Goal: Information Seeking & Learning: Learn about a topic

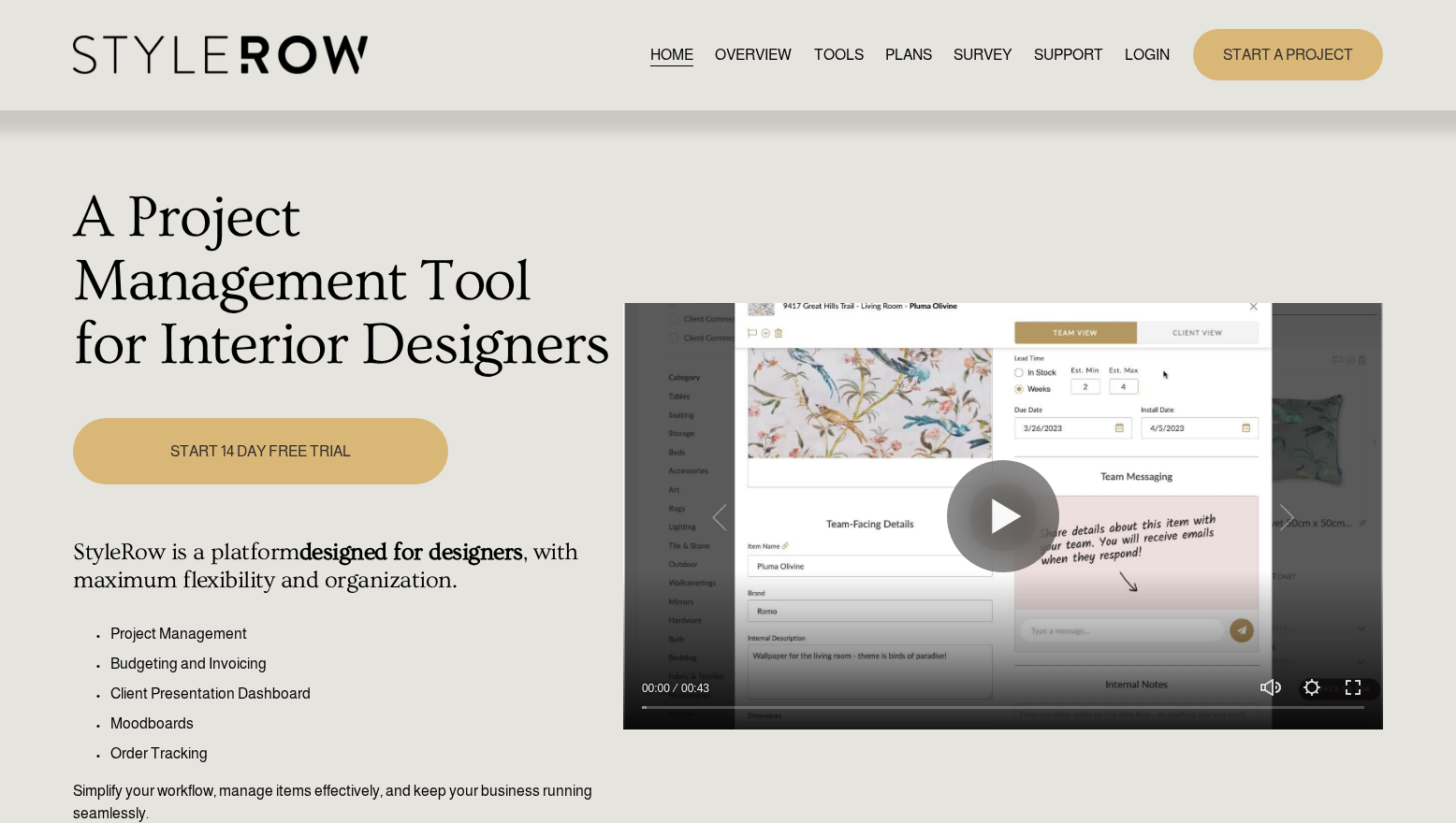
click at [1145, 49] on link "LOGIN" at bounding box center [1146, 54] width 45 height 25
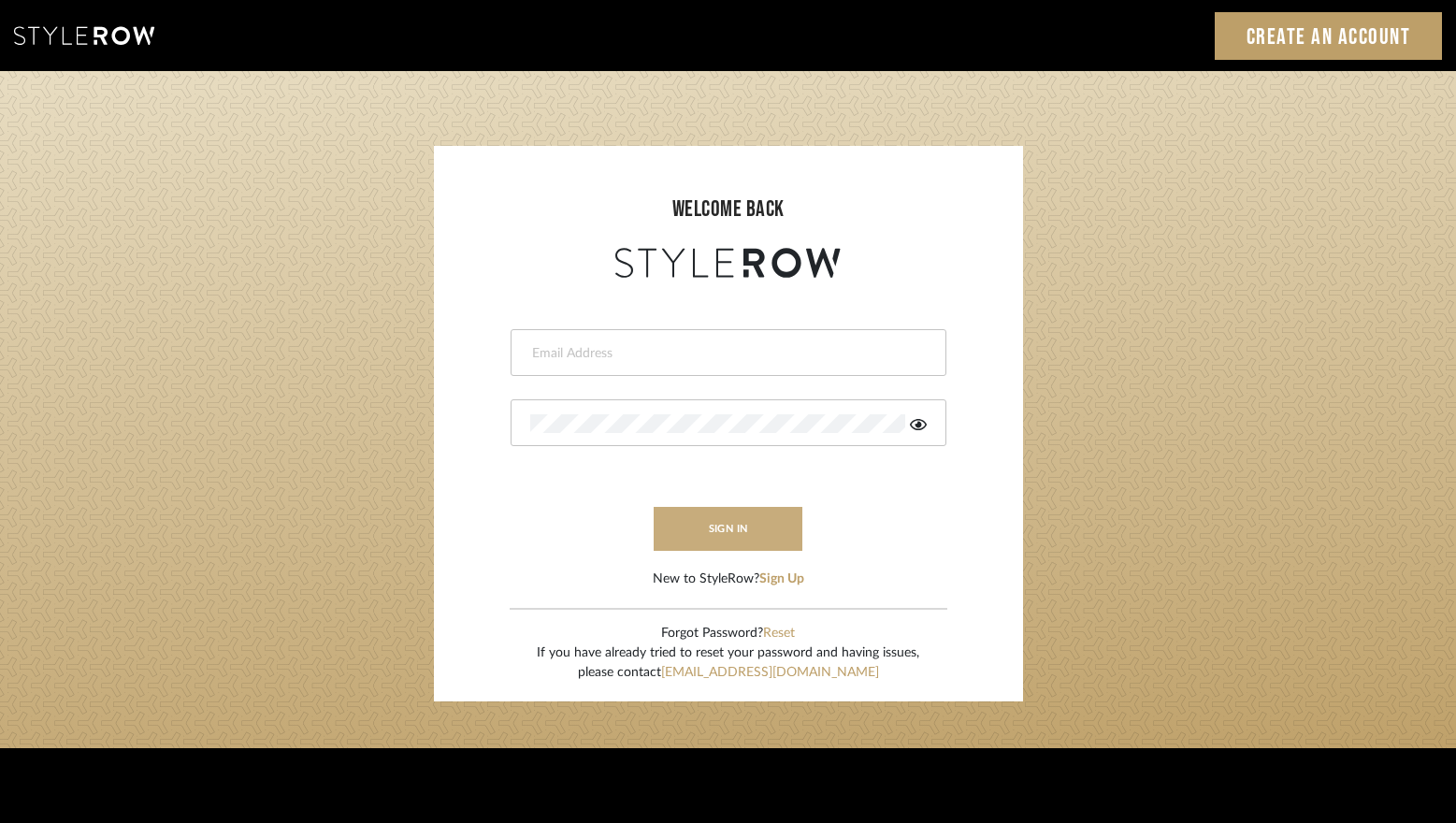
type input "stylerowproducts1@mancini-design.com"
click at [709, 528] on button "sign in" at bounding box center [728, 528] width 149 height 44
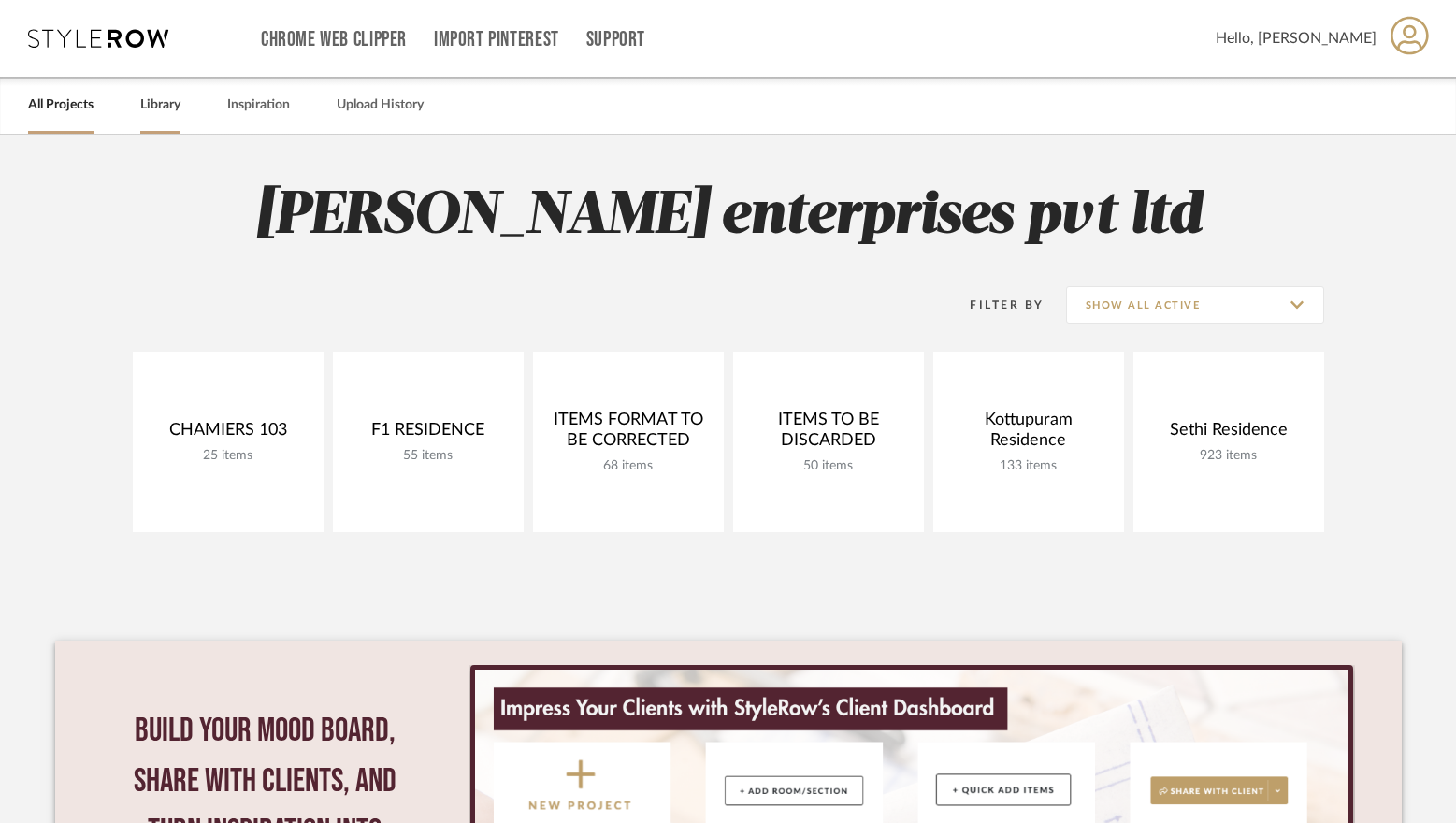
click at [161, 103] on link "Library" at bounding box center [160, 104] width 40 height 25
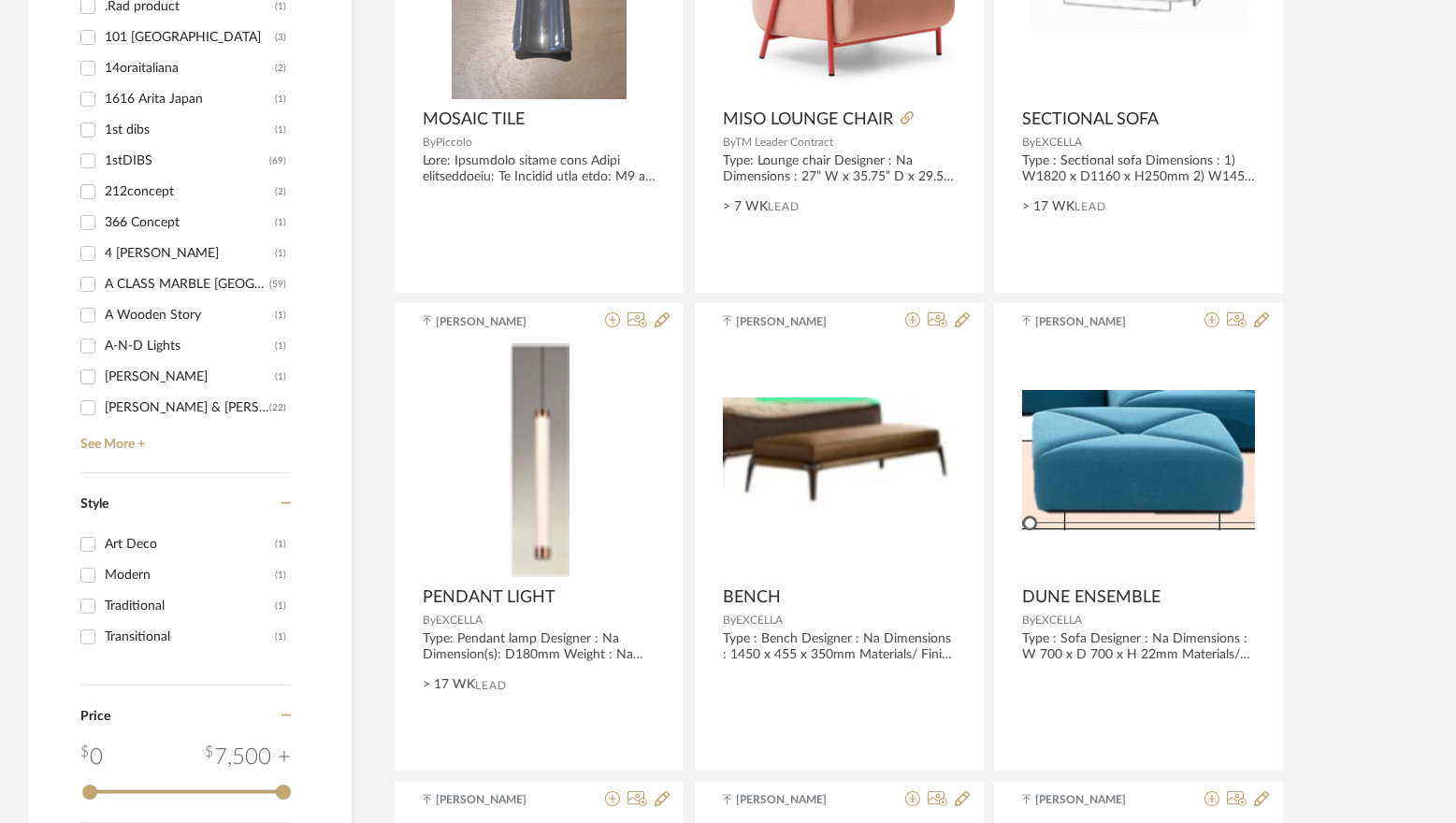
scroll to position [1964, 0]
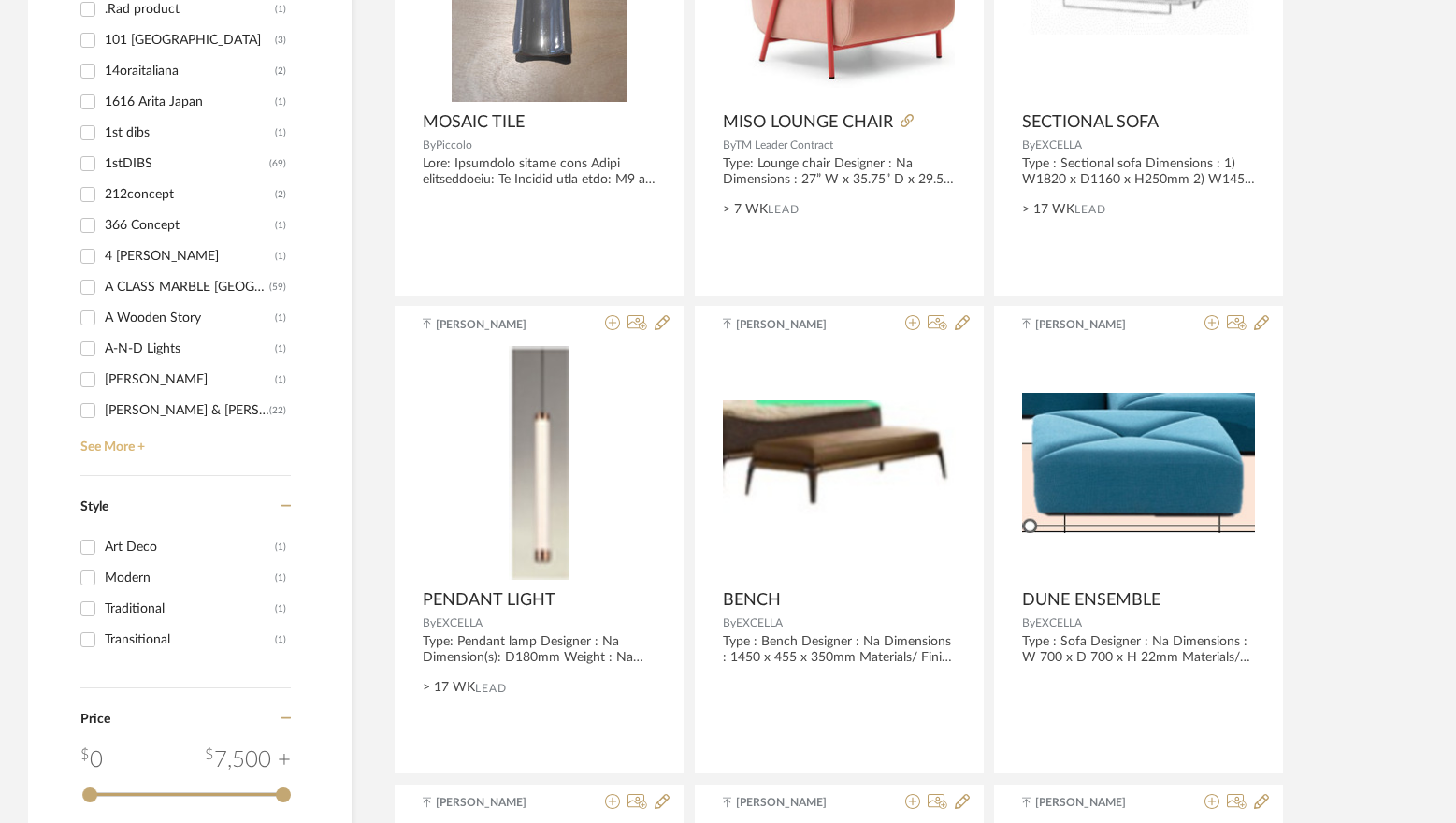
click at [121, 453] on link "See More +" at bounding box center [183, 441] width 215 height 30
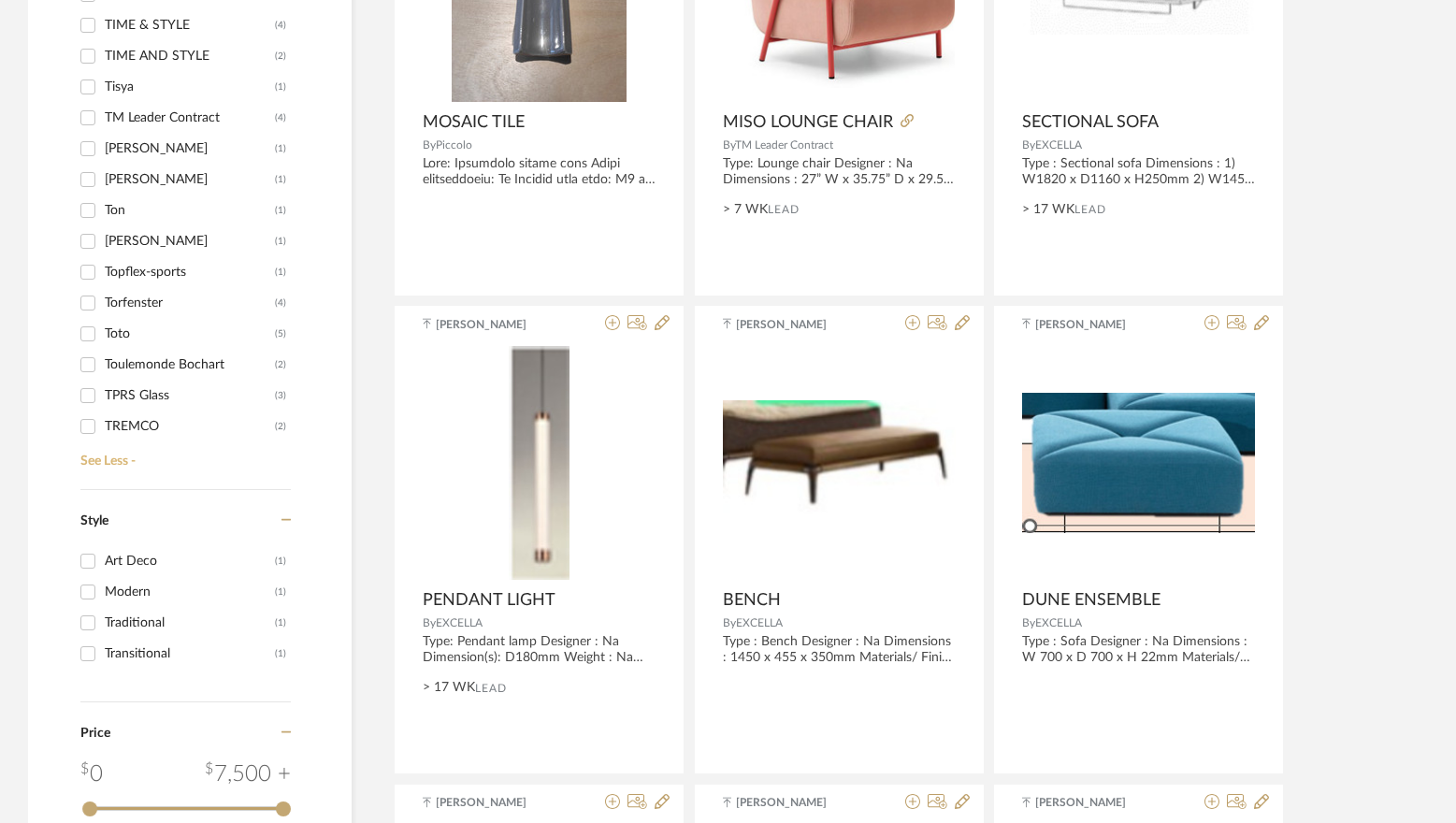
scroll to position [32956, 0]
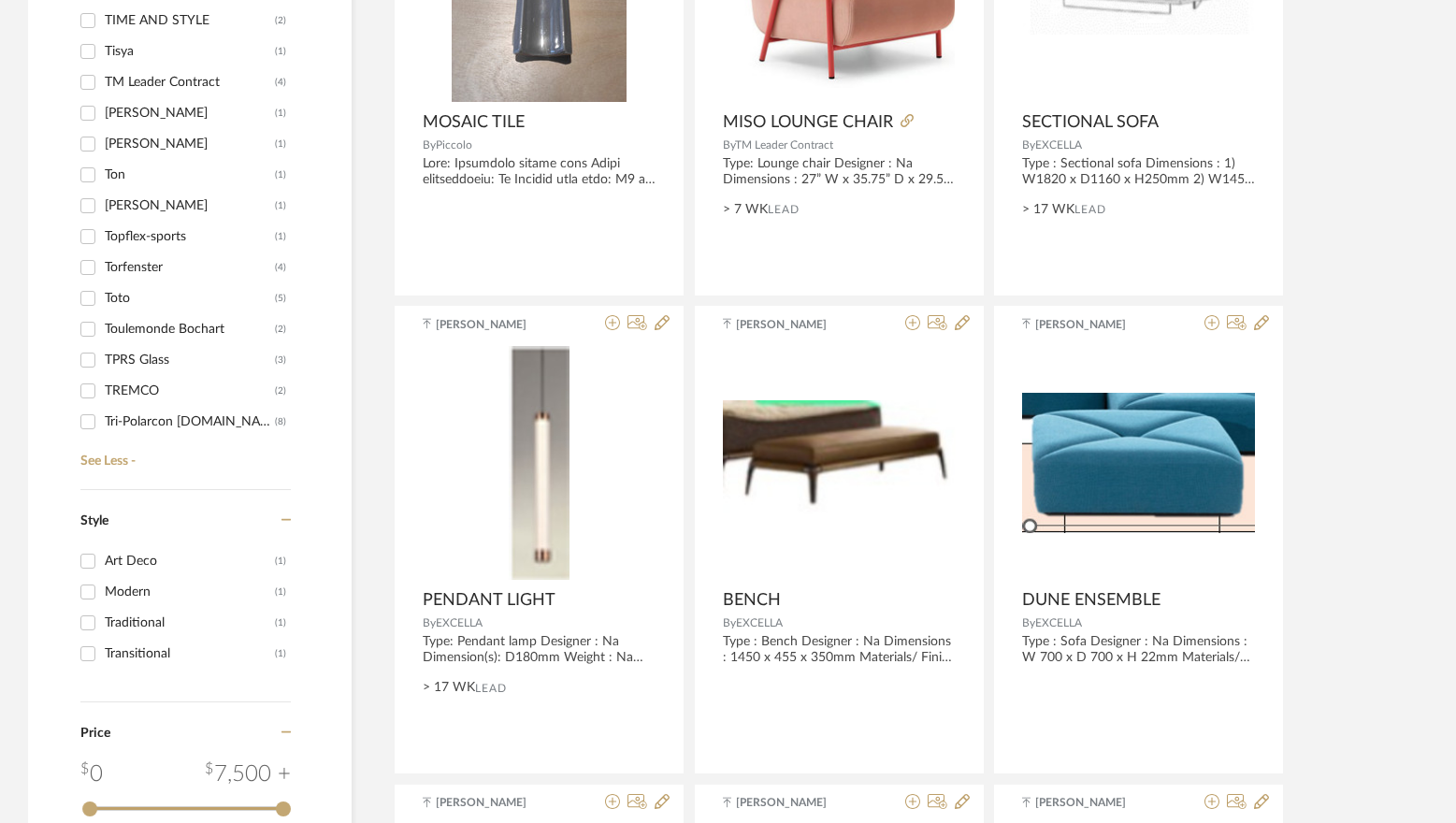
click at [89, 79] on input "TM Leader Contract (4)" at bounding box center [88, 83] width 30 height 30
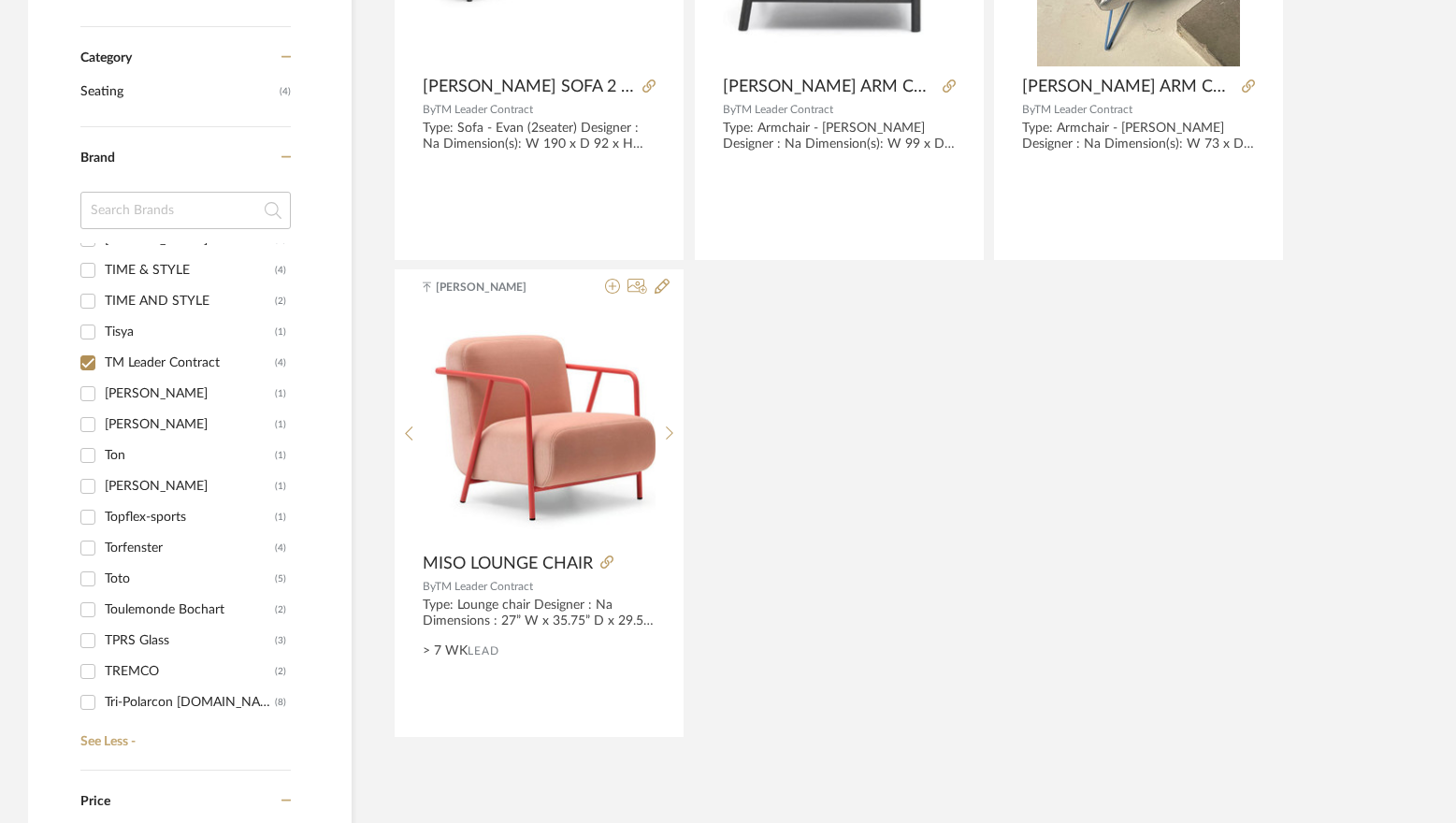
scroll to position [341, 0]
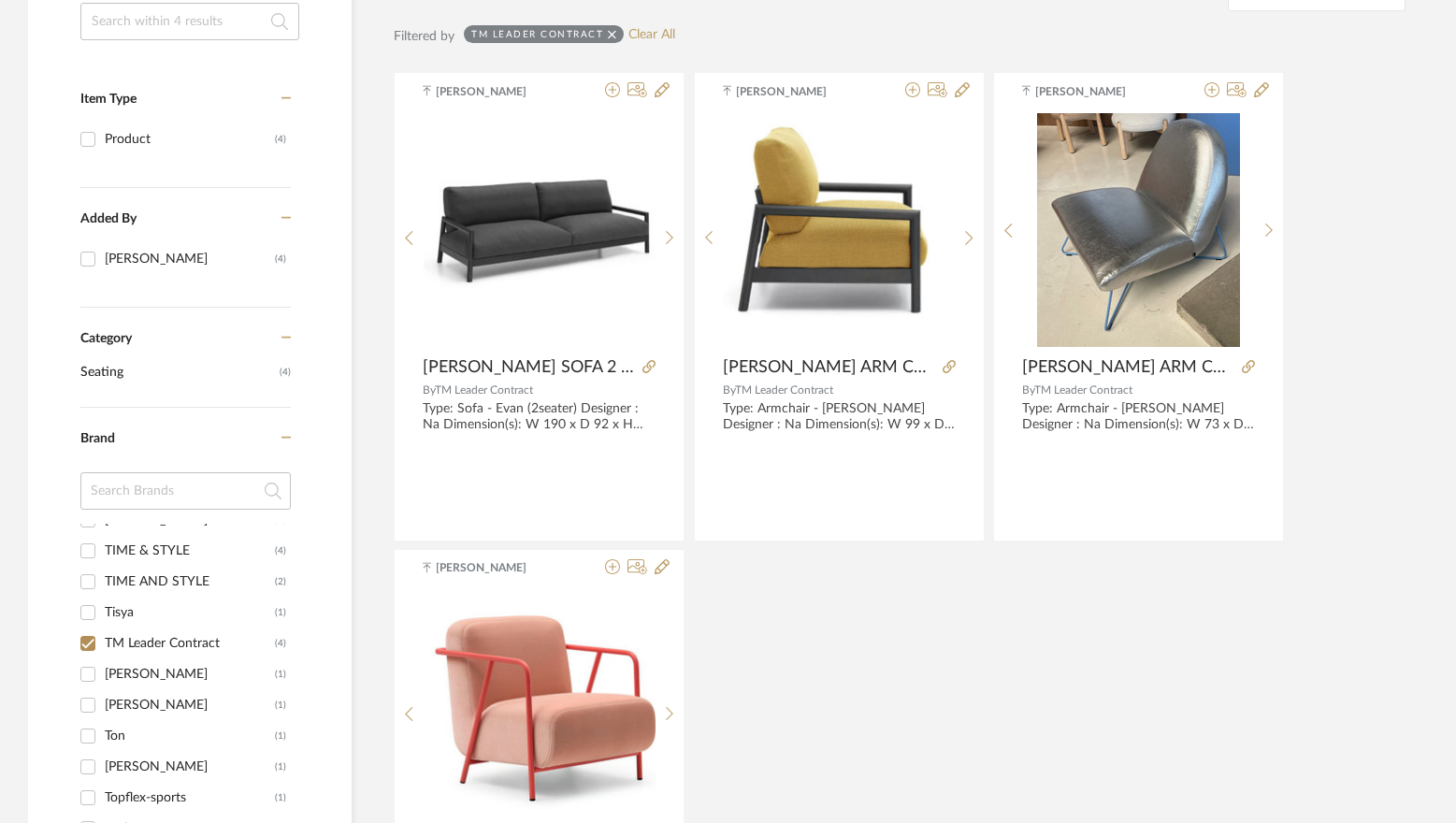
drag, startPoint x: 521, startPoint y: 213, endPoint x: 951, endPoint y: 665, distance: 623.9
click at [951, 665] on div "Tehseen Mukadam mondo-ev...ion-spec.pdf mondo-ev...ion-spec.pdf EVAN SOFA 2 SEA…" at bounding box center [912, 544] width 1036 height 946
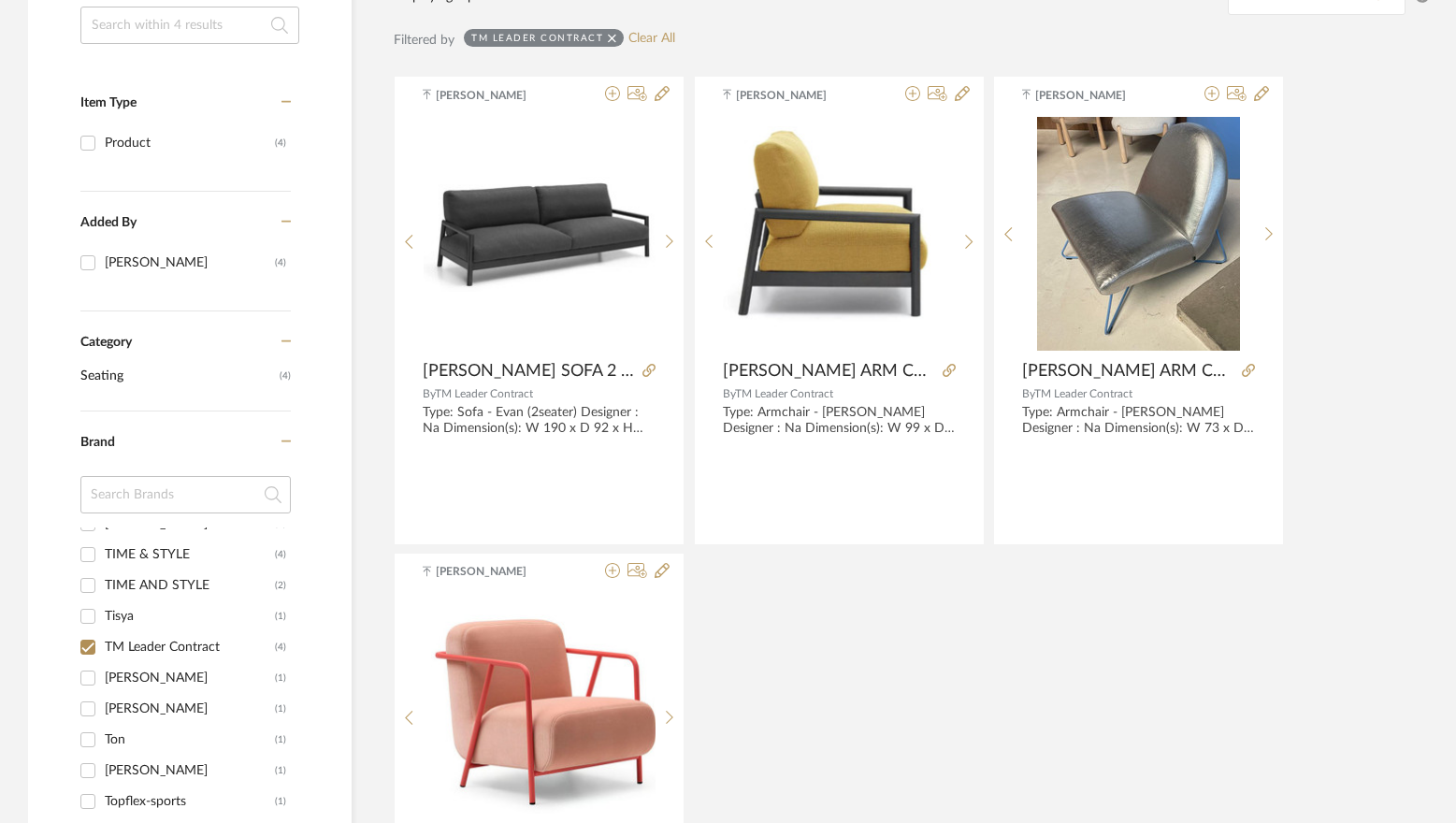
scroll to position [561, 0]
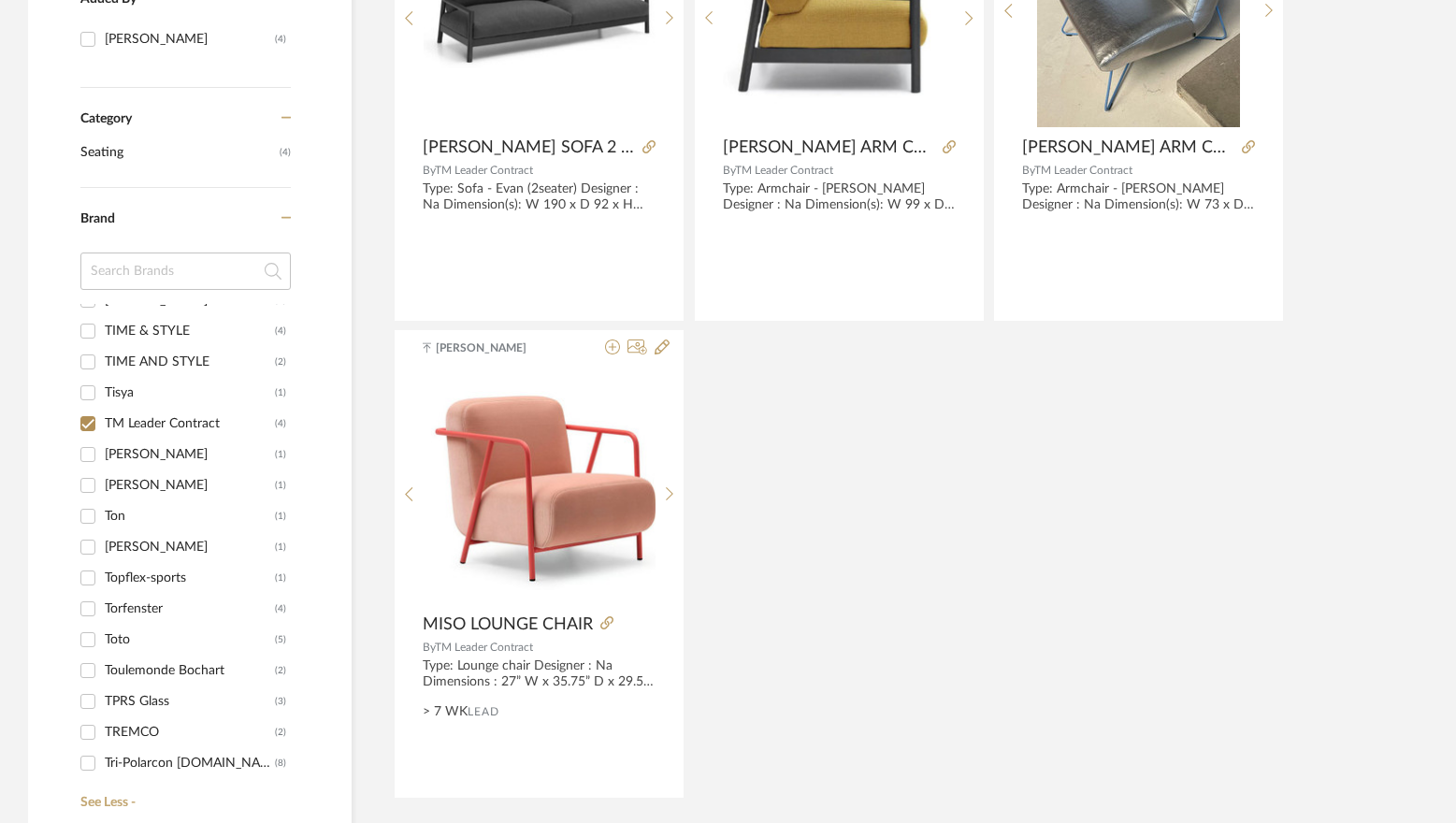
click at [82, 426] on input "TM Leader Contract (4)" at bounding box center [88, 424] width 30 height 30
checkbox input "false"
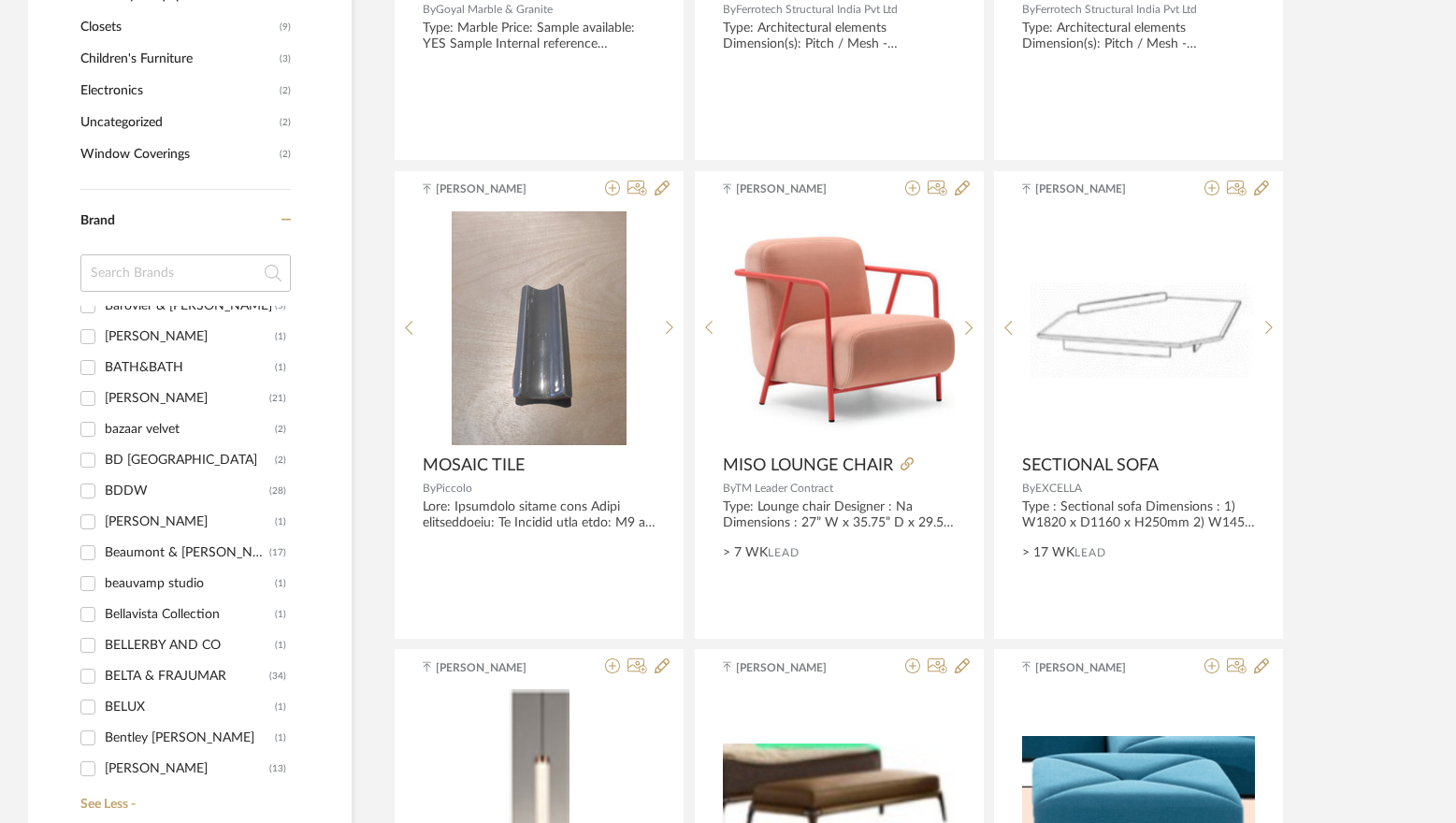
scroll to position [3178, 0]
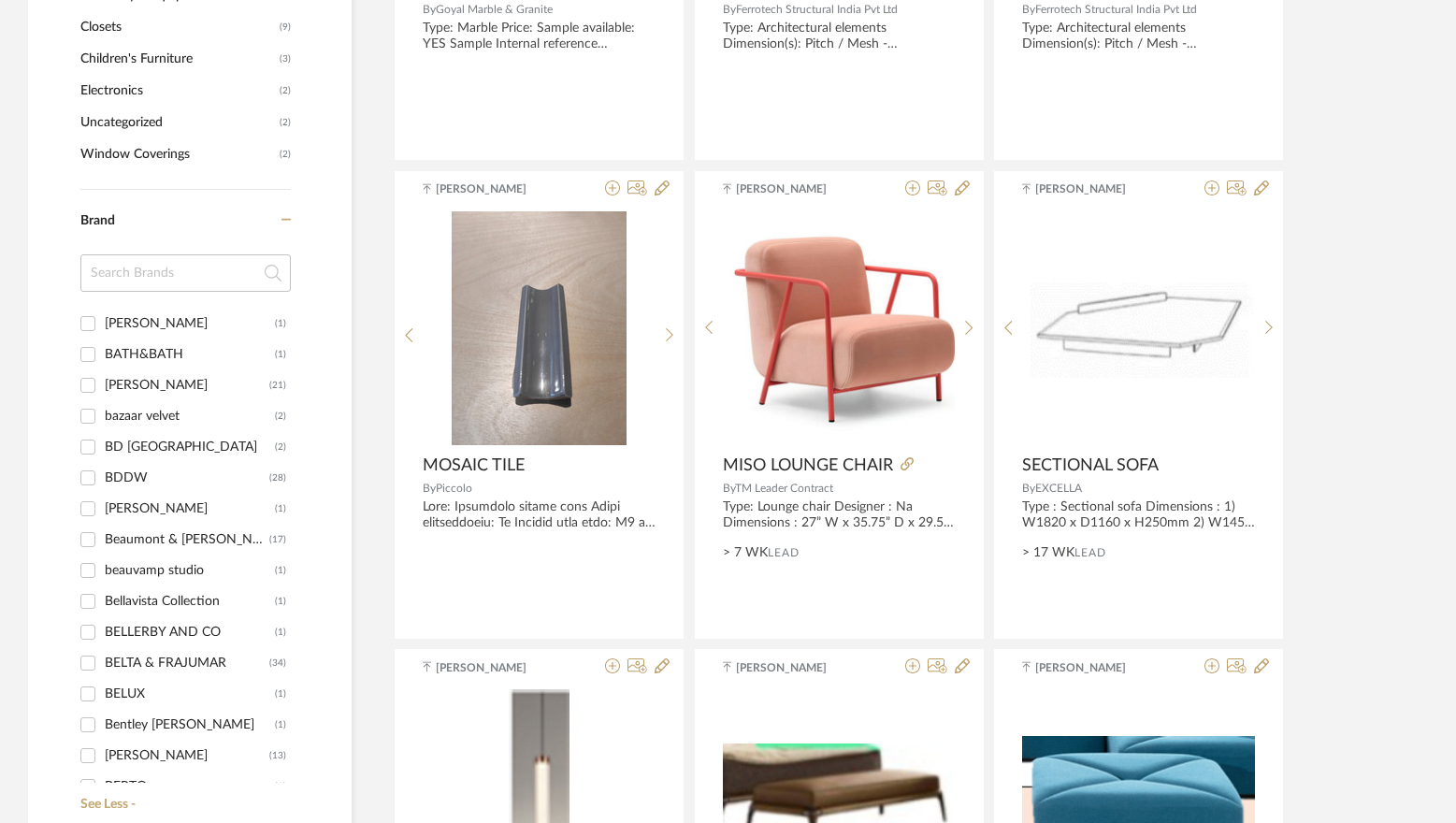
click at [101, 659] on input "BELTA & FRAJUMAR (34)" at bounding box center [88, 663] width 30 height 30
checkbox input "true"
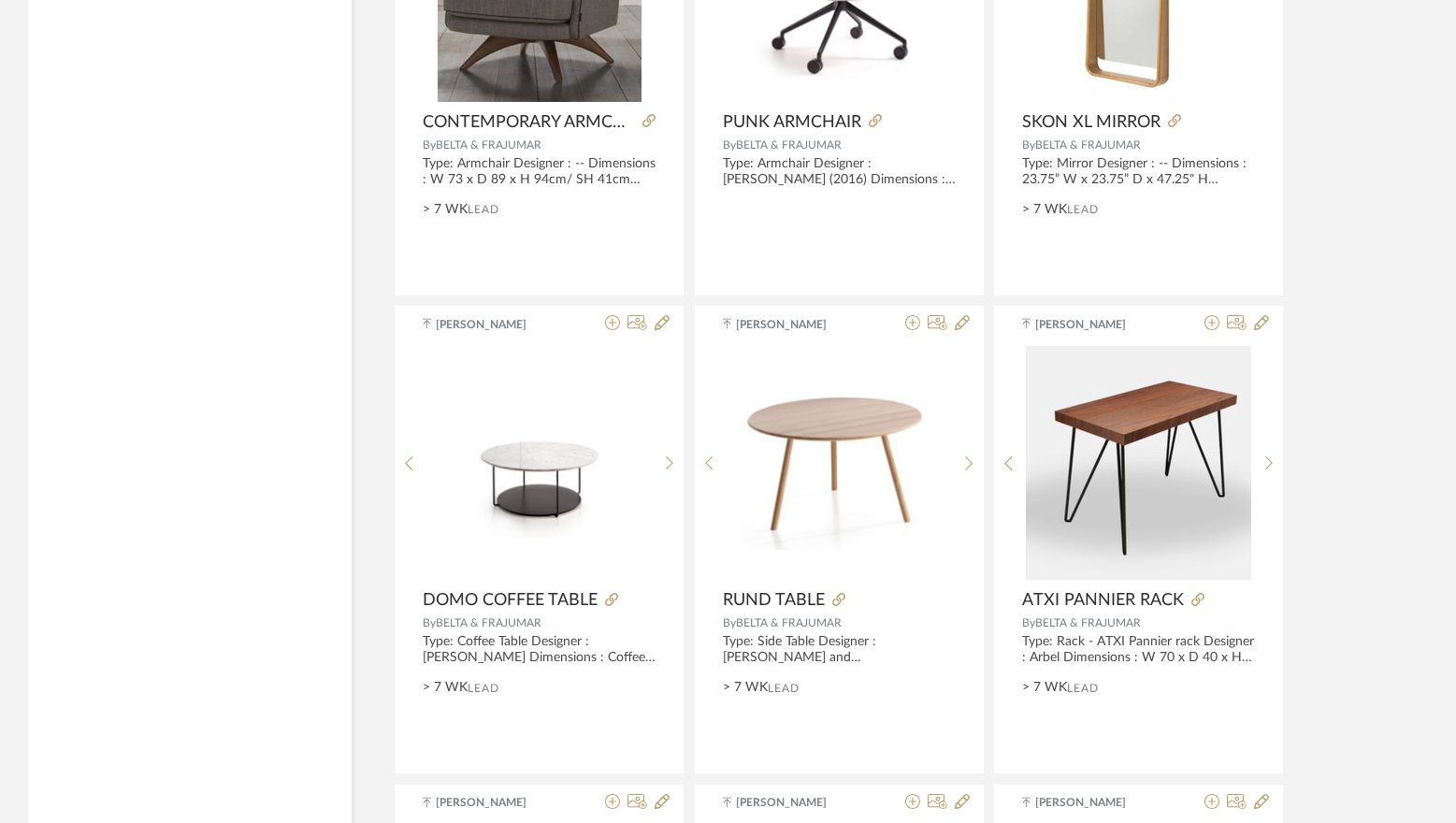
scroll to position [2058, 0]
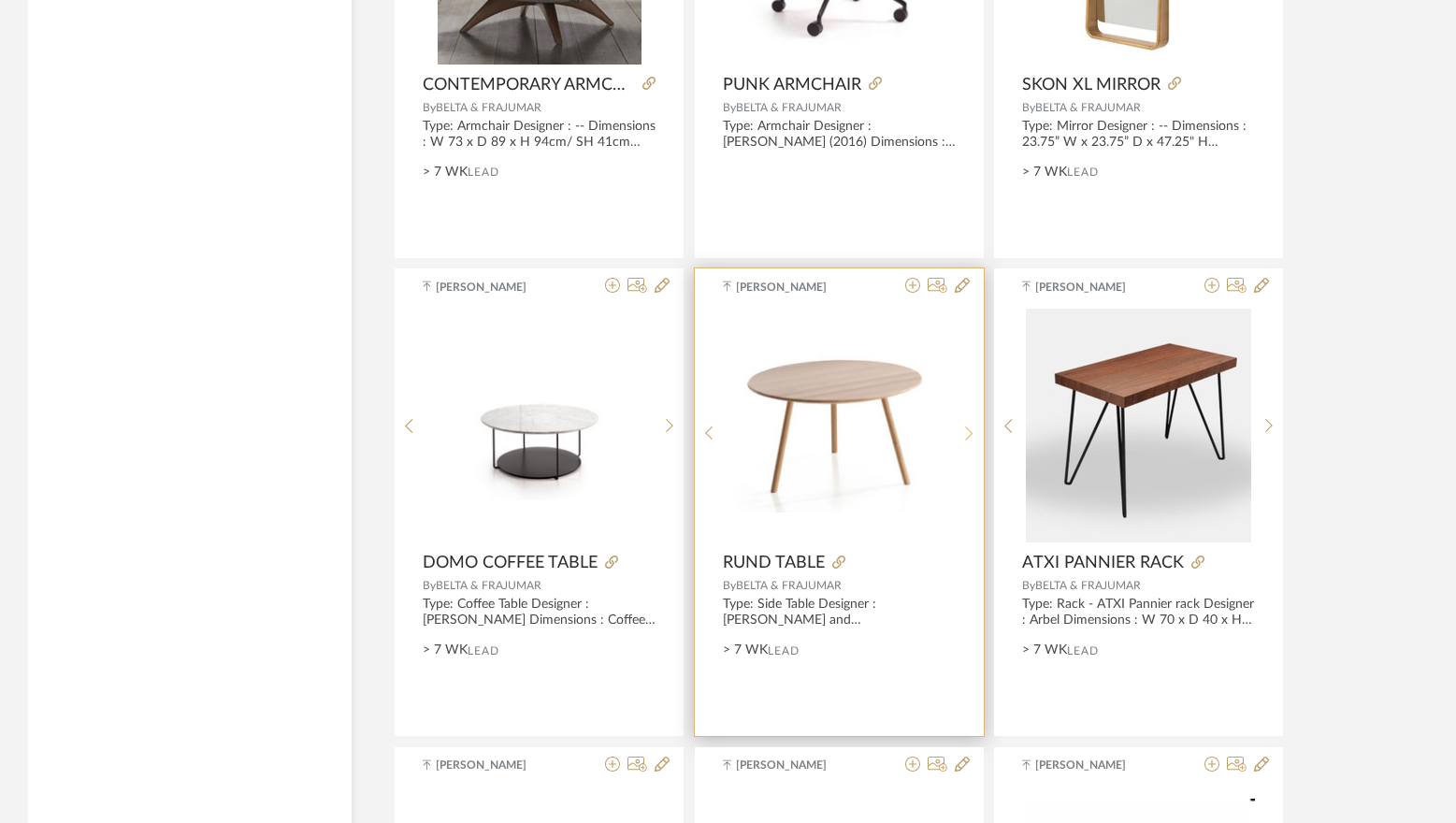
click at [963, 424] on div at bounding box center [969, 433] width 29 height 249
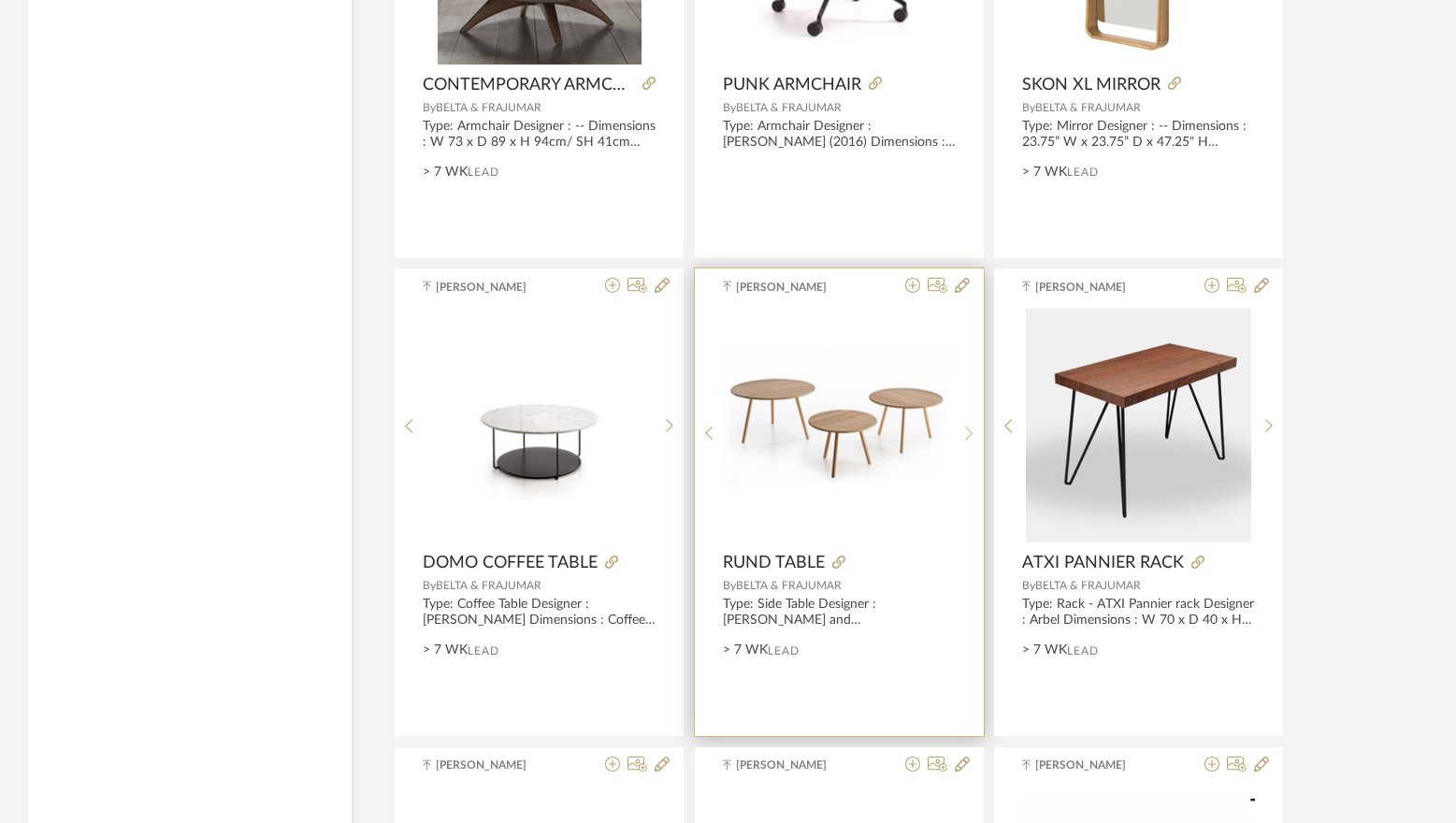
click at [963, 424] on div at bounding box center [969, 433] width 29 height 249
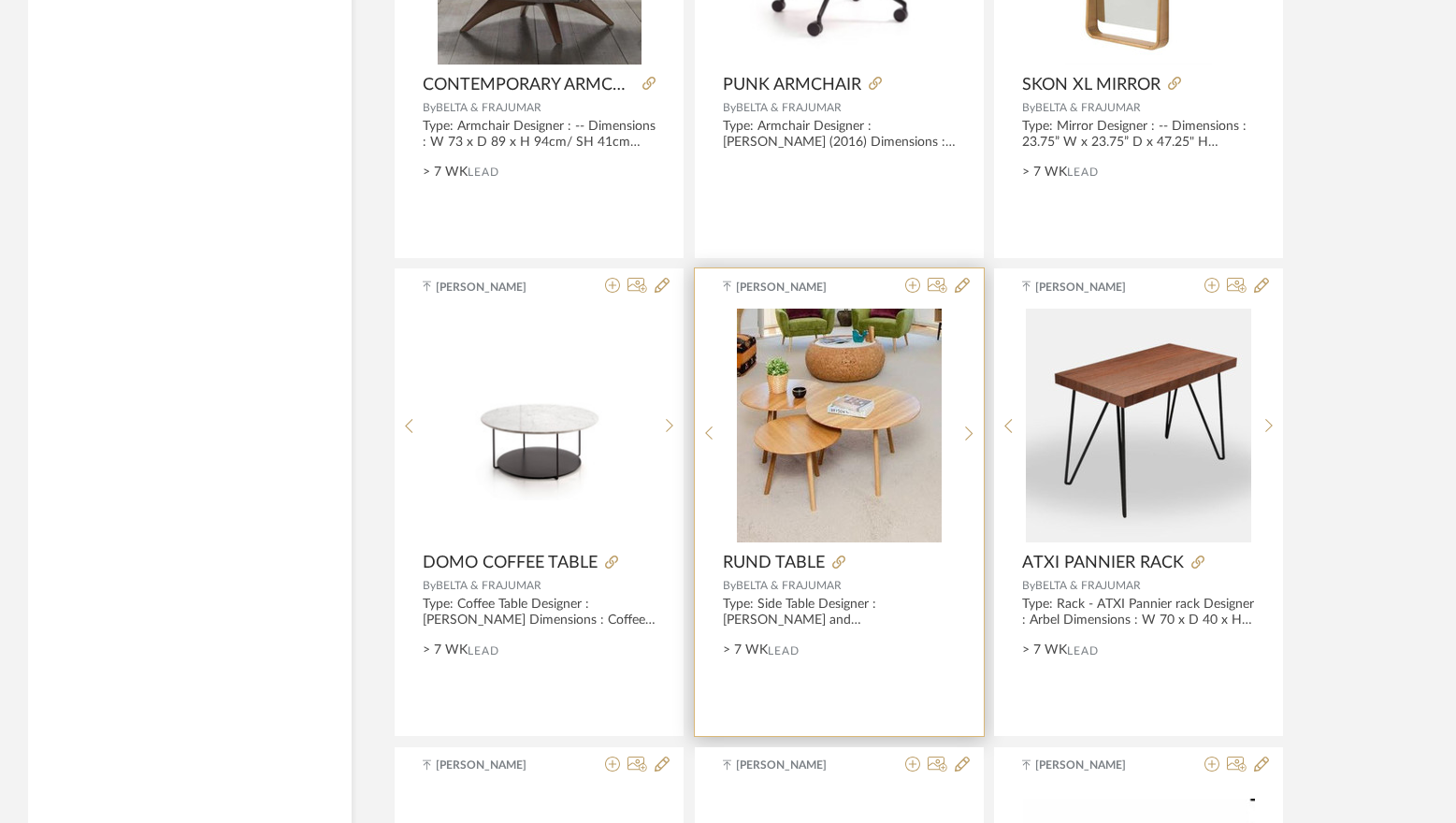
click at [859, 434] on img "2" at bounding box center [840, 425] width 205 height 234
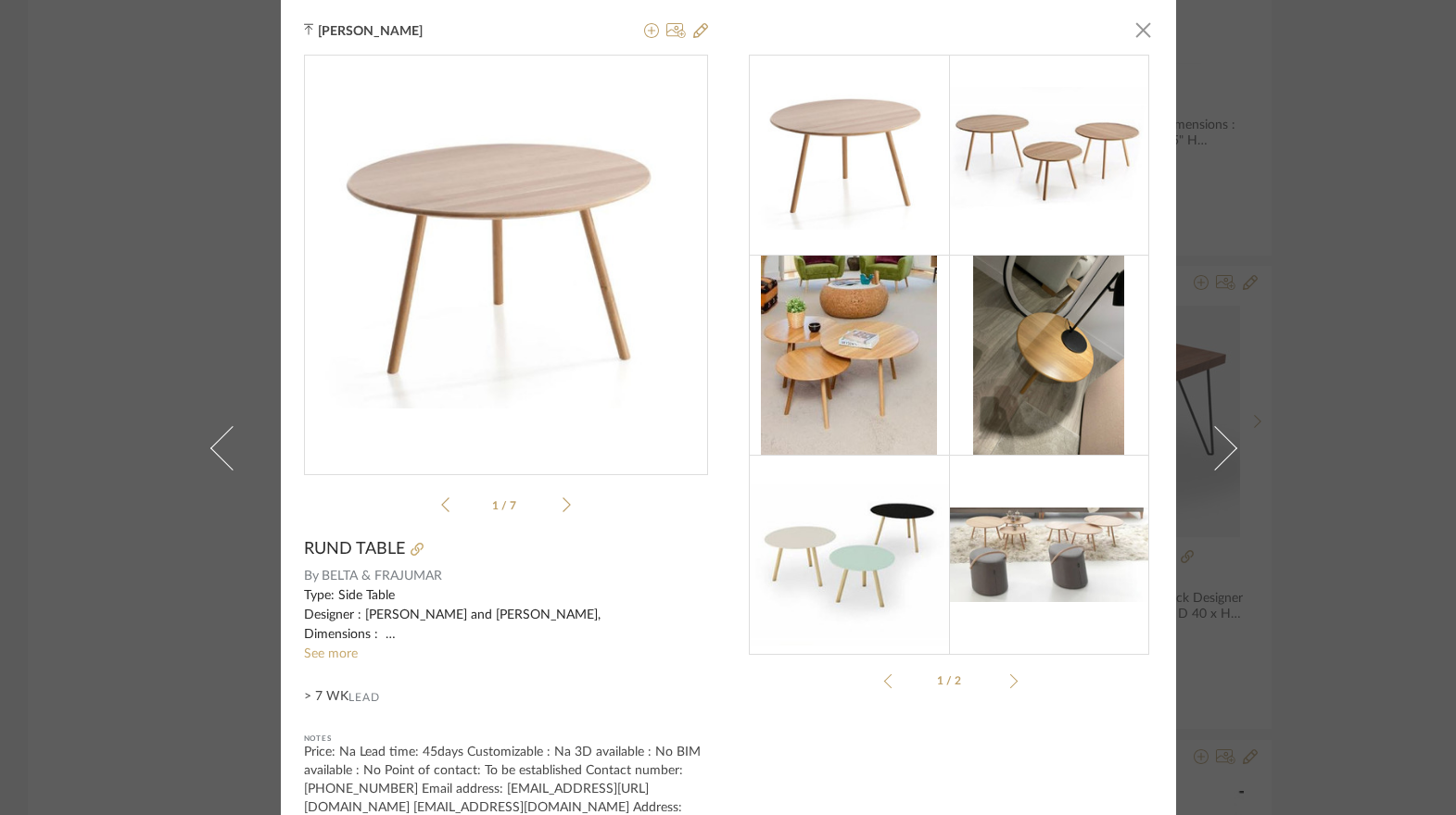
click at [338, 644] on div "Type: Side Table Designer : Alberto Bejerano and Patxi Cotarelo, Dimensions : S…" at bounding box center [506, 615] width 404 height 58
click at [333, 650] on link "See more" at bounding box center [330, 653] width 54 height 13
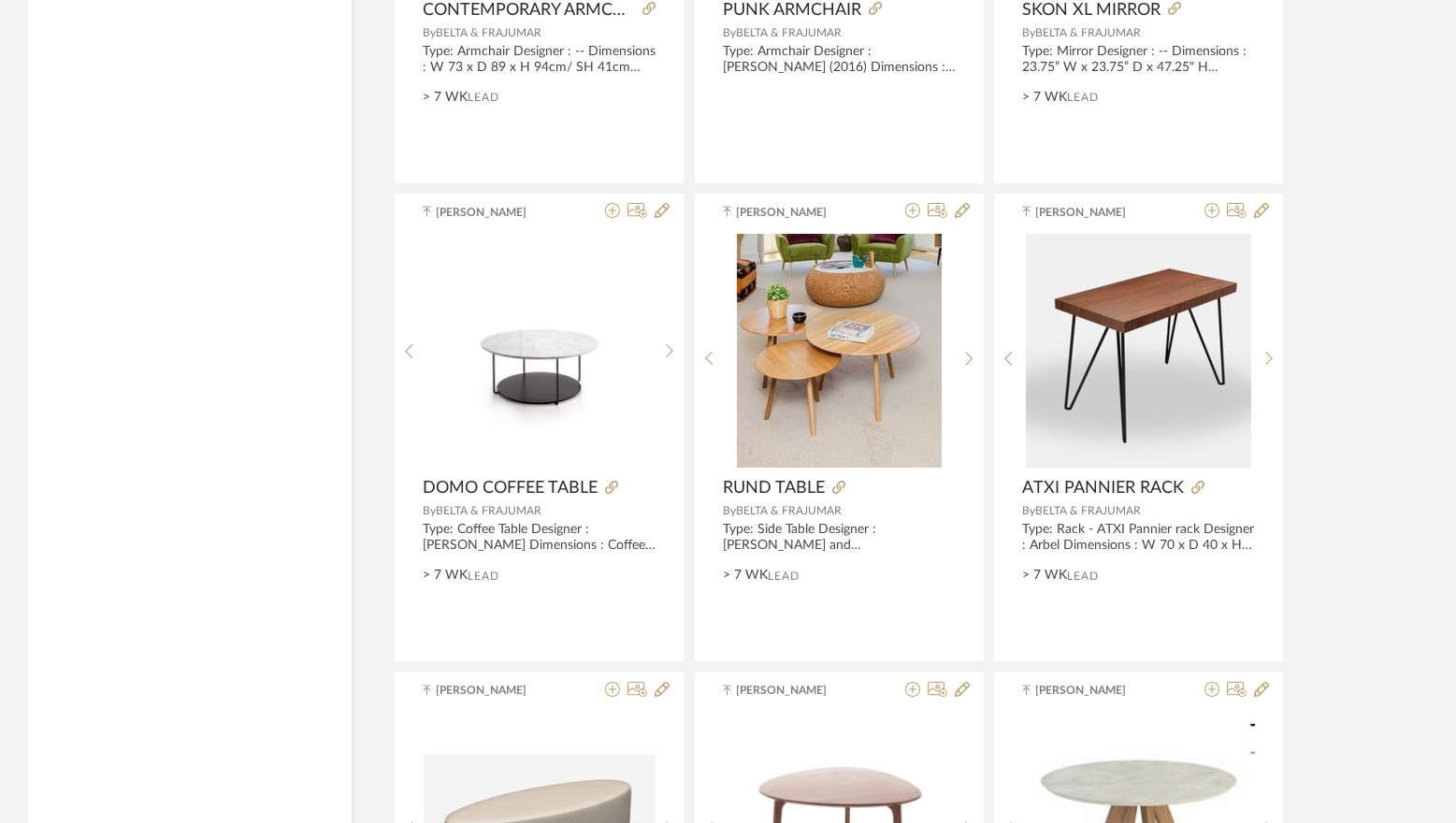
scroll to position [2171, 0]
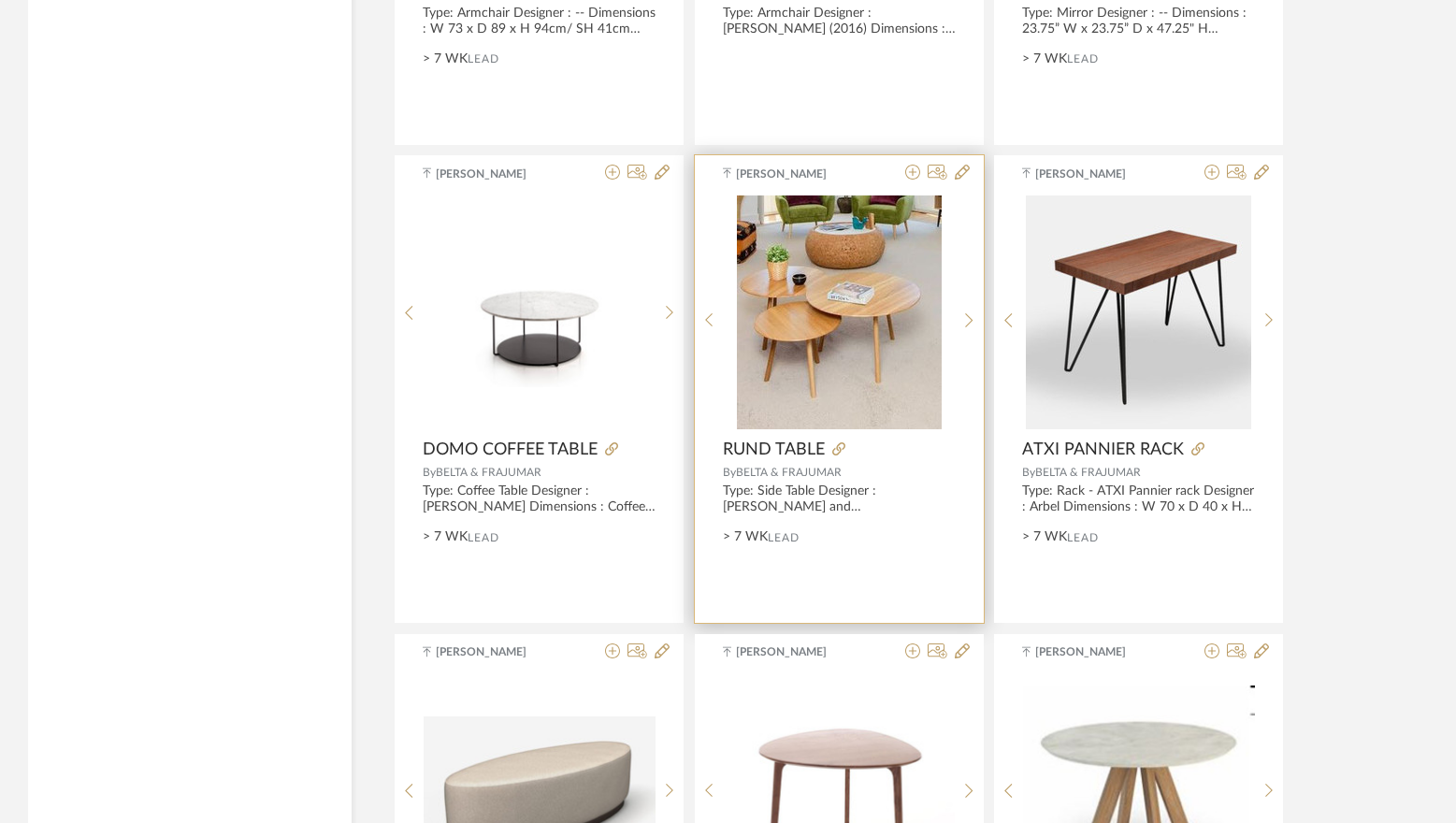
click at [823, 286] on img "2" at bounding box center [840, 311] width 205 height 234
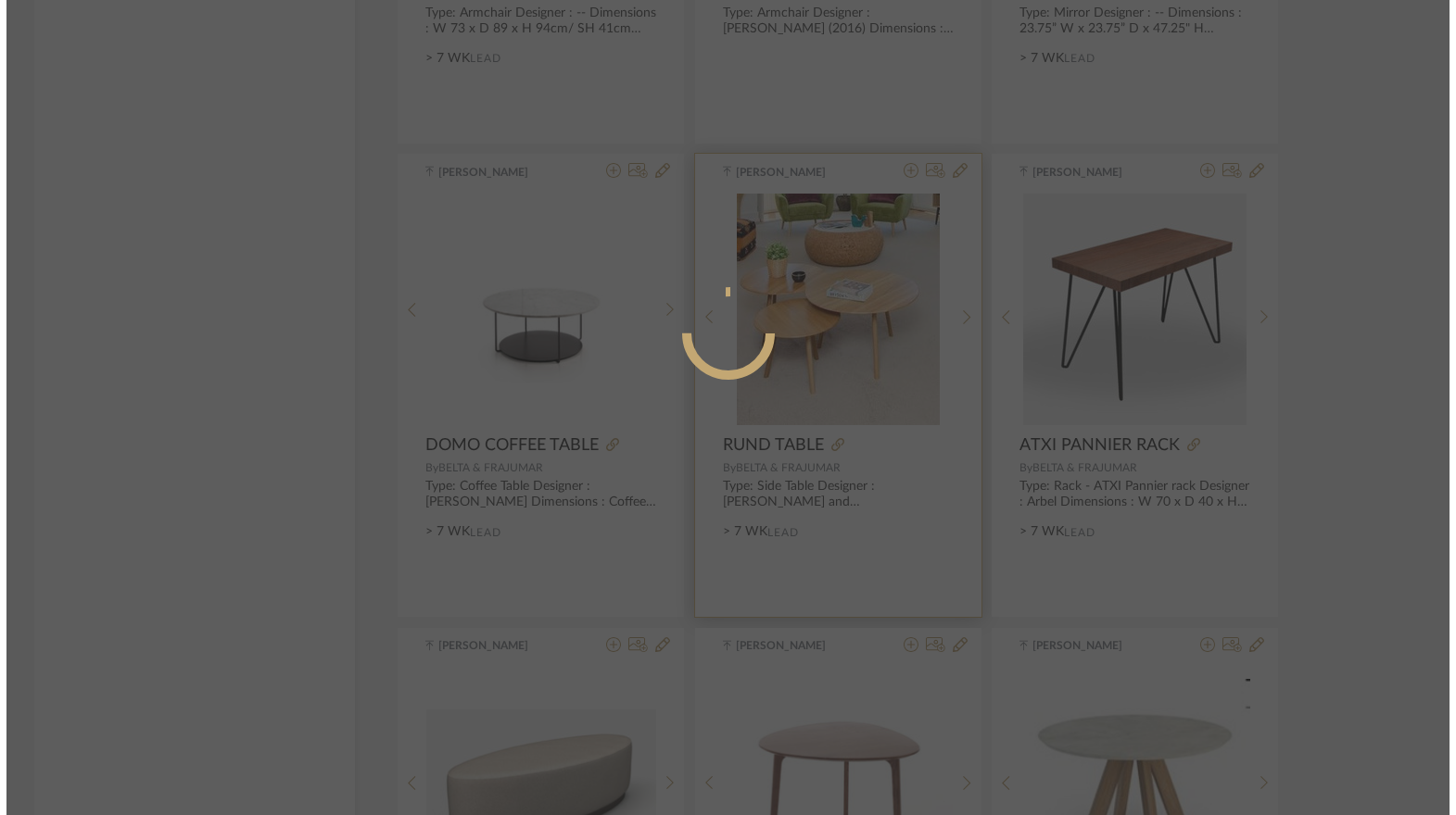
scroll to position [0, 0]
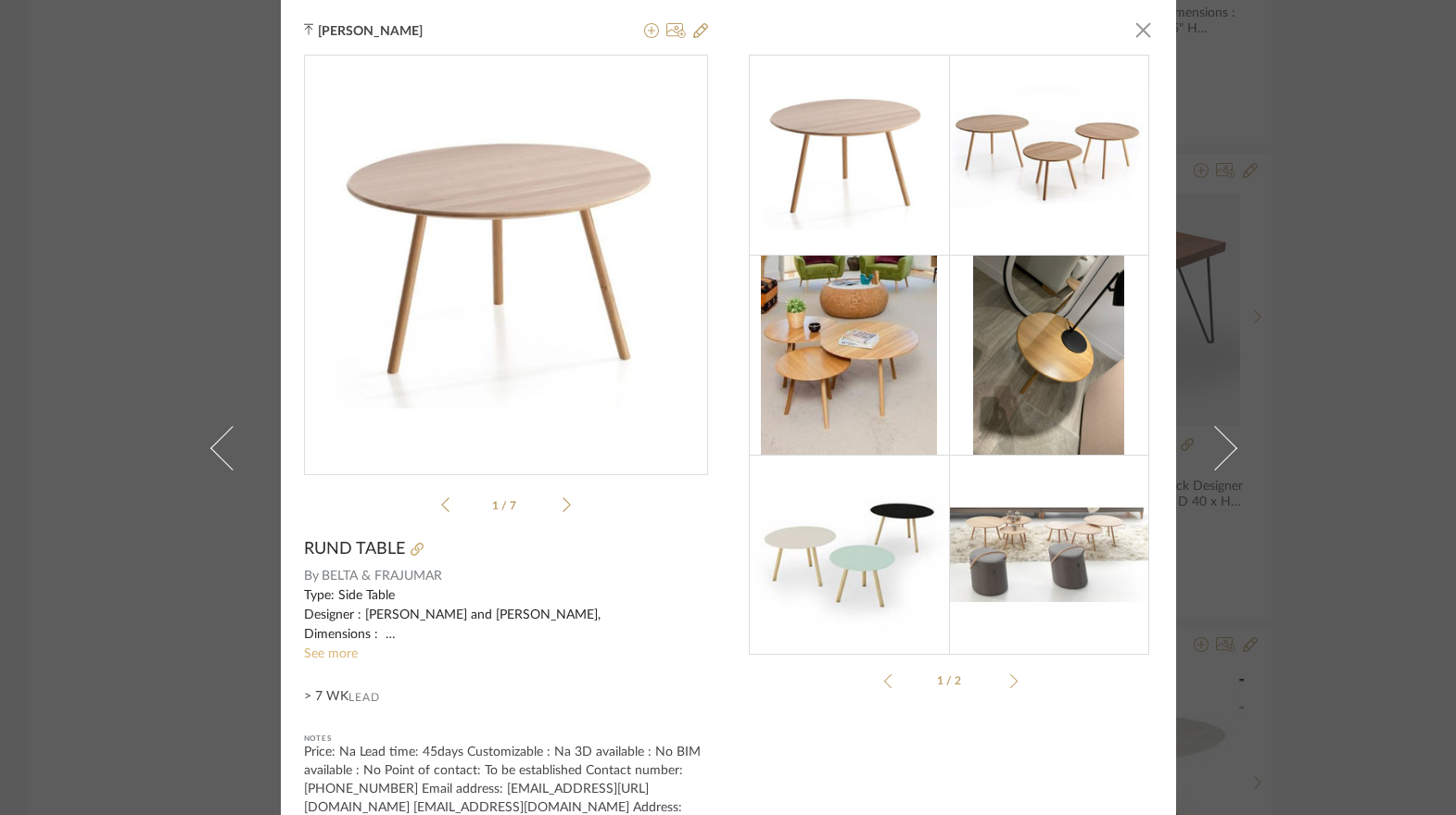
click at [347, 655] on link "See more" at bounding box center [330, 653] width 54 height 13
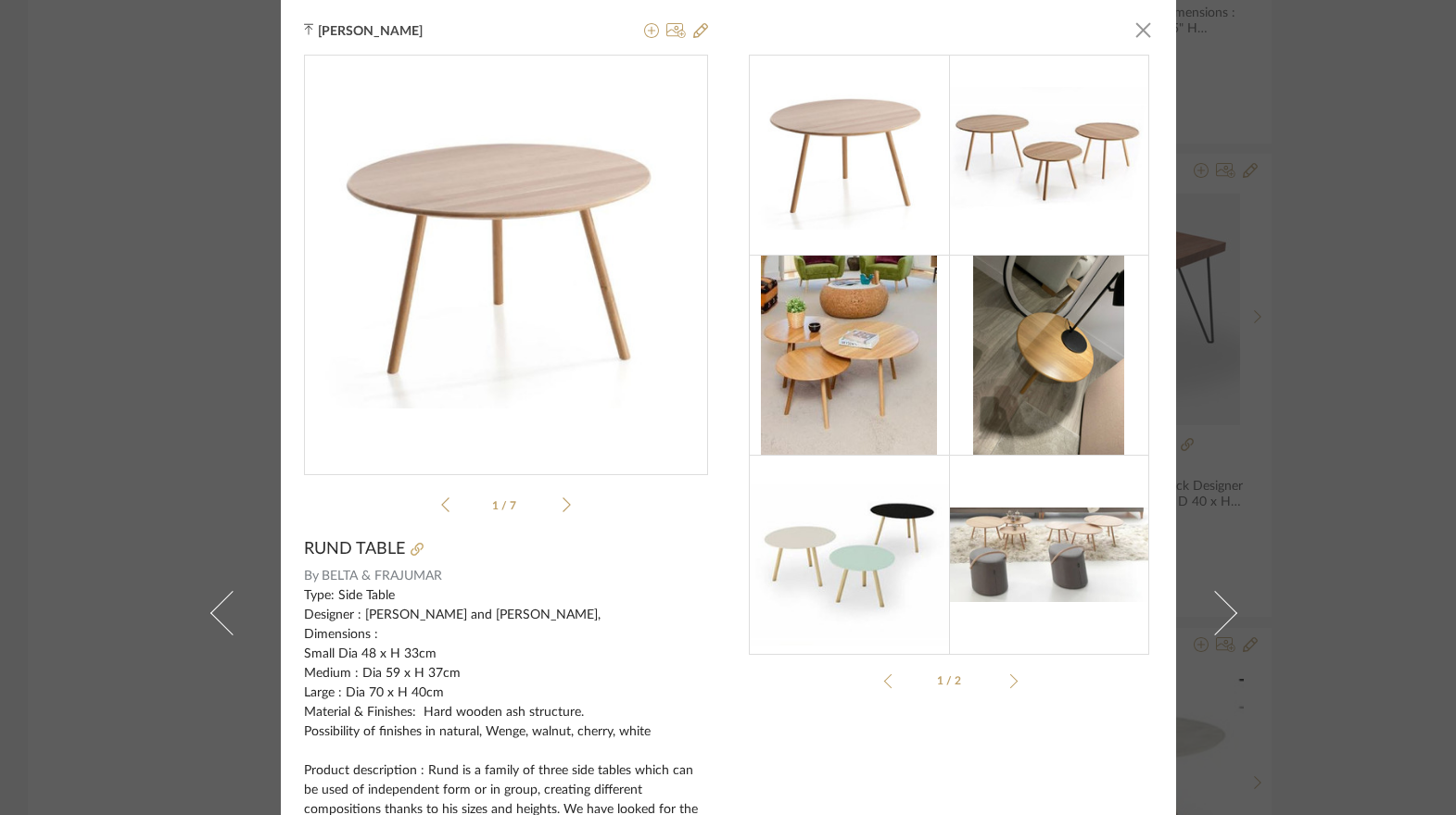
click at [1341, 393] on div "Tehseen Mukadam × 1 / 7 RUND TABLE By BELTA & FRAJUMAR Type: Side Table Designe…" at bounding box center [728, 407] width 1456 height 815
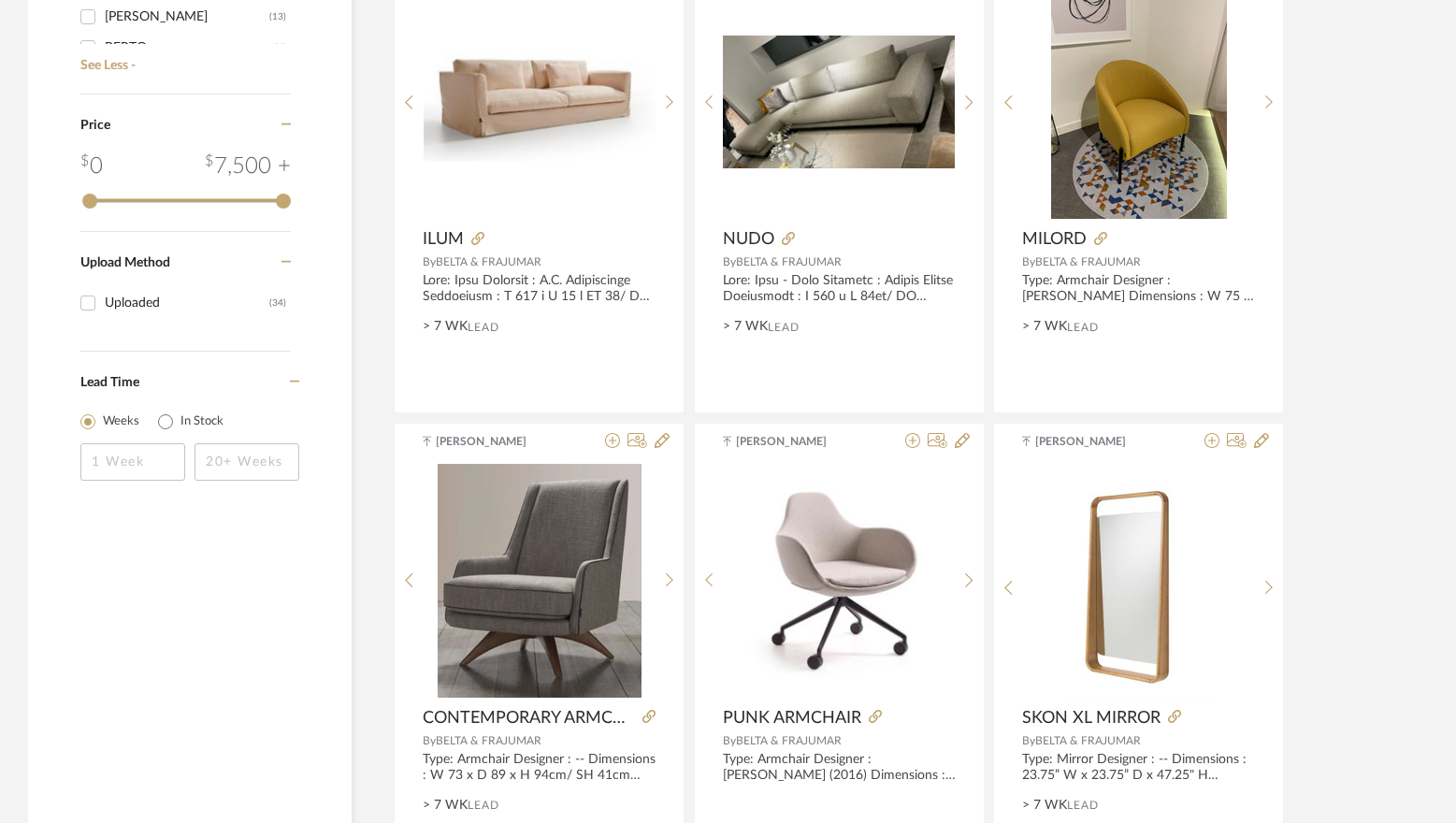
scroll to position [1423, 0]
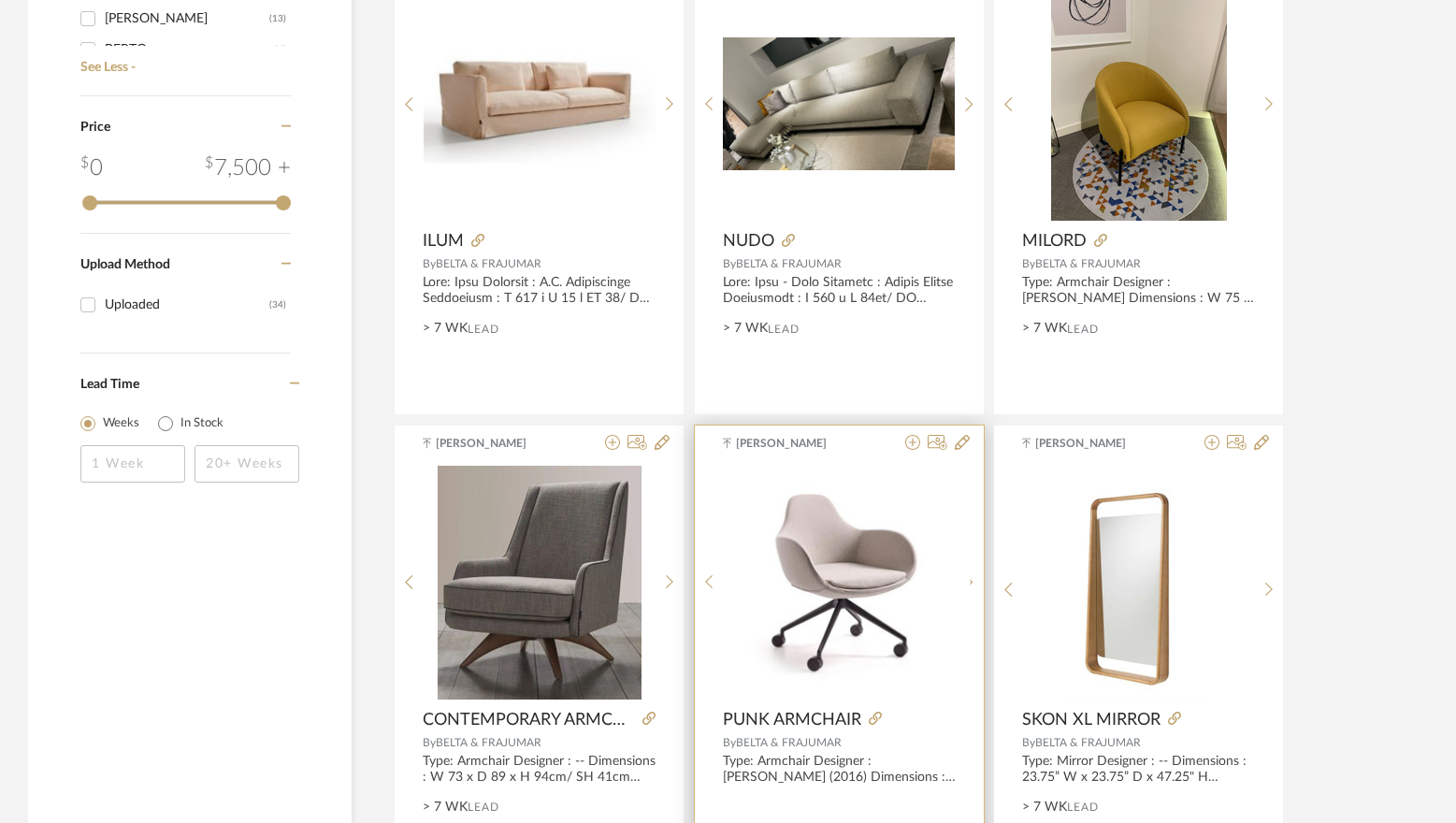
click at [856, 556] on img "0" at bounding box center [853, 582] width 234 height 222
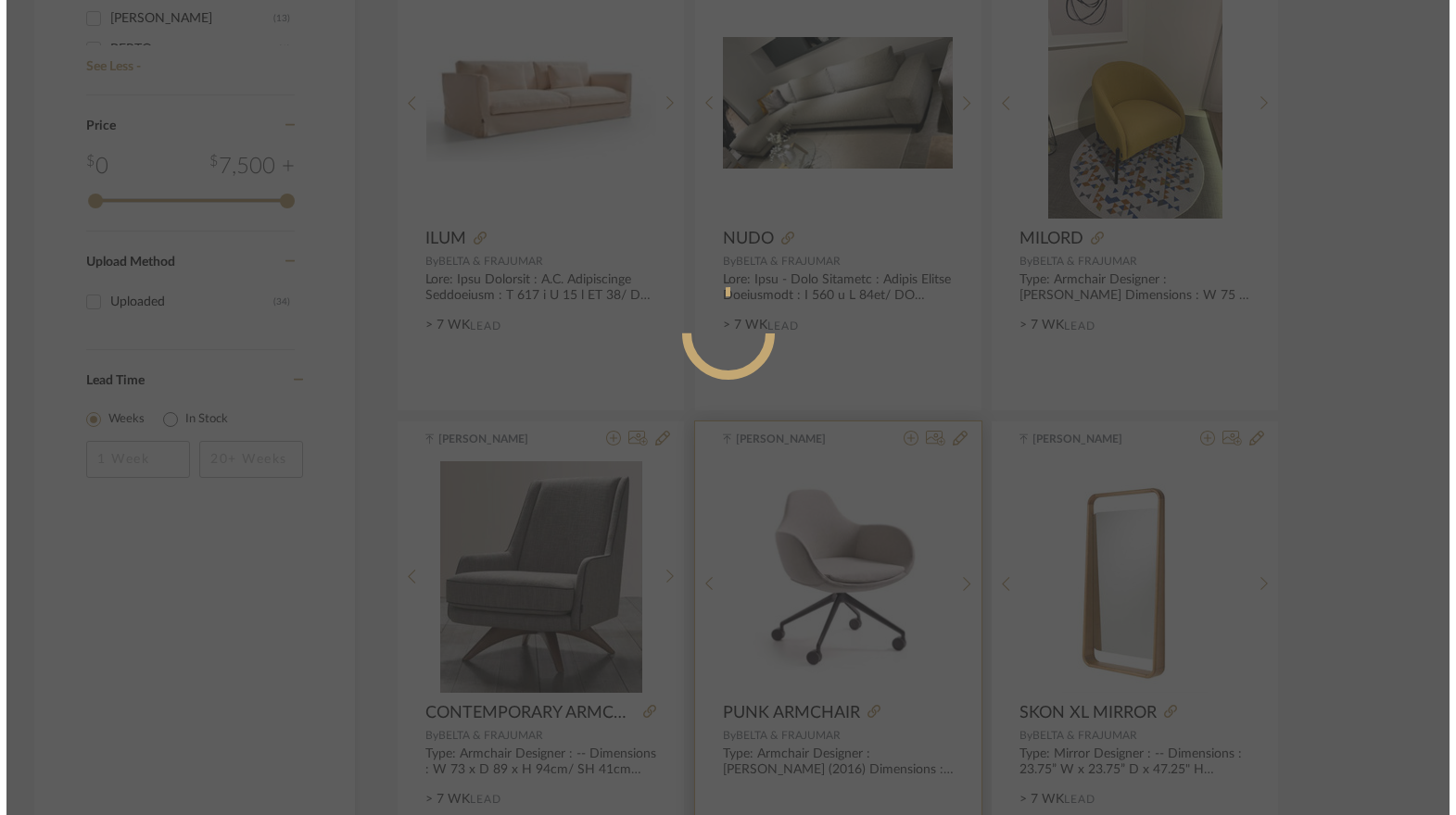
scroll to position [0, 0]
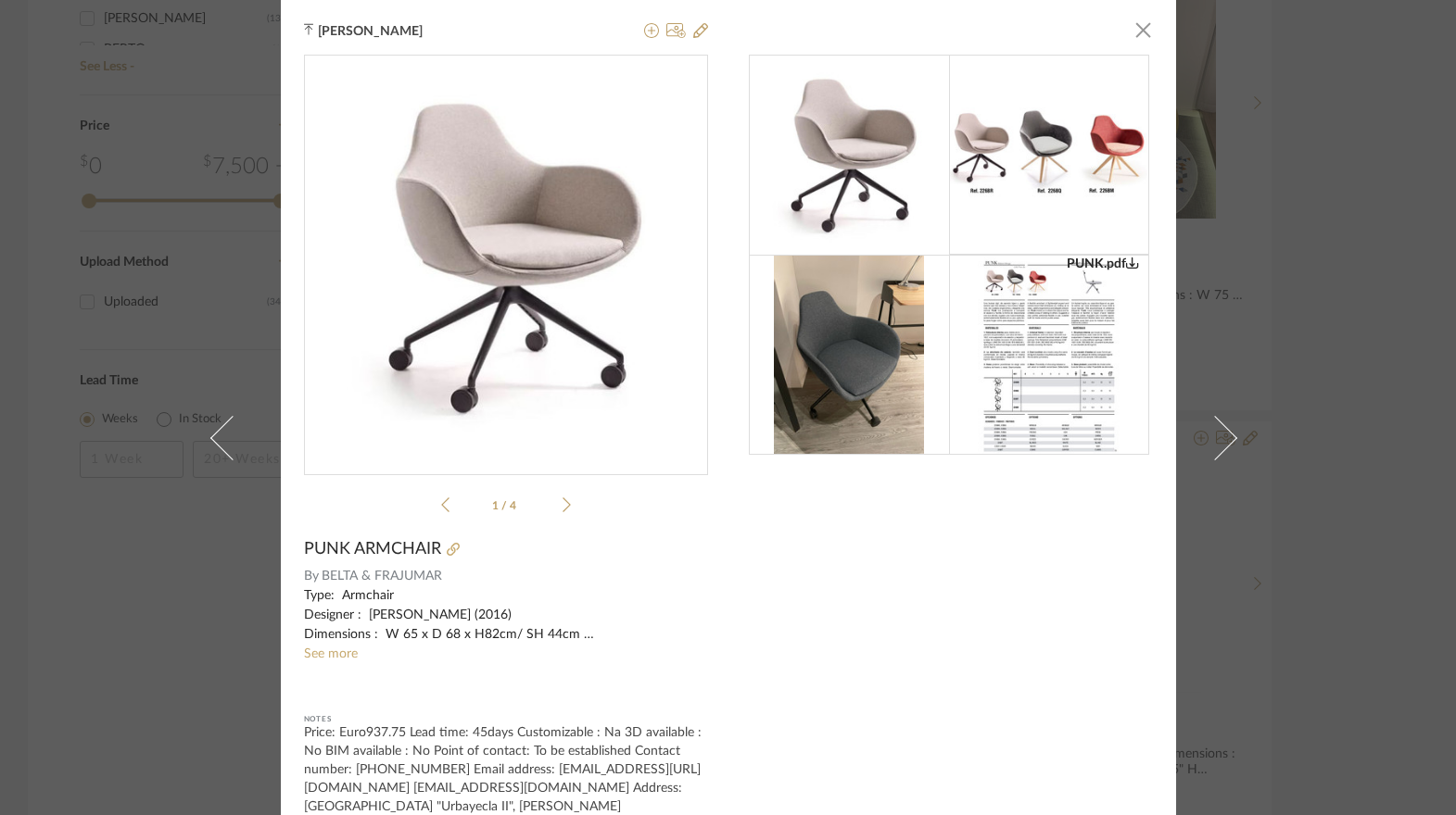
click at [1107, 104] on div at bounding box center [1048, 154] width 200 height 200
click at [1043, 156] on img at bounding box center [1048, 155] width 200 height 95
click at [554, 501] on li "1 / 4" at bounding box center [506, 505] width 113 height 23
click at [563, 506] on icon at bounding box center [567, 505] width 8 height 17
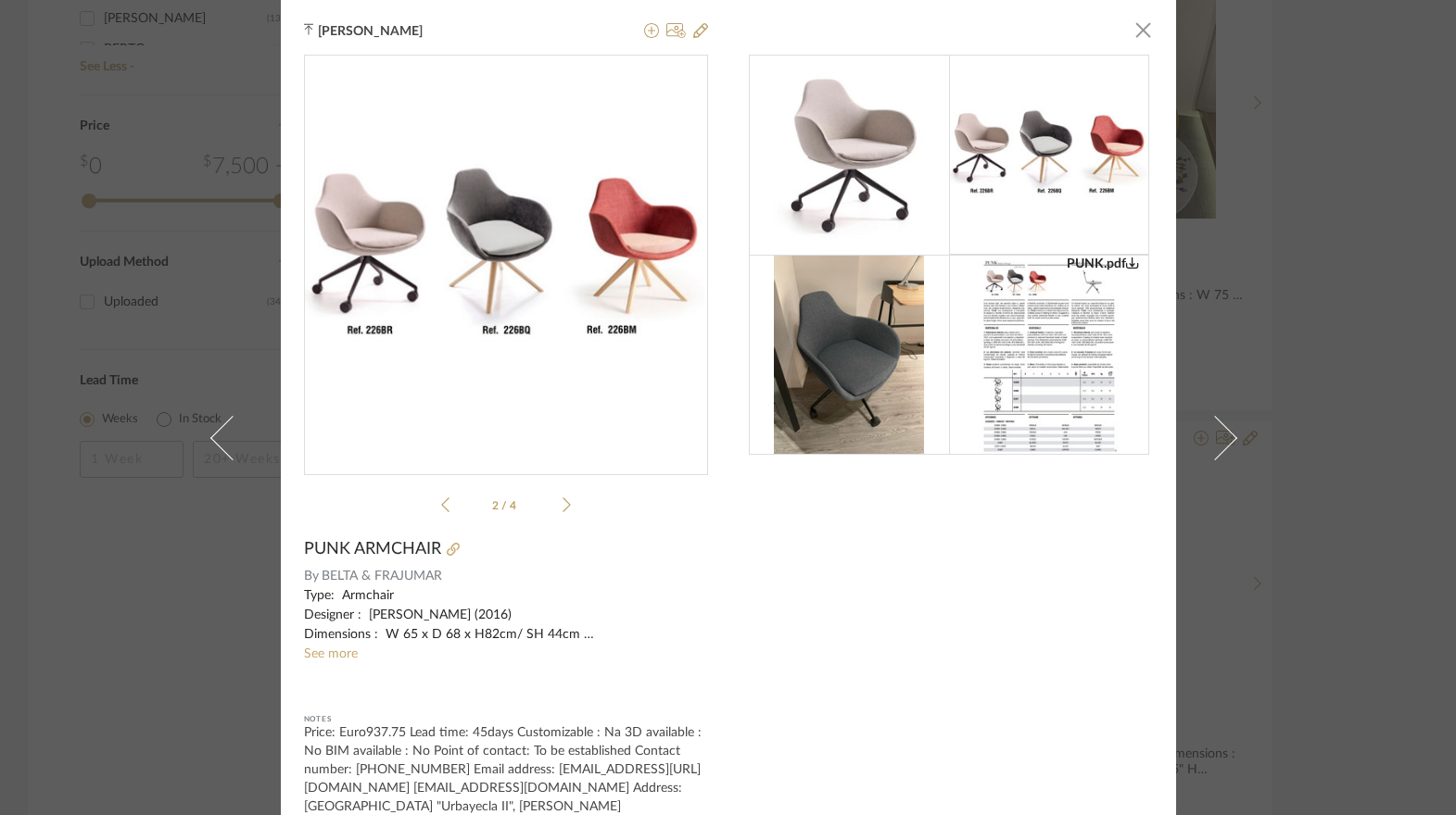
click at [889, 134] on img at bounding box center [848, 155] width 200 height 190
click at [441, 505] on icon at bounding box center [445, 505] width 8 height 17
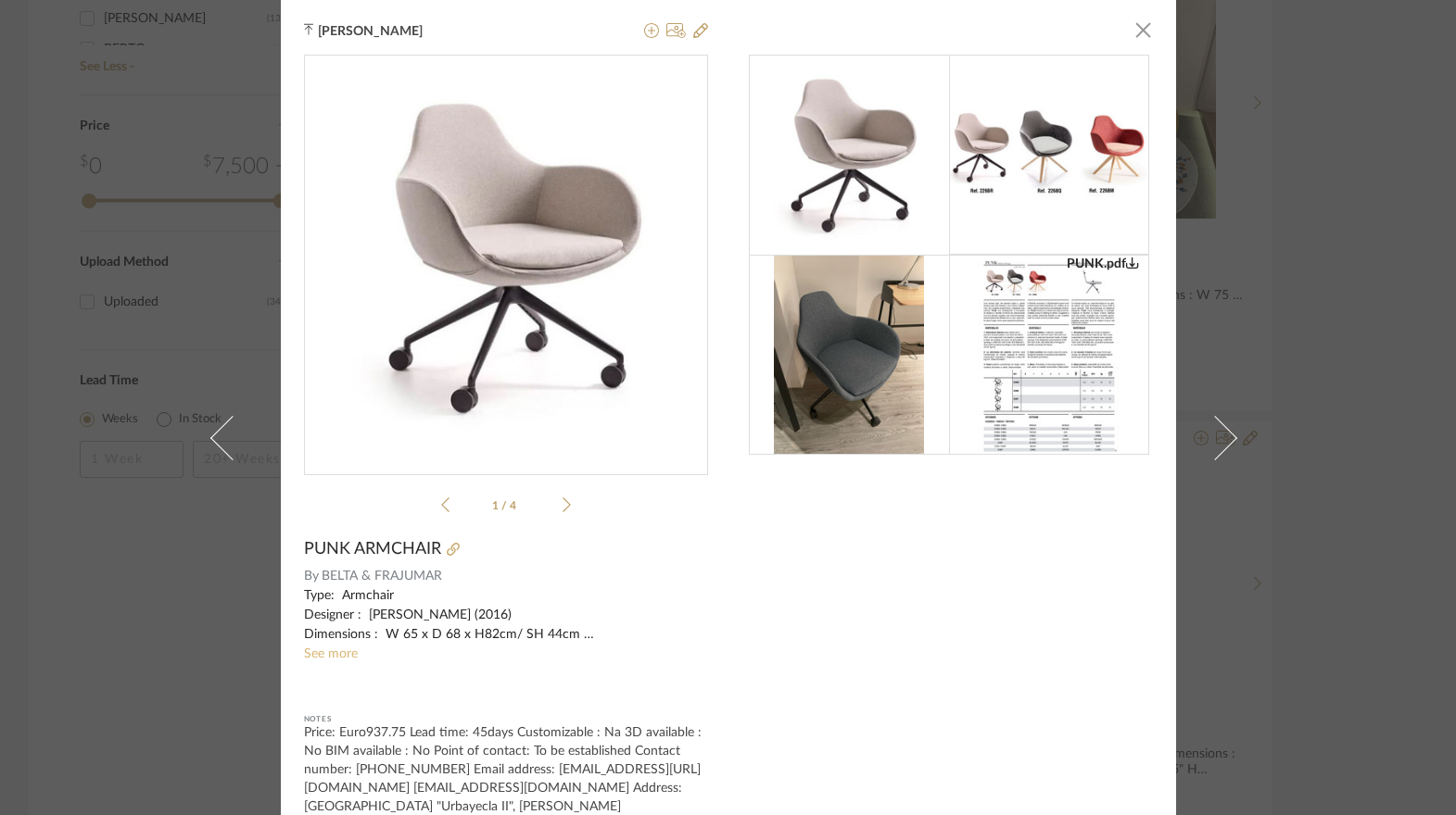
click at [347, 651] on link "See more" at bounding box center [330, 653] width 54 height 13
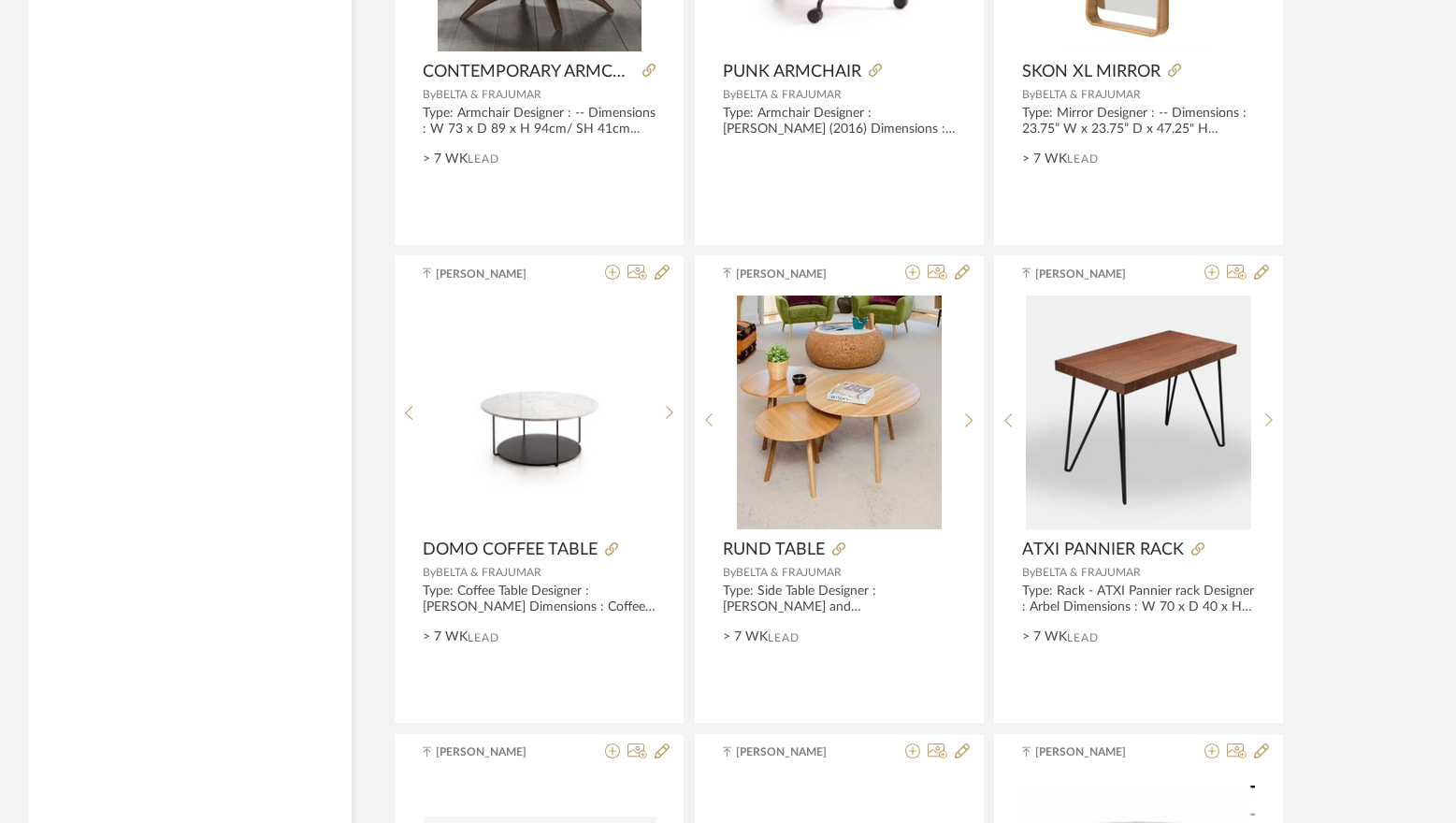
scroll to position [2078, 0]
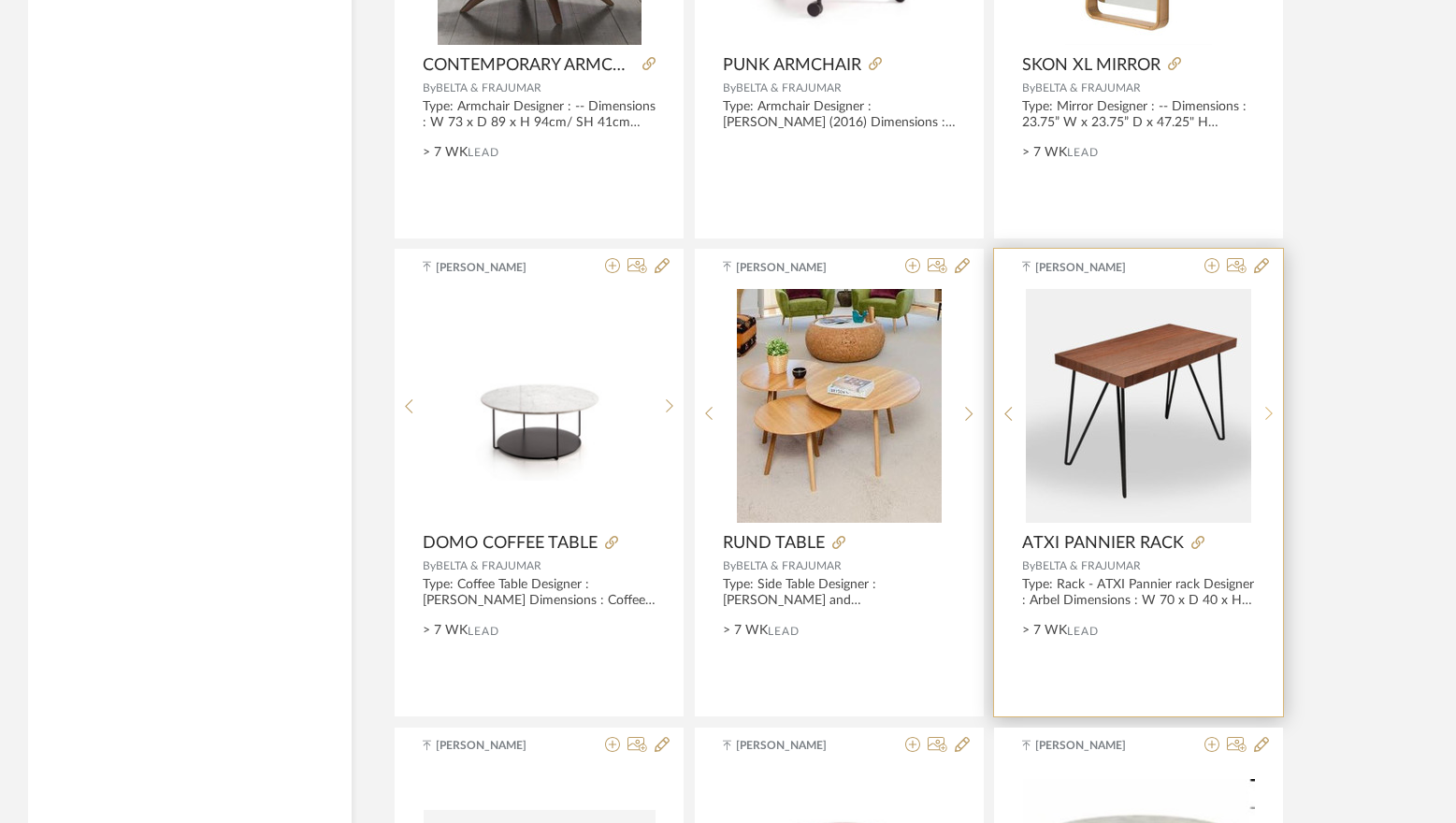
click at [1268, 415] on icon at bounding box center [1270, 414] width 8 height 16
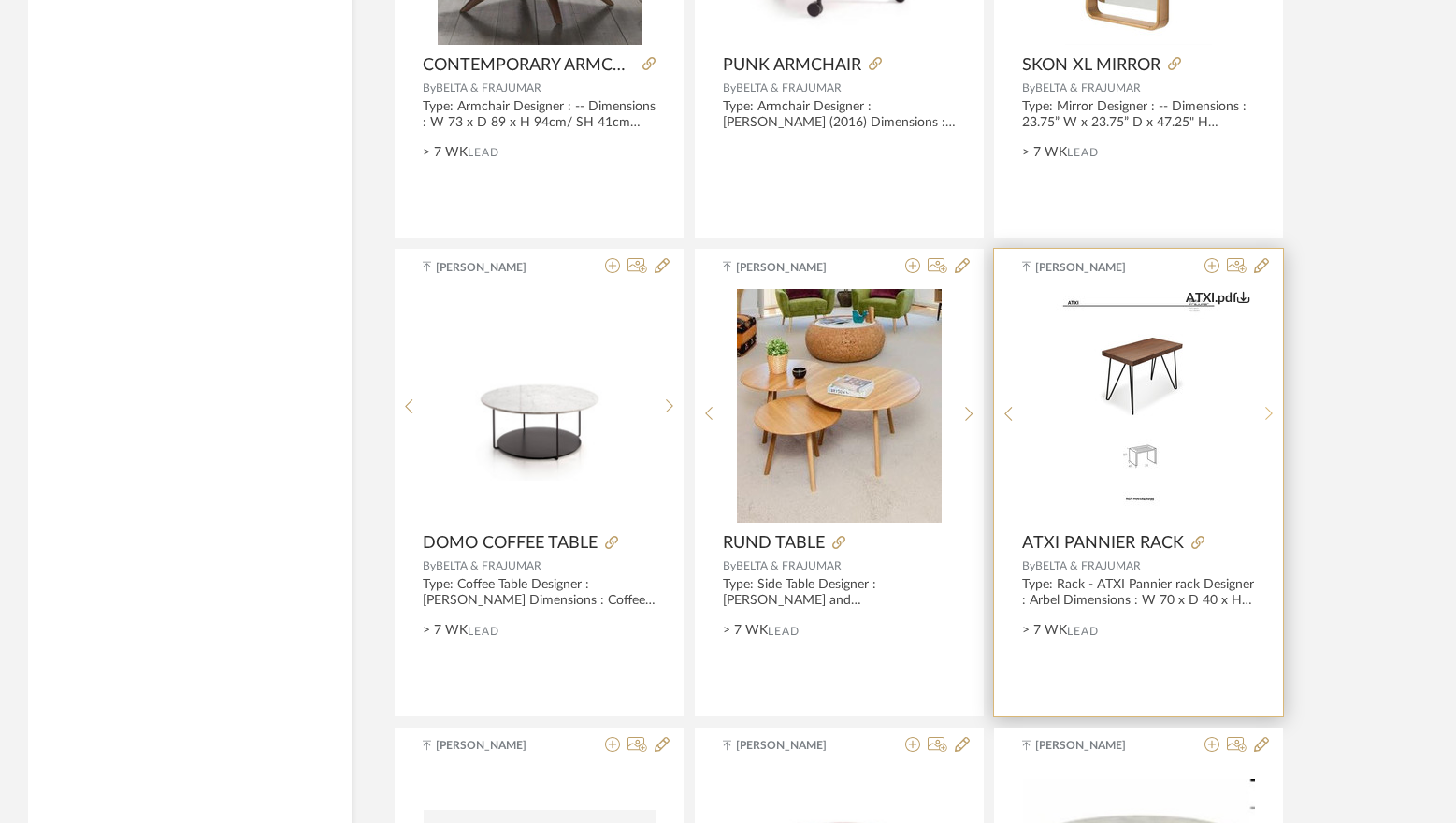
click at [1269, 415] on icon at bounding box center [1270, 414] width 8 height 16
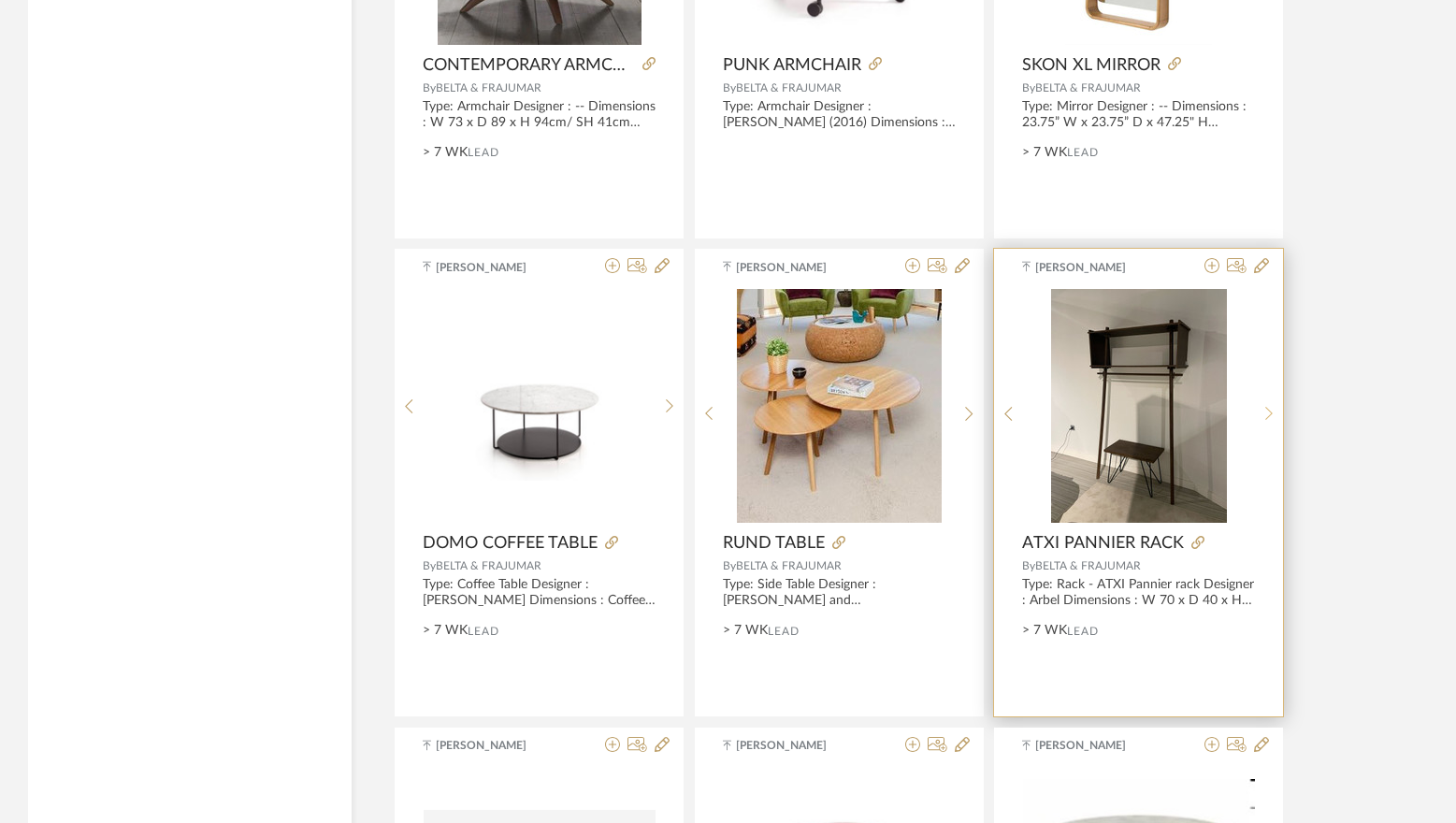
click at [1269, 415] on icon at bounding box center [1270, 414] width 8 height 16
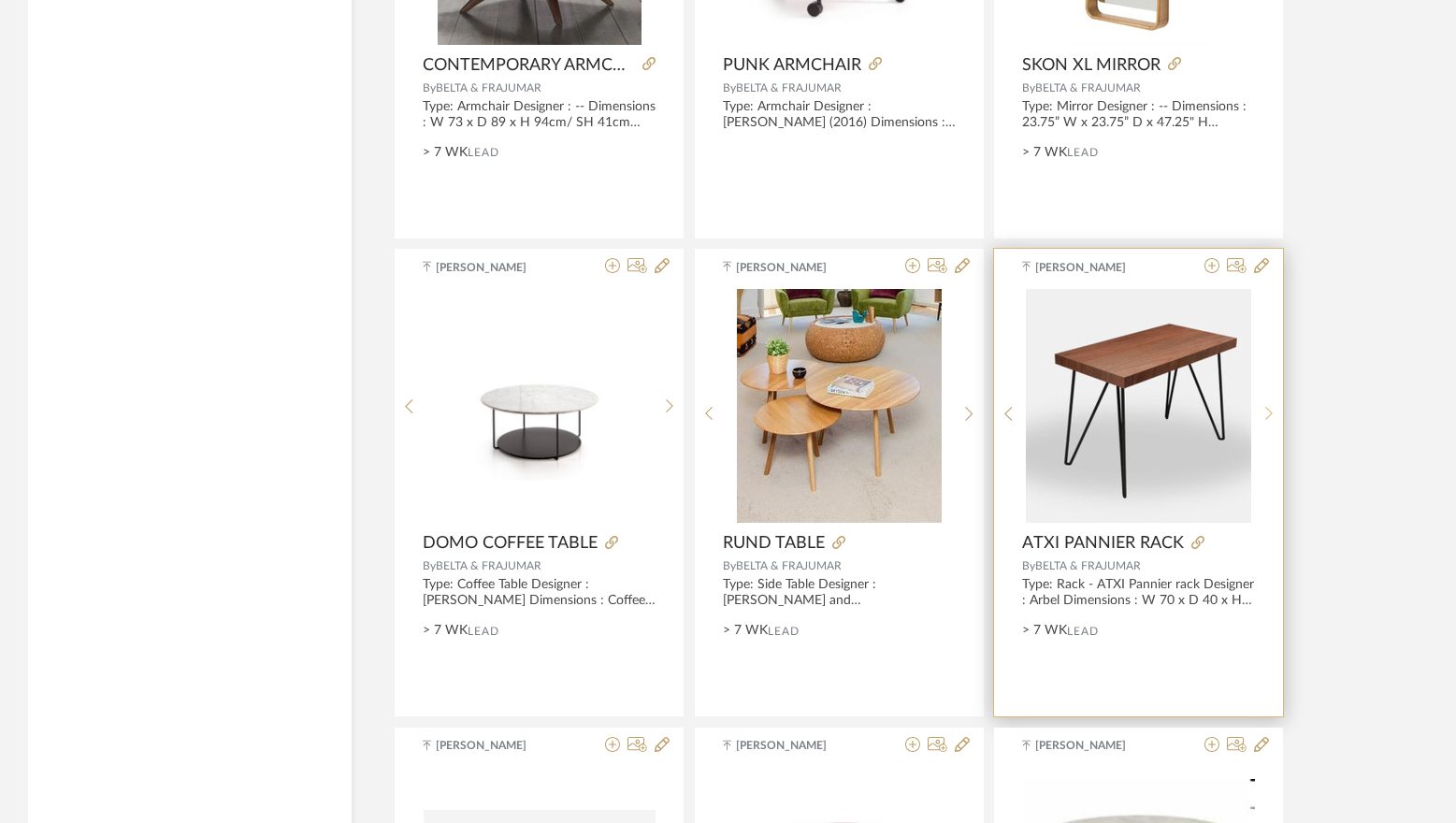
click at [1269, 415] on icon at bounding box center [1270, 414] width 8 height 16
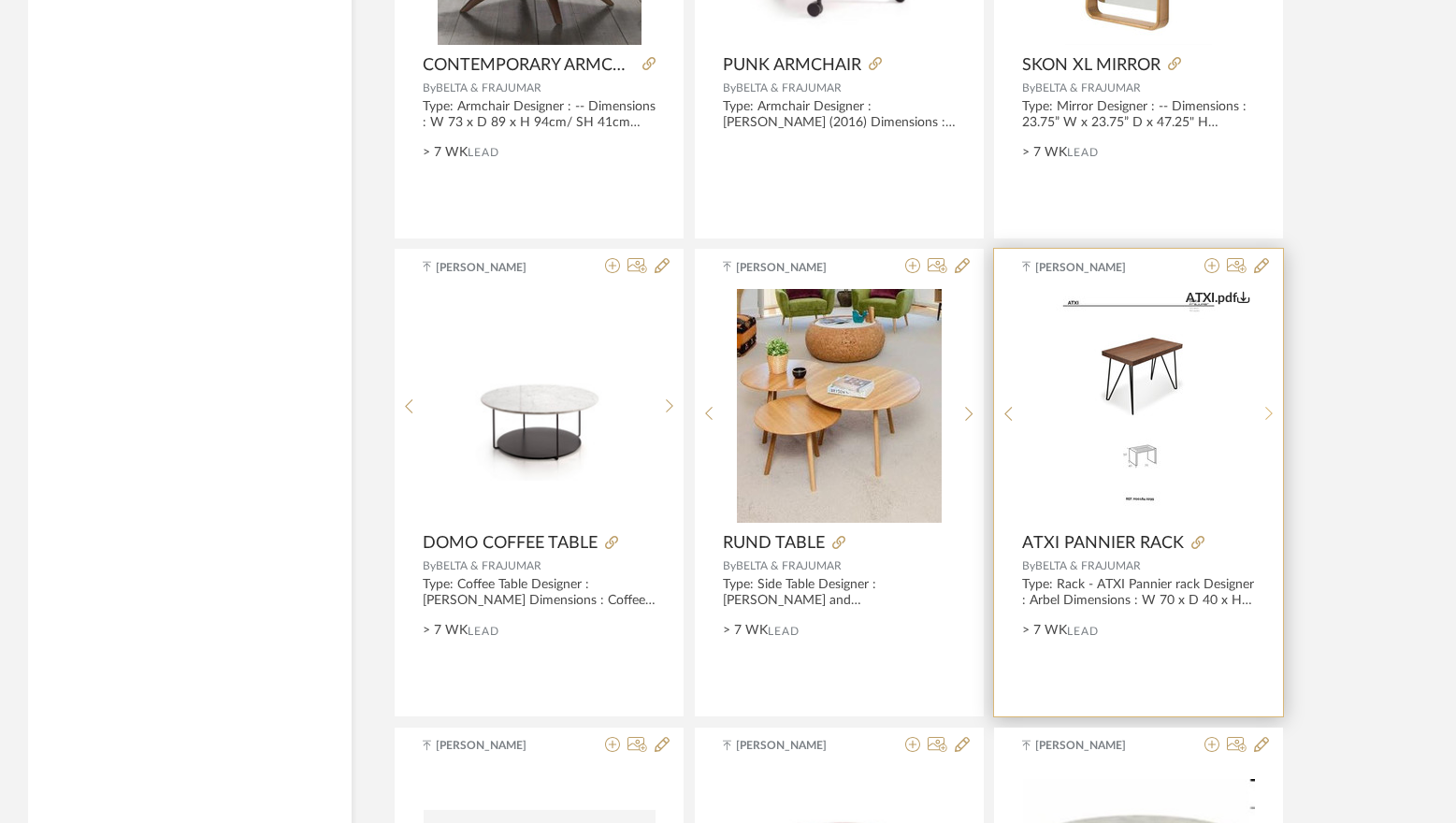
click at [1269, 415] on icon at bounding box center [1270, 414] width 8 height 16
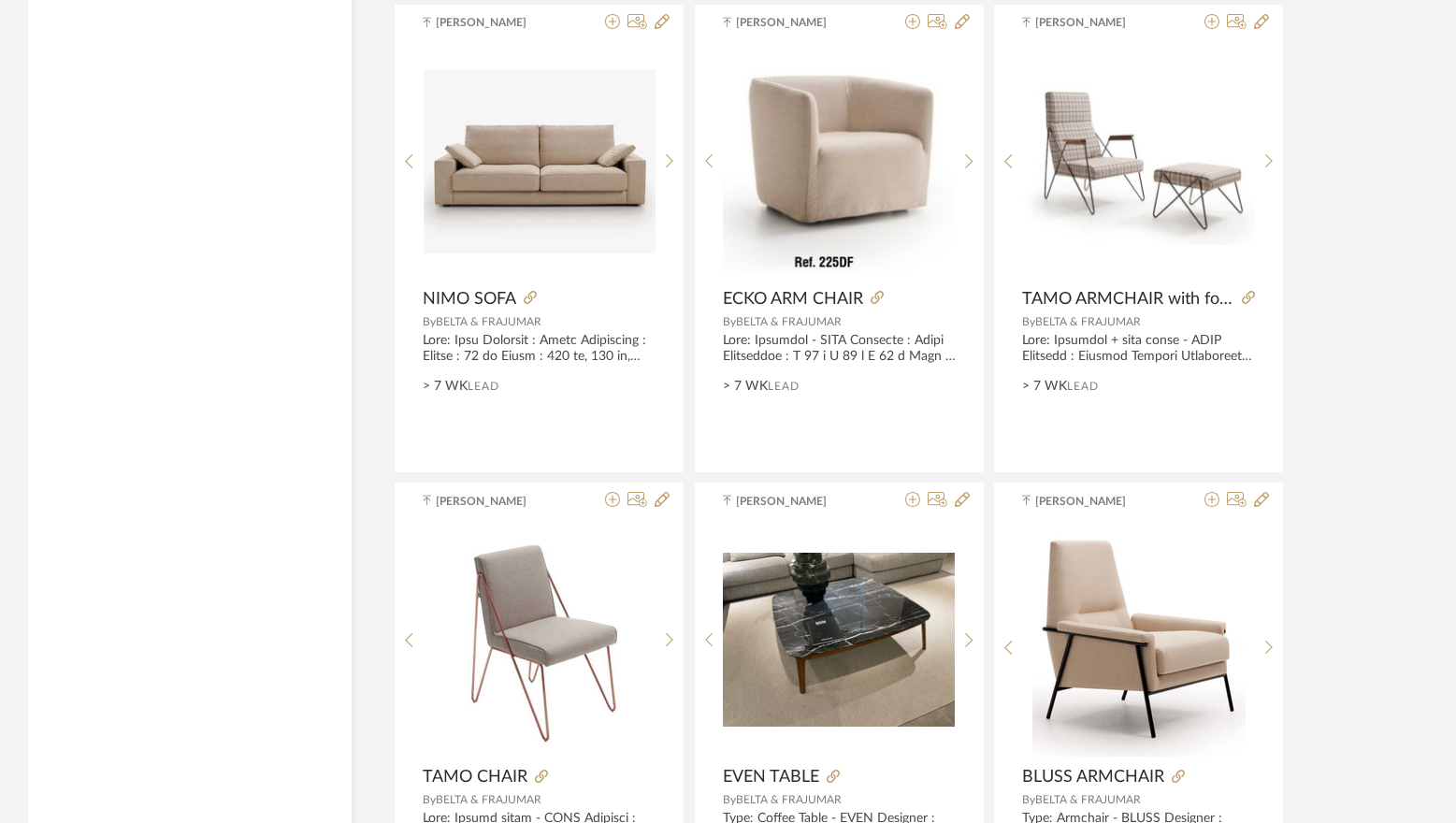
scroll to position [3761, 0]
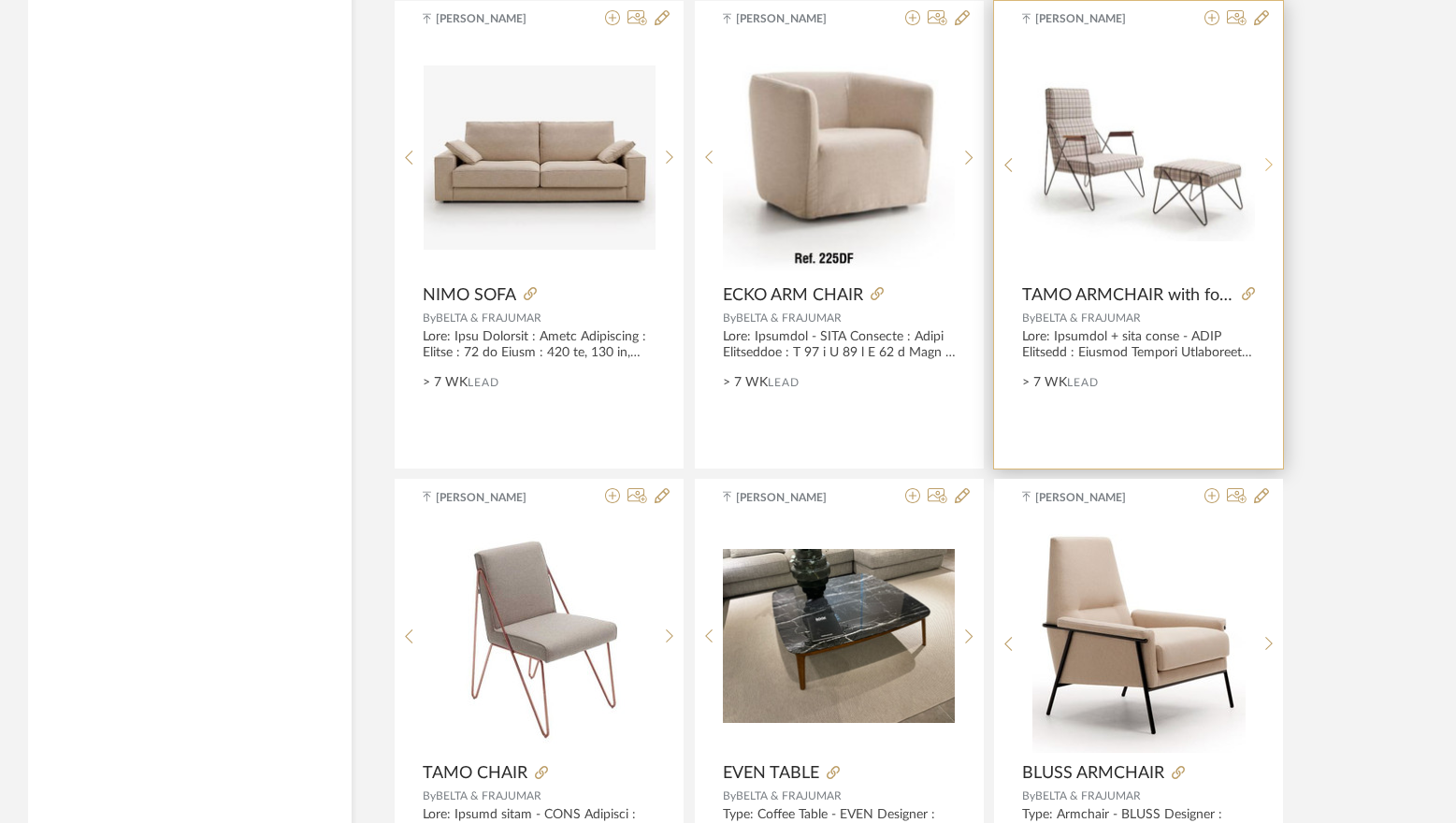
click at [1268, 170] on icon at bounding box center [1270, 165] width 8 height 14
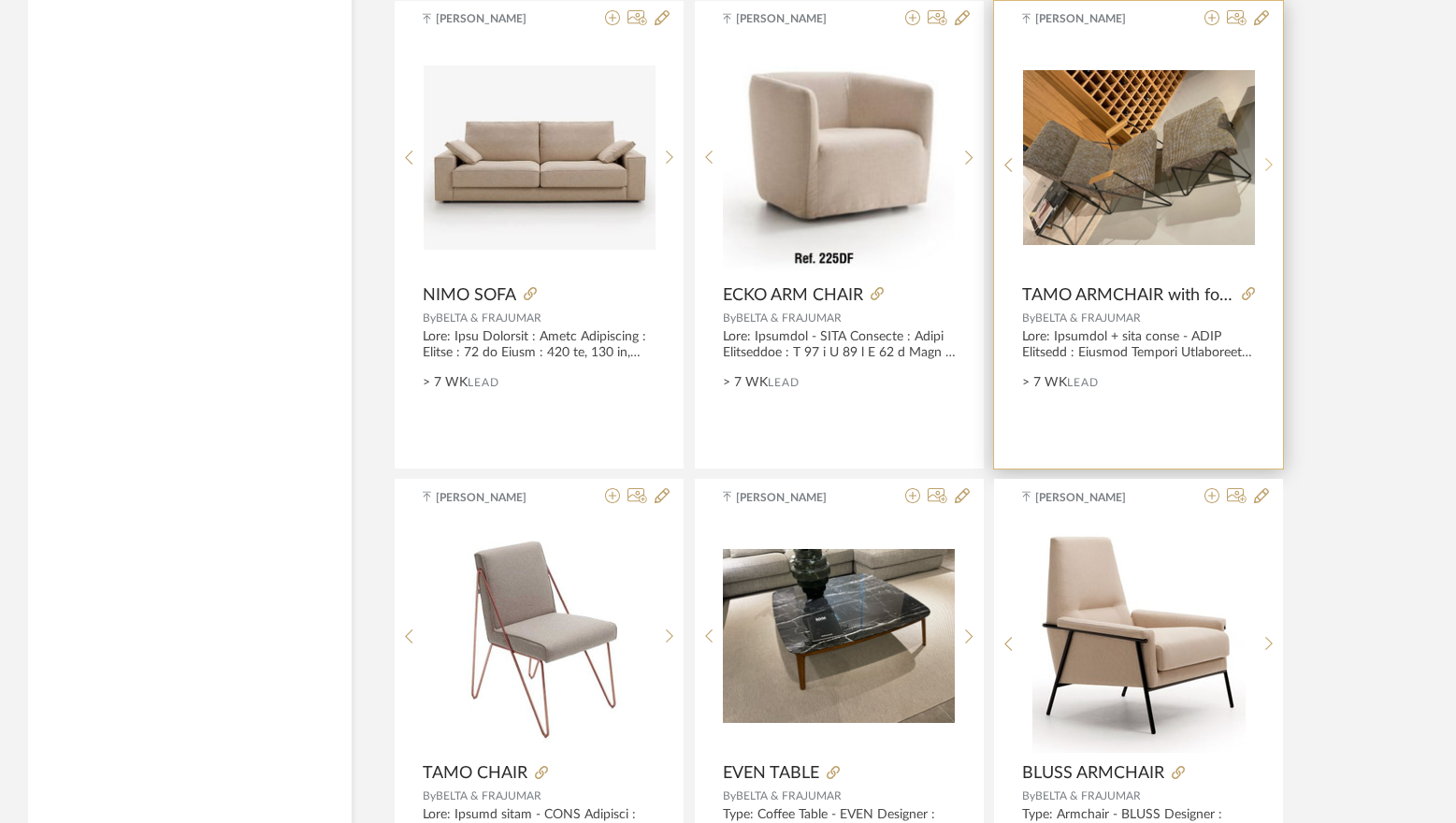
click at [1268, 170] on icon at bounding box center [1270, 165] width 8 height 14
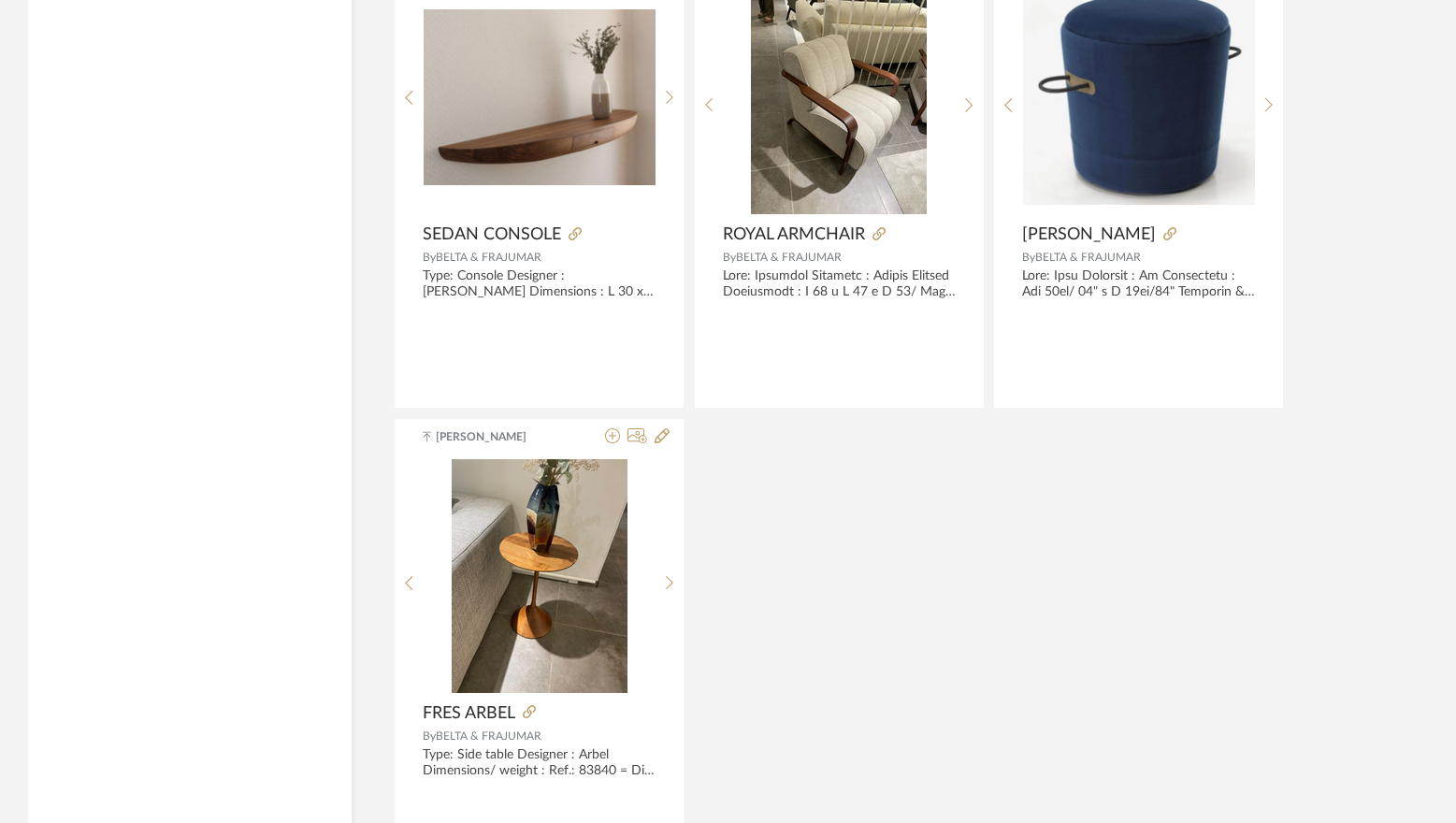
scroll to position [5164, 0]
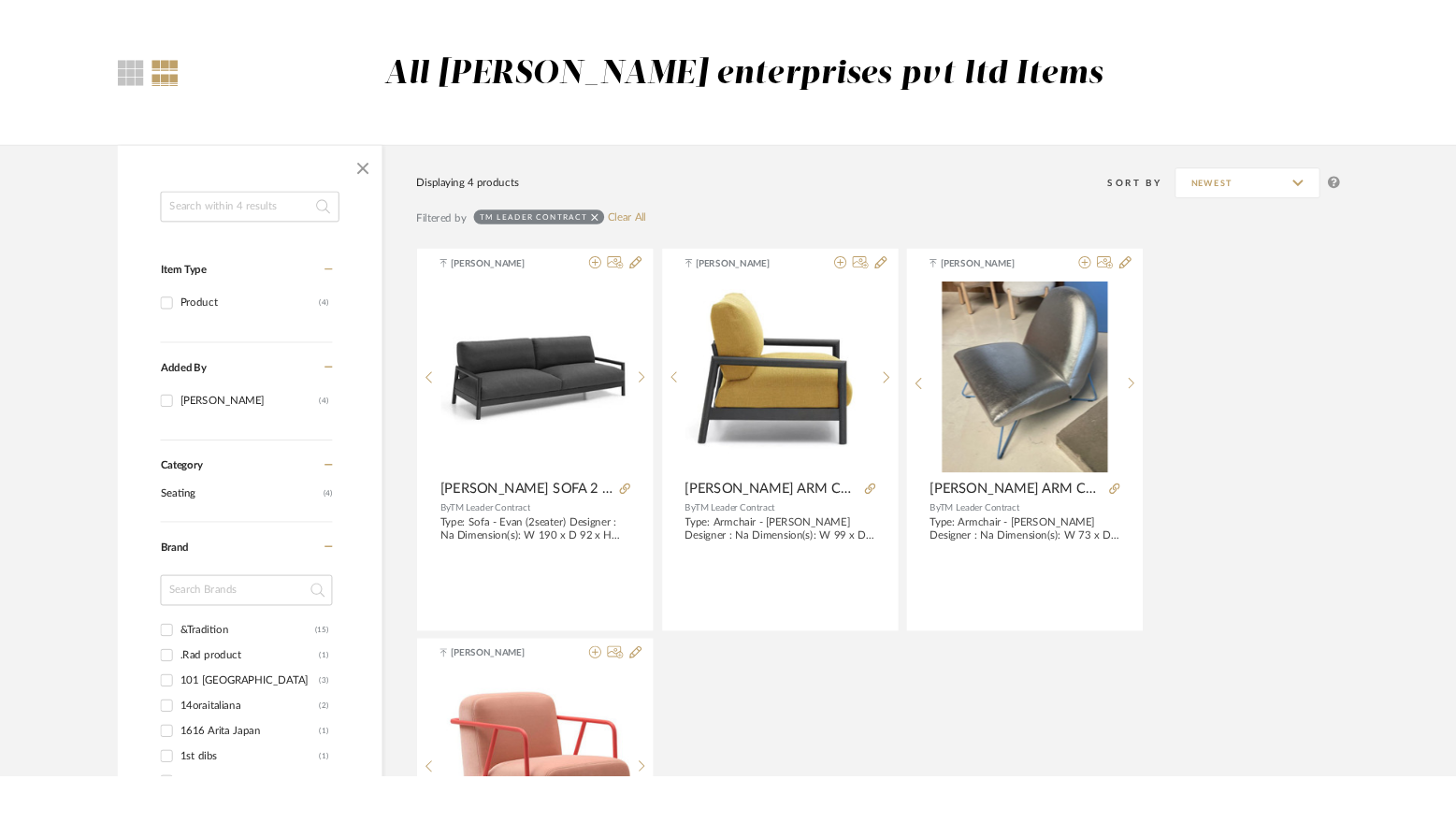
scroll to position [187, 0]
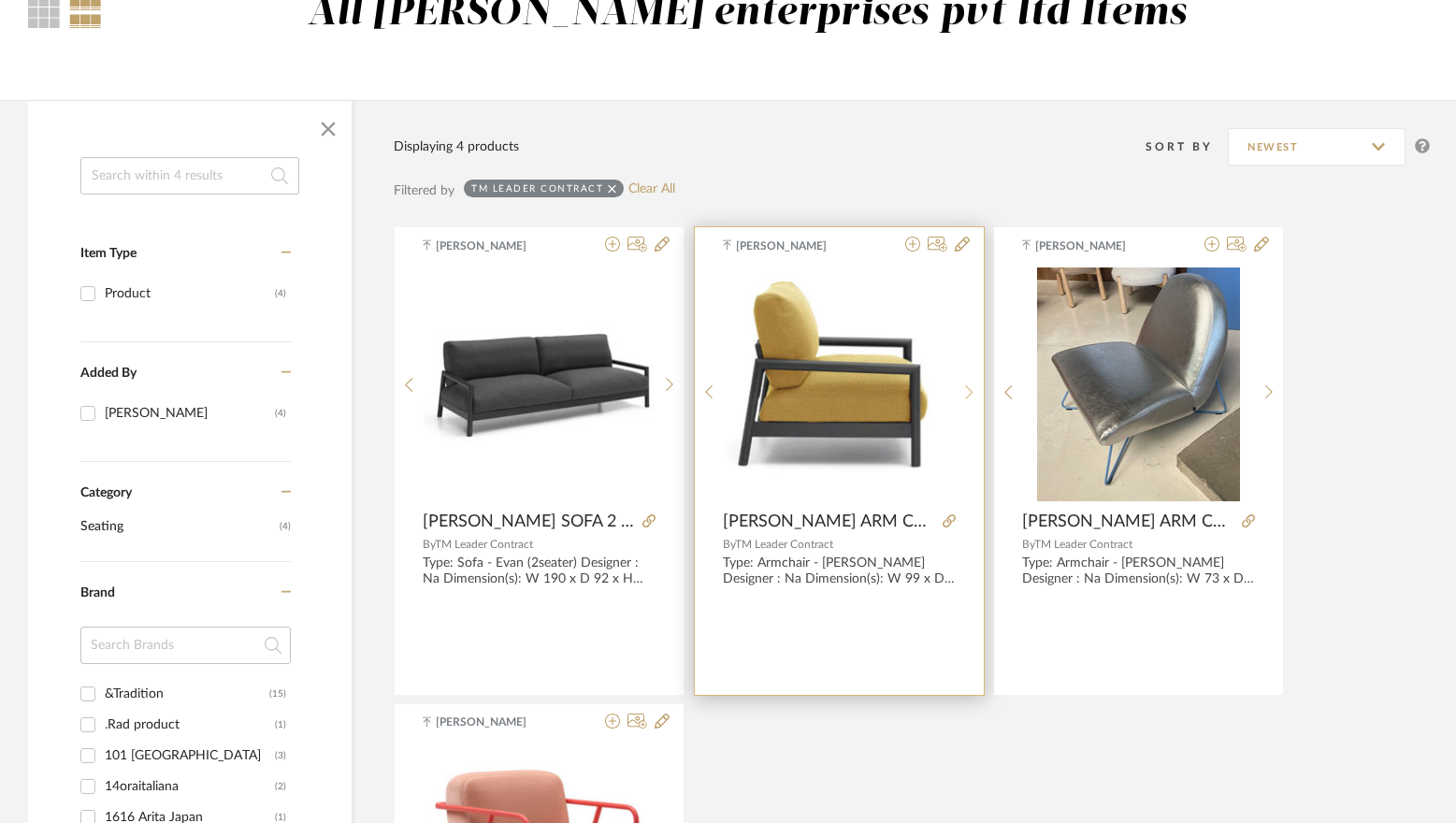
click at [962, 384] on sr-next-btn at bounding box center [969, 392] width 29 height 16
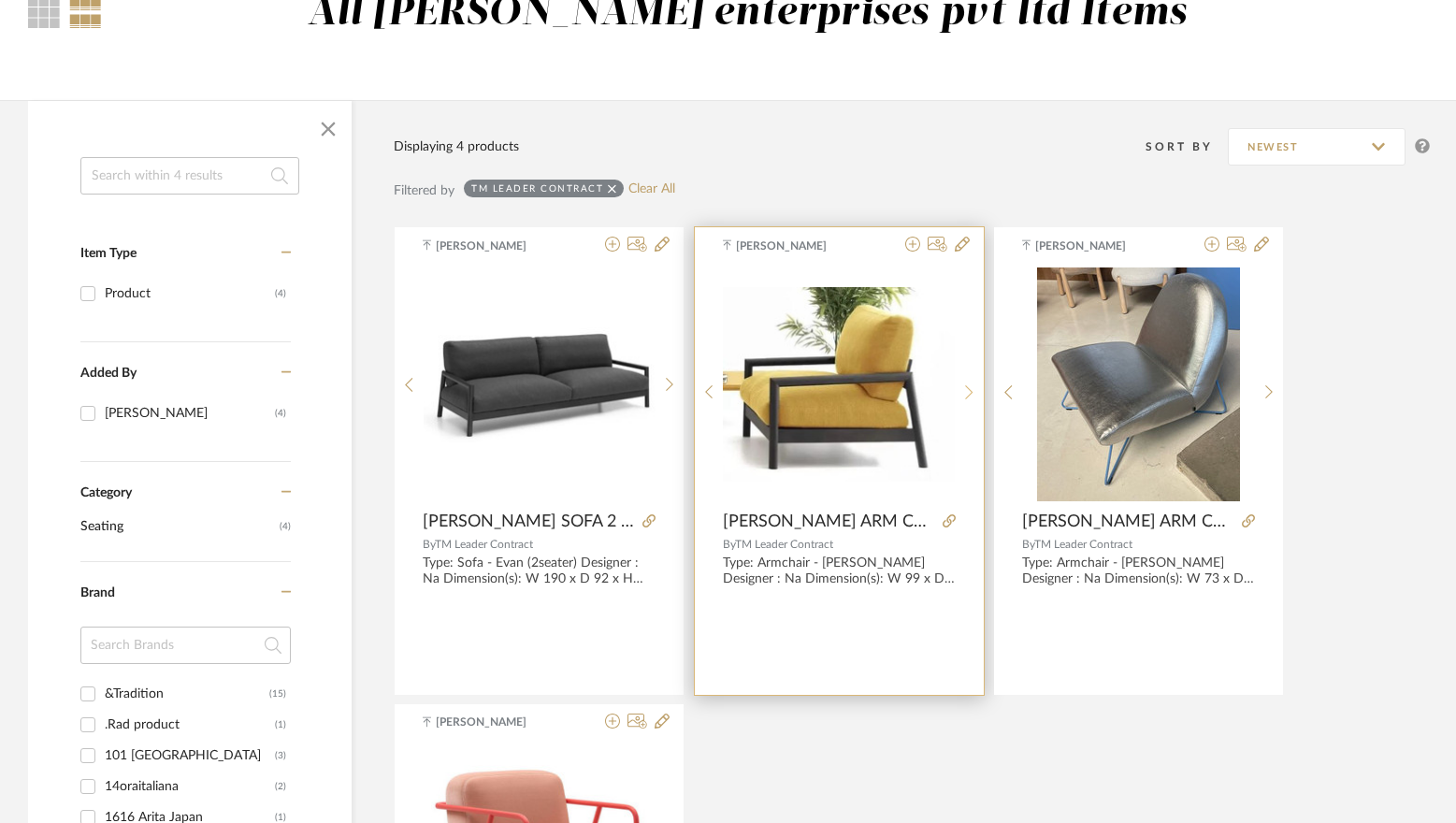
click at [969, 388] on icon at bounding box center [969, 392] width 8 height 14
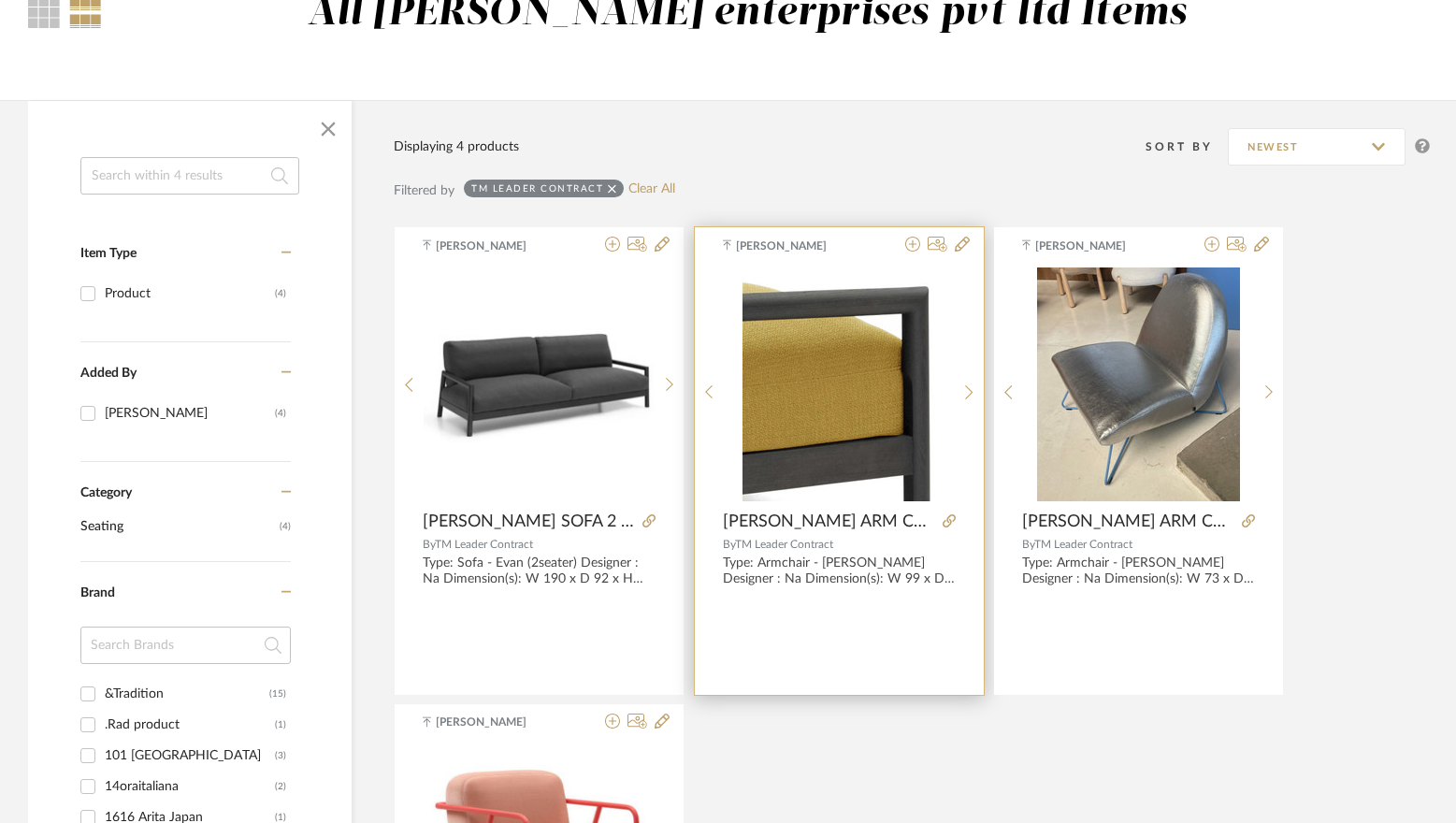
click at [842, 377] on img "2" at bounding box center [839, 384] width 193 height 234
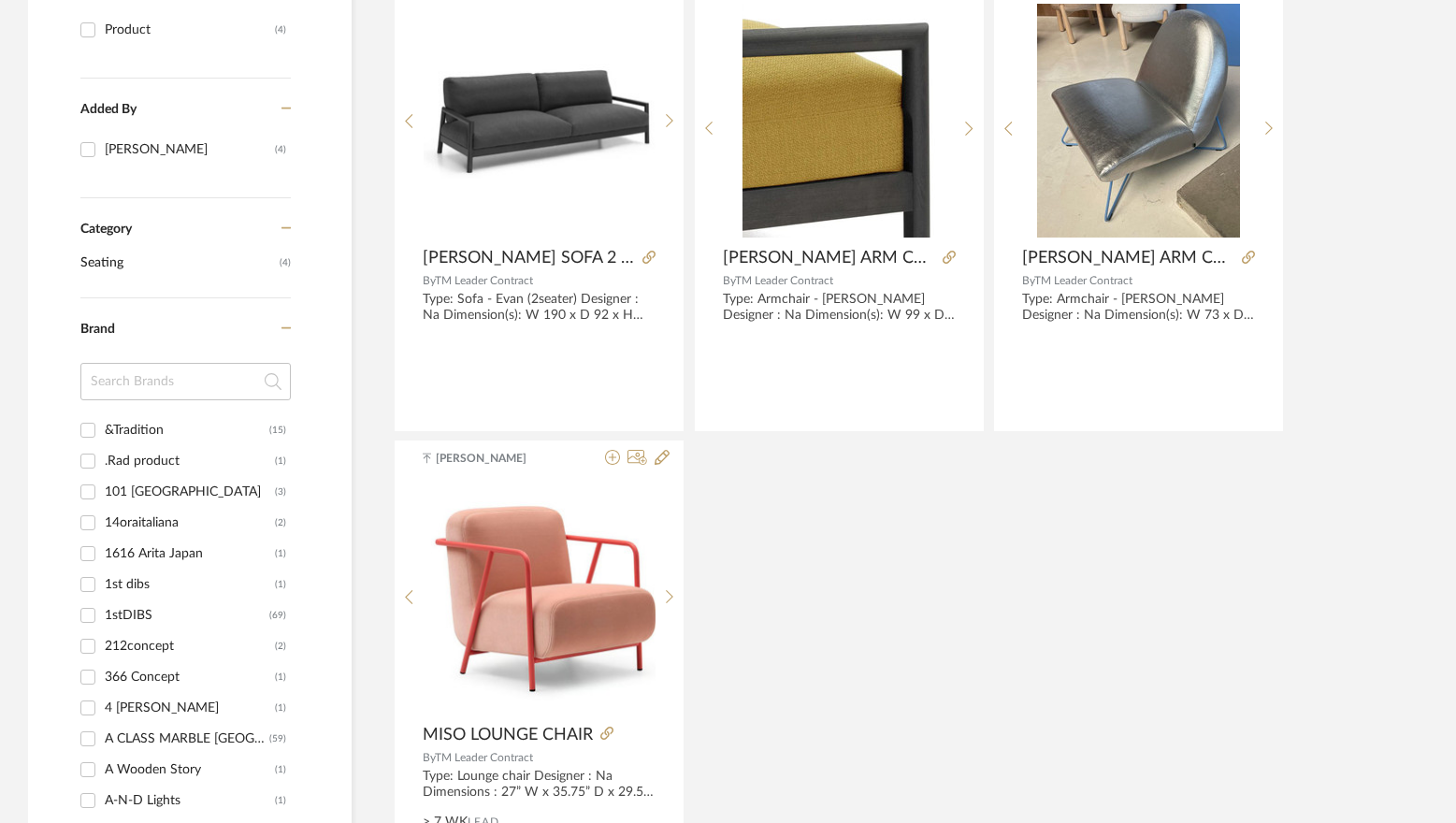
scroll to position [468, 0]
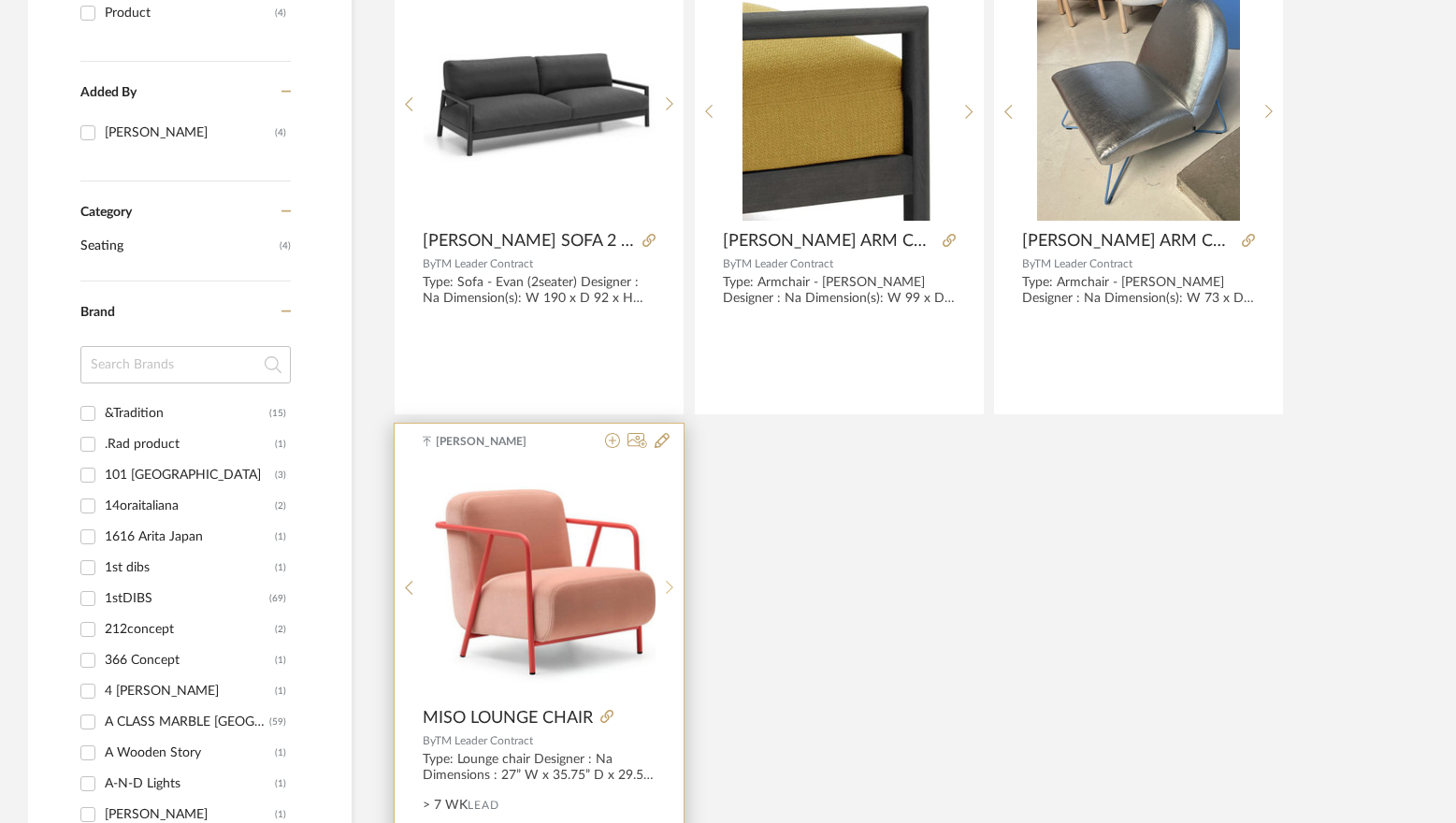
click at [664, 576] on div at bounding box center [670, 588] width 29 height 249
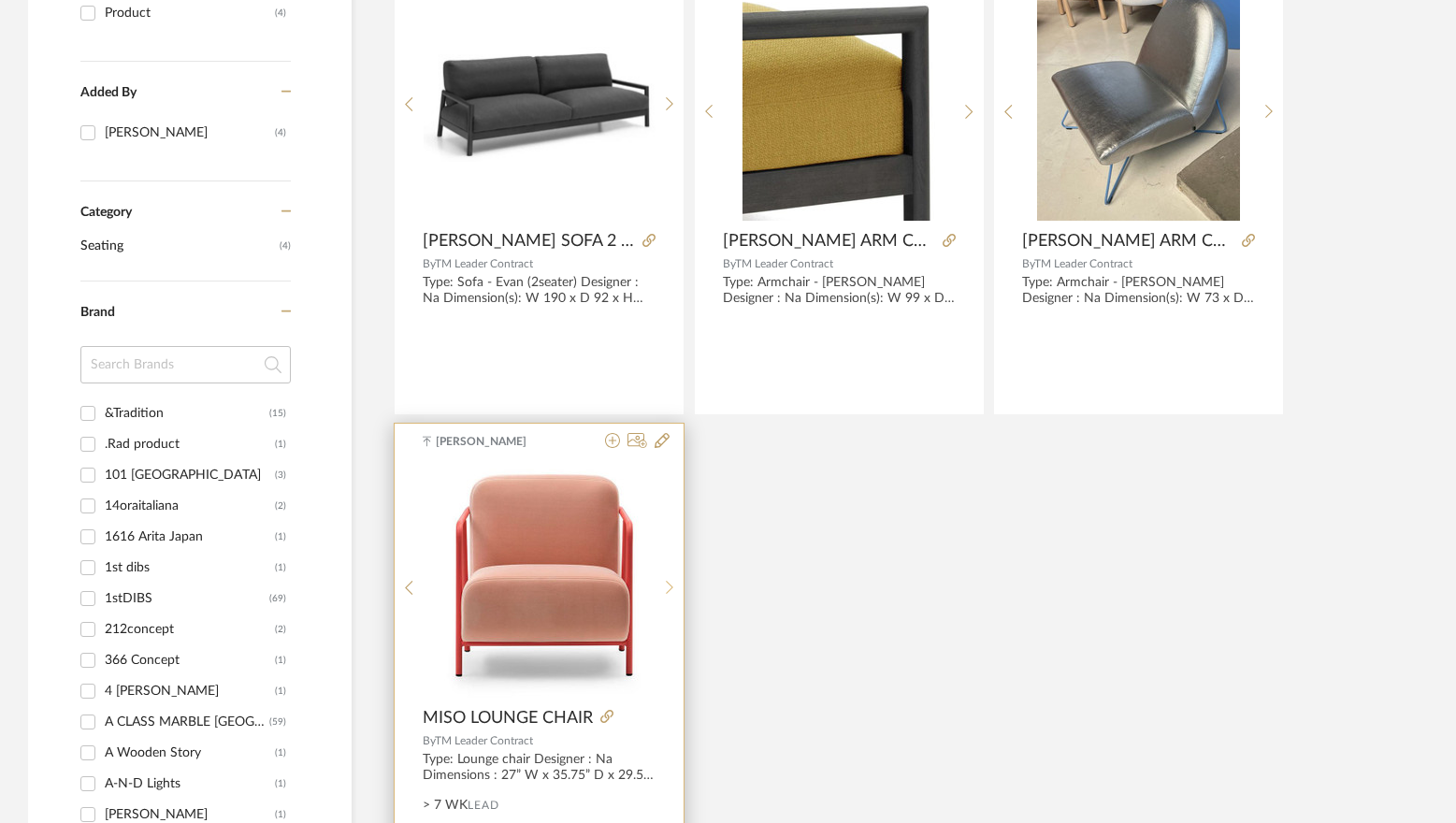
click at [660, 587] on sr-next-btn at bounding box center [670, 588] width 29 height 16
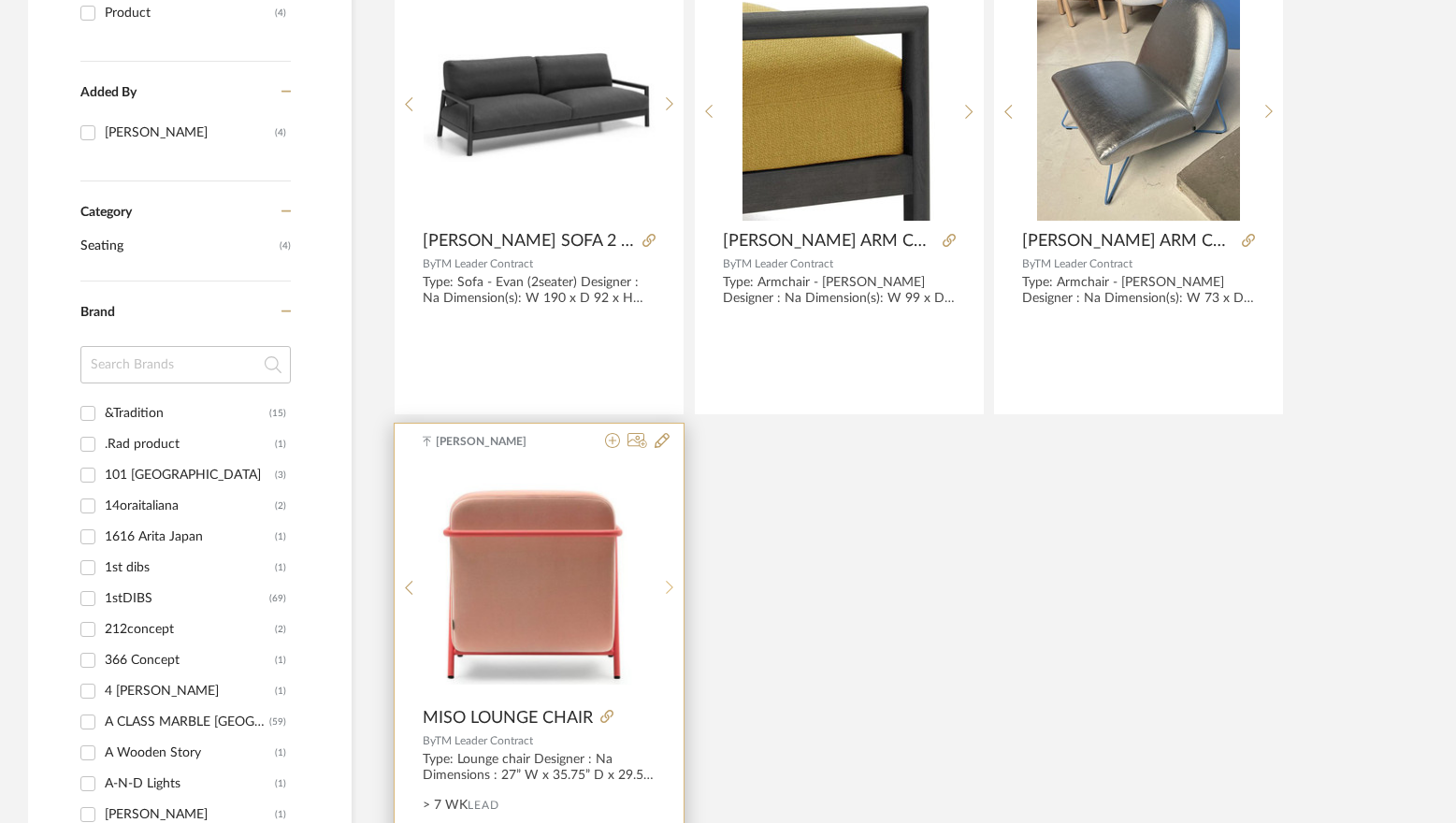
click at [670, 588] on icon at bounding box center [670, 588] width 8 height 16
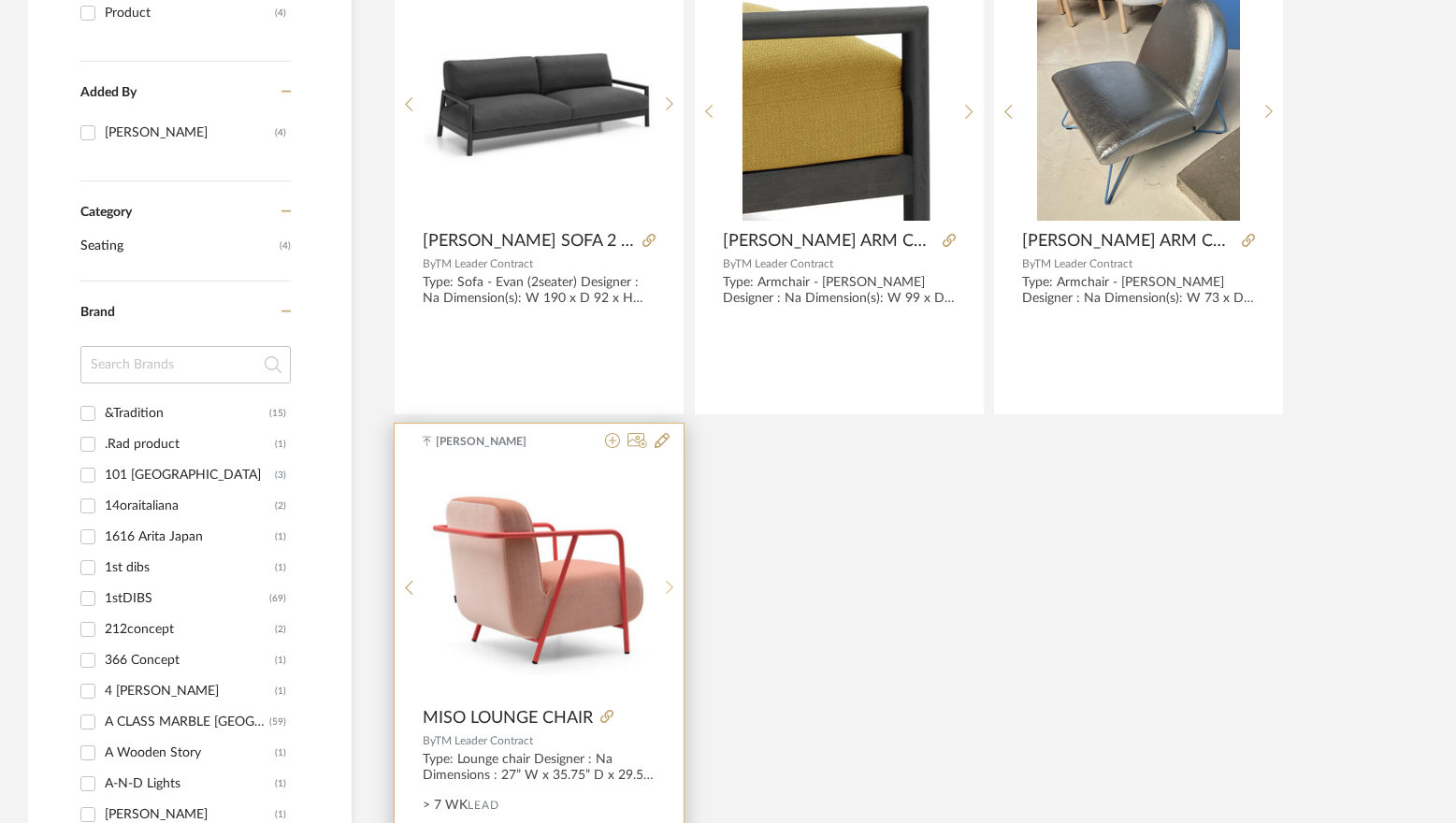
click at [670, 588] on icon at bounding box center [670, 588] width 8 height 16
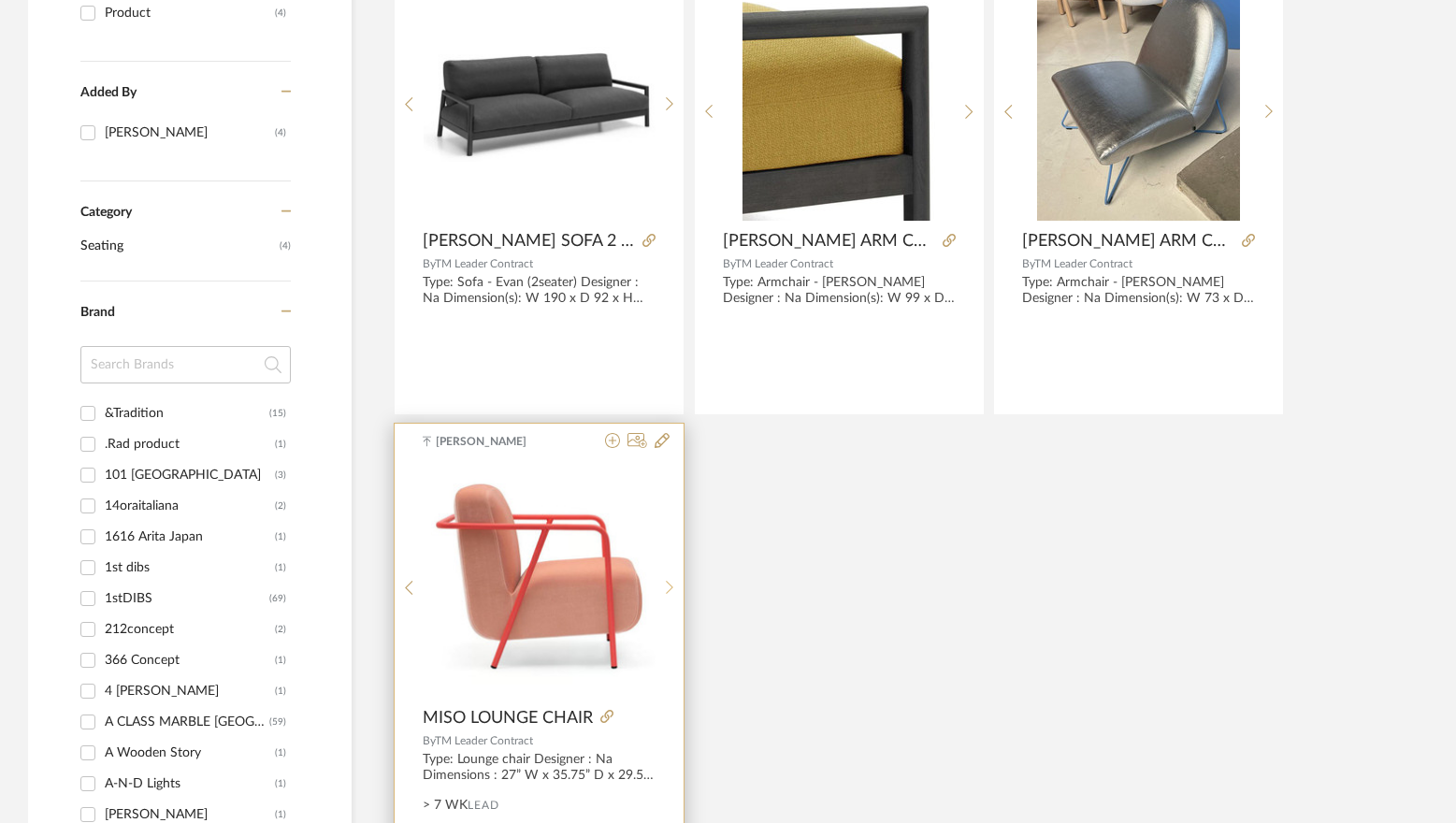
click at [670, 588] on icon at bounding box center [670, 588] width 8 height 16
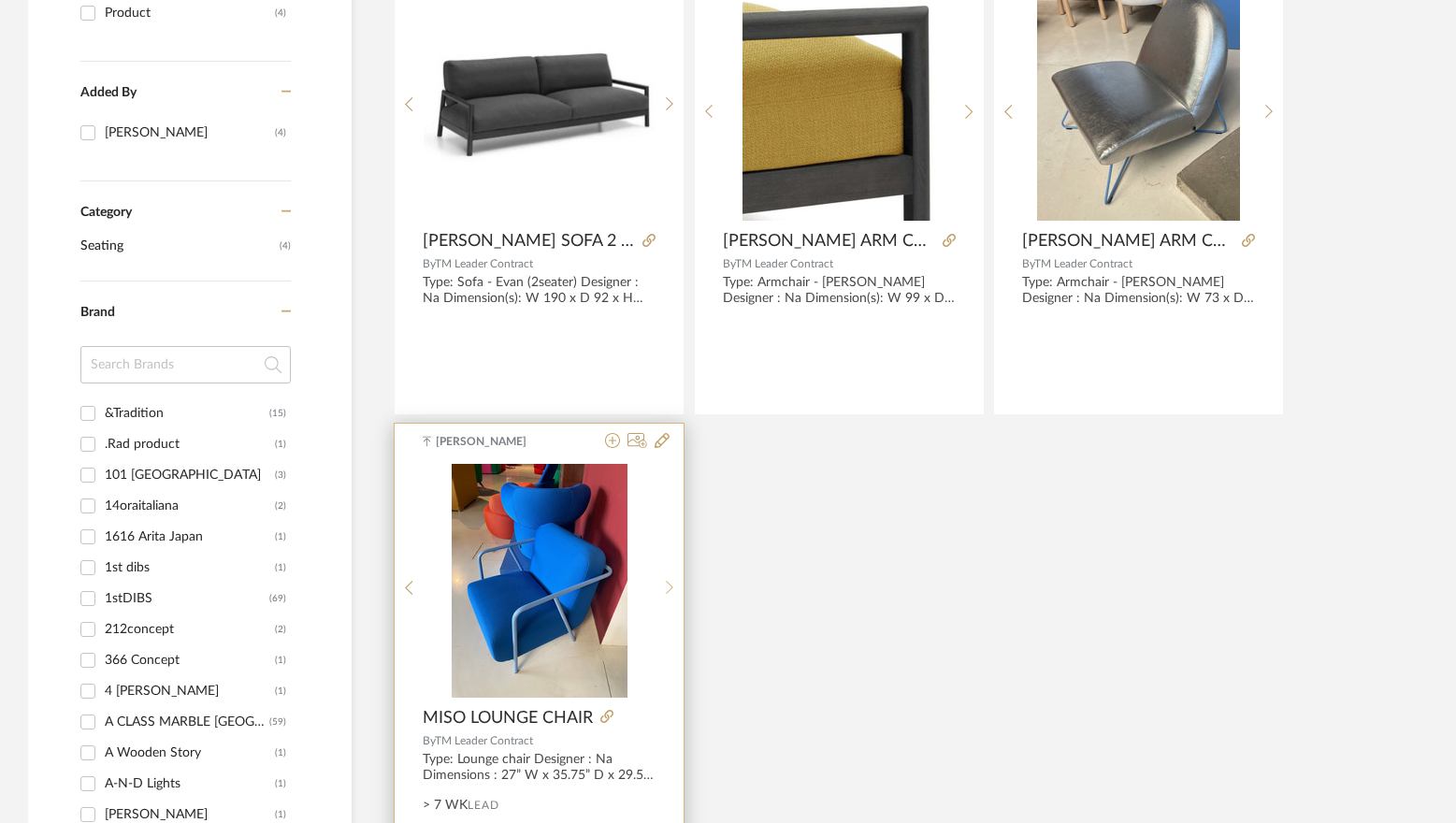
click at [670, 588] on icon at bounding box center [670, 588] width 8 height 16
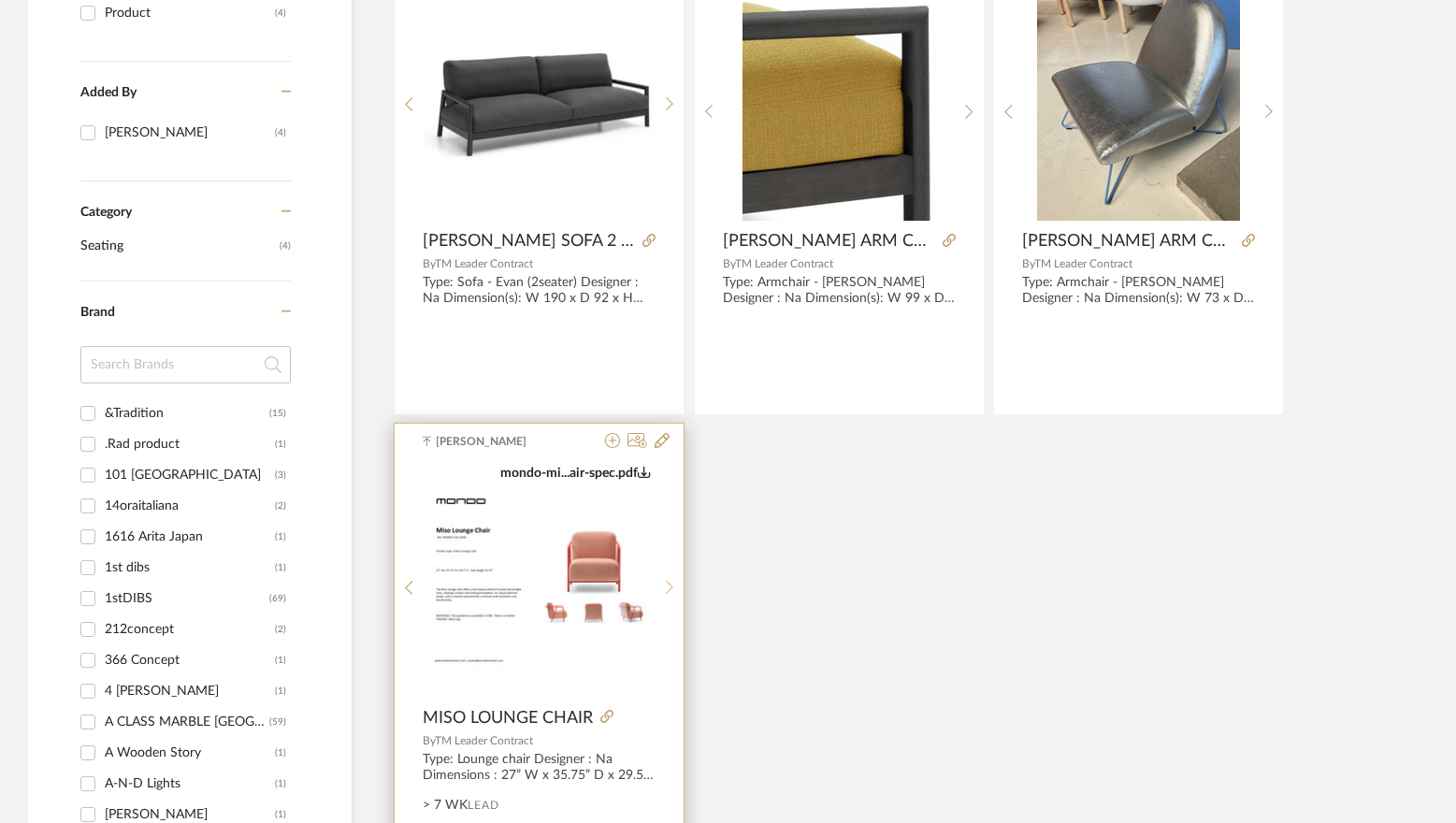
click at [670, 588] on icon at bounding box center [670, 588] width 8 height 16
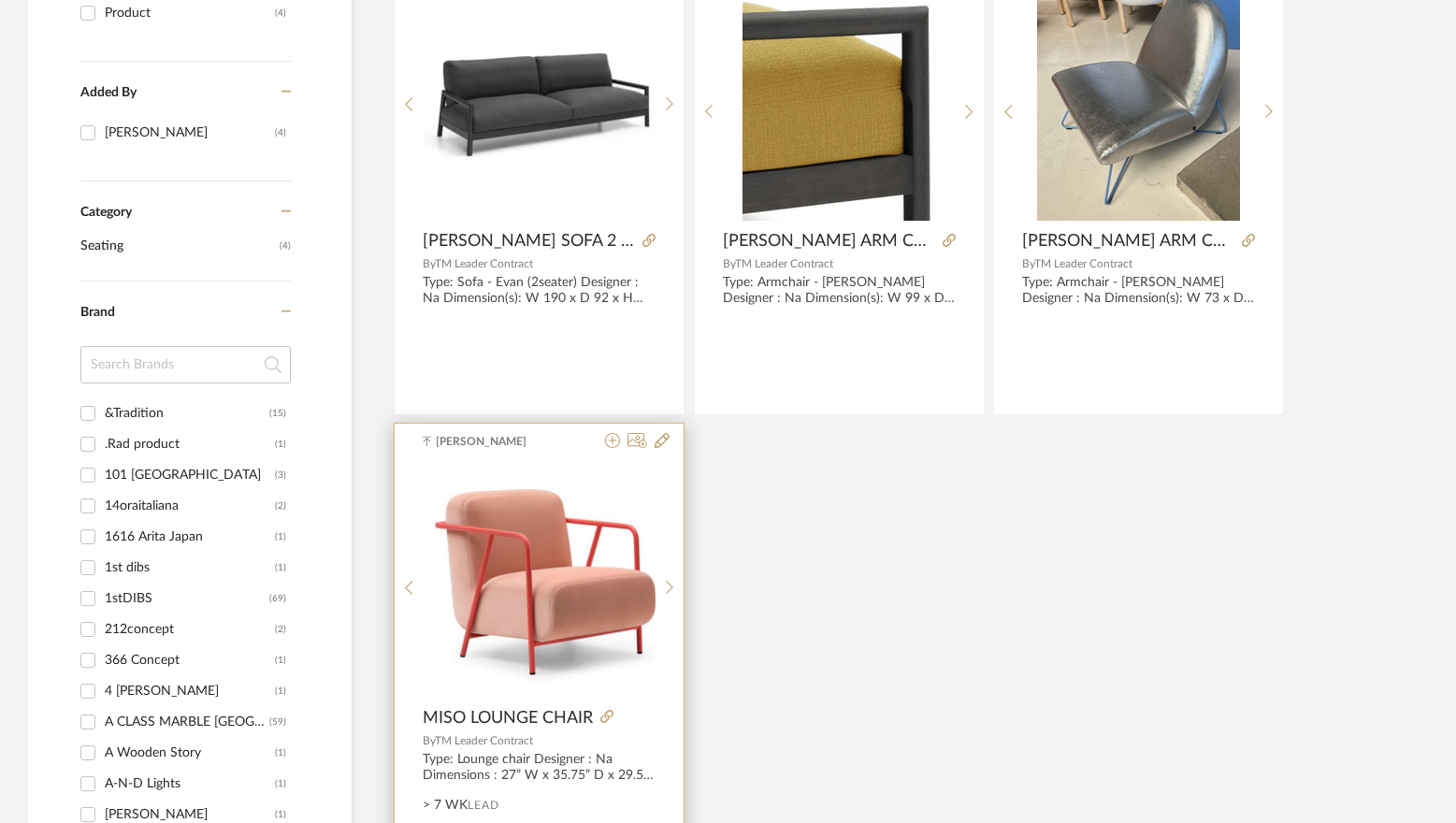
click at [583, 577] on img "0" at bounding box center [539, 579] width 232 height 206
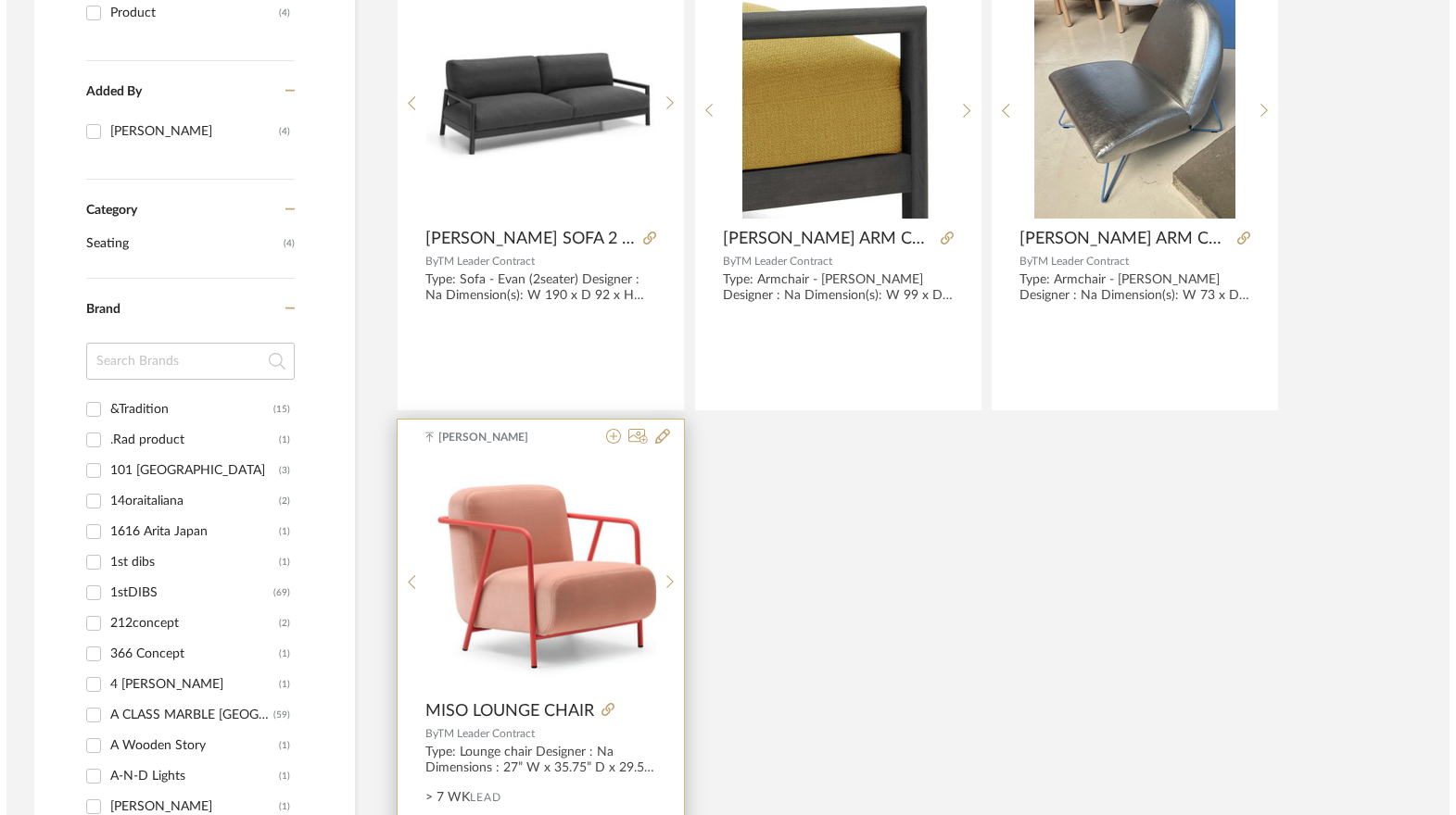
scroll to position [0, 0]
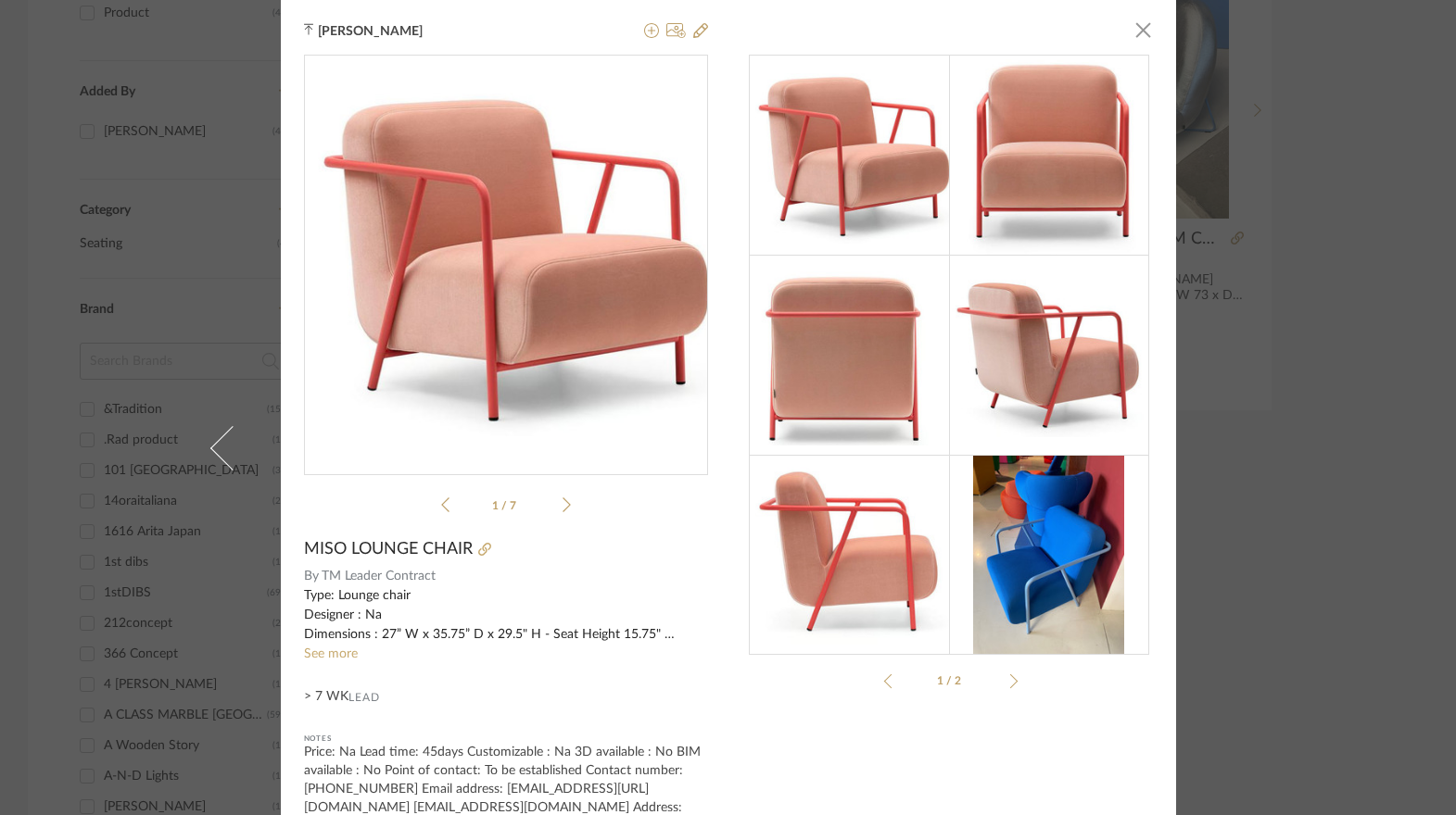
click at [332, 662] on sr-see-more-text "Type: Lounge chair Designer : Na Dimensions : 27” W x 35.75” D x 29.5" H - Seat…" at bounding box center [506, 625] width 404 height 78
click at [334, 655] on link "See more" at bounding box center [330, 653] width 54 height 13
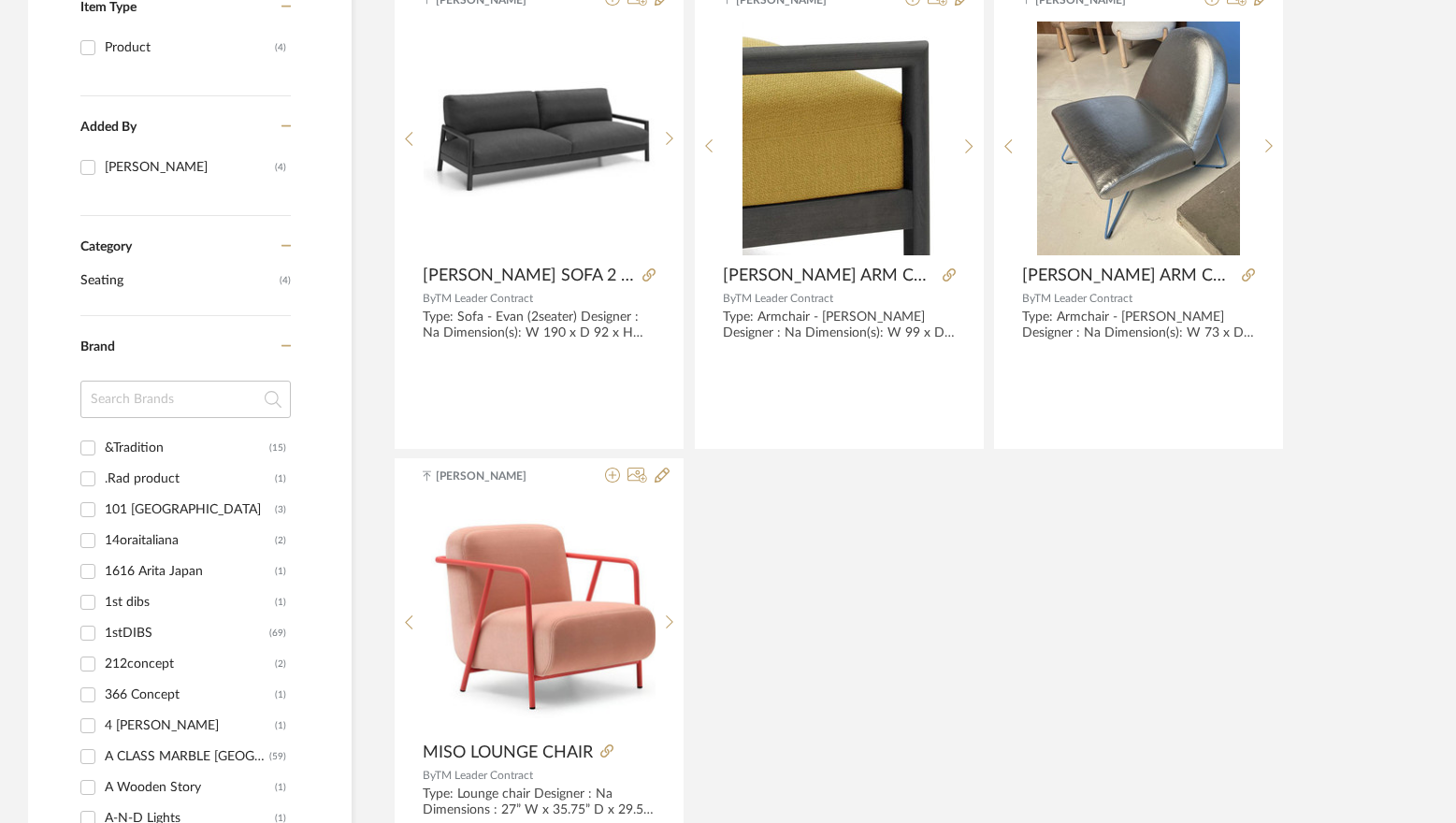
scroll to position [468, 0]
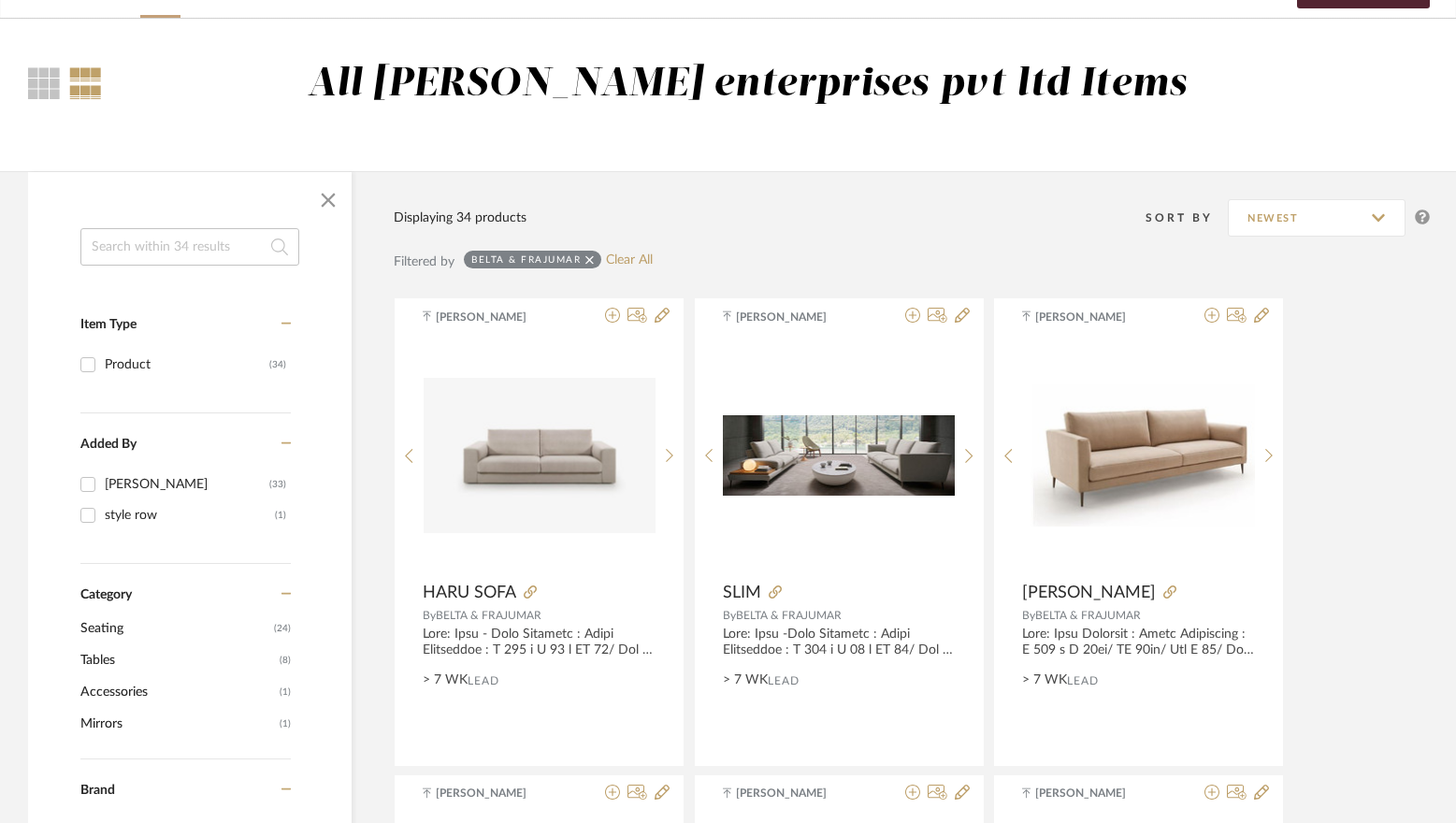
scroll to position [94, 0]
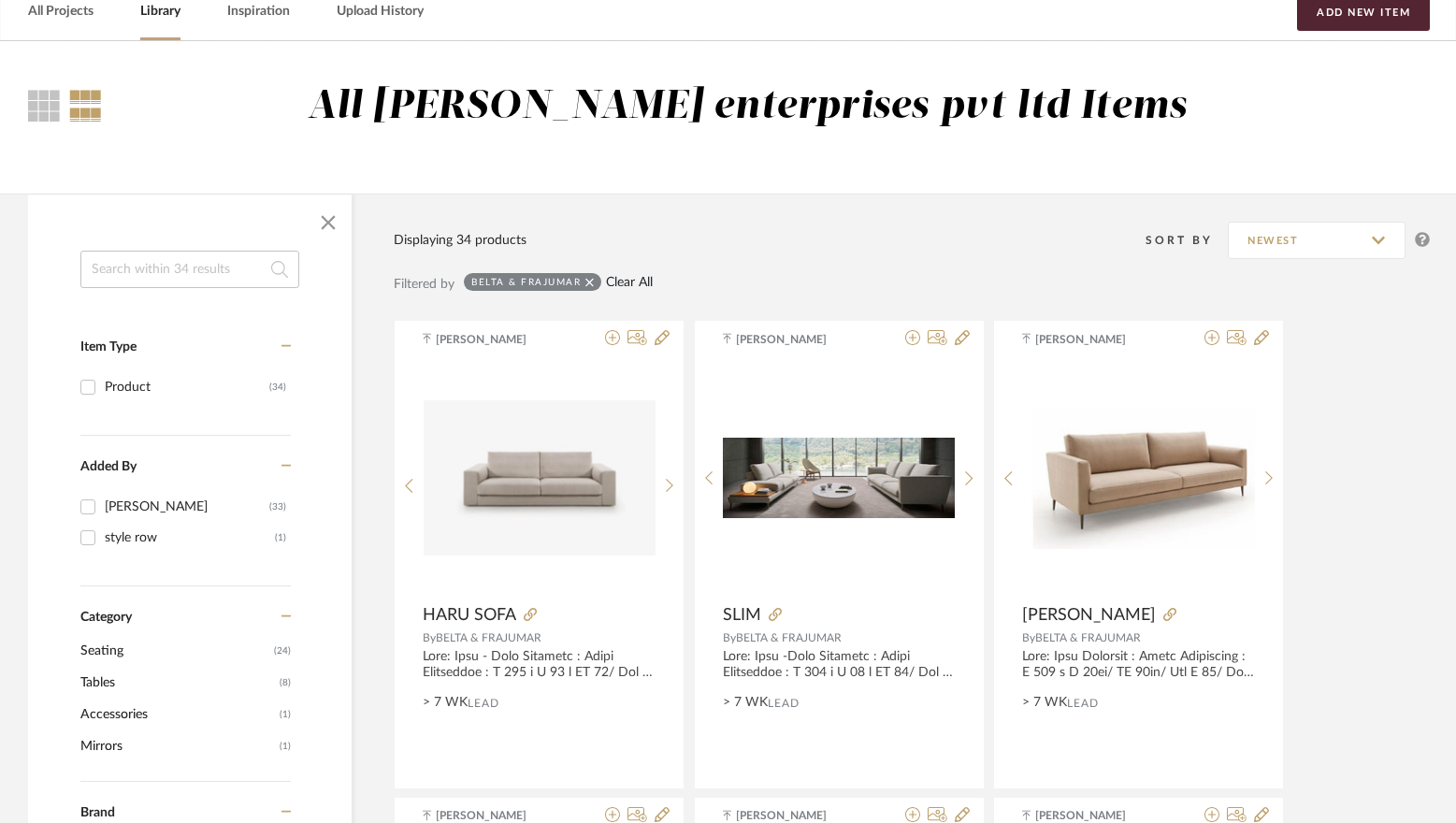
click at [615, 281] on link "Clear All" at bounding box center [629, 283] width 47 height 16
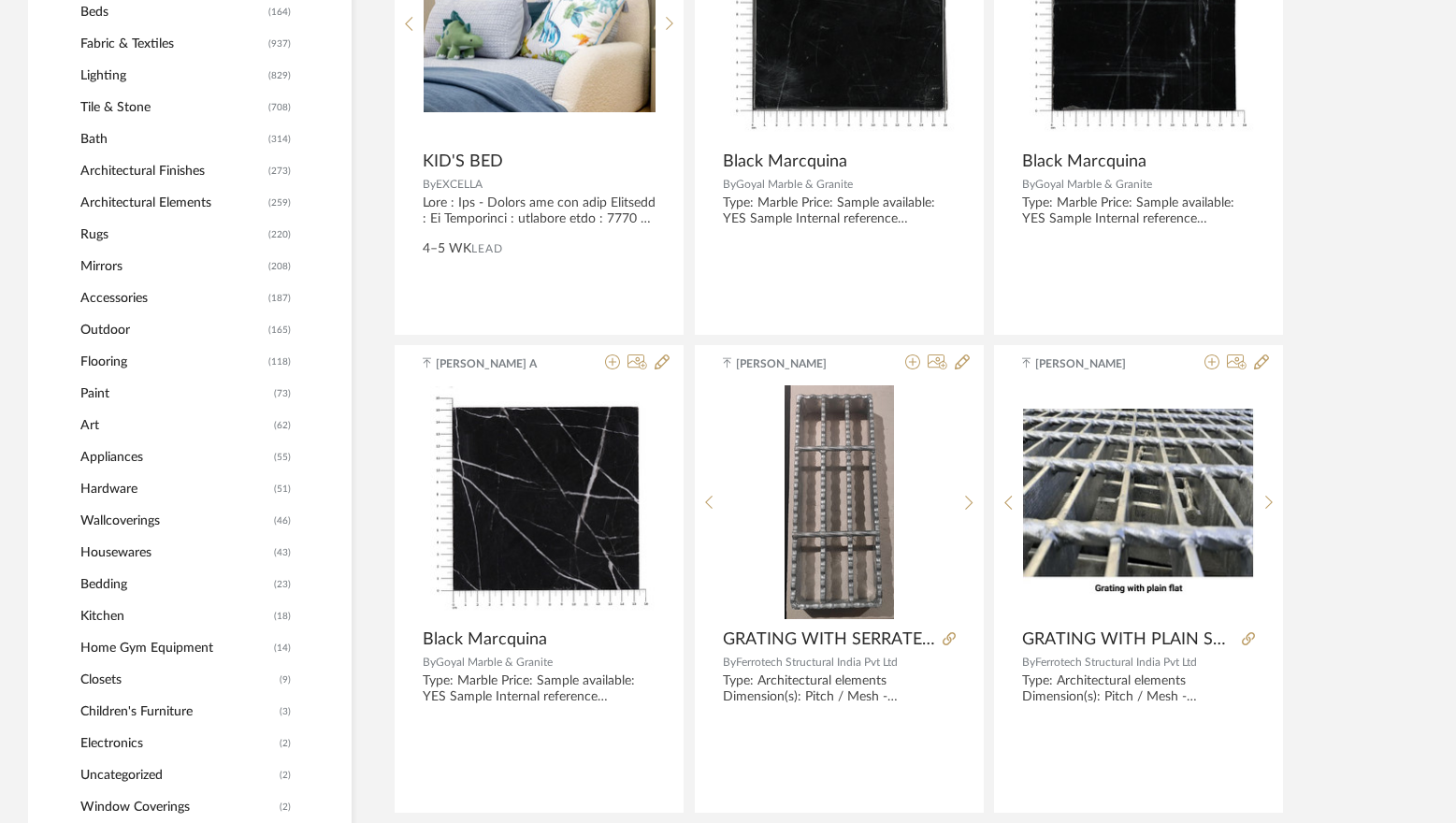
scroll to position [935, 0]
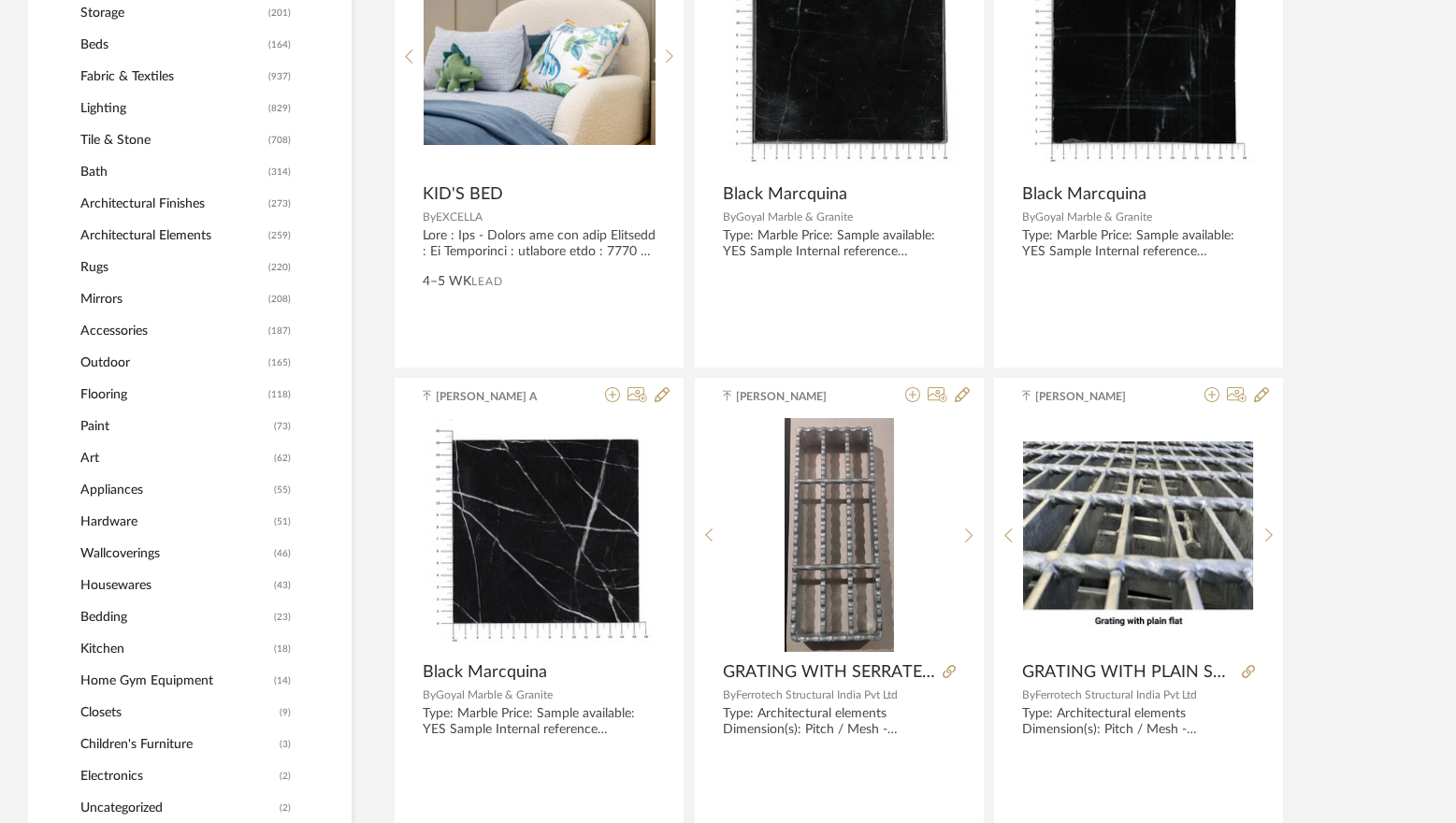
click at [132, 104] on span "Lighting" at bounding box center [172, 108] width 183 height 32
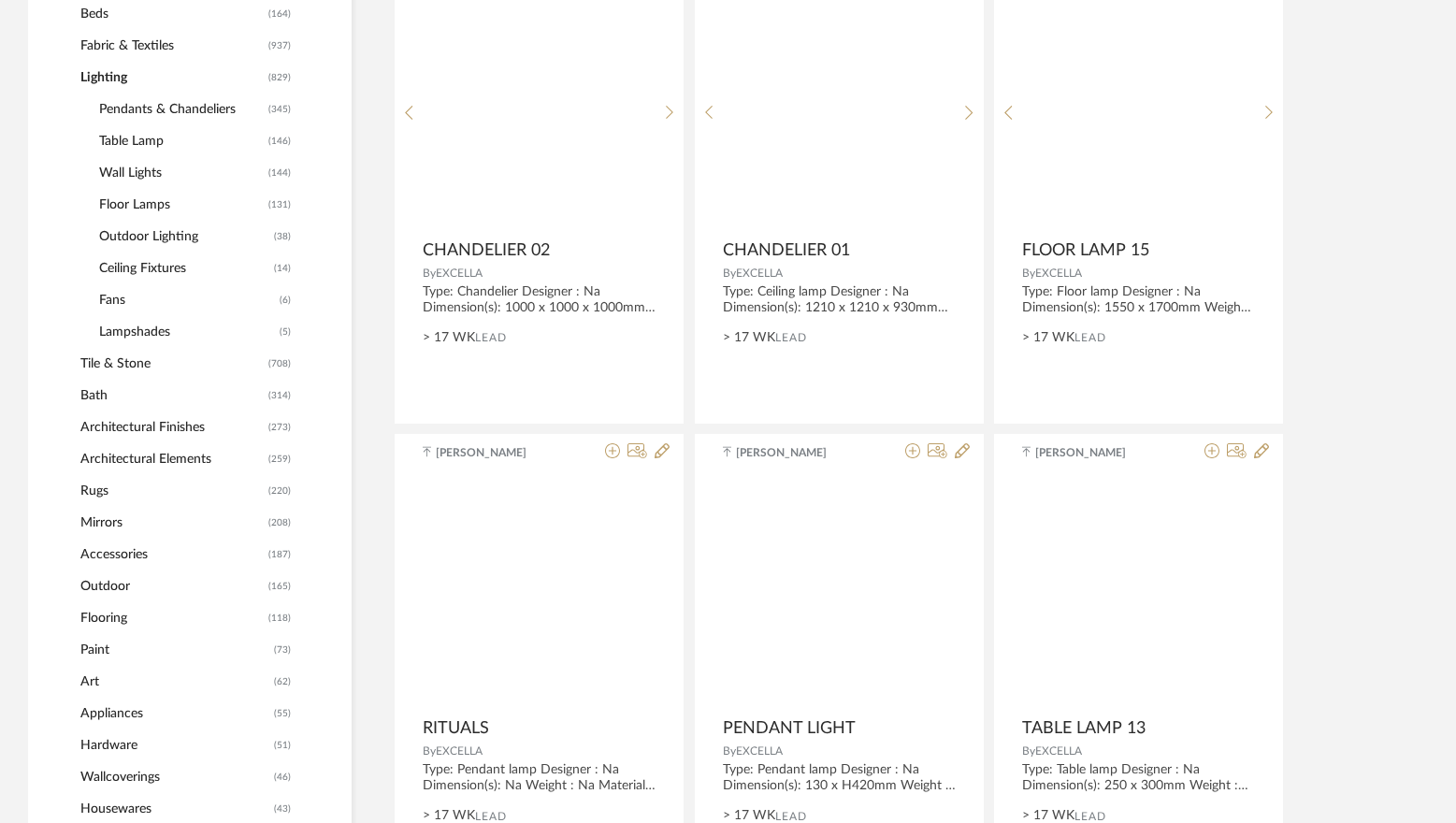
scroll to position [932, 0]
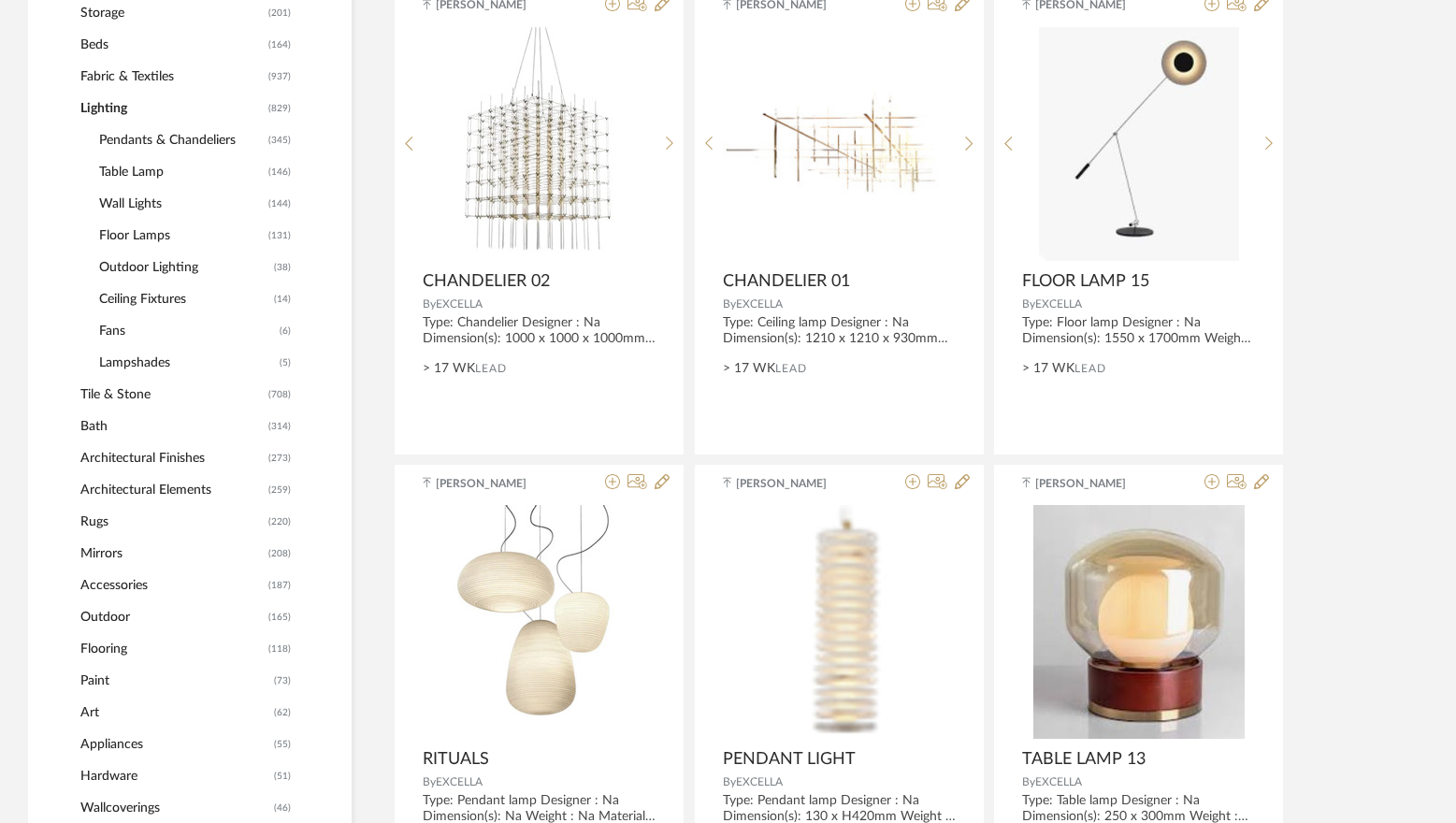
click at [144, 240] on span "Floor Lamps" at bounding box center [181, 236] width 164 height 32
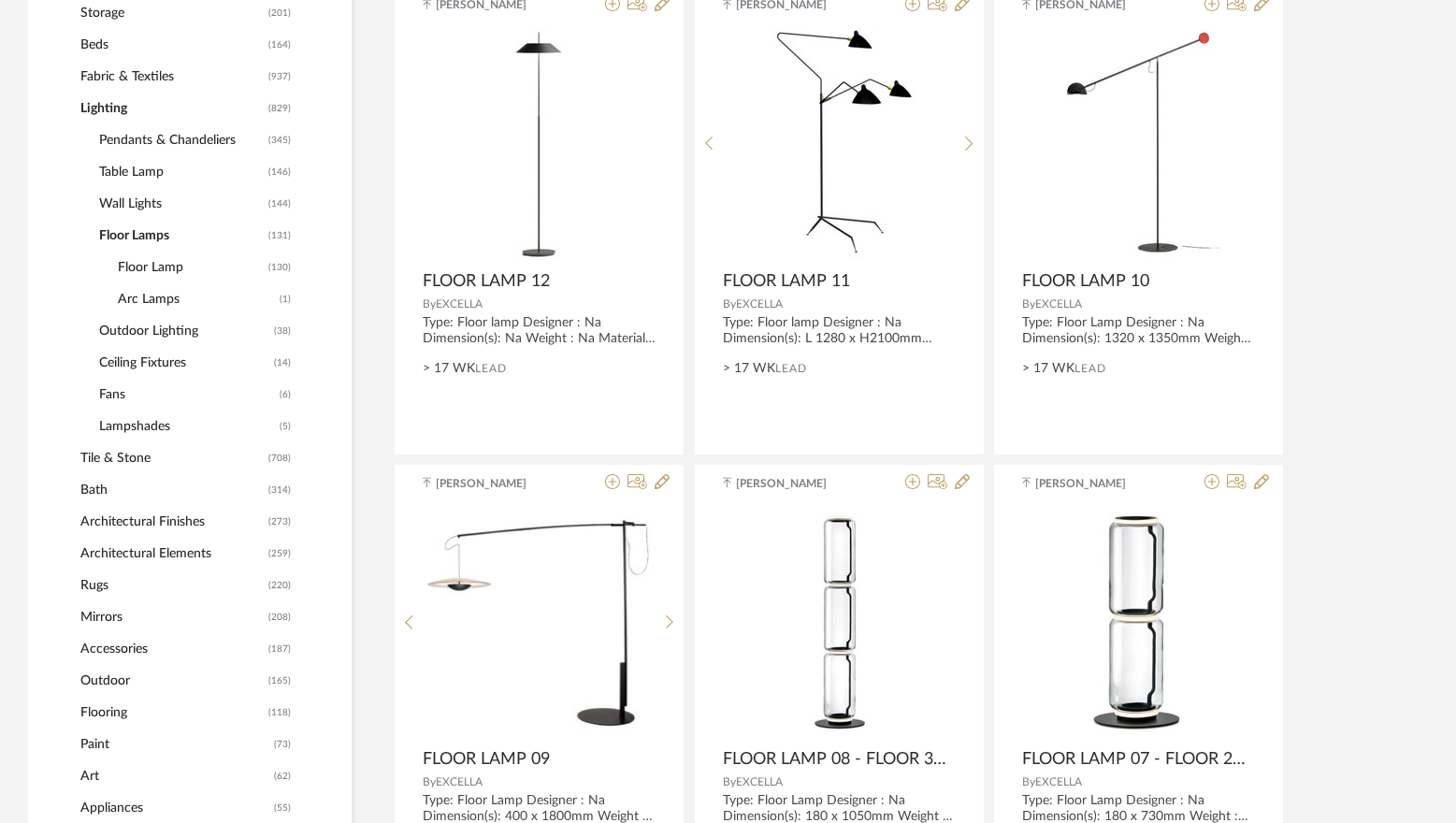
click at [130, 273] on span "Floor Lamp" at bounding box center [190, 268] width 146 height 32
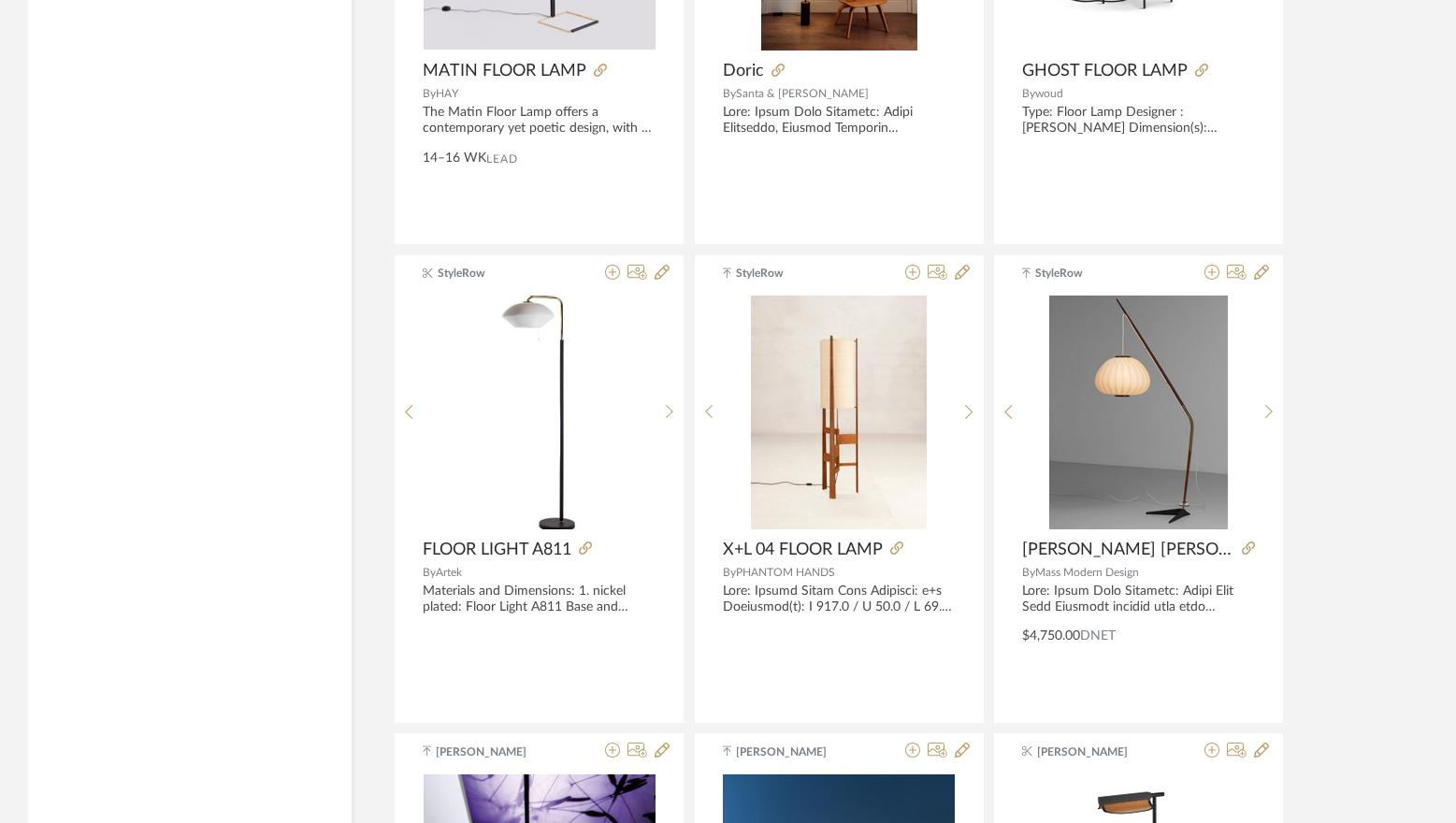
scroll to position [3552, 0]
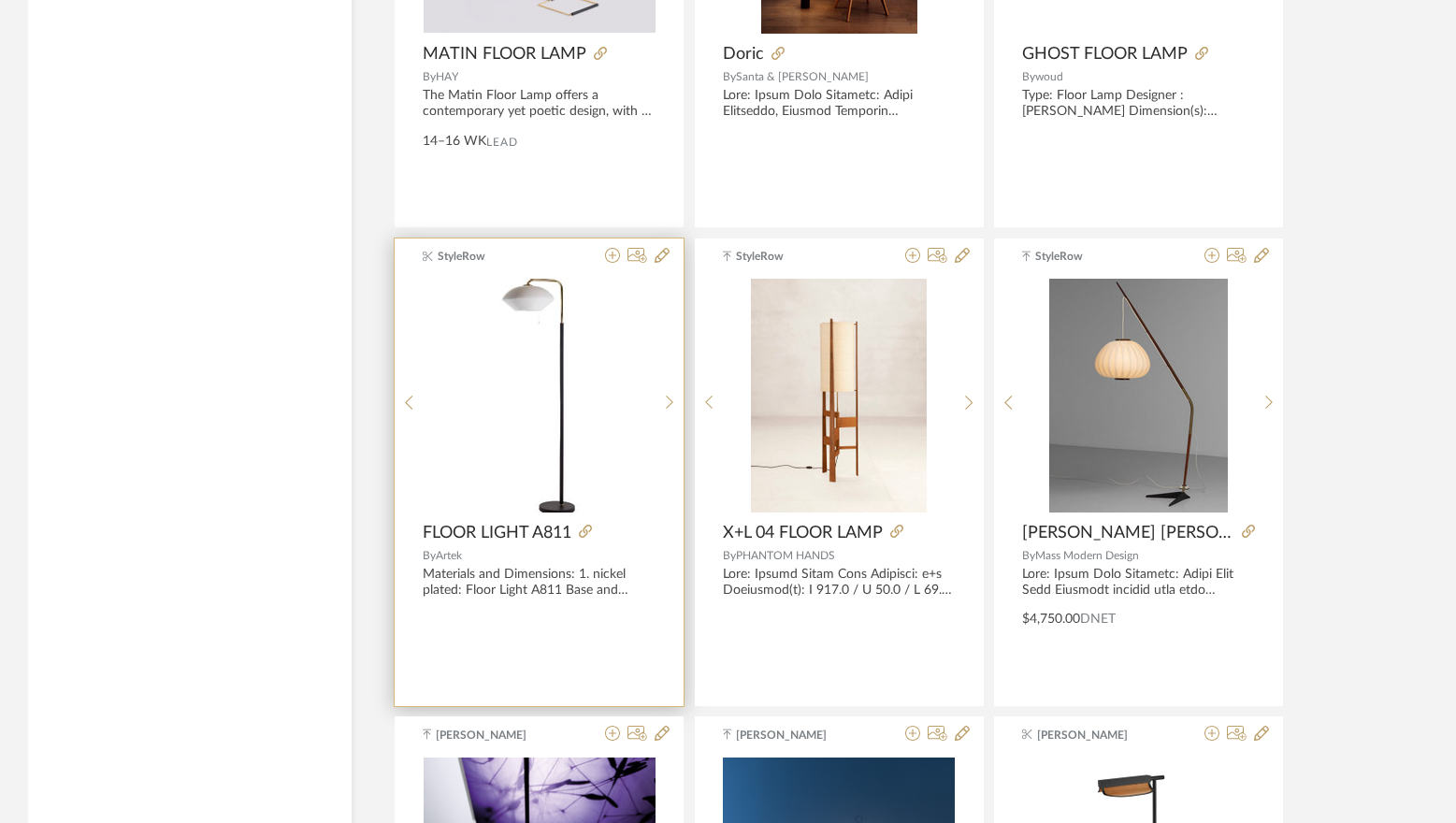
click at [547, 342] on img "0" at bounding box center [539, 395] width 187 height 234
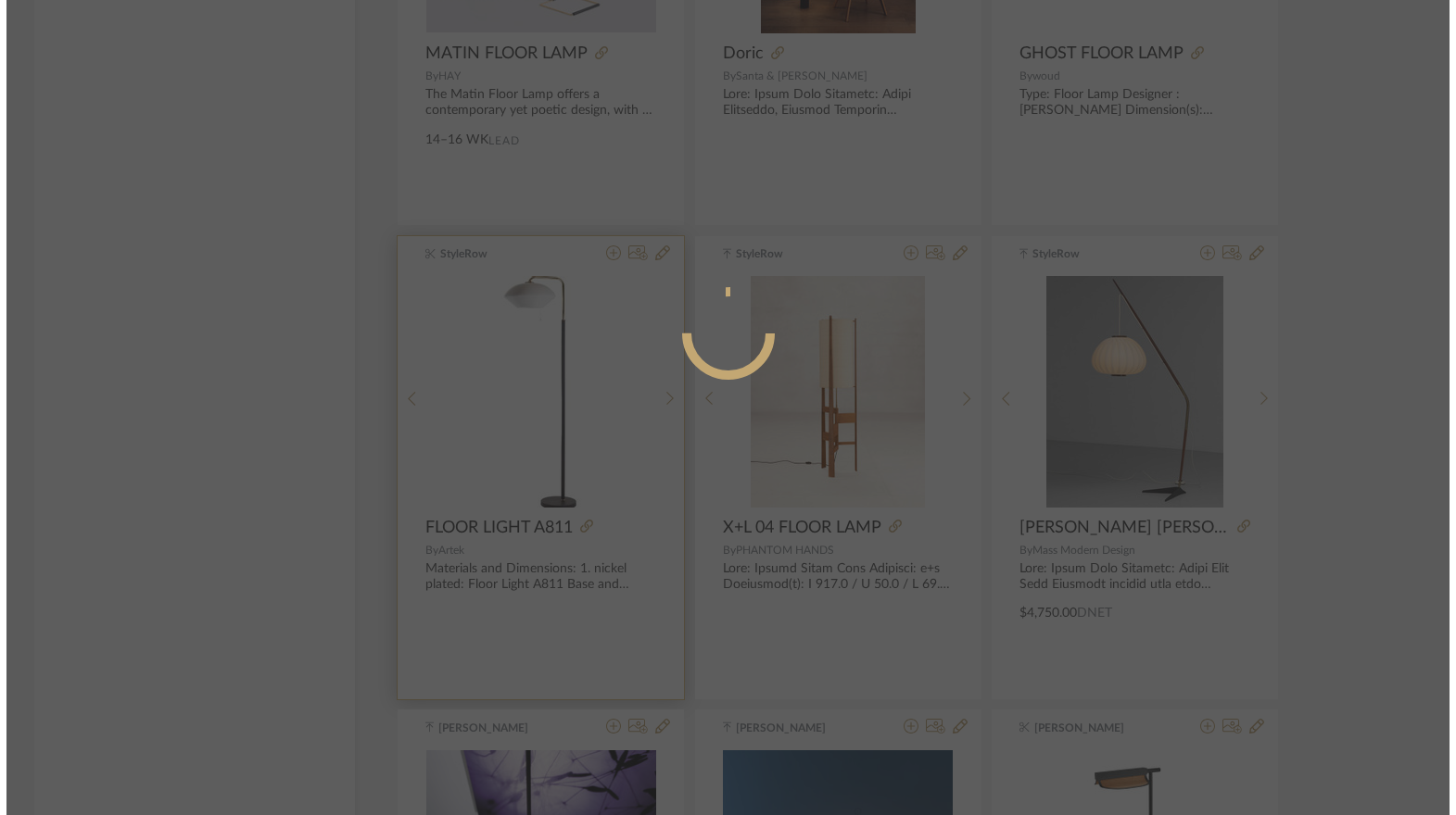
scroll to position [0, 0]
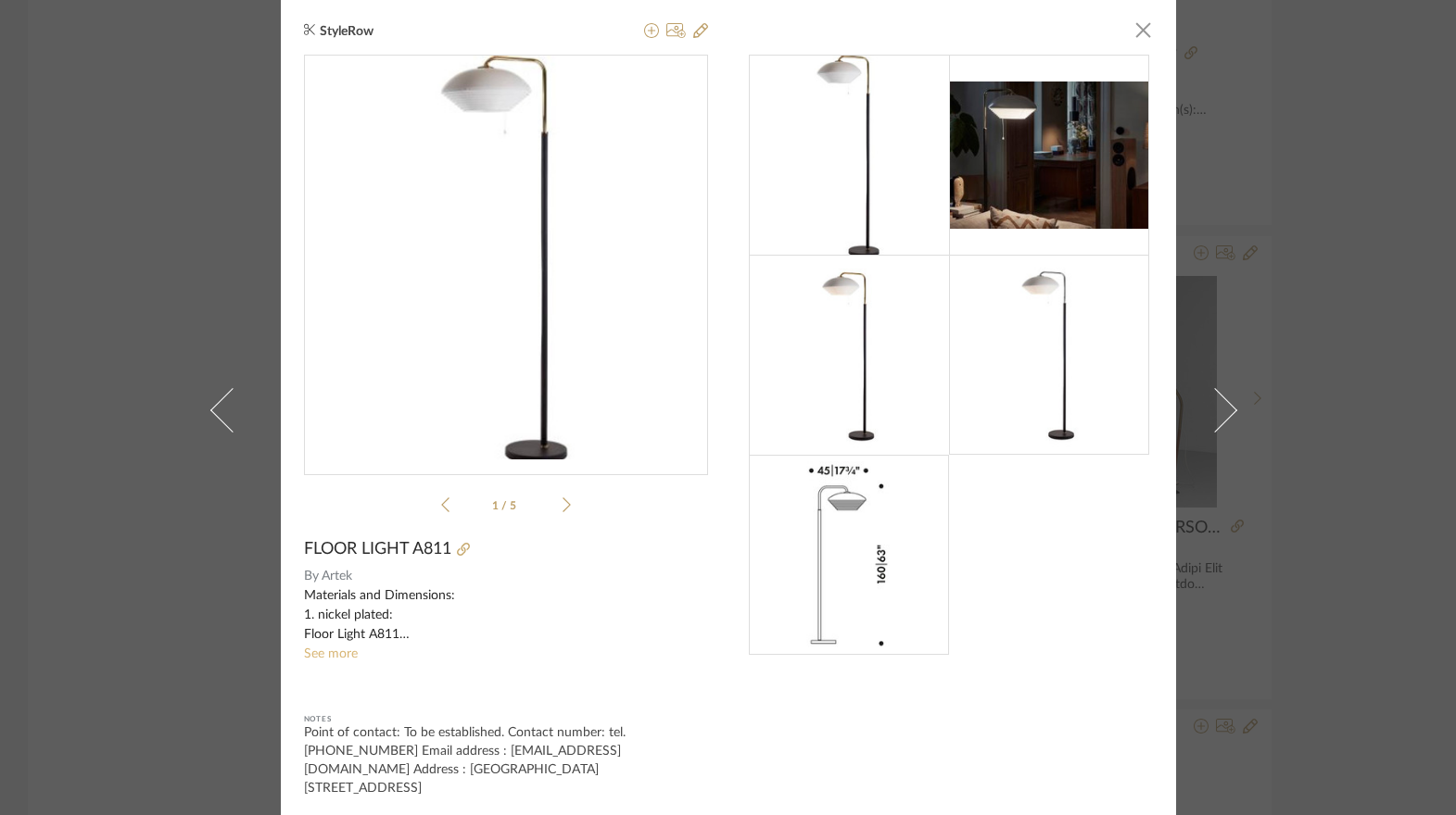
click at [329, 656] on link "See more" at bounding box center [330, 653] width 54 height 13
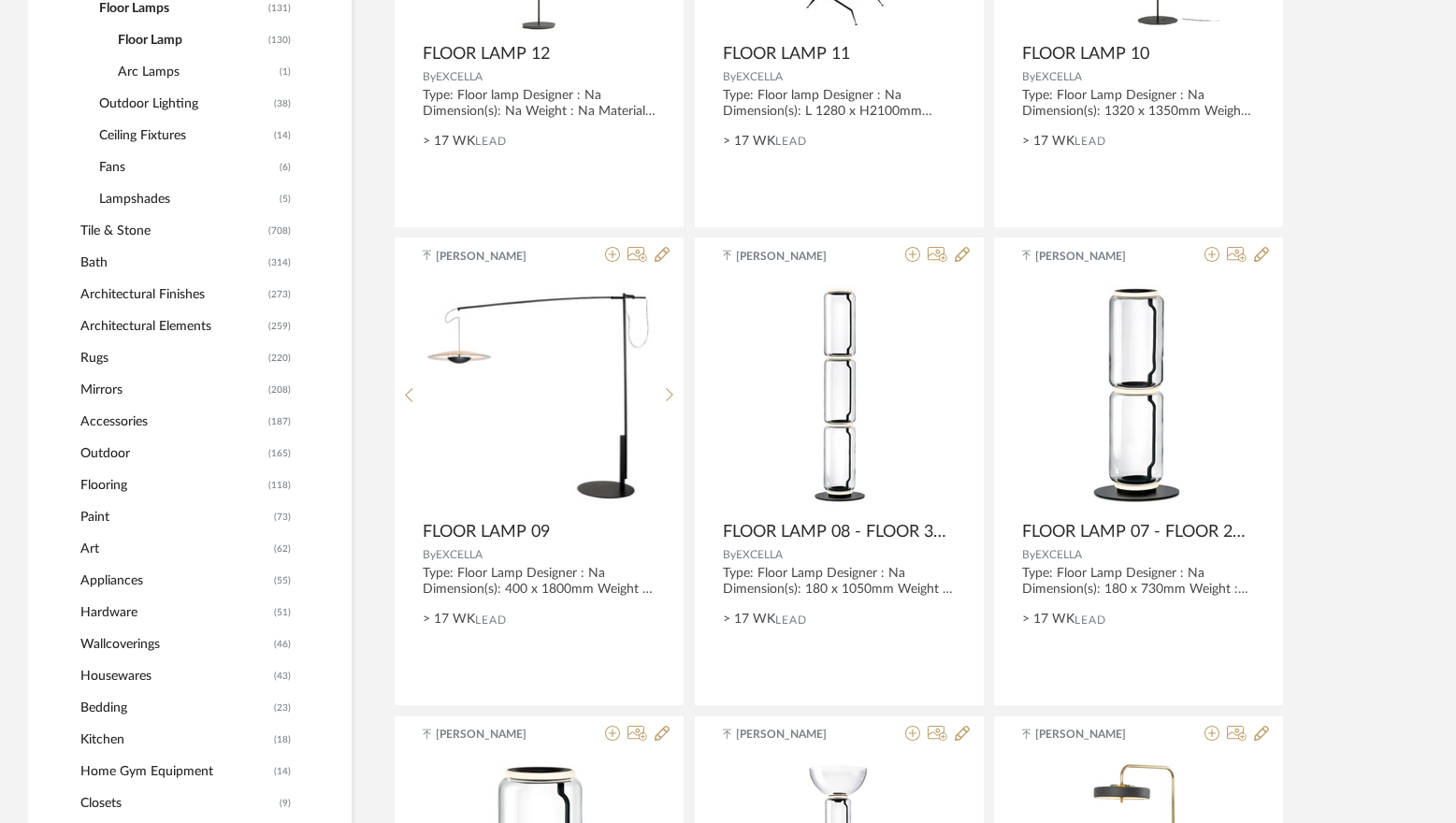
scroll to position [745, 0]
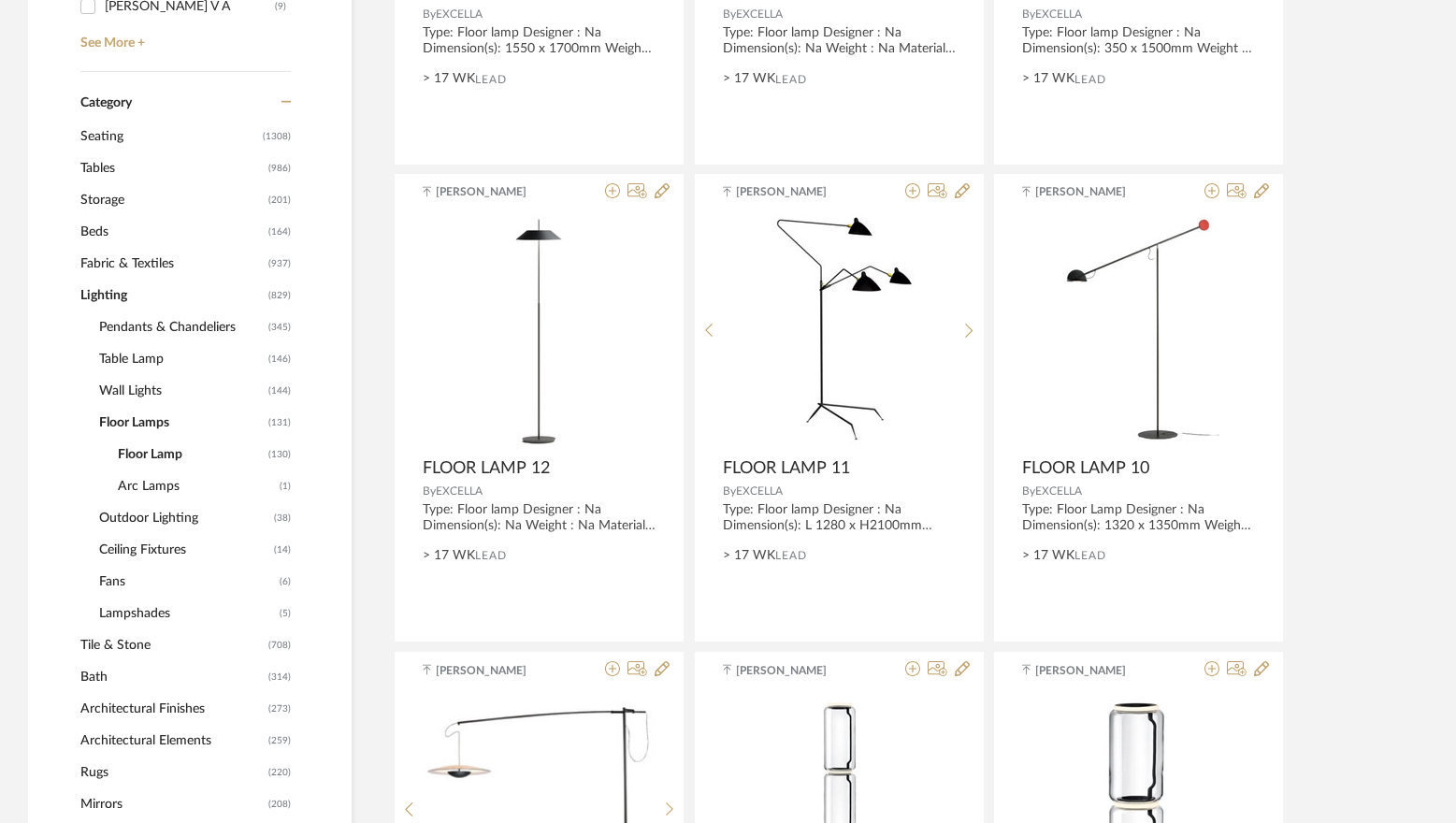
click at [149, 547] on span "Ceiling Fixtures" at bounding box center [184, 550] width 170 height 32
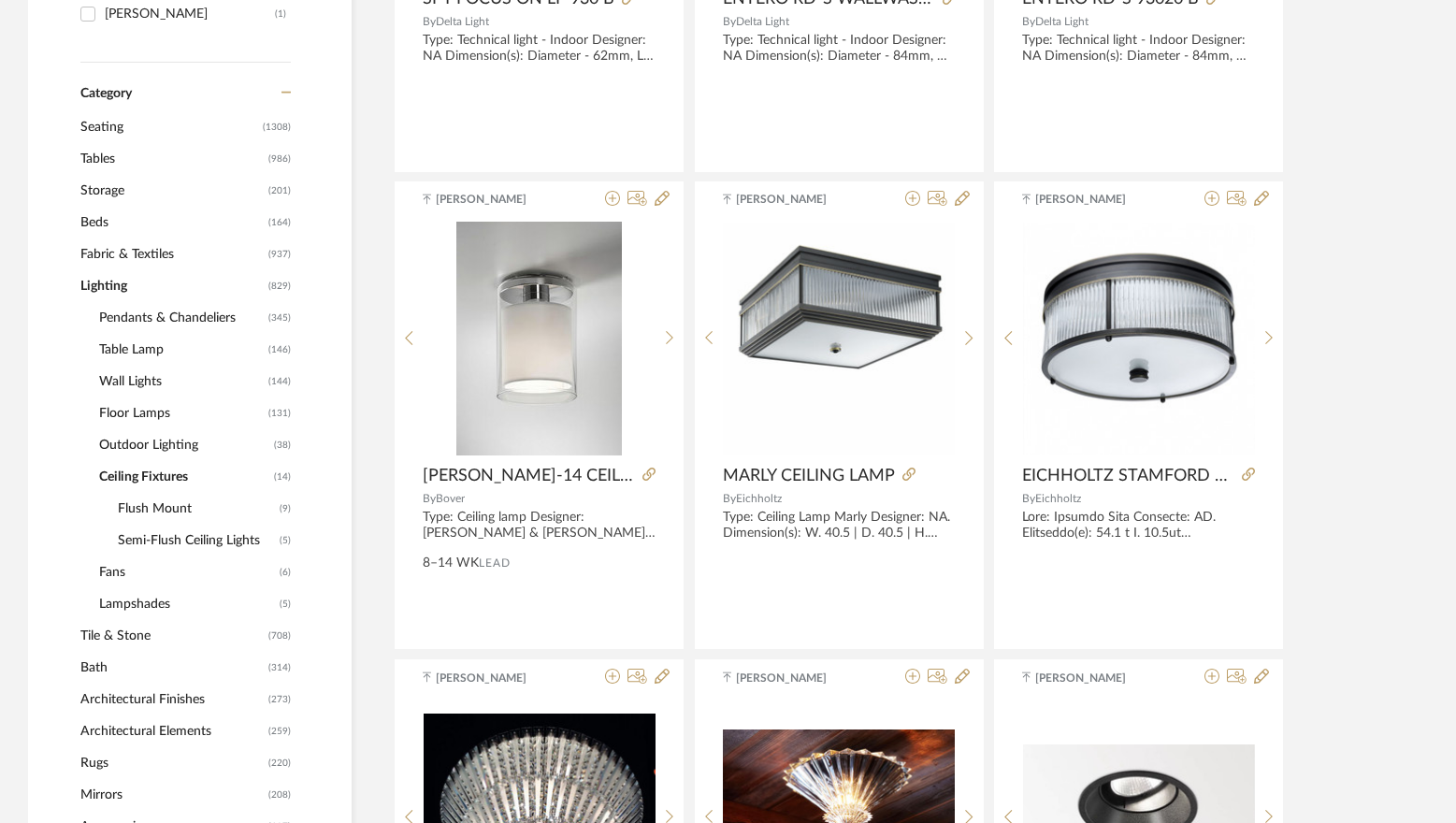
scroll to position [745, 0]
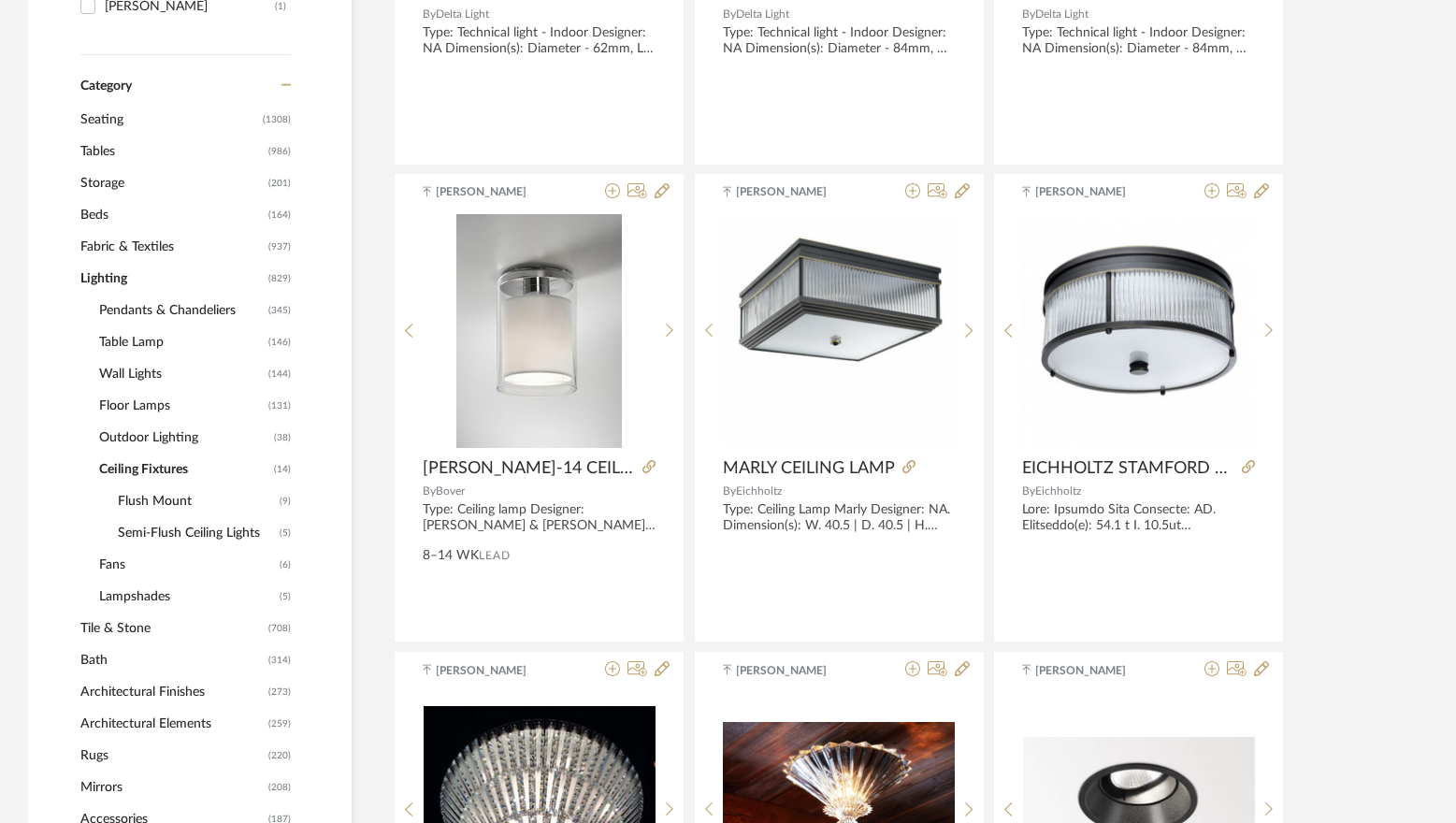
click at [134, 311] on span "Pendants & Chandeliers" at bounding box center [181, 310] width 164 height 32
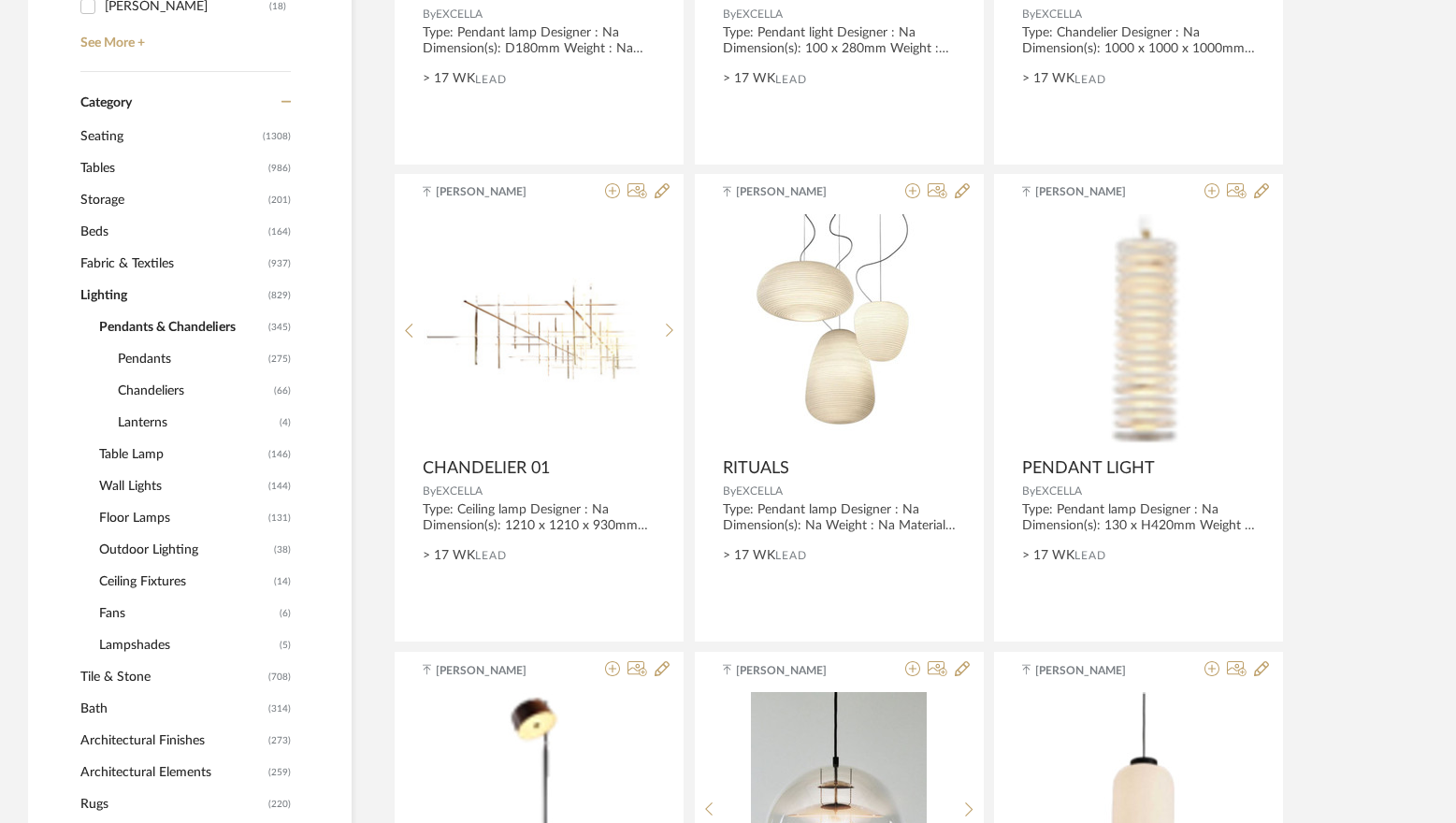
click at [145, 360] on span "Pendants" at bounding box center [190, 359] width 146 height 32
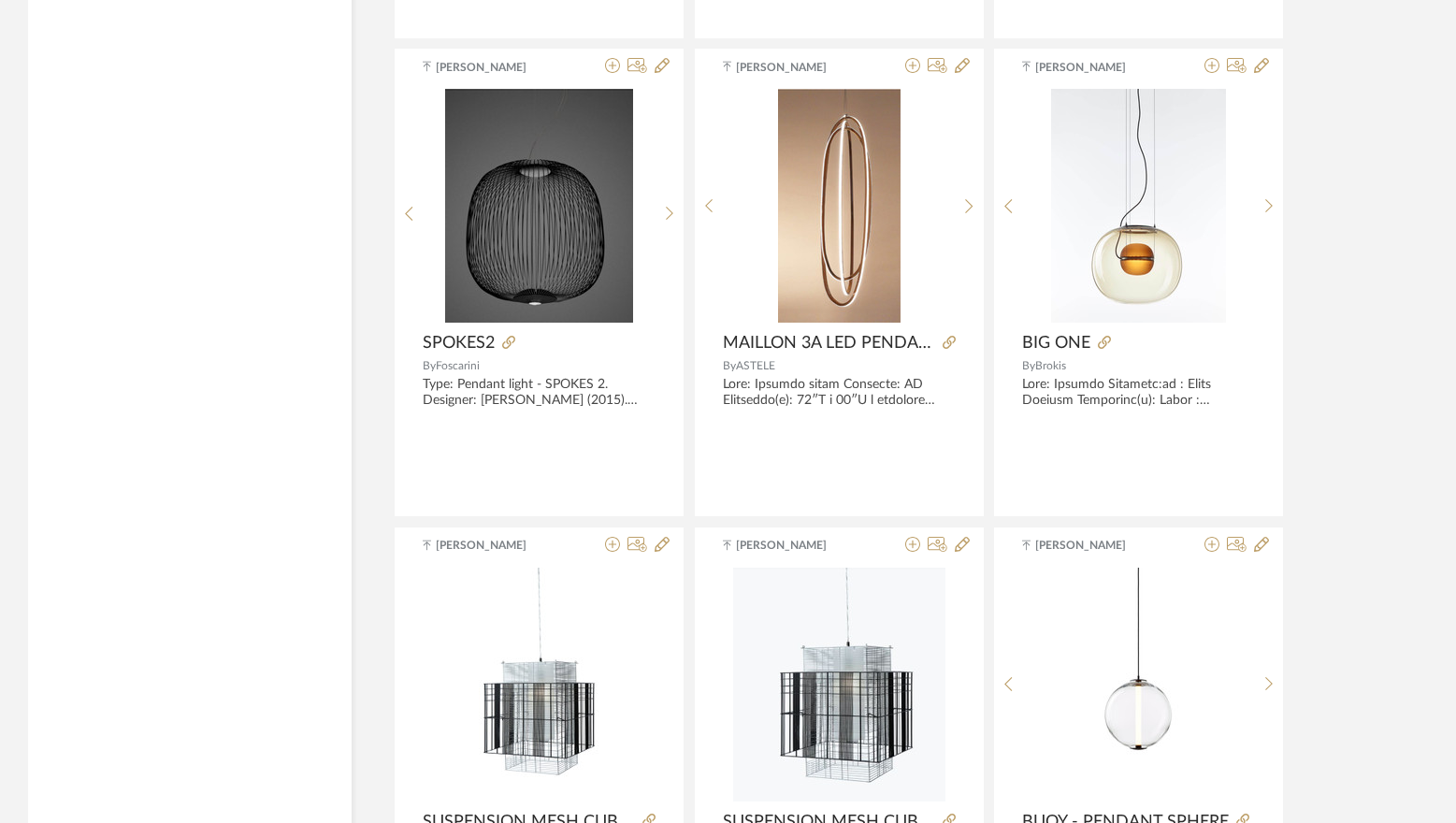
scroll to position [5174, 0]
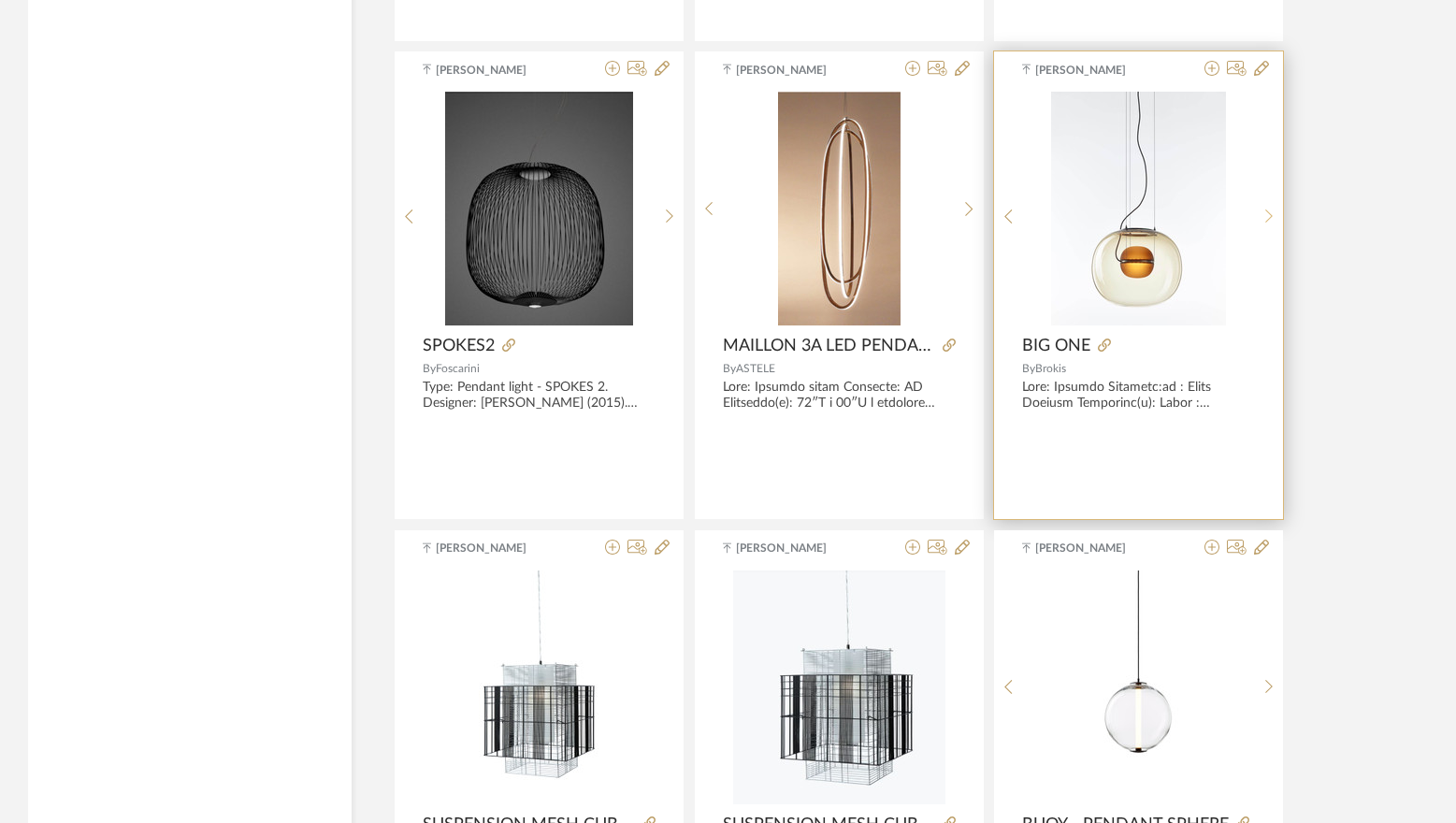
click at [1266, 212] on icon at bounding box center [1270, 217] width 8 height 16
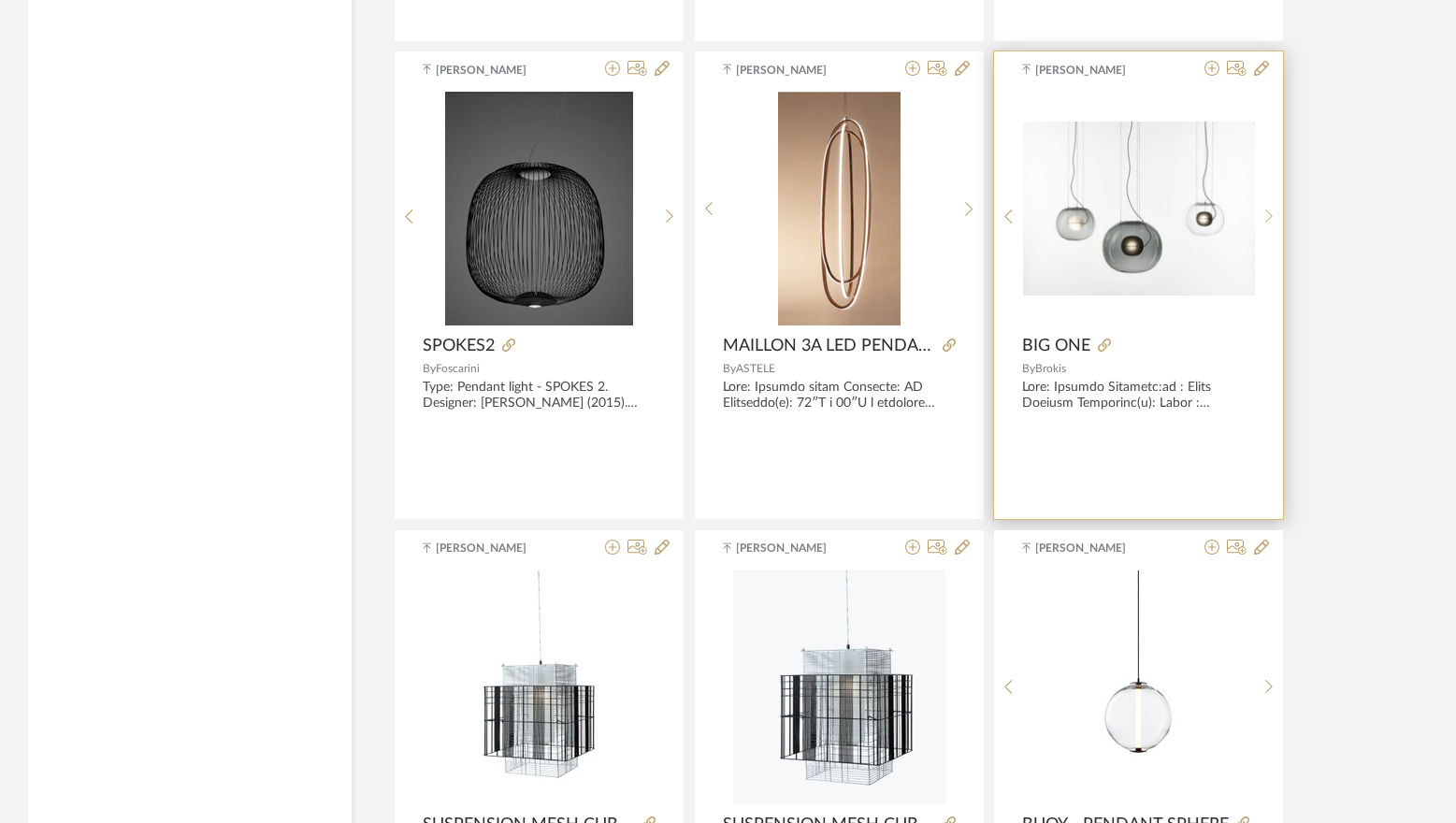
click at [1266, 212] on icon at bounding box center [1270, 217] width 8 height 16
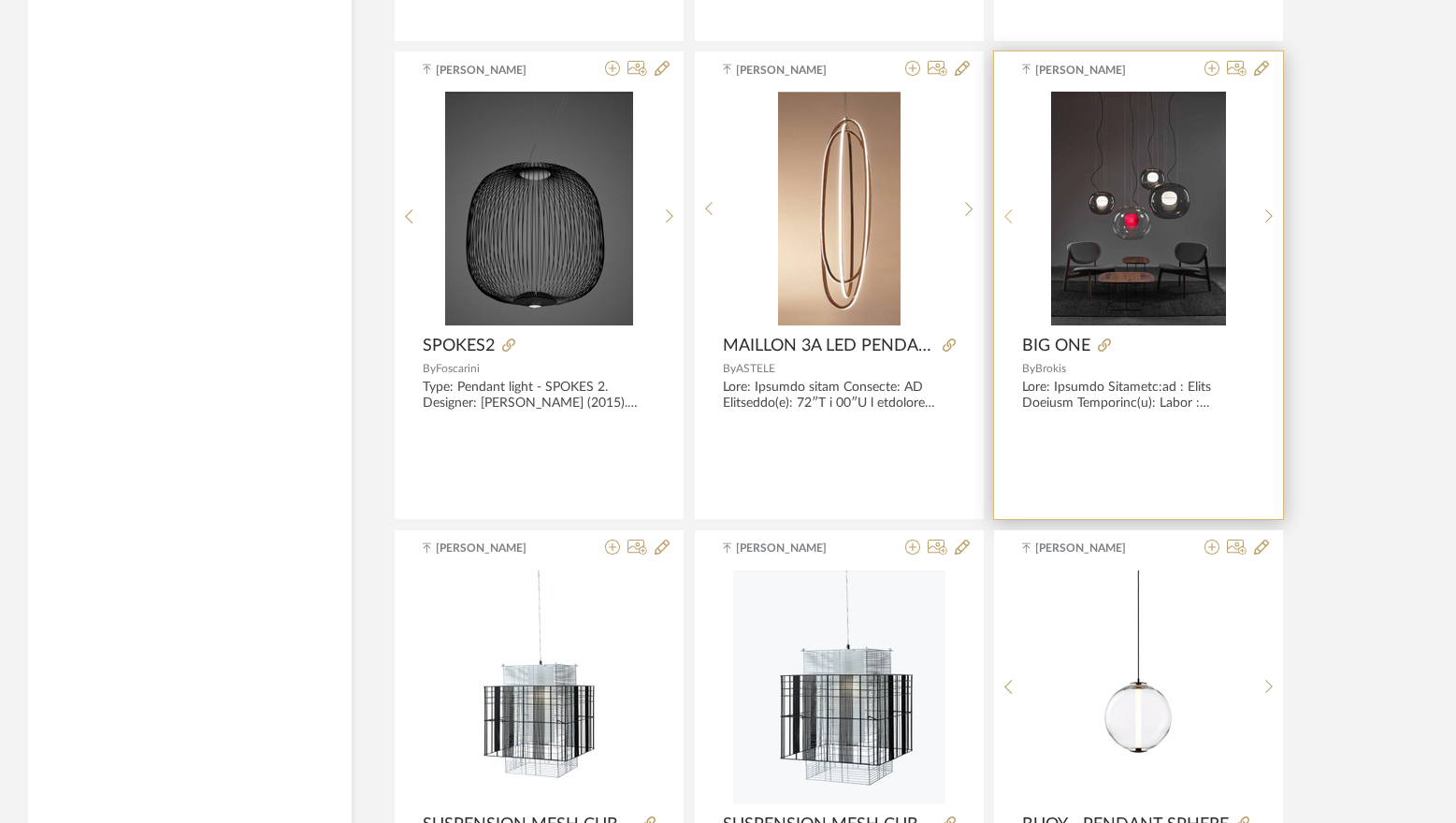
click at [1011, 213] on icon at bounding box center [1008, 217] width 8 height 16
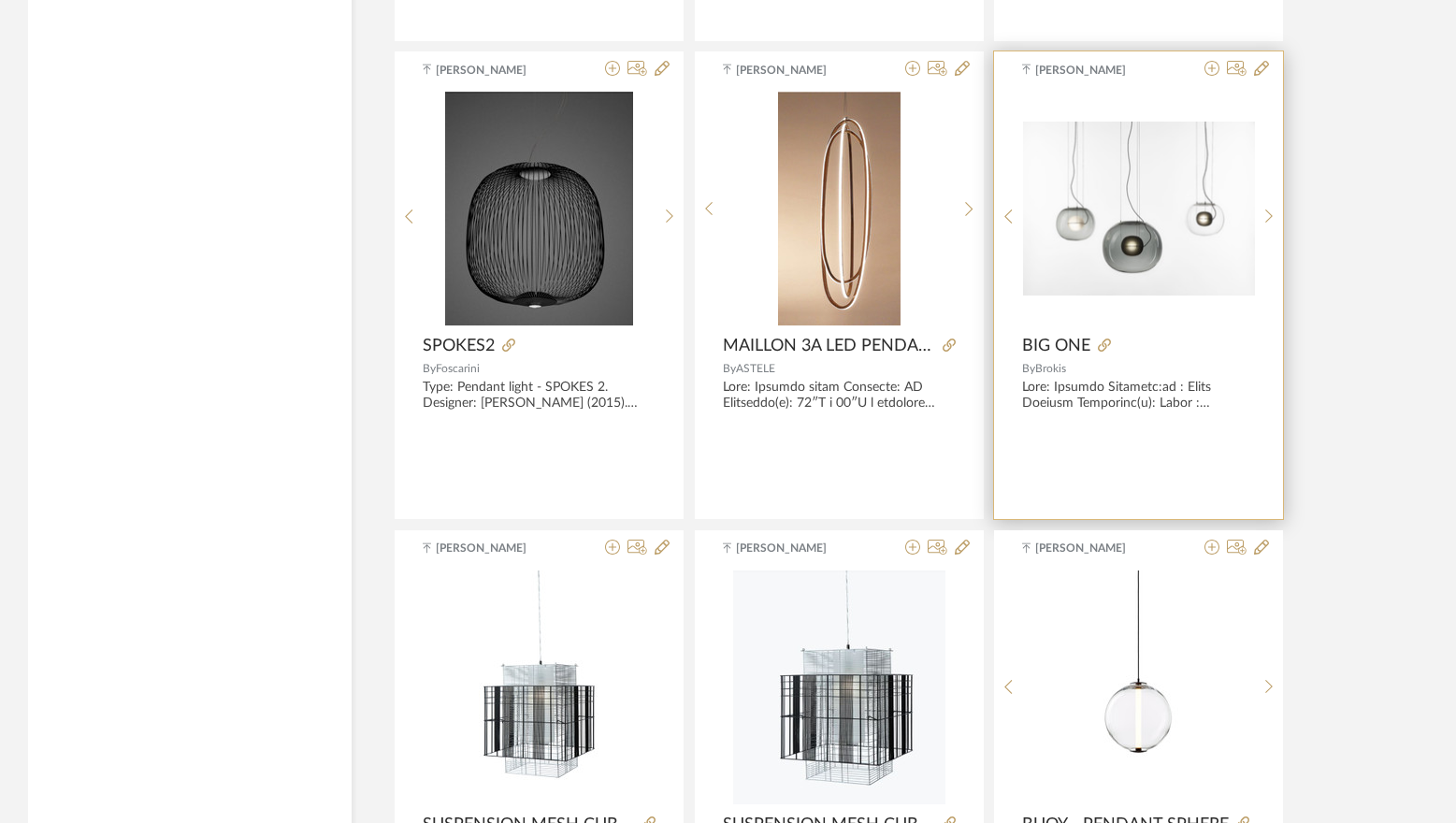
click at [1118, 207] on img "1" at bounding box center [1139, 208] width 232 height 174
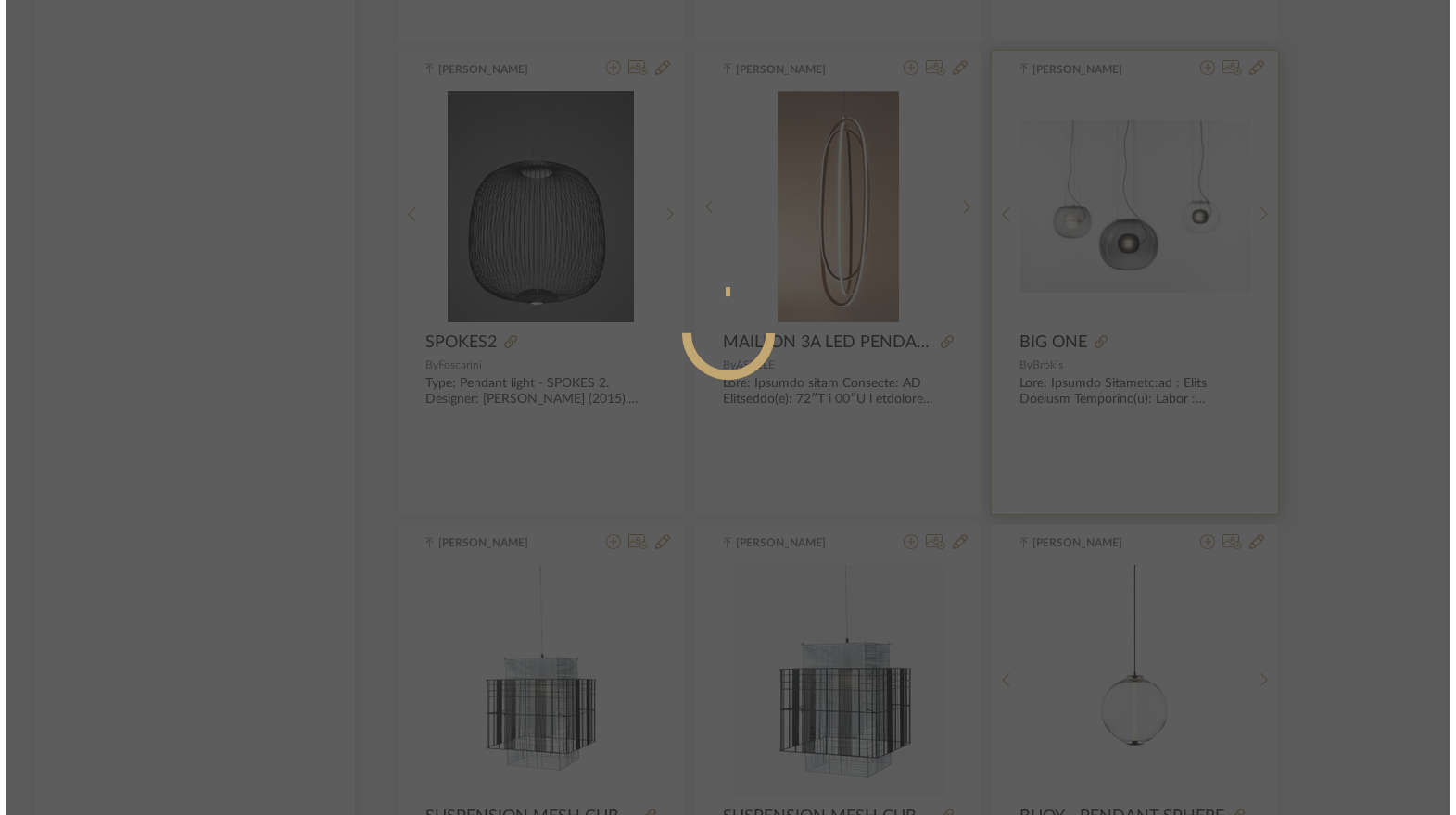
scroll to position [0, 0]
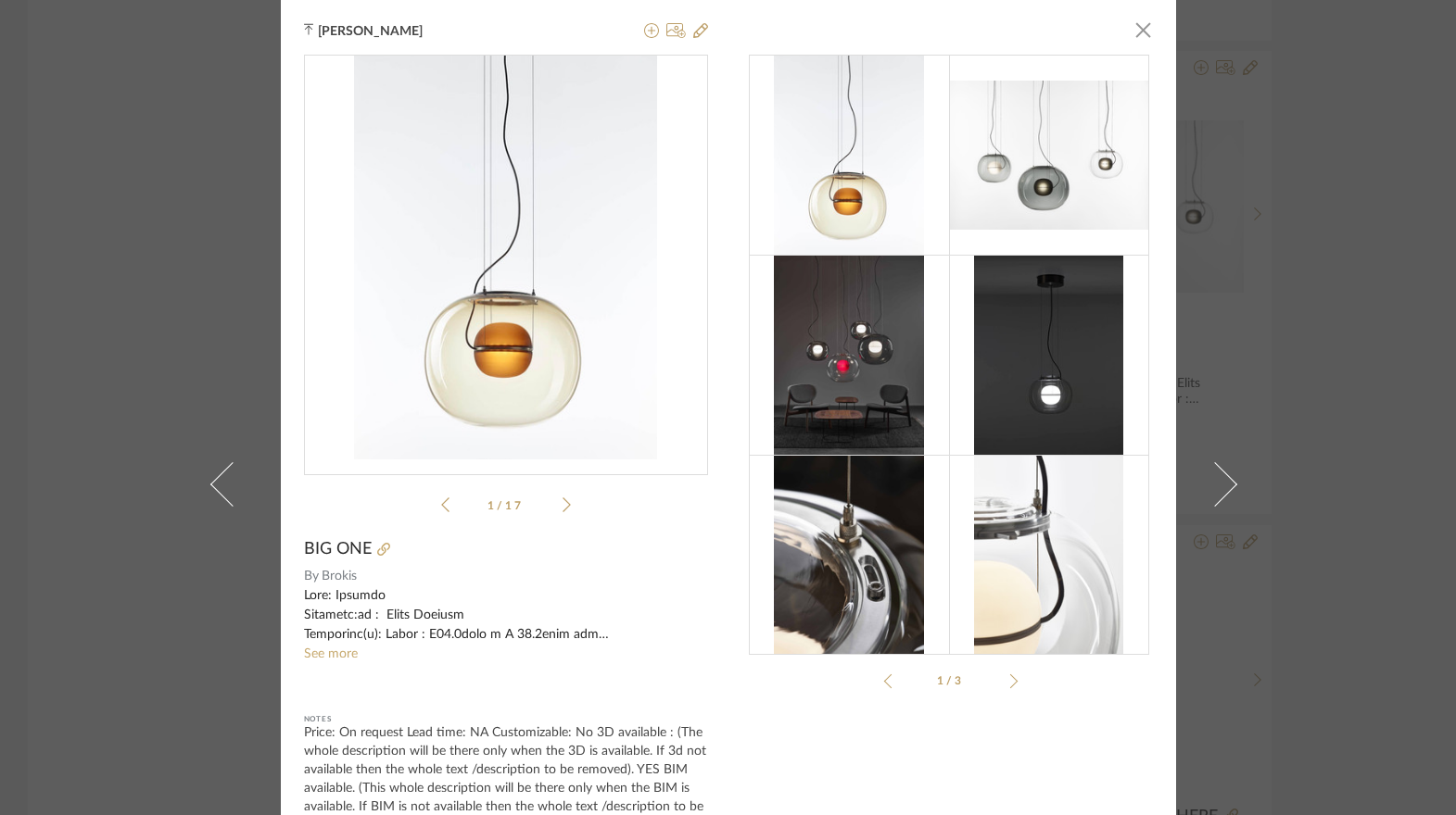
click at [857, 339] on img at bounding box center [849, 355] width 150 height 200
click at [1046, 148] on img at bounding box center [1048, 156] width 200 height 150
click at [563, 504] on icon at bounding box center [567, 505] width 8 height 17
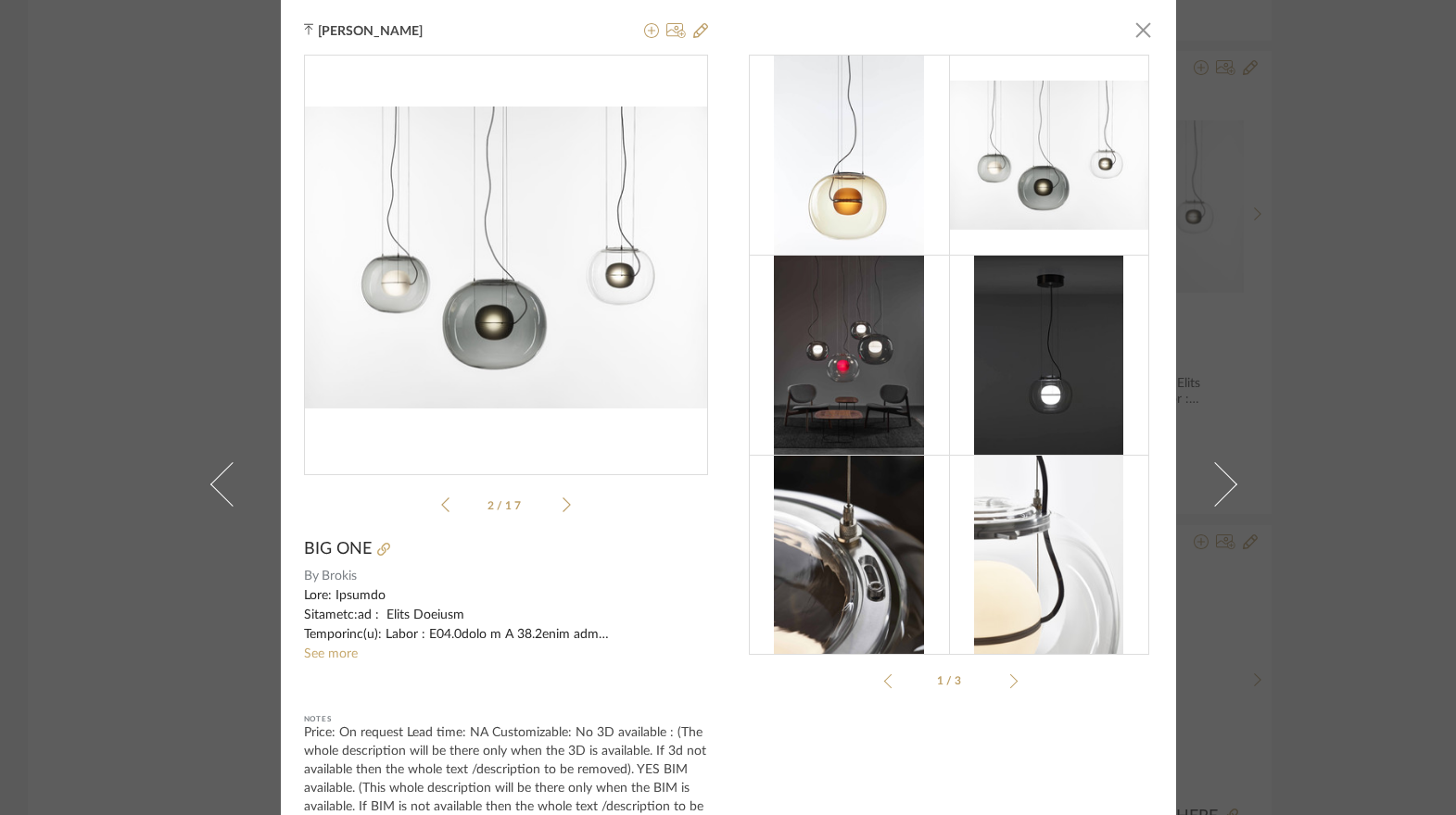
click at [324, 641] on div at bounding box center [506, 615] width 404 height 58
click at [323, 648] on link "See more" at bounding box center [330, 653] width 54 height 13
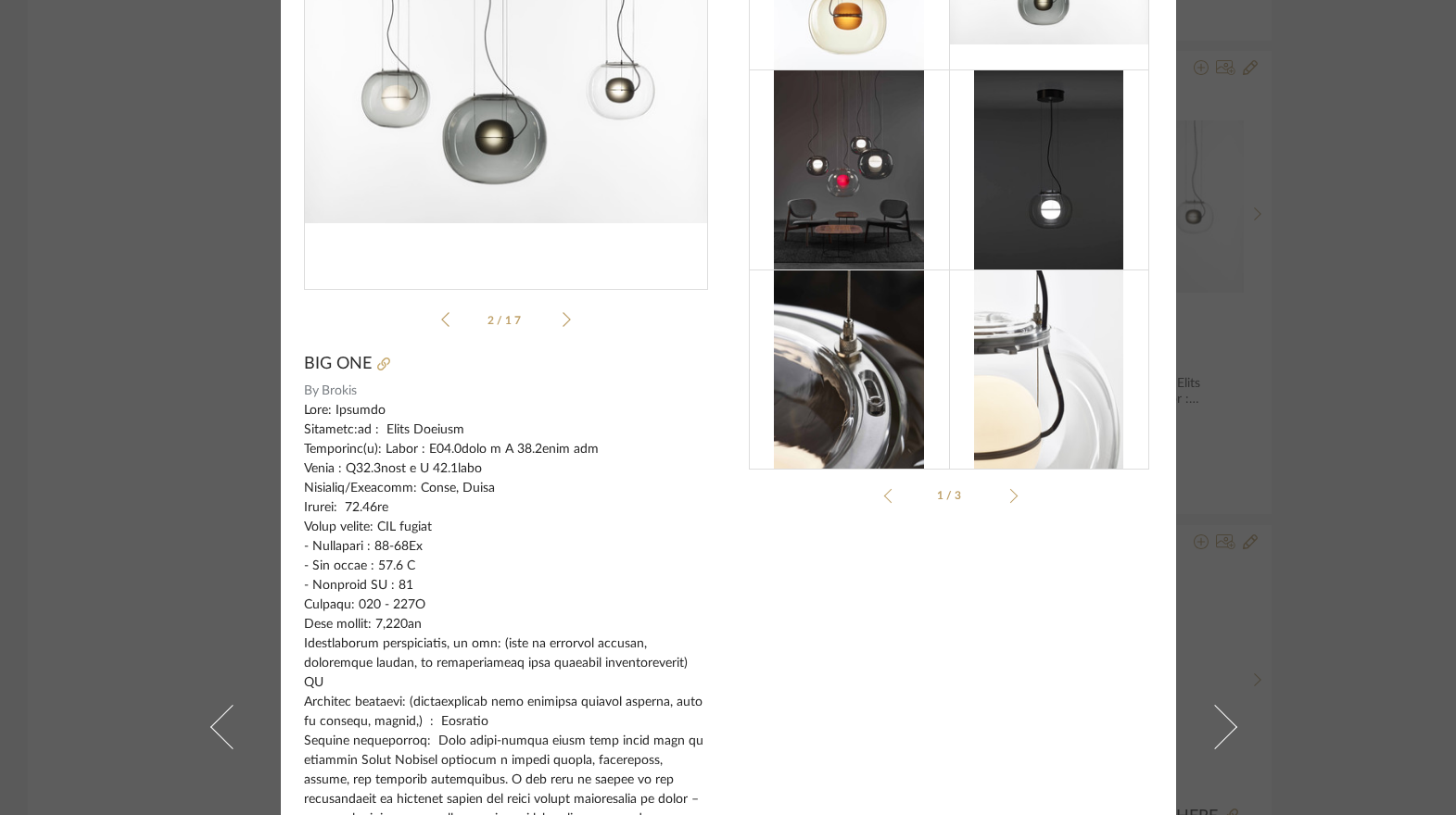
scroll to position [278, 0]
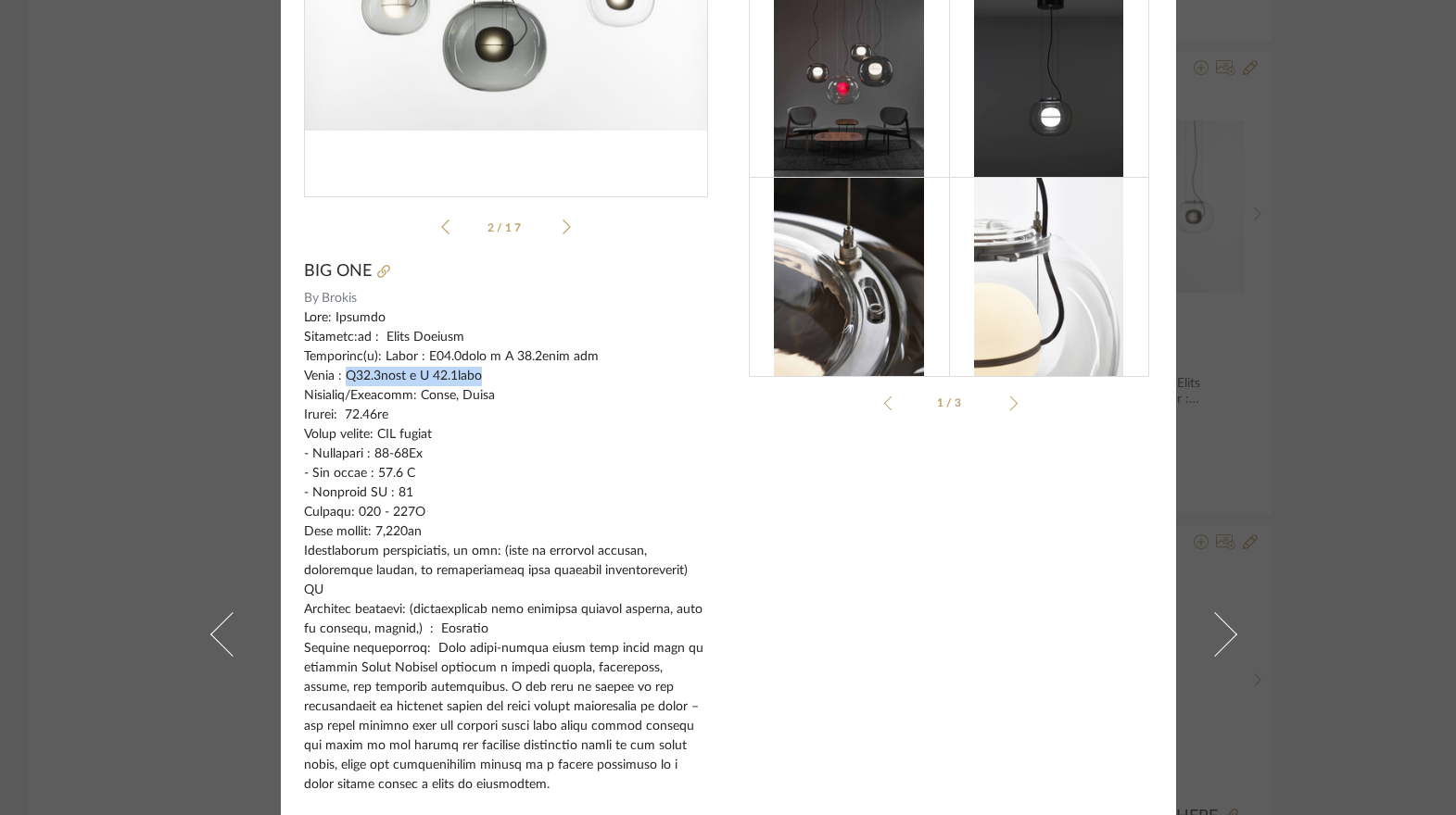
drag, startPoint x: 339, startPoint y: 375, endPoint x: 481, endPoint y: 373, distance: 142.0
click at [481, 373] on div at bounding box center [506, 766] width 404 height 915
copy div "W13.8inch x H 12.2inch"
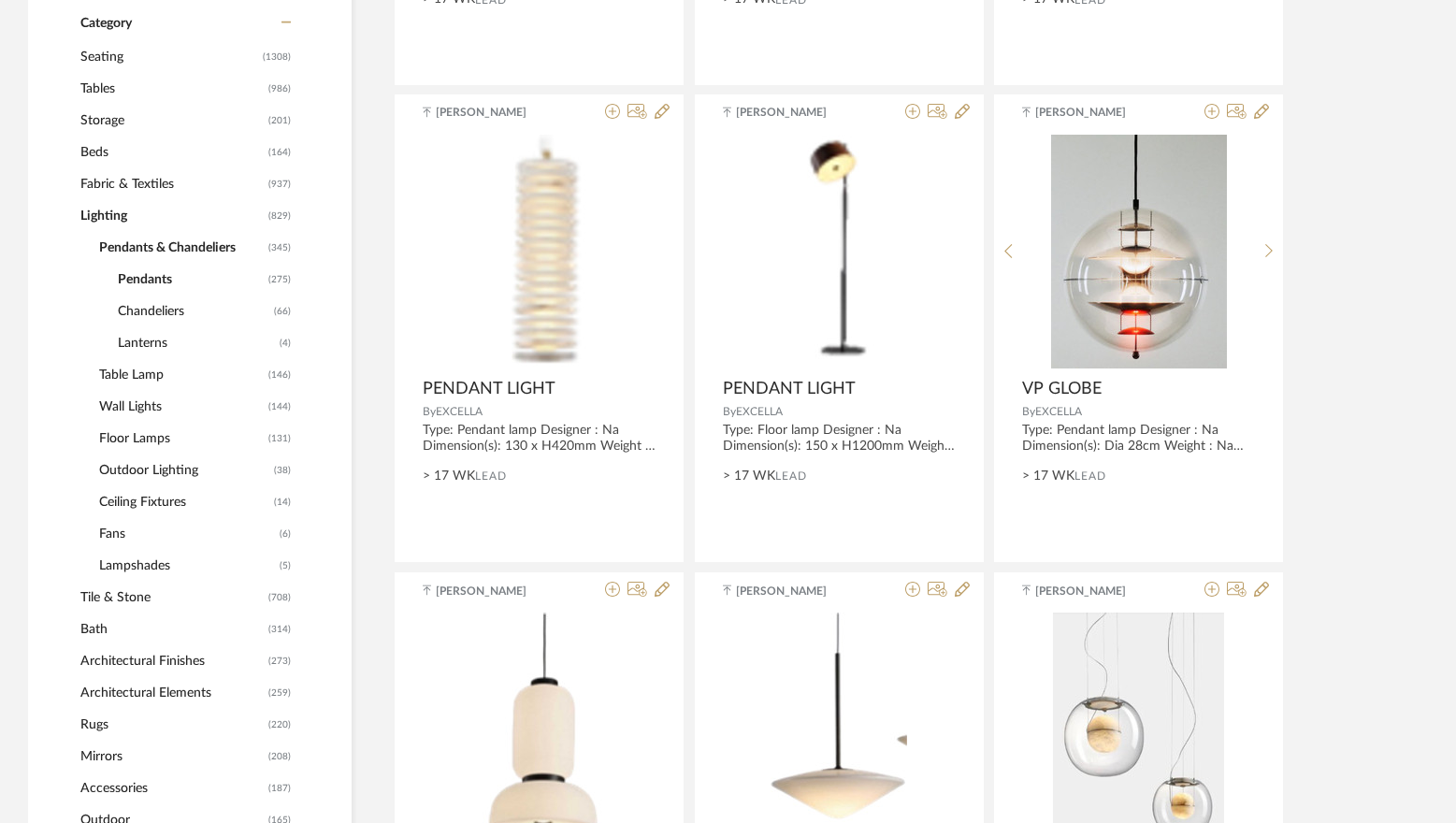
scroll to position [739, 0]
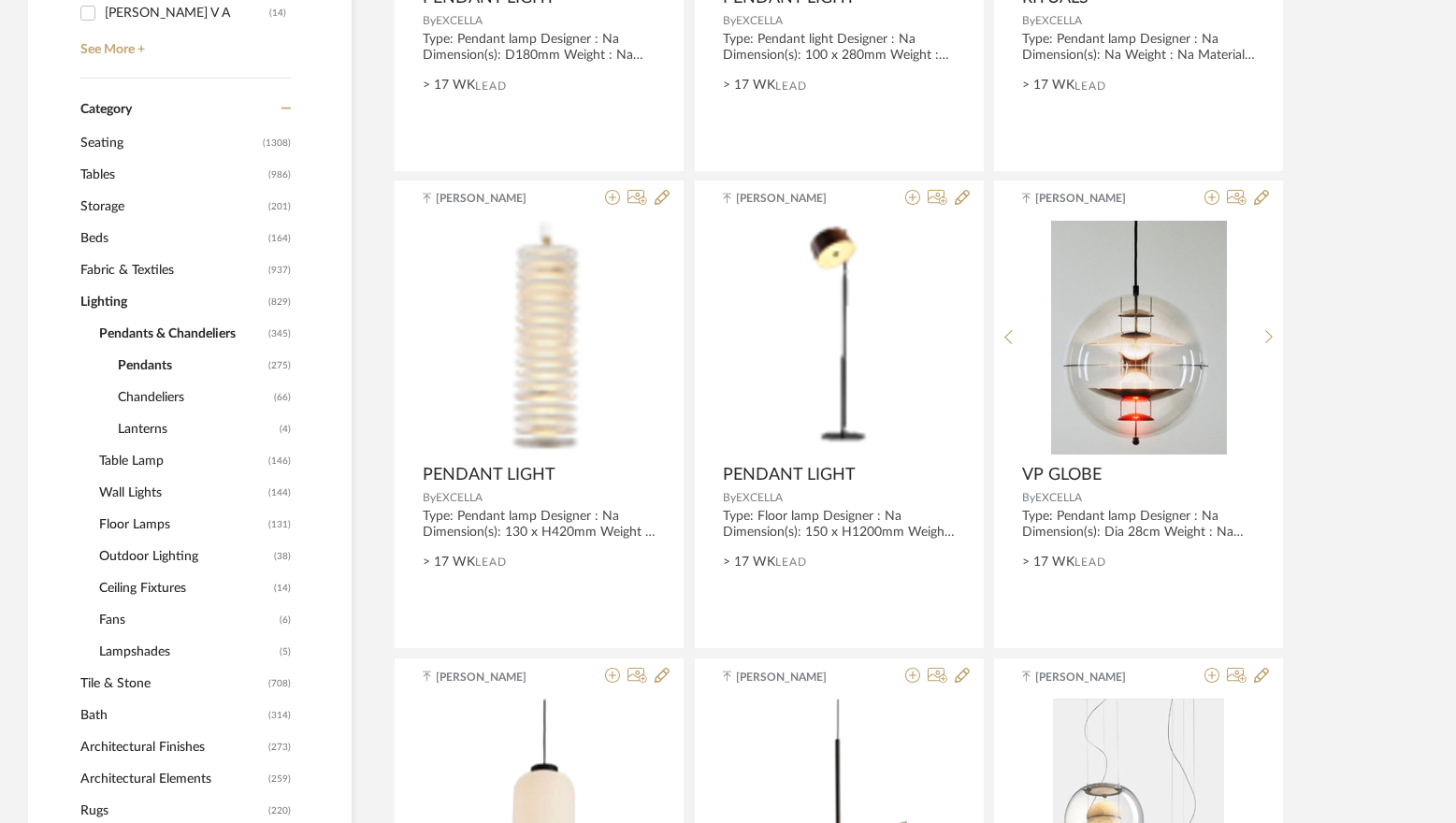
click at [132, 489] on span "Wall Lights" at bounding box center [181, 493] width 164 height 32
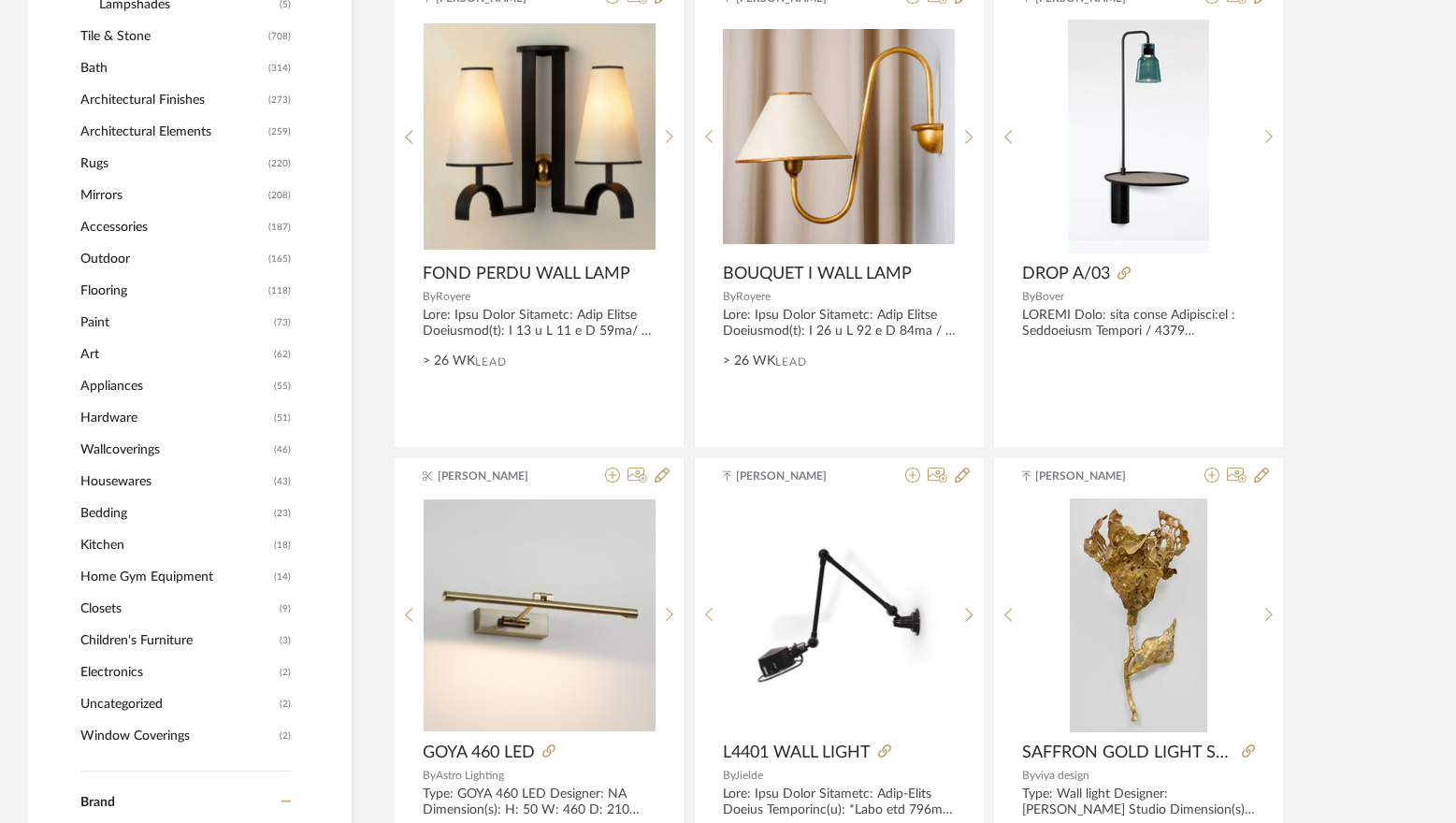
scroll to position [1394, 0]
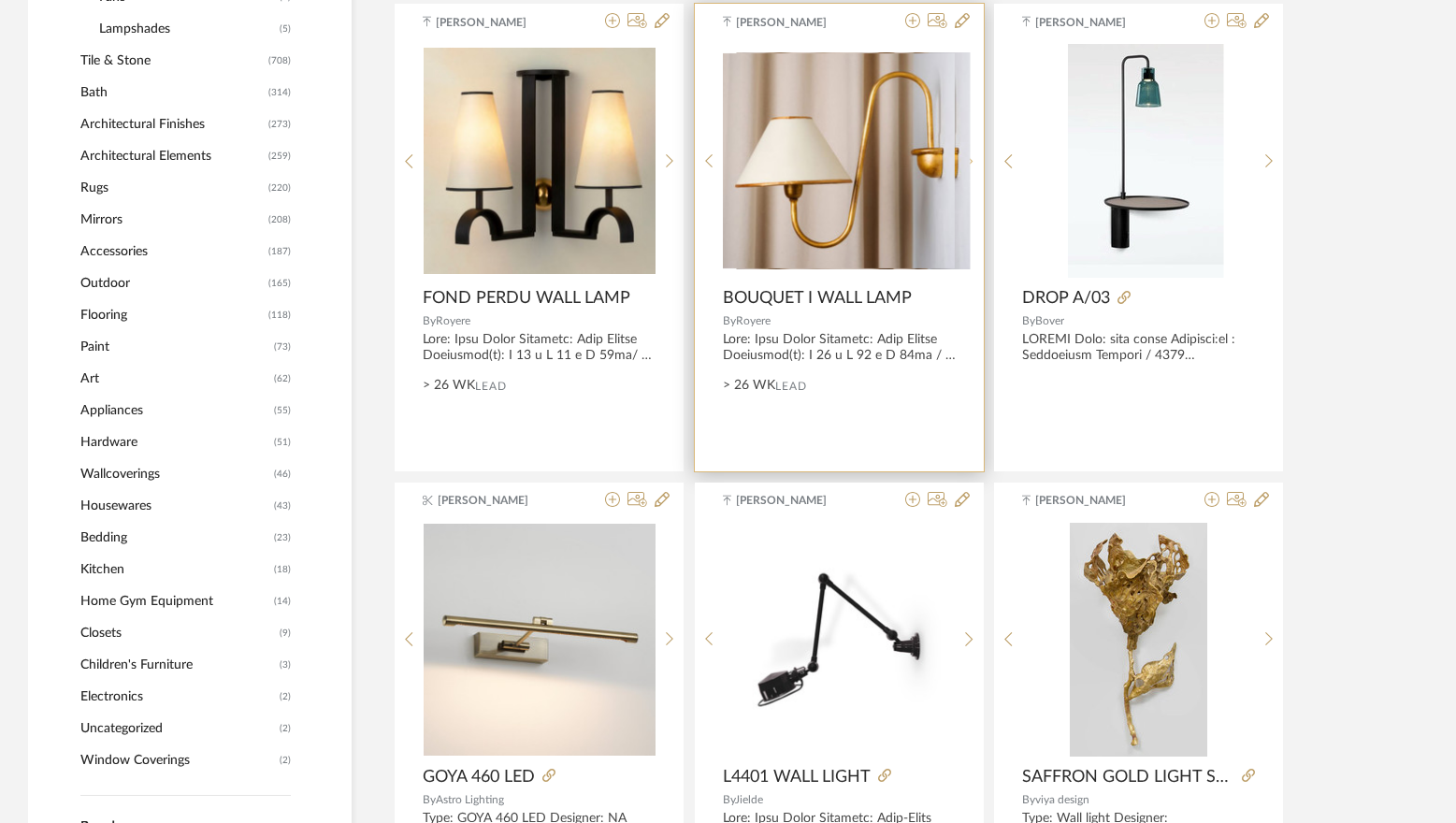
click at [963, 156] on div at bounding box center [969, 160] width 29 height 234
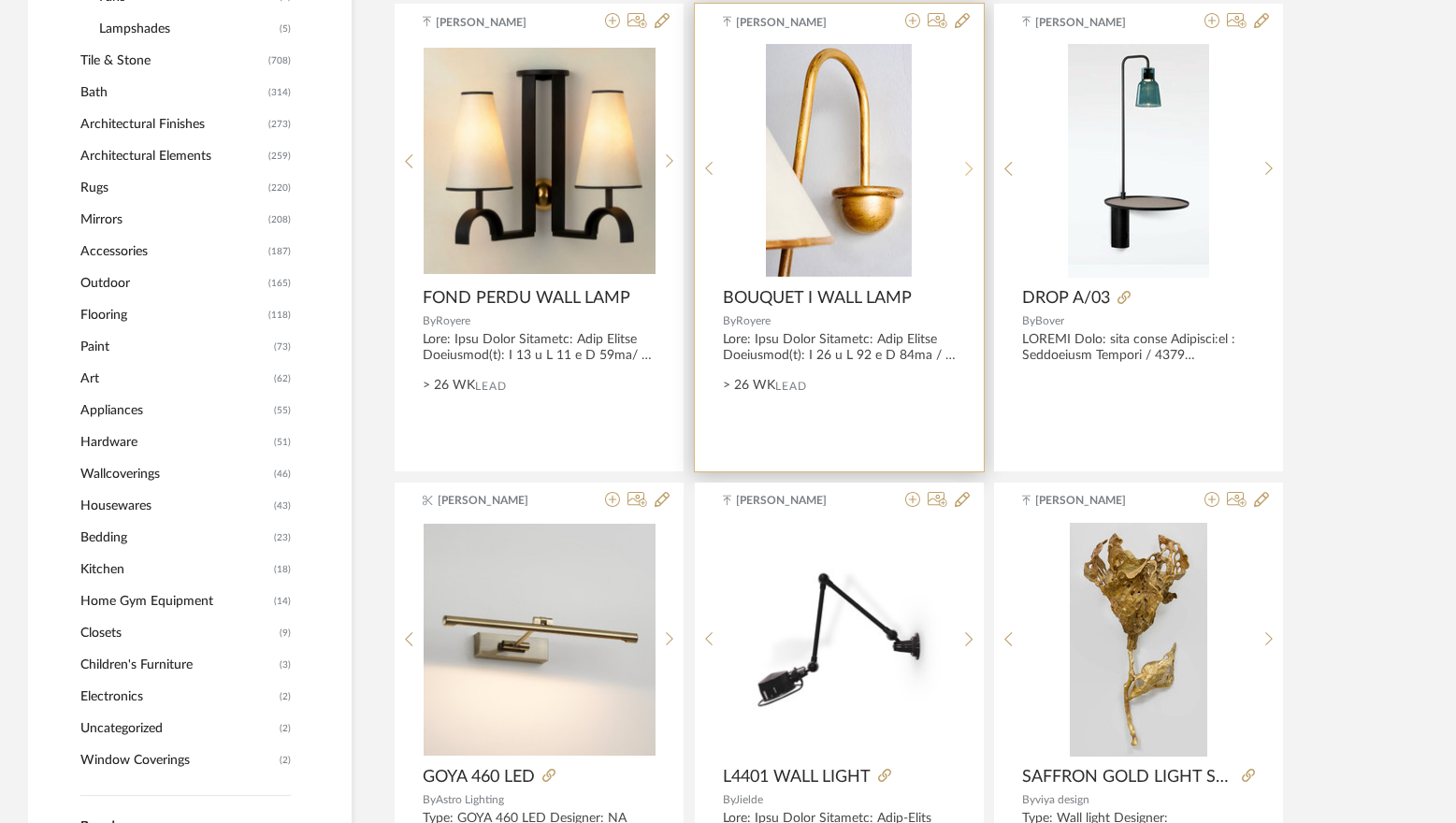
click at [963, 161] on sr-next-btn at bounding box center [969, 169] width 29 height 16
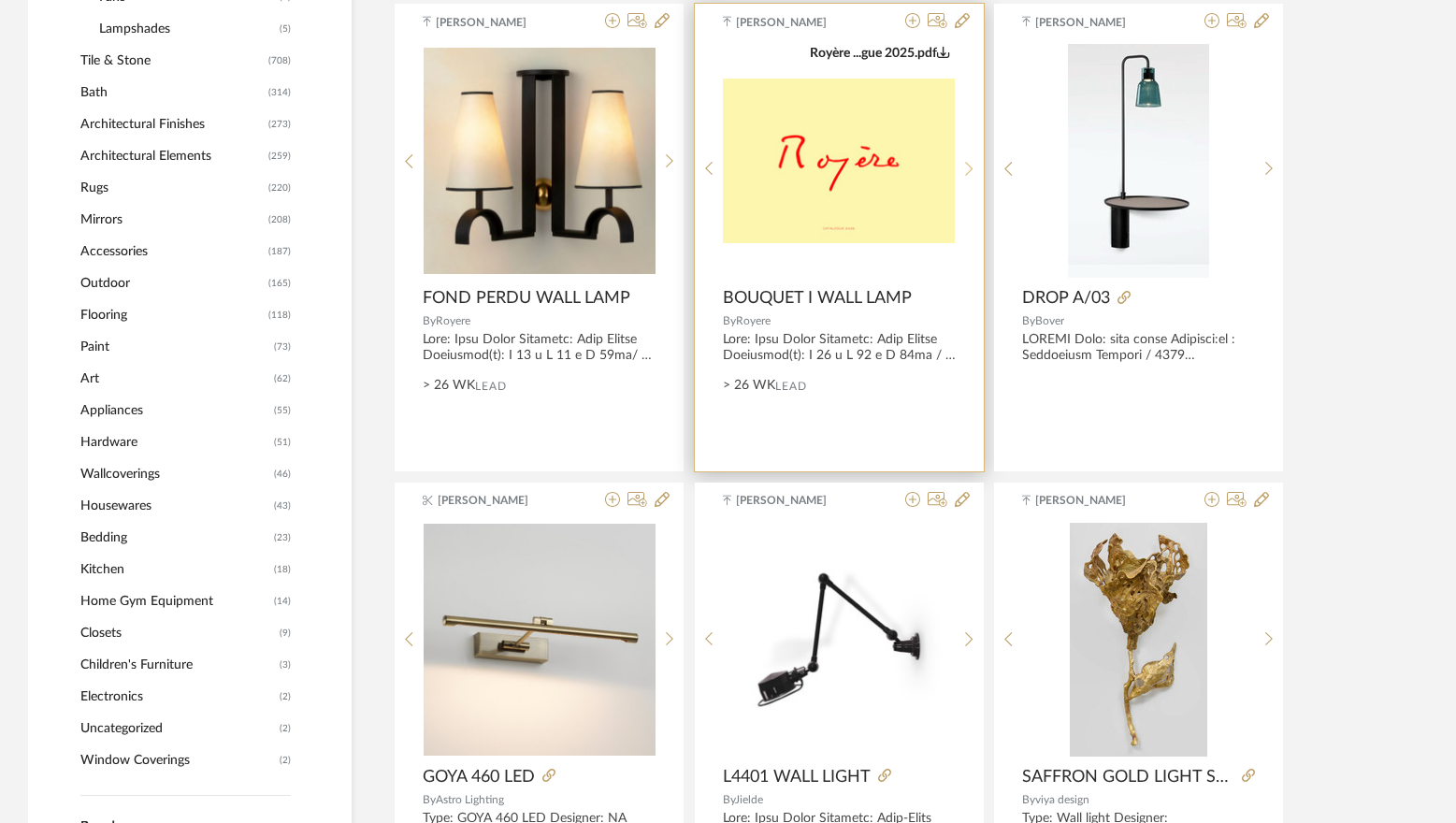
click at [963, 163] on sr-next-btn at bounding box center [969, 169] width 29 height 16
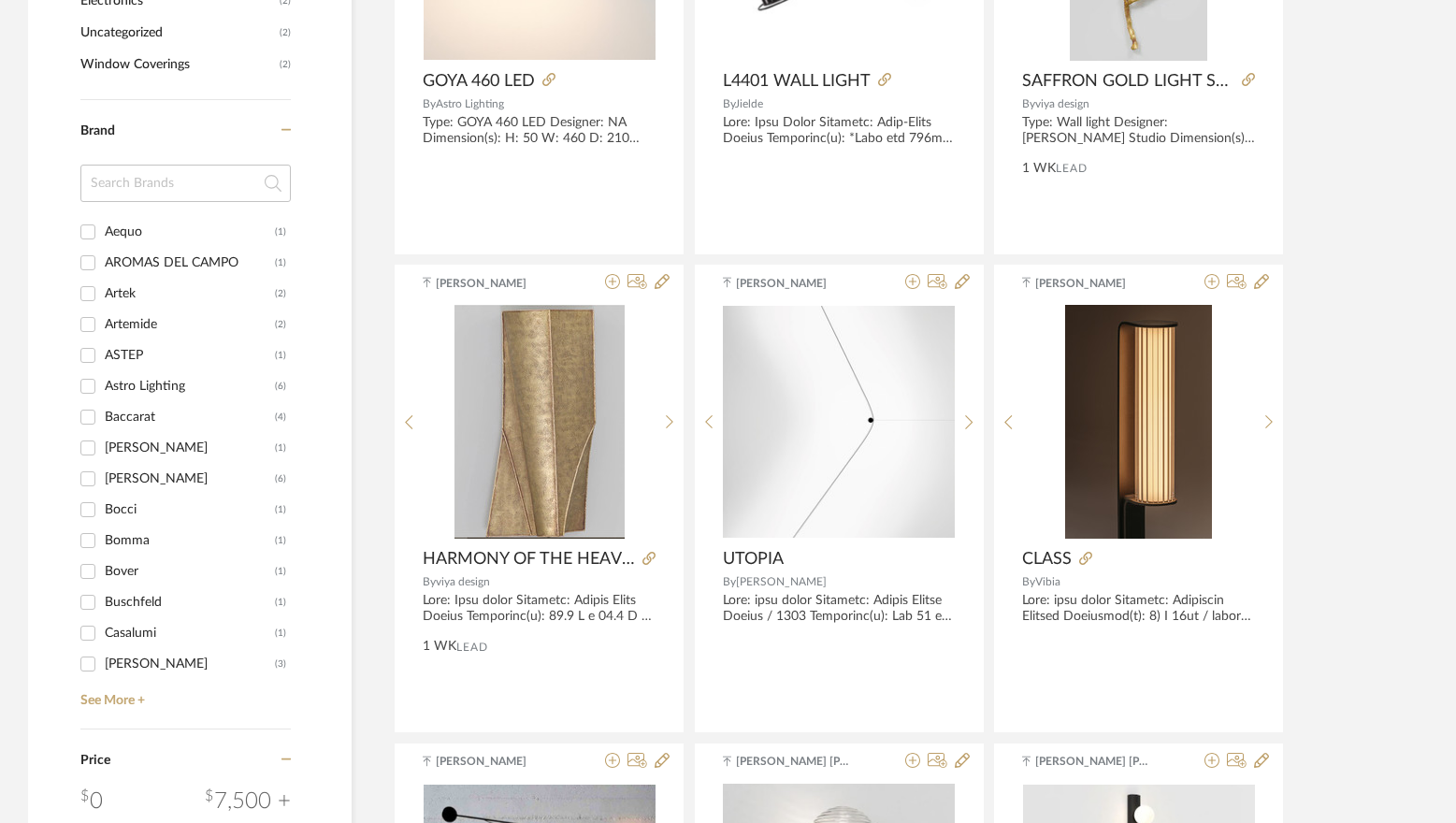
scroll to position [2142, 0]
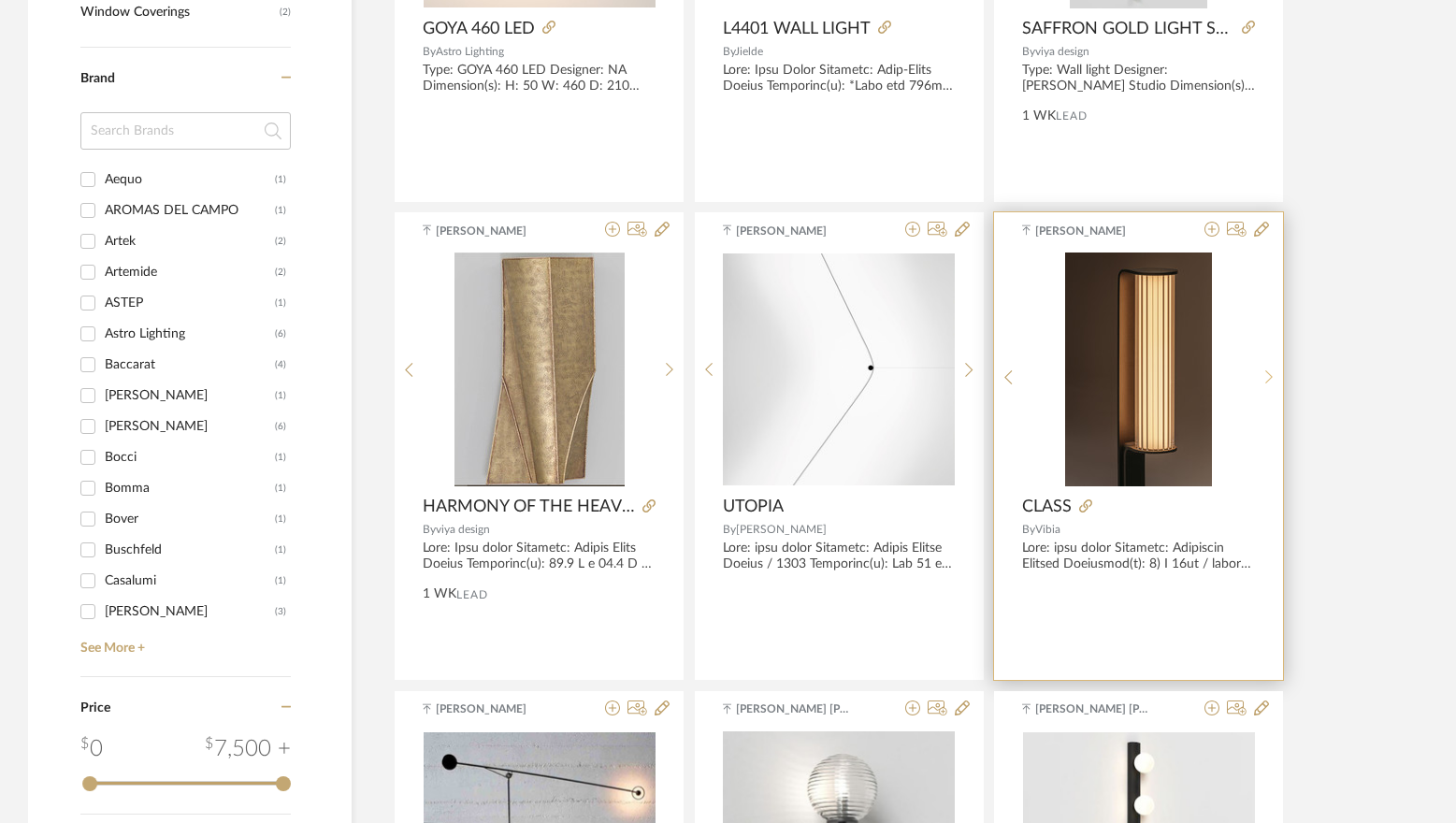
click at [1276, 369] on sr-next-btn at bounding box center [1269, 377] width 29 height 16
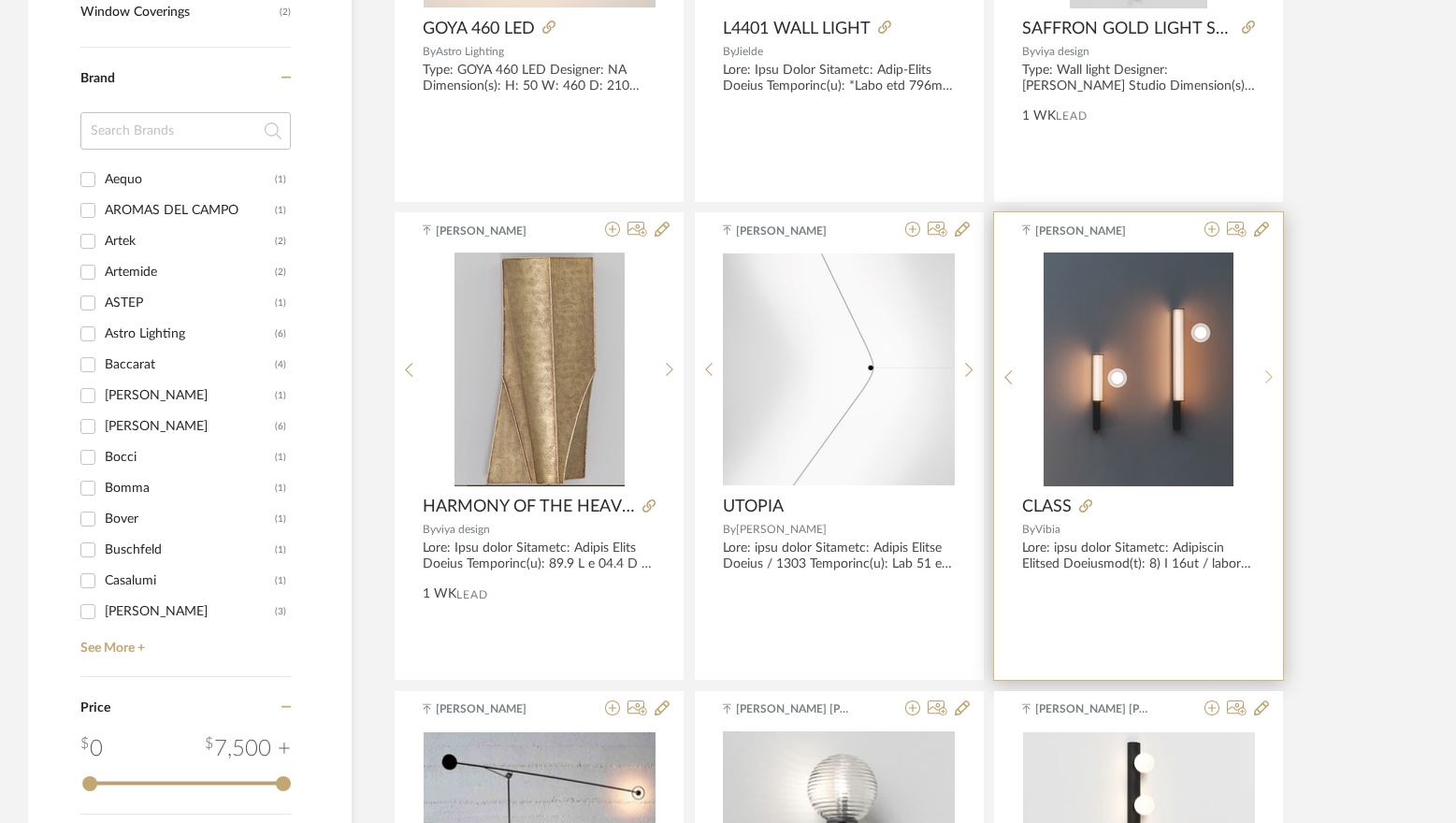
click at [1270, 371] on icon at bounding box center [1270, 377] width 8 height 16
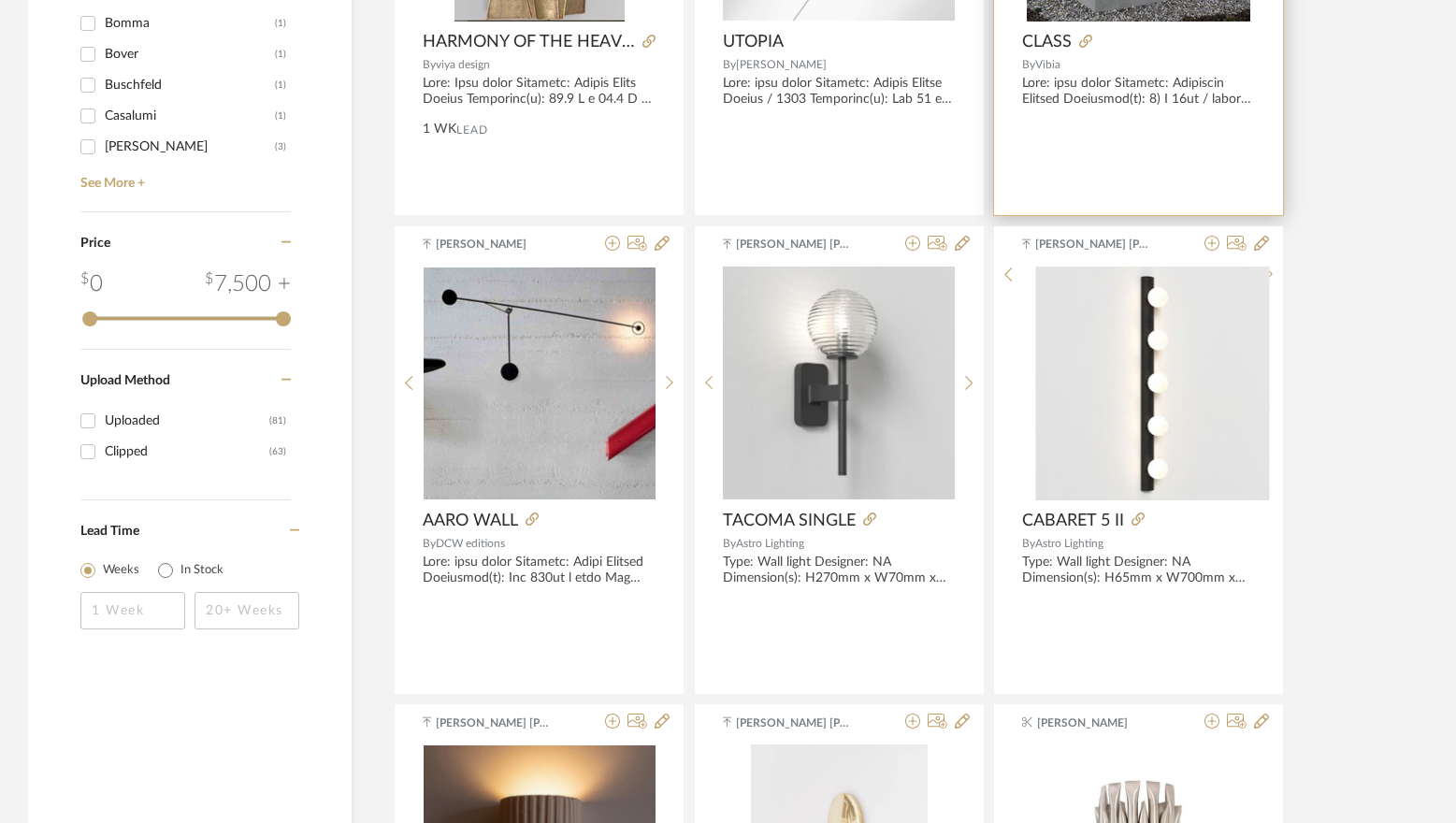
scroll to position [2609, 0]
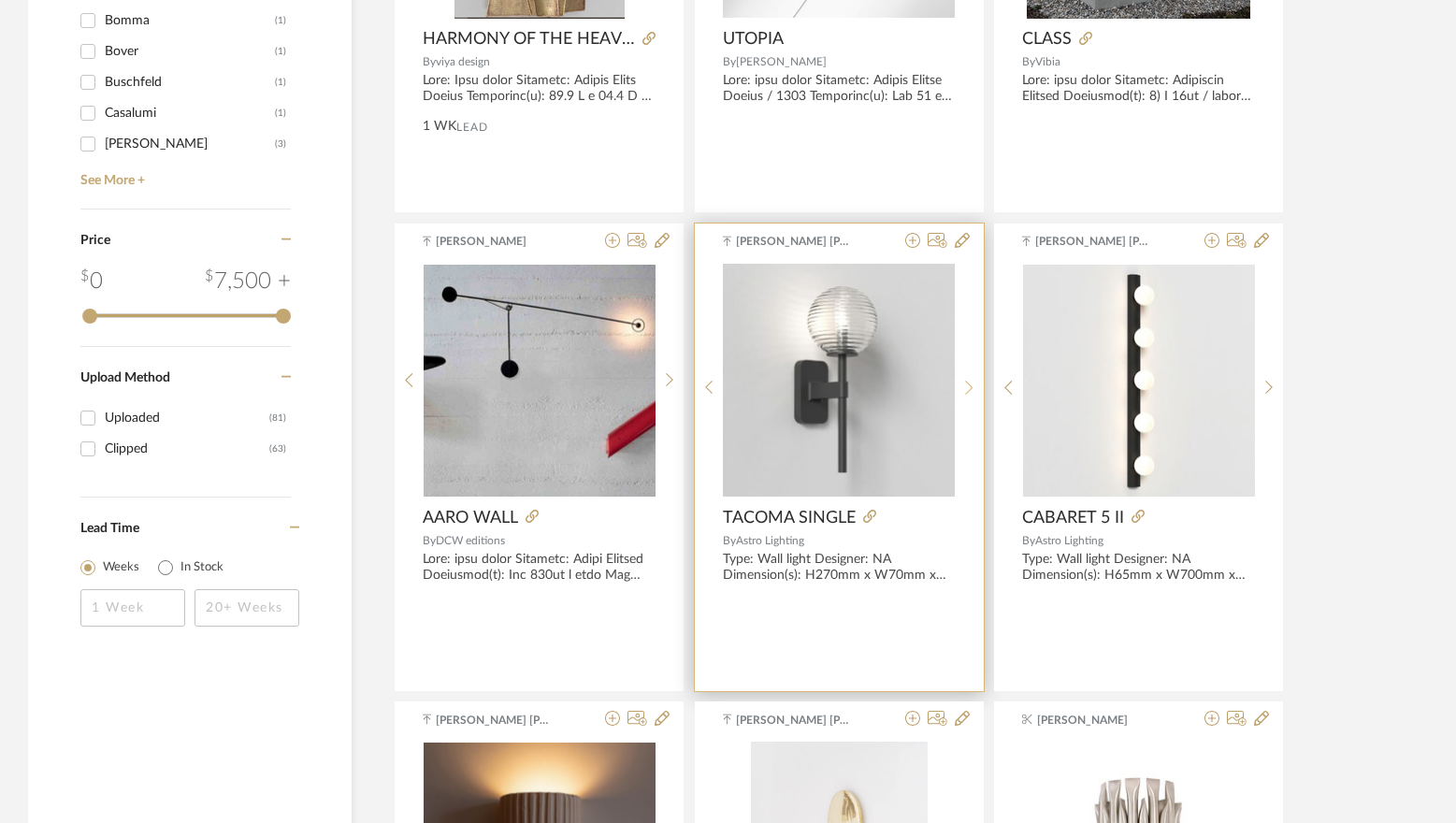
click at [974, 381] on sr-next-btn at bounding box center [969, 388] width 29 height 16
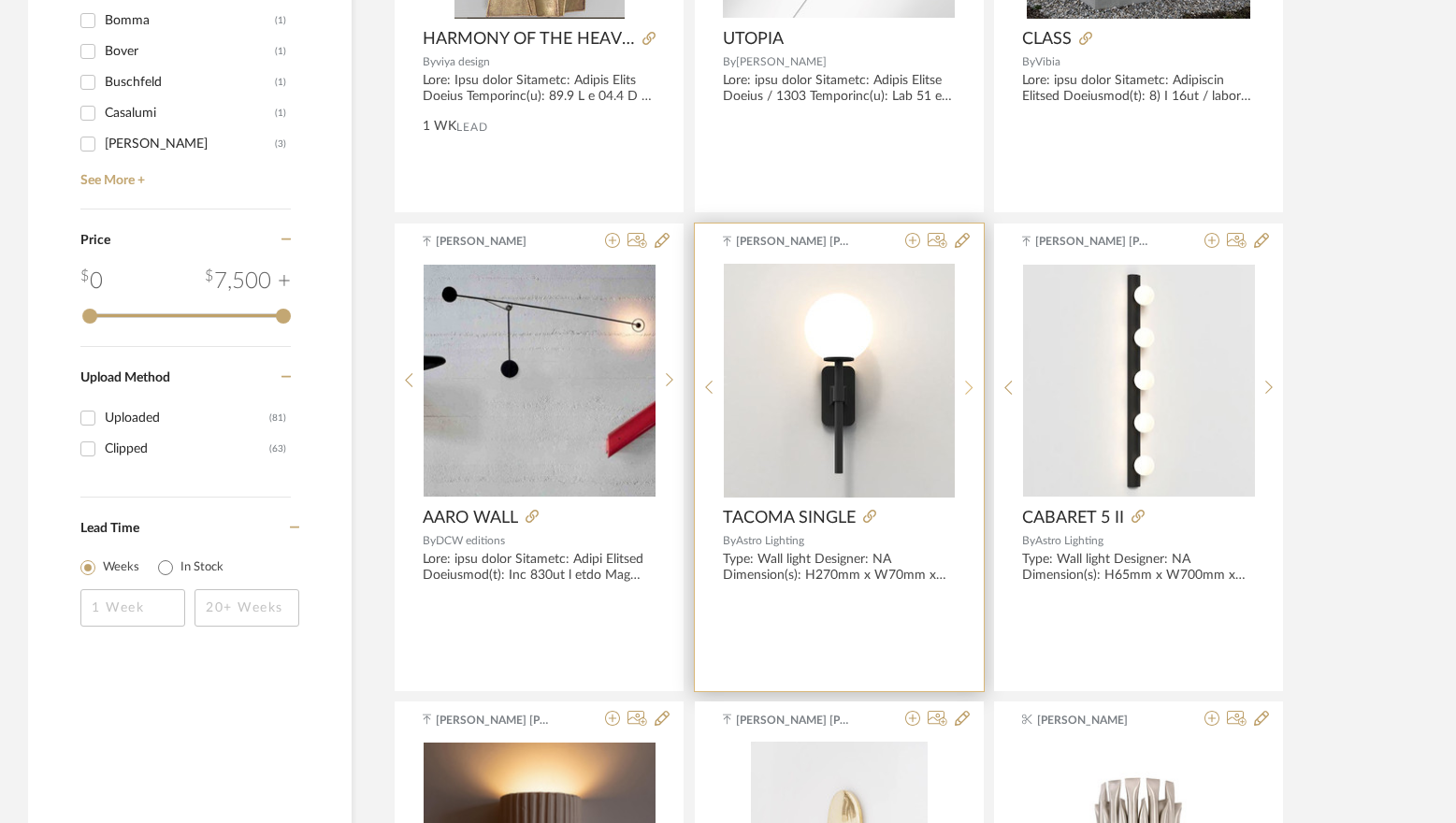
click at [971, 380] on icon at bounding box center [969, 388] width 8 height 16
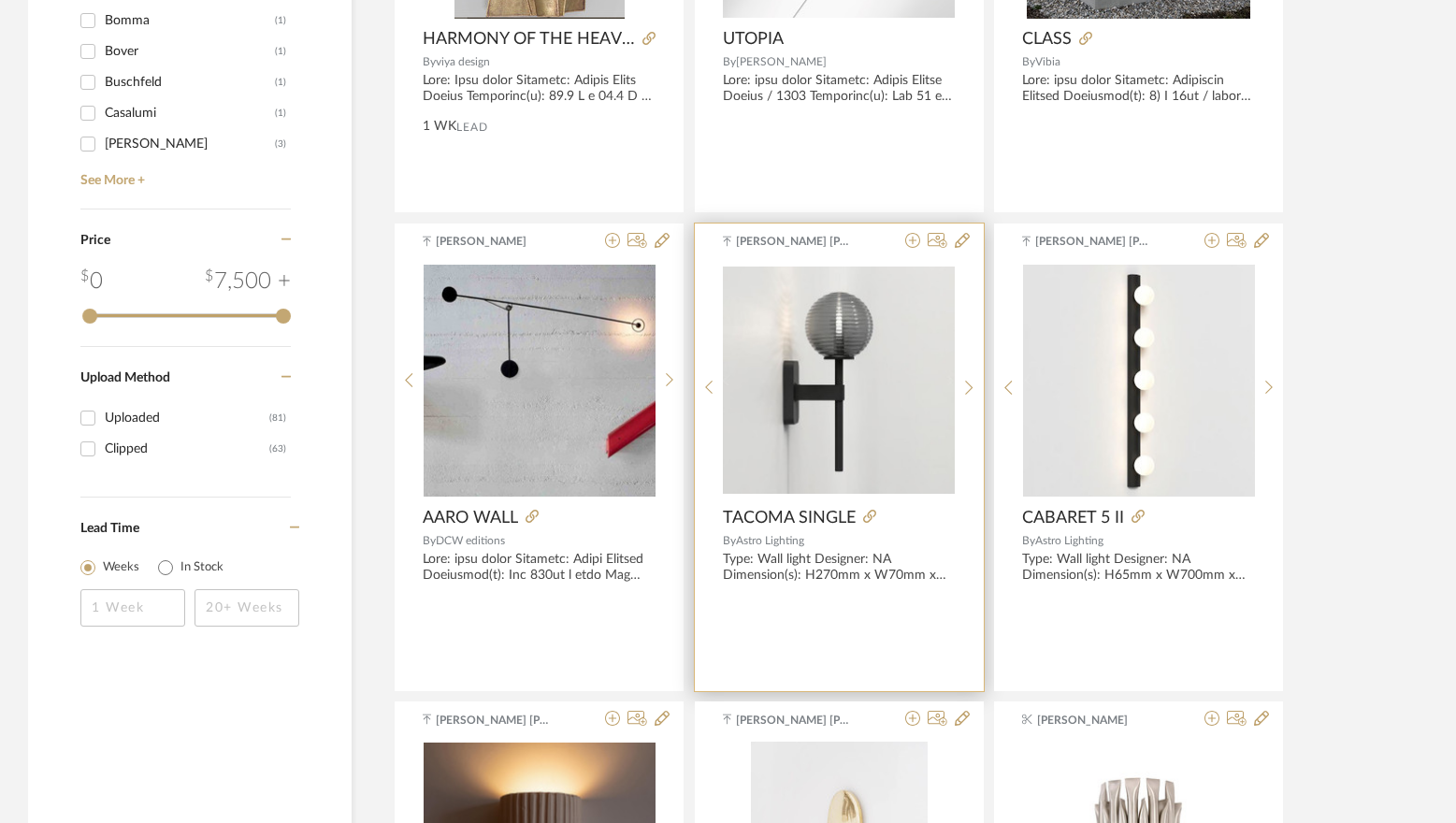
click at [840, 375] on img "2" at bounding box center [839, 380] width 232 height 227
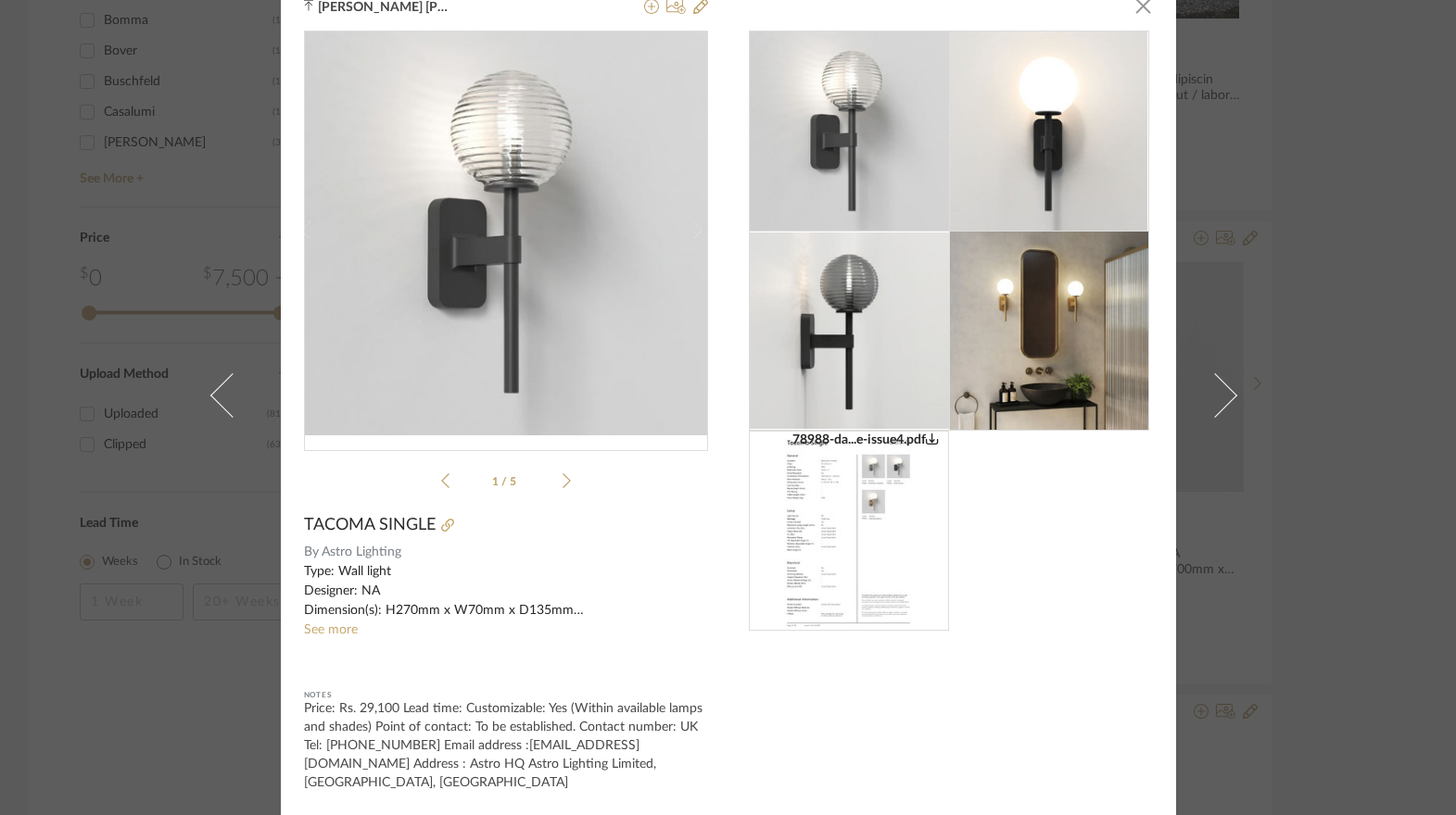
scroll to position [42, 0]
click at [360, 604] on sr-see-more-text "Type: Wall light Designer: NA Dimension(s): H270mm x W70mm x D135mm Material/Fi…" at bounding box center [506, 601] width 404 height 78
click at [334, 624] on link "See more" at bounding box center [330, 630] width 54 height 13
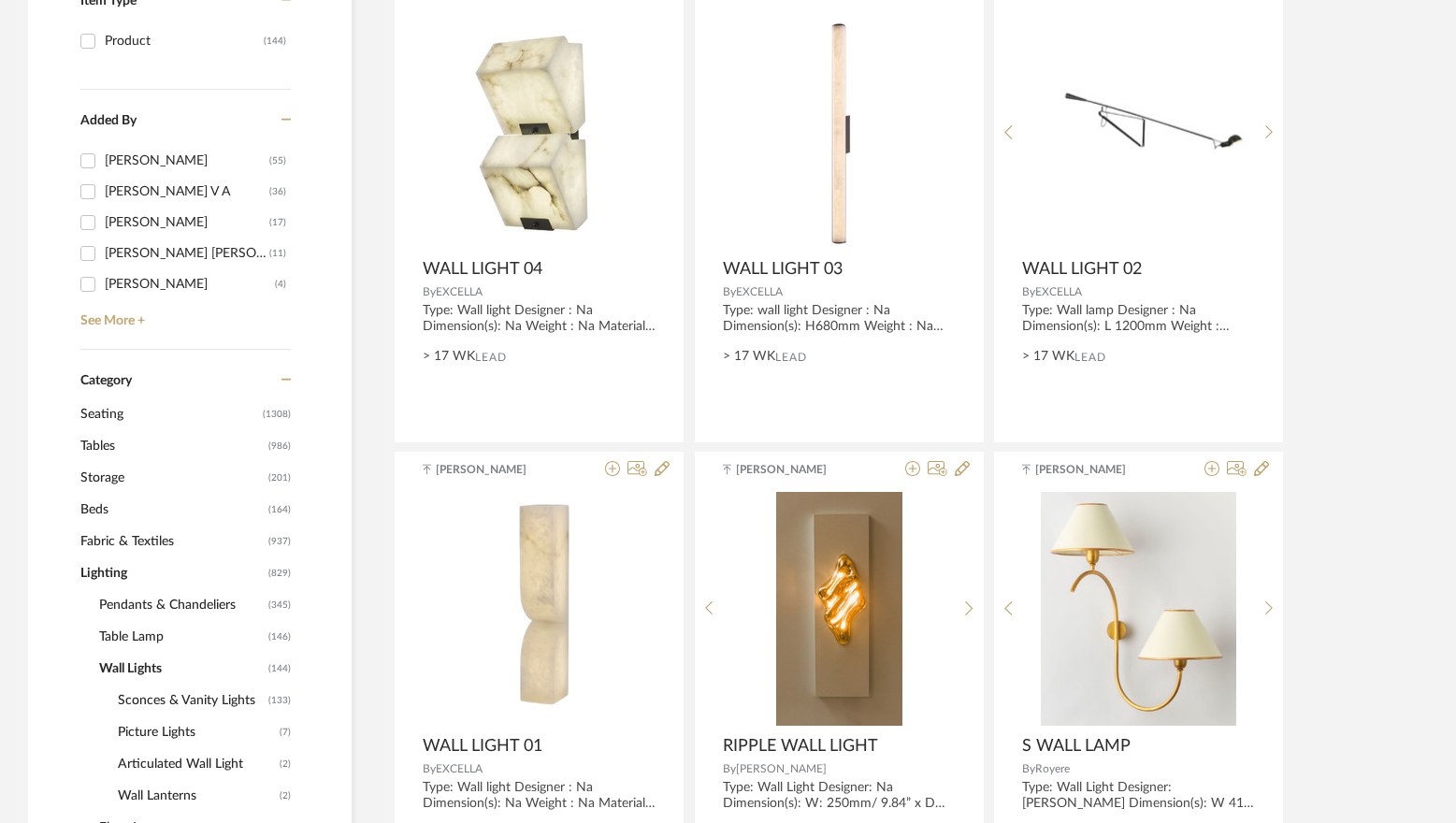
scroll to position [459, 0]
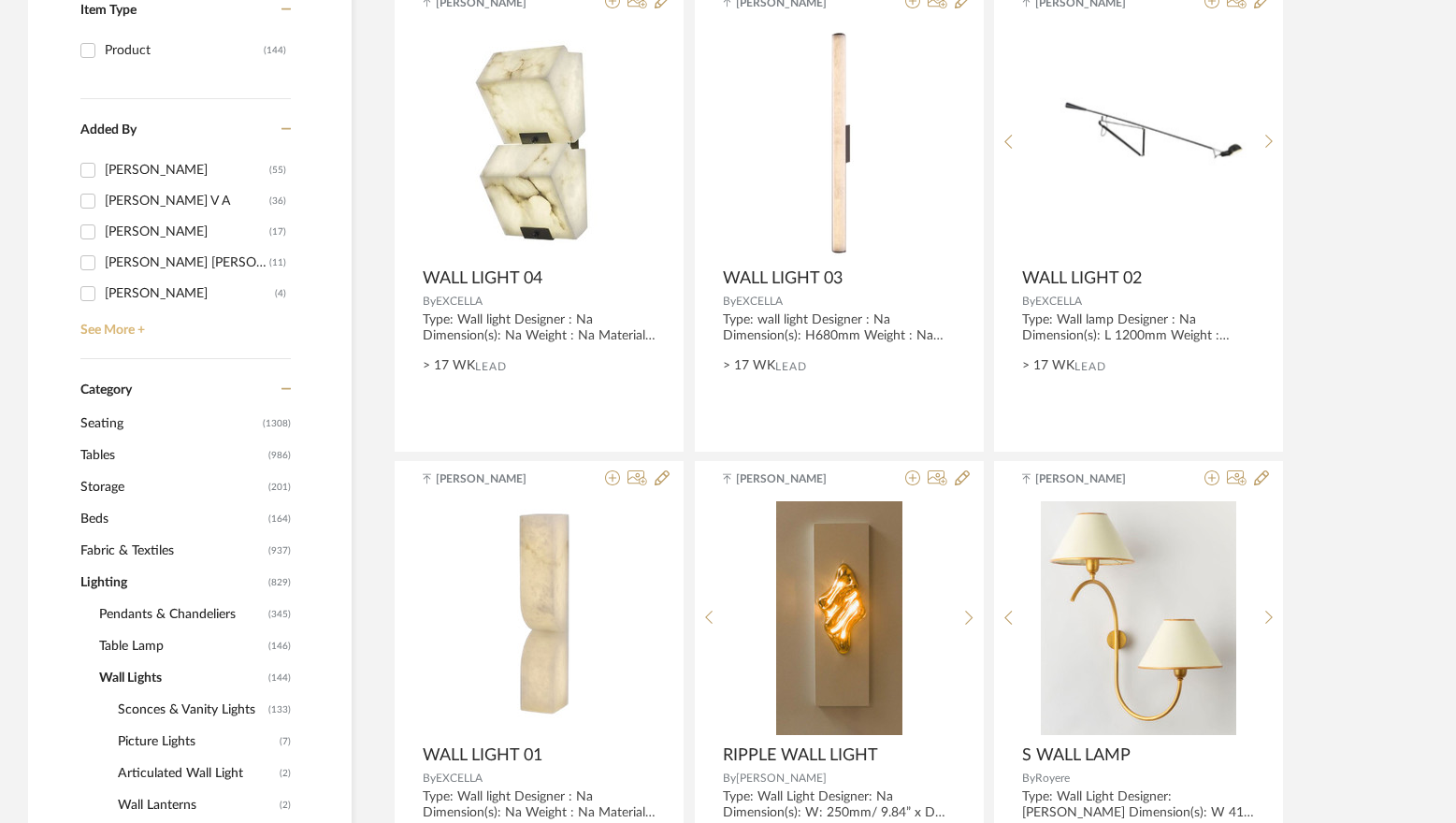
click at [105, 329] on link "See More +" at bounding box center [183, 323] width 215 height 30
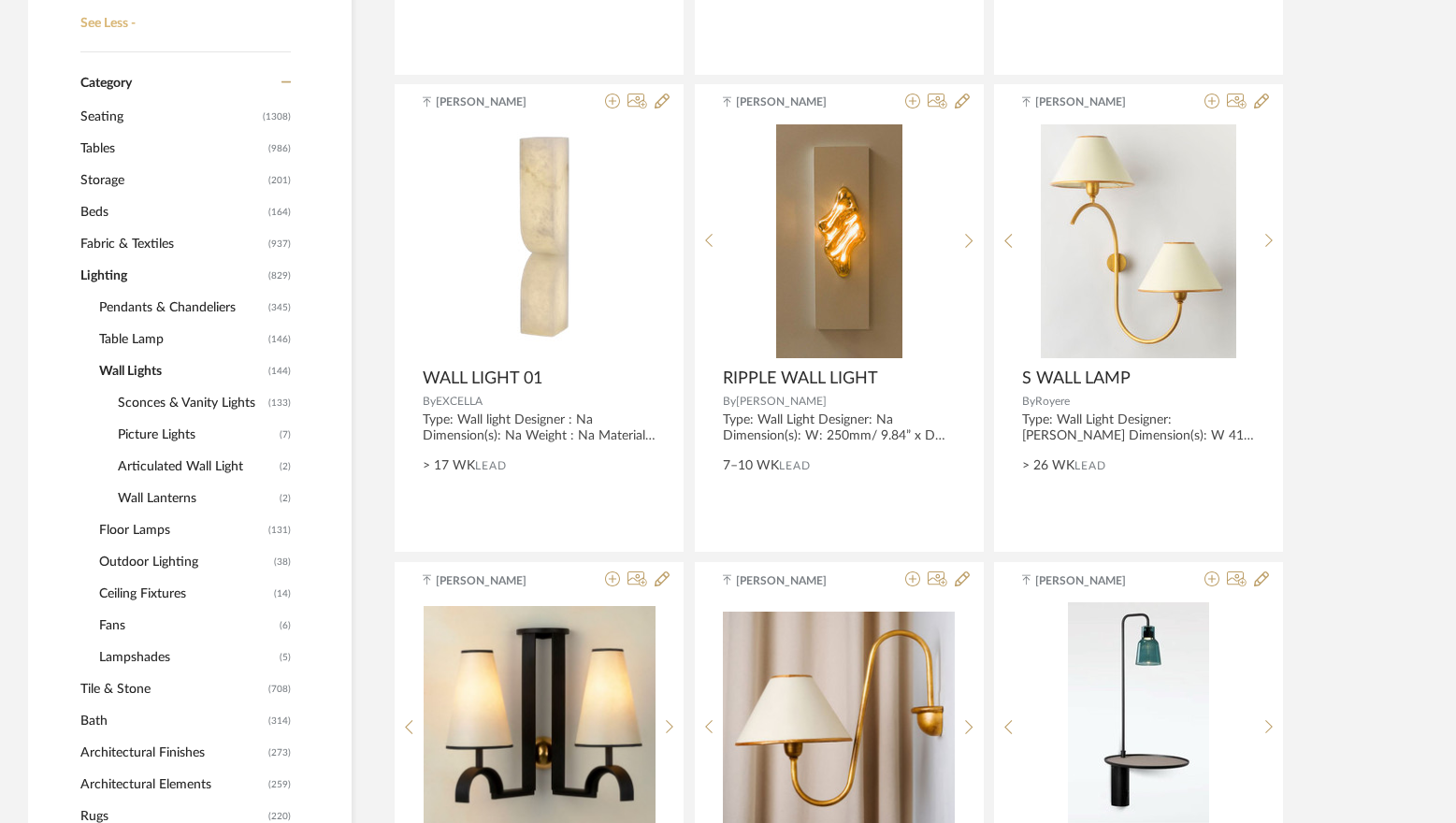
scroll to position [833, 0]
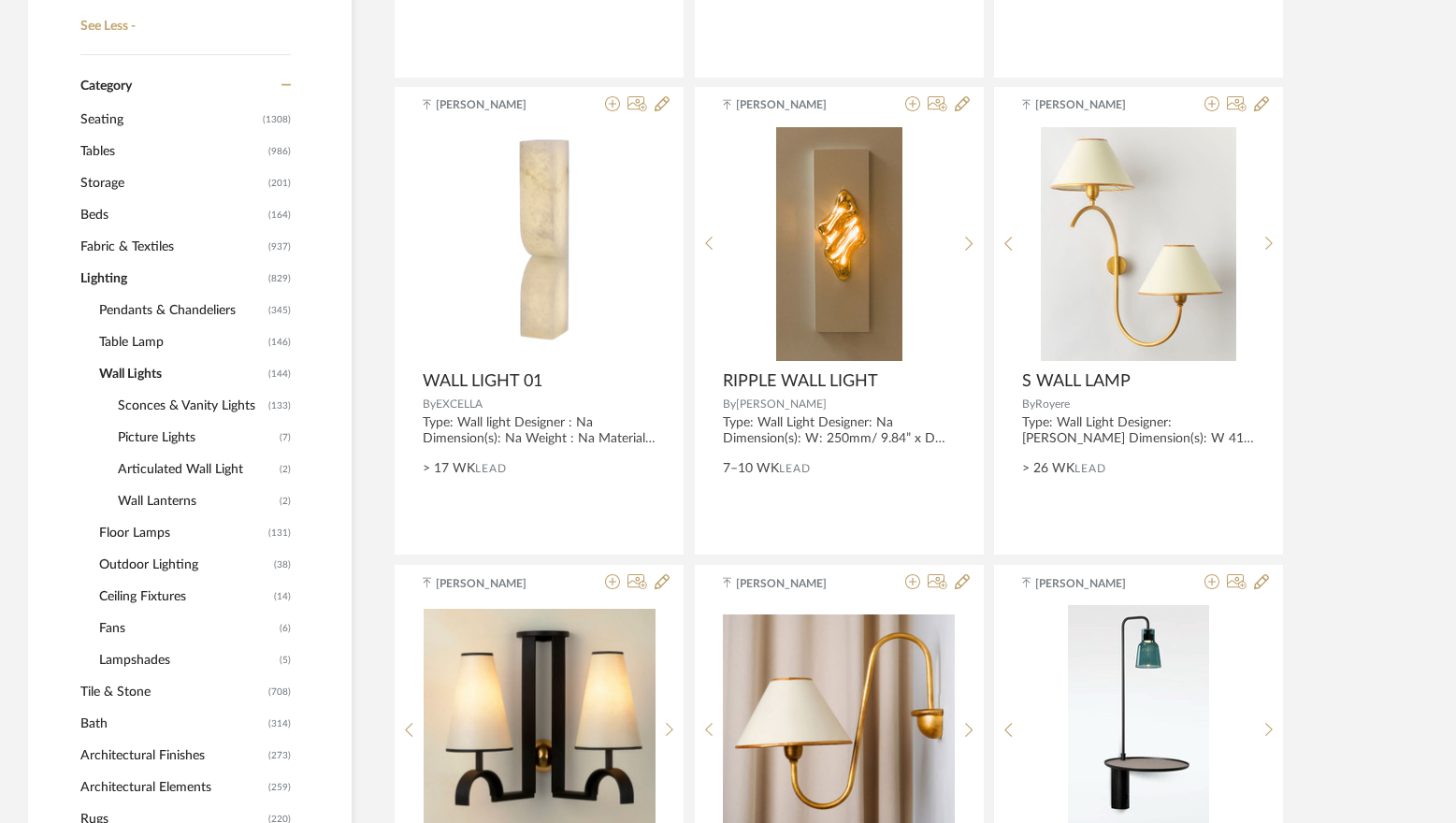
click at [119, 290] on span "Lighting" at bounding box center [172, 279] width 183 height 32
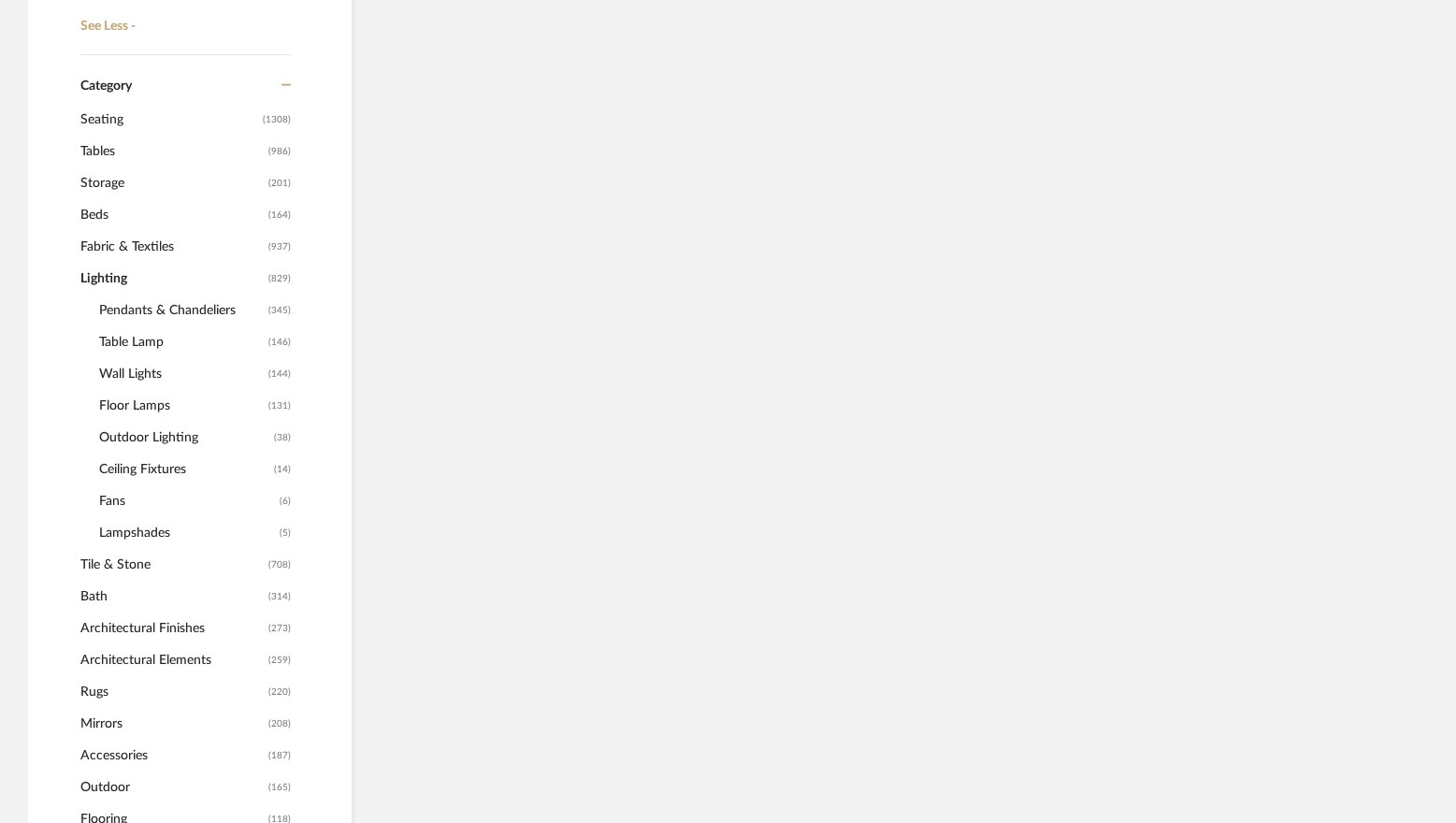
click at [94, 148] on span "Tables" at bounding box center [172, 151] width 183 height 32
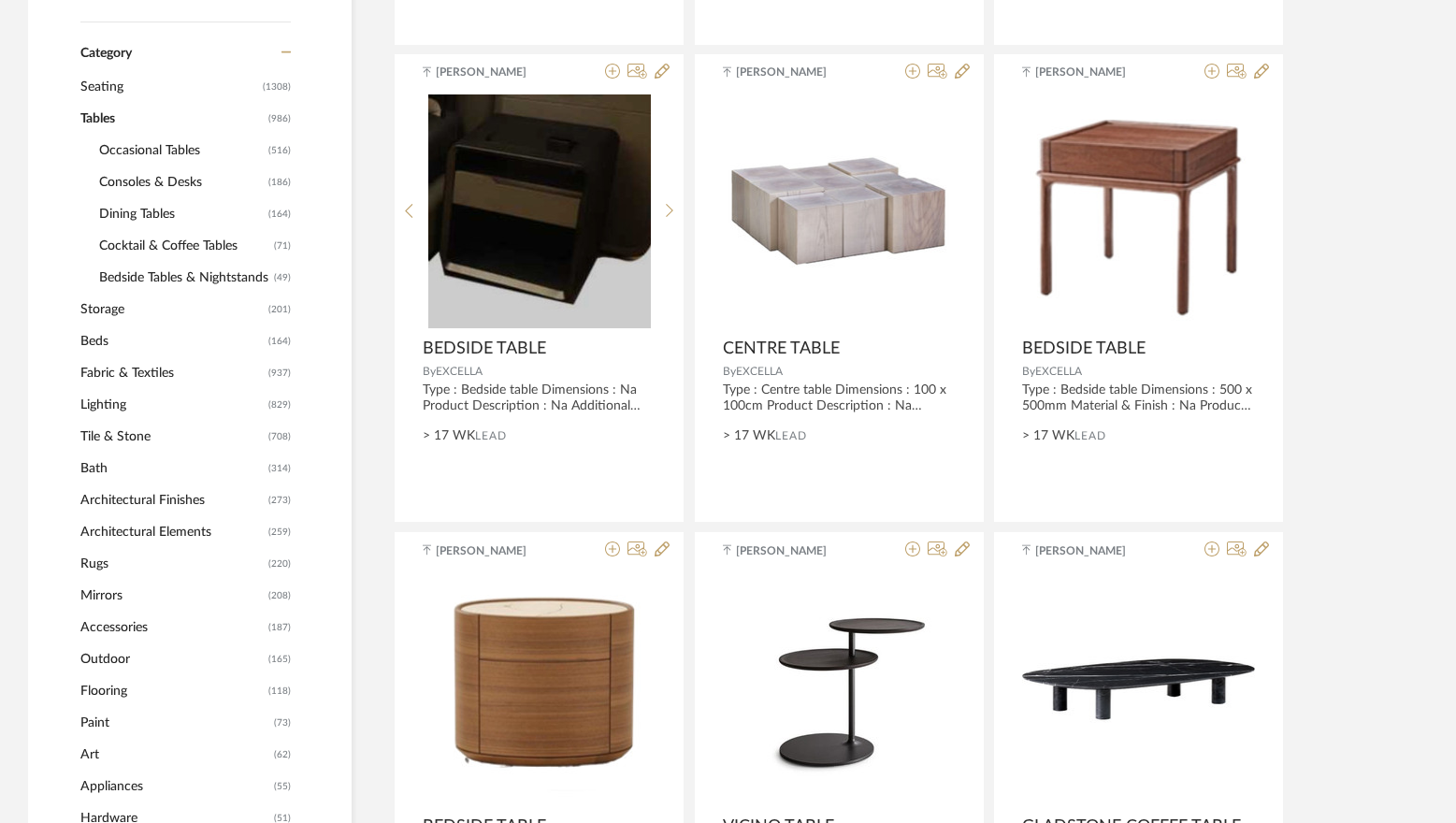
scroll to position [862, 0]
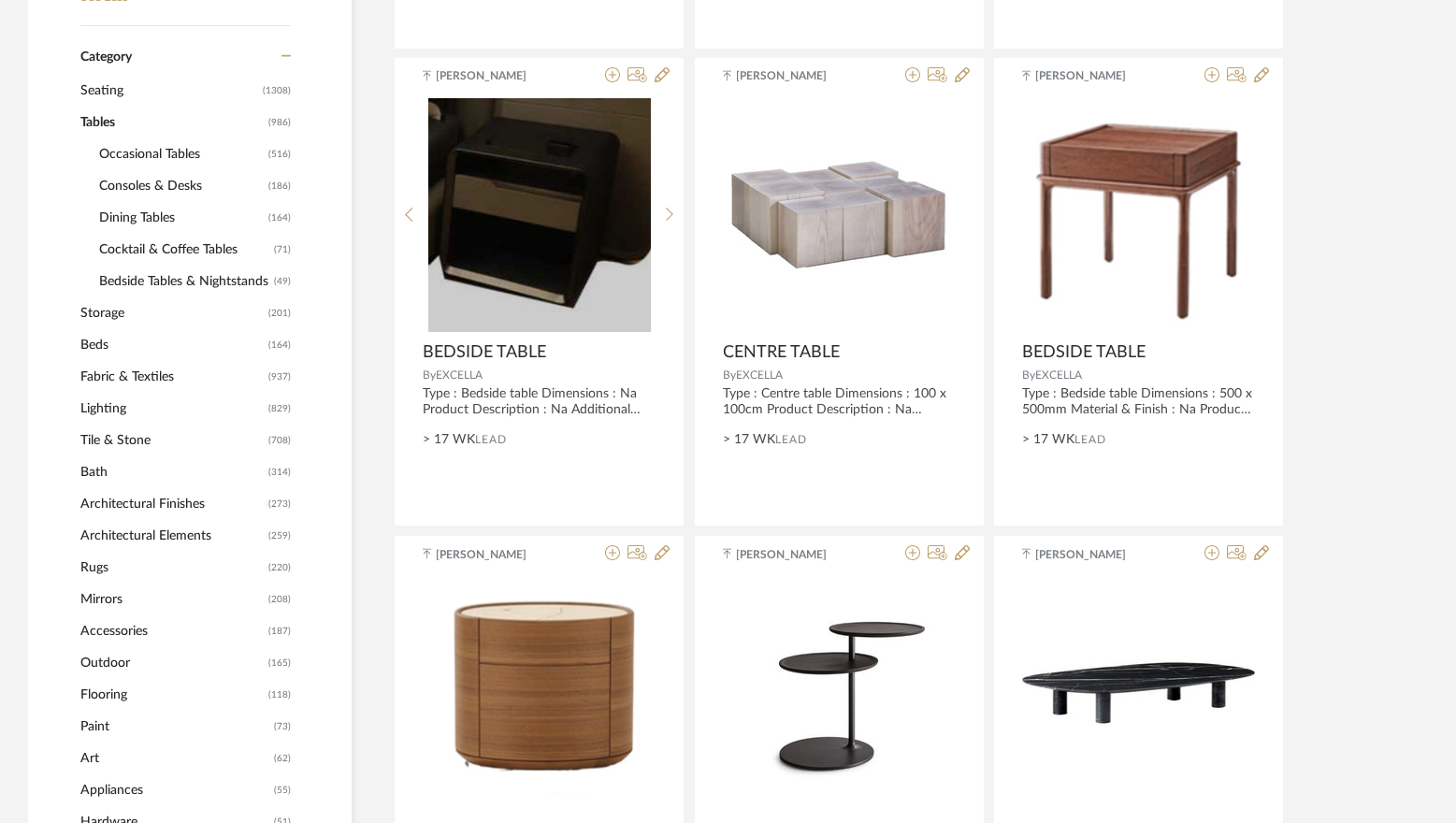
click at [213, 288] on span "Bedside Tables & Nightstands" at bounding box center [184, 282] width 170 height 32
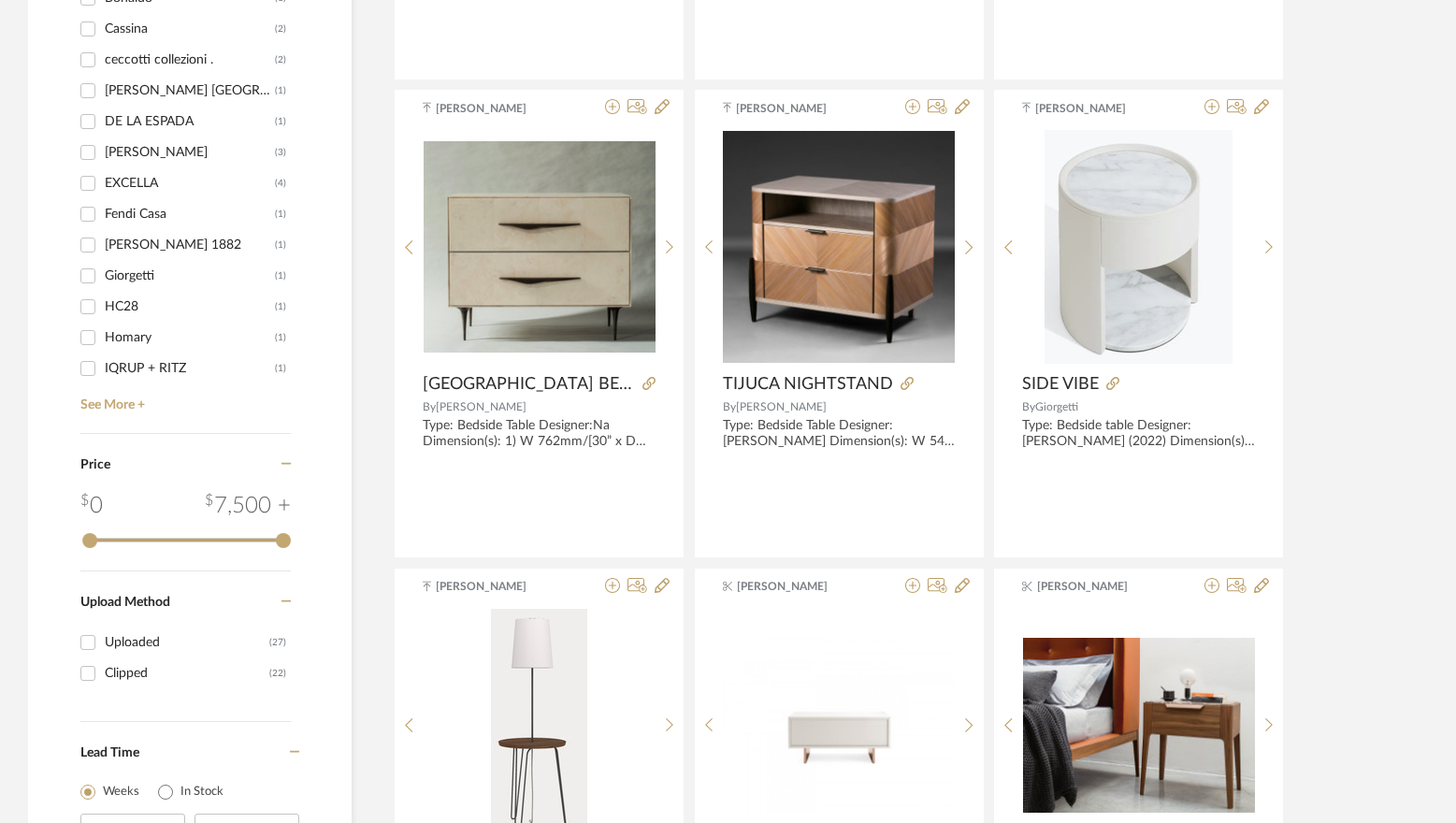
scroll to position [1797, 0]
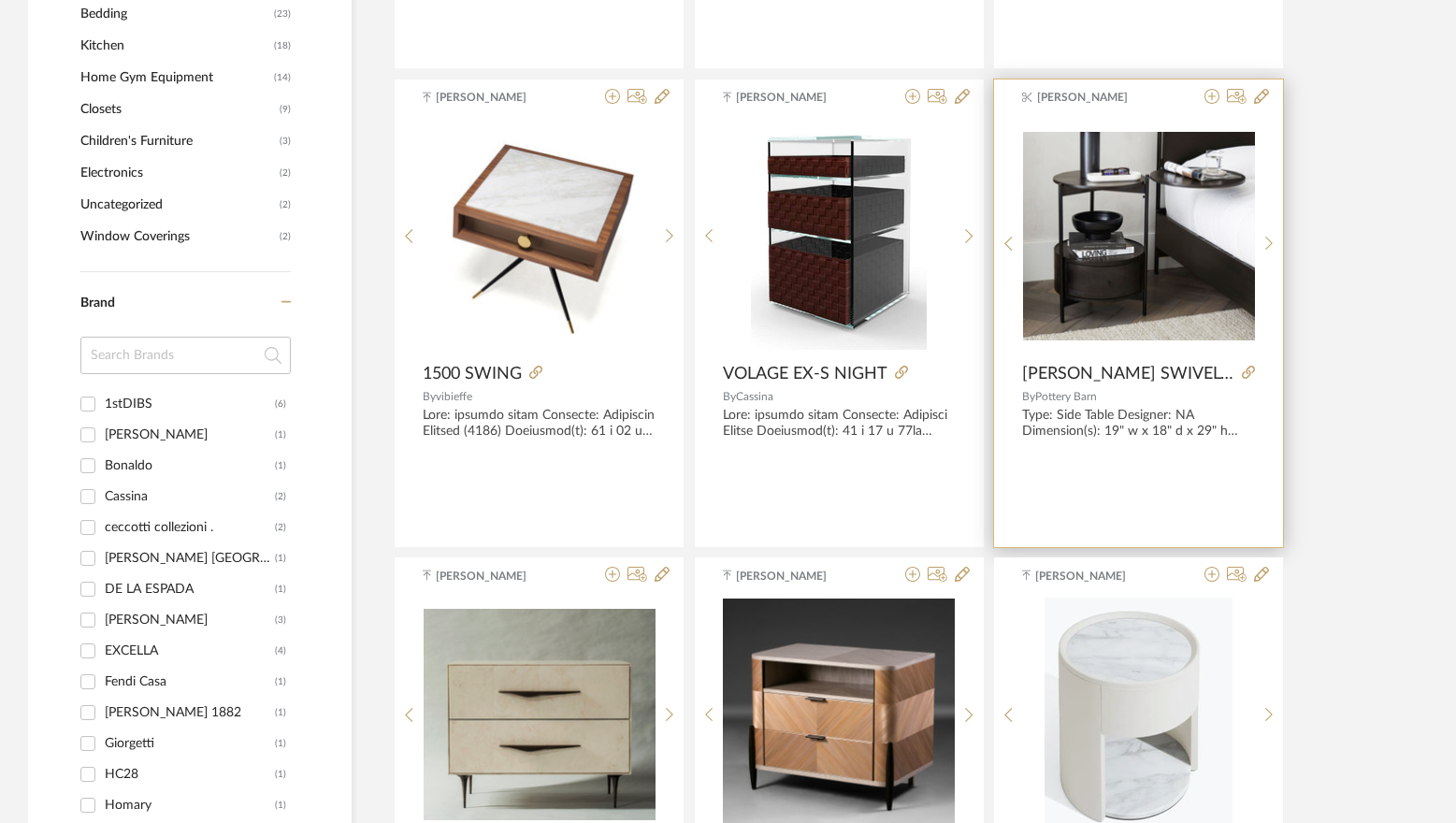
click at [1111, 270] on img "0" at bounding box center [1139, 237] width 232 height 209
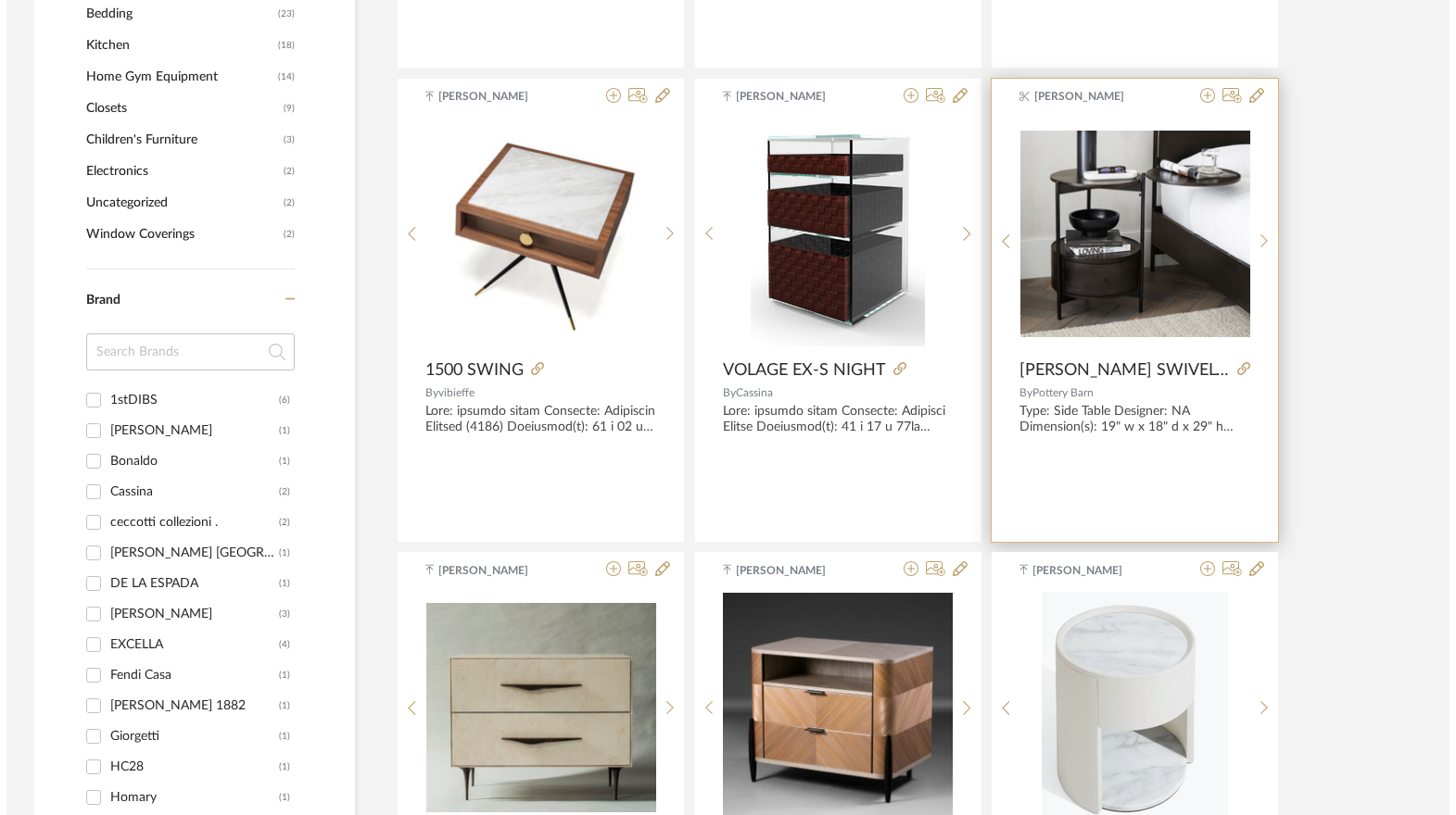
scroll to position [0, 0]
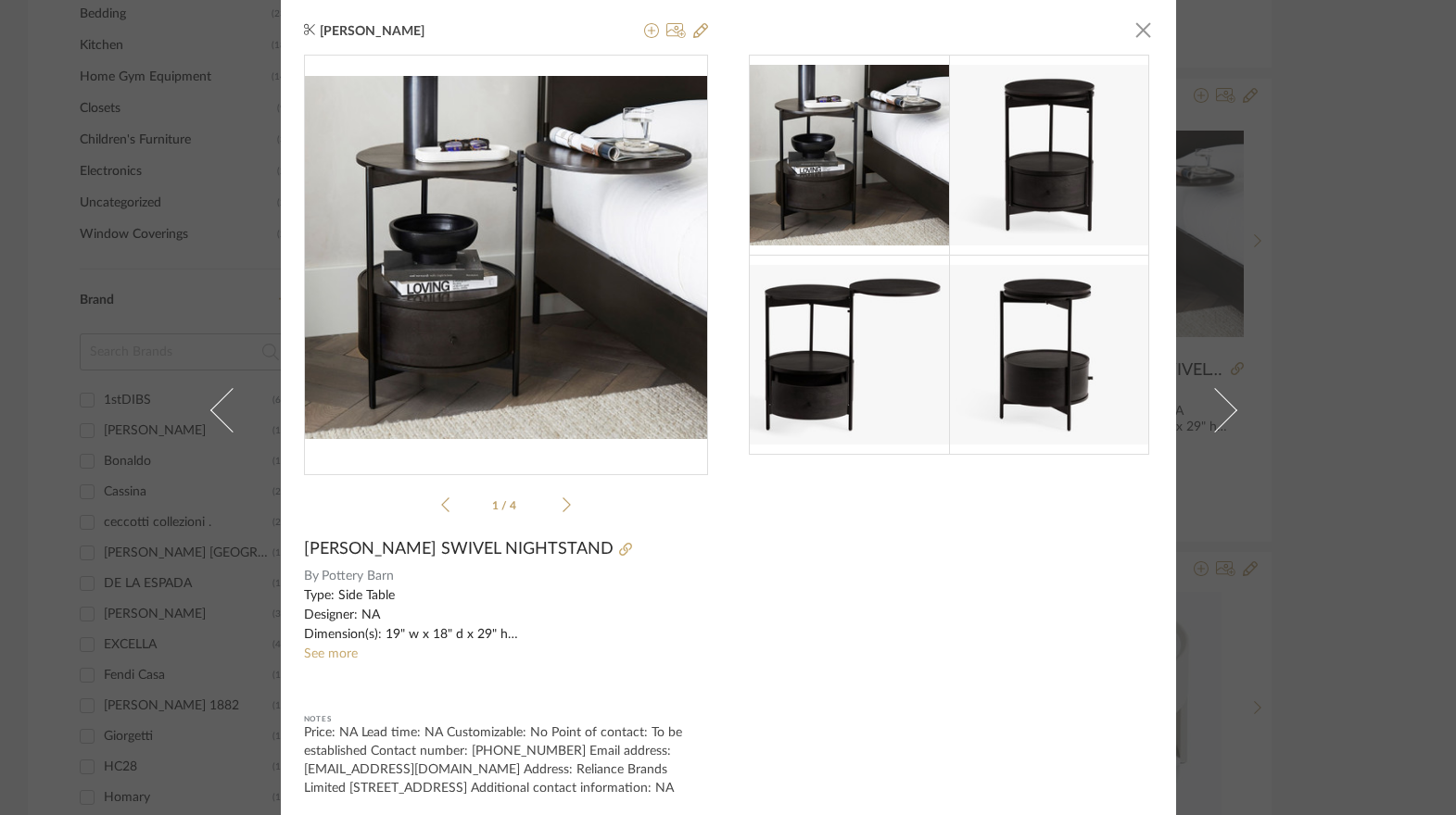
click at [516, 237] on img "0" at bounding box center [506, 257] width 404 height 363
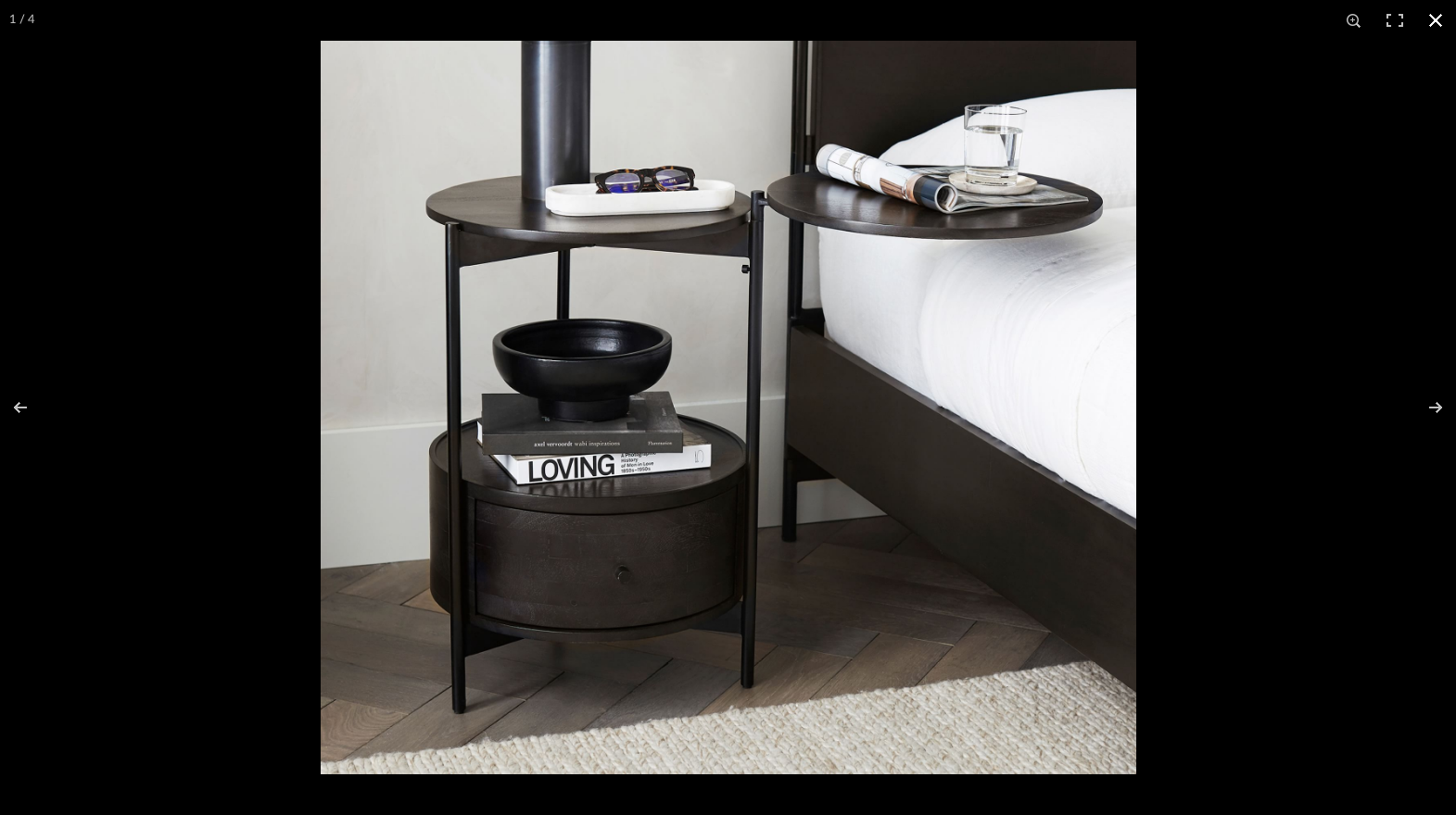
click at [1421, 27] on button at bounding box center [1434, 20] width 40 height 40
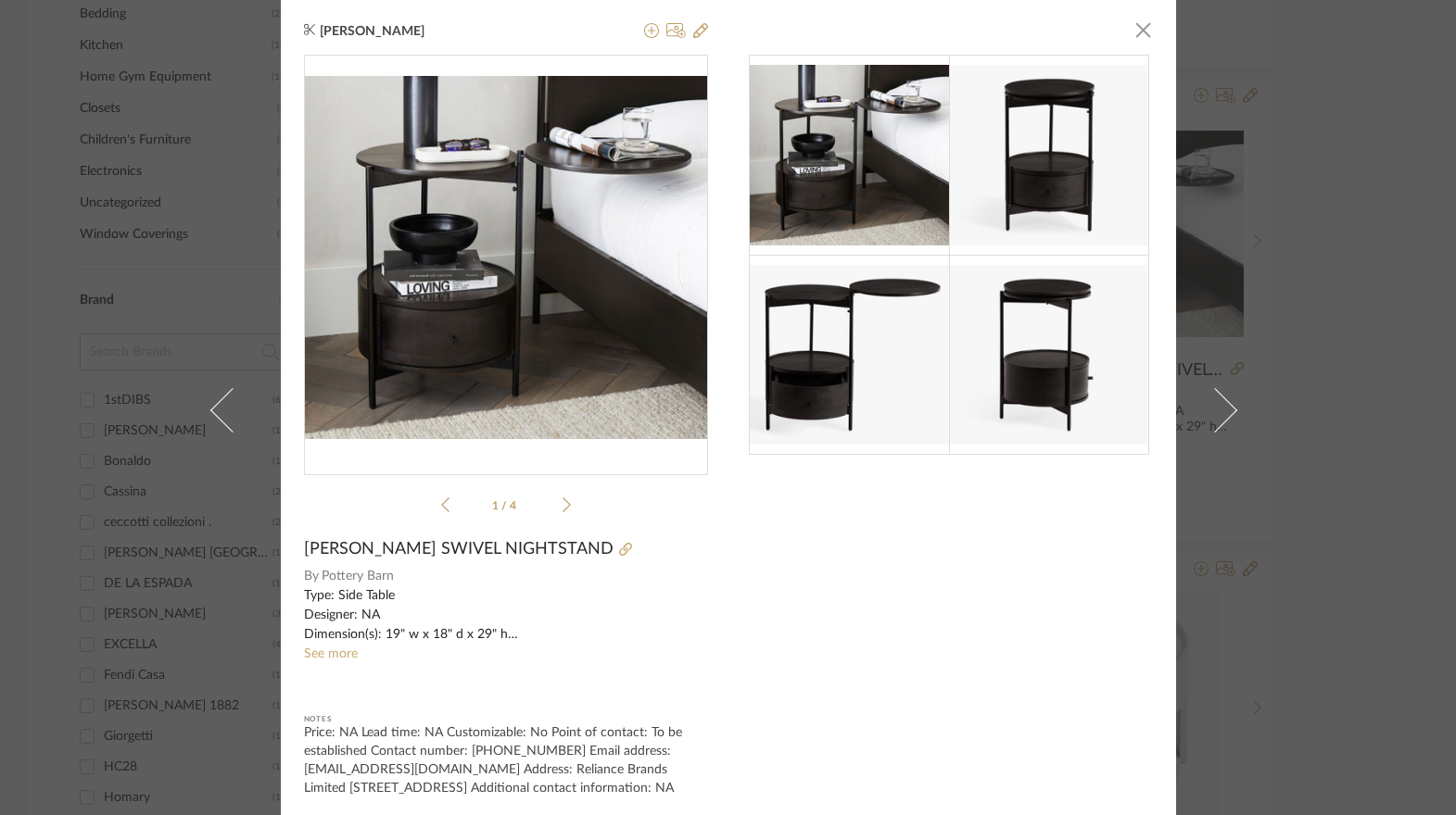
click at [1059, 148] on img at bounding box center [1048, 155] width 200 height 179
click at [1068, 331] on img at bounding box center [1048, 355] width 200 height 179
click at [867, 334] on img at bounding box center [848, 355] width 200 height 179
click at [565, 502] on div "1 / 4" at bounding box center [506, 287] width 404 height 466
click at [563, 507] on icon at bounding box center [567, 505] width 8 height 17
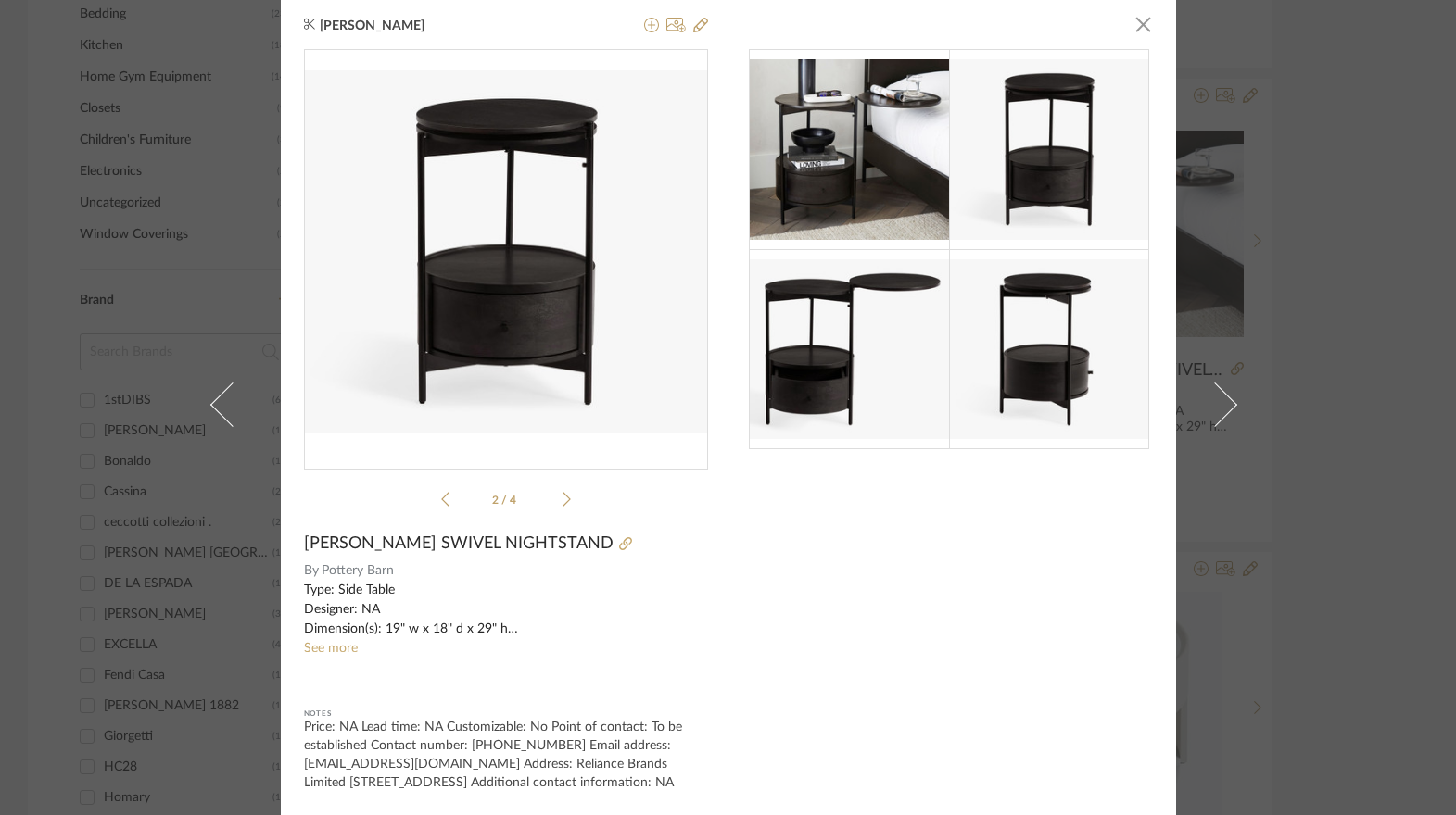
scroll to position [24, 0]
click at [342, 640] on sr-see-more-text "Type: Side Table Designer: NA Dimension(s): 19" w x 18" d x 29" h Material/Fini…" at bounding box center [506, 619] width 404 height 78
click at [345, 642] on link "See more" at bounding box center [330, 647] width 54 height 13
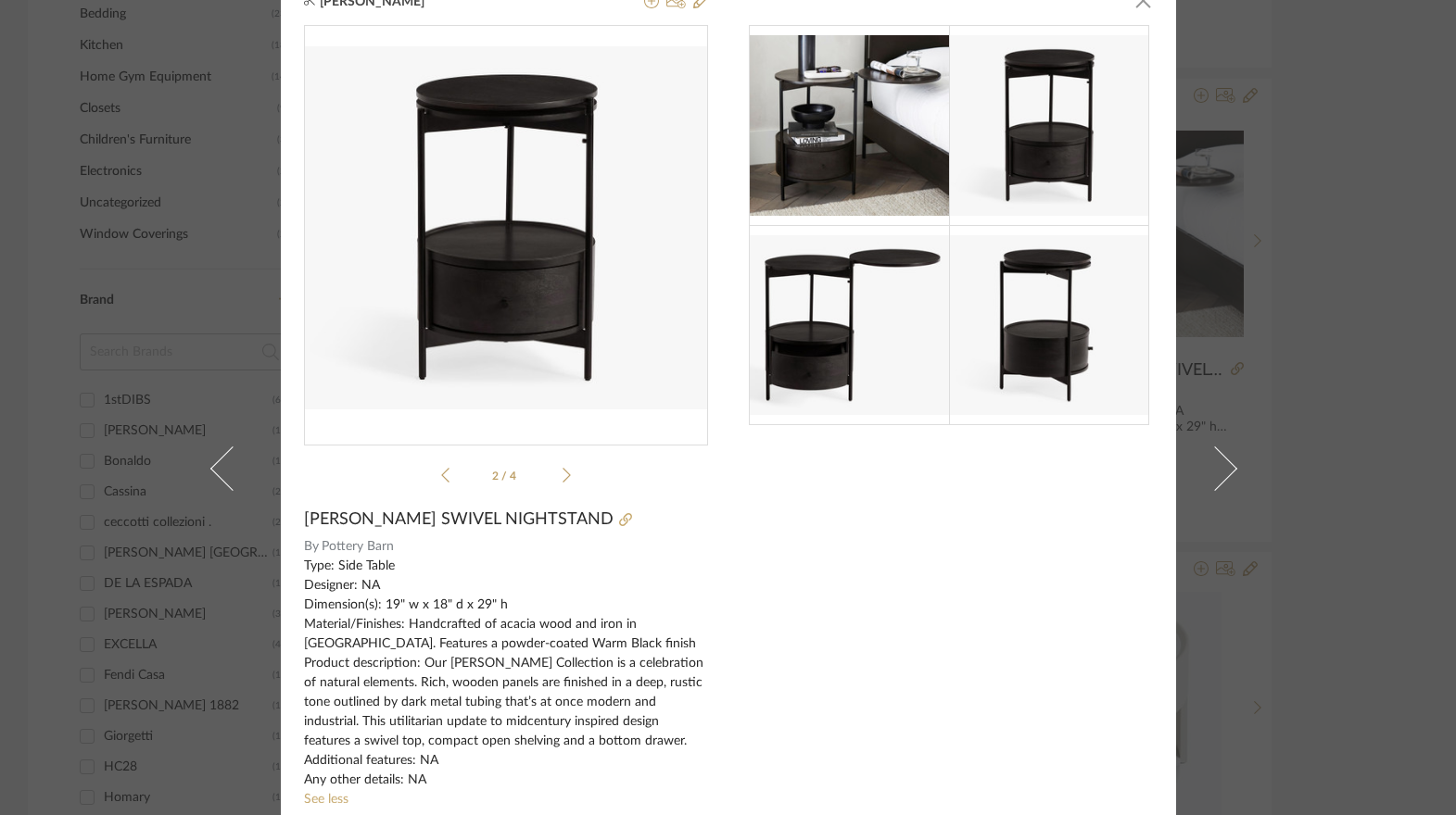
scroll to position [0, 0]
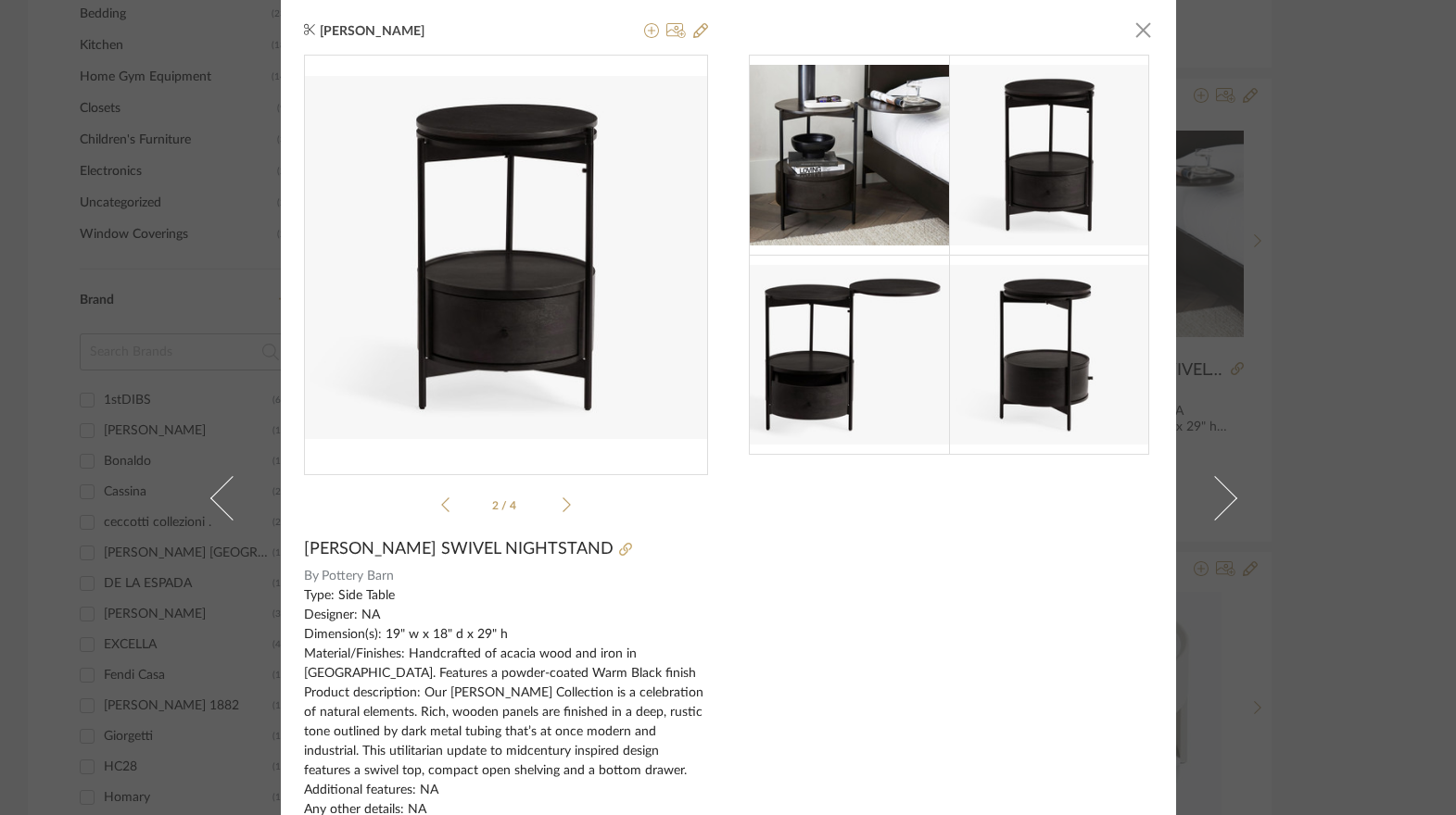
click at [1147, 28] on div "[PERSON_NAME] × 2 / 4 [PERSON_NAME] SWIVEL NIGHTSTAND By Pottery Barn Type: Sid…" at bounding box center [728, 498] width 895 height 995
click at [1138, 32] on span "button" at bounding box center [1144, 30] width 37 height 37
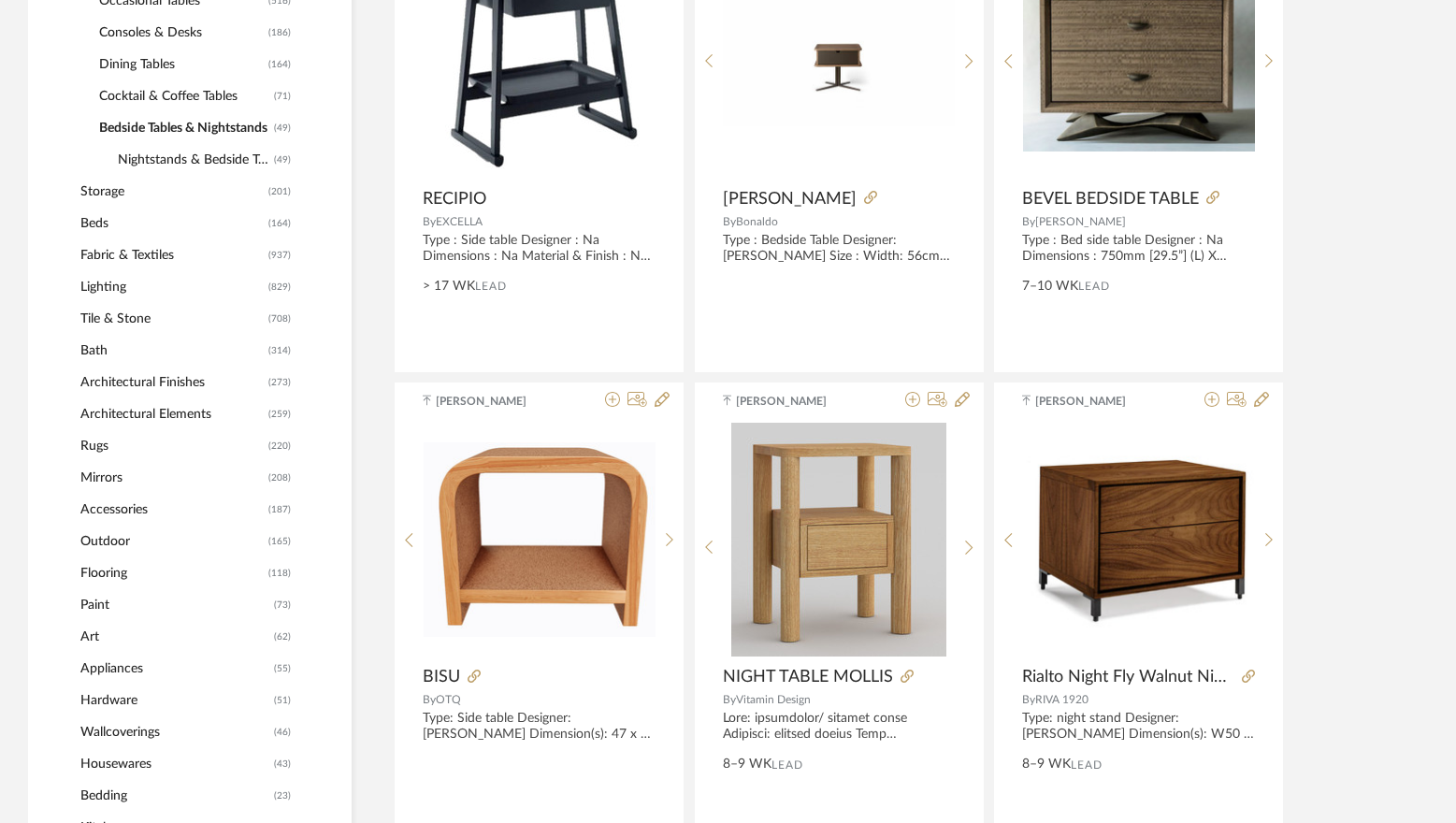
scroll to position [1029, 0]
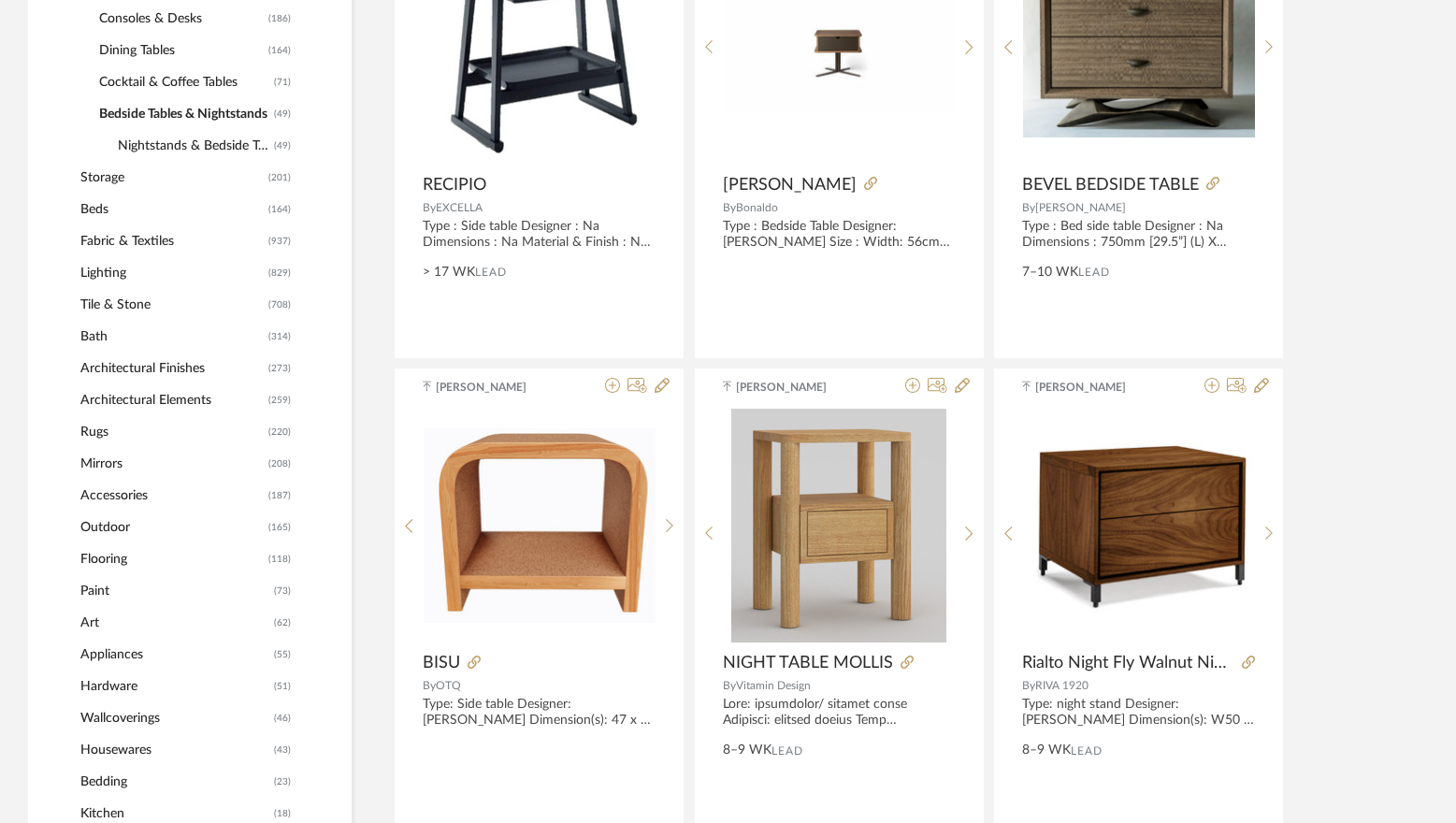
click at [197, 417] on span "Rugs" at bounding box center [172, 432] width 183 height 32
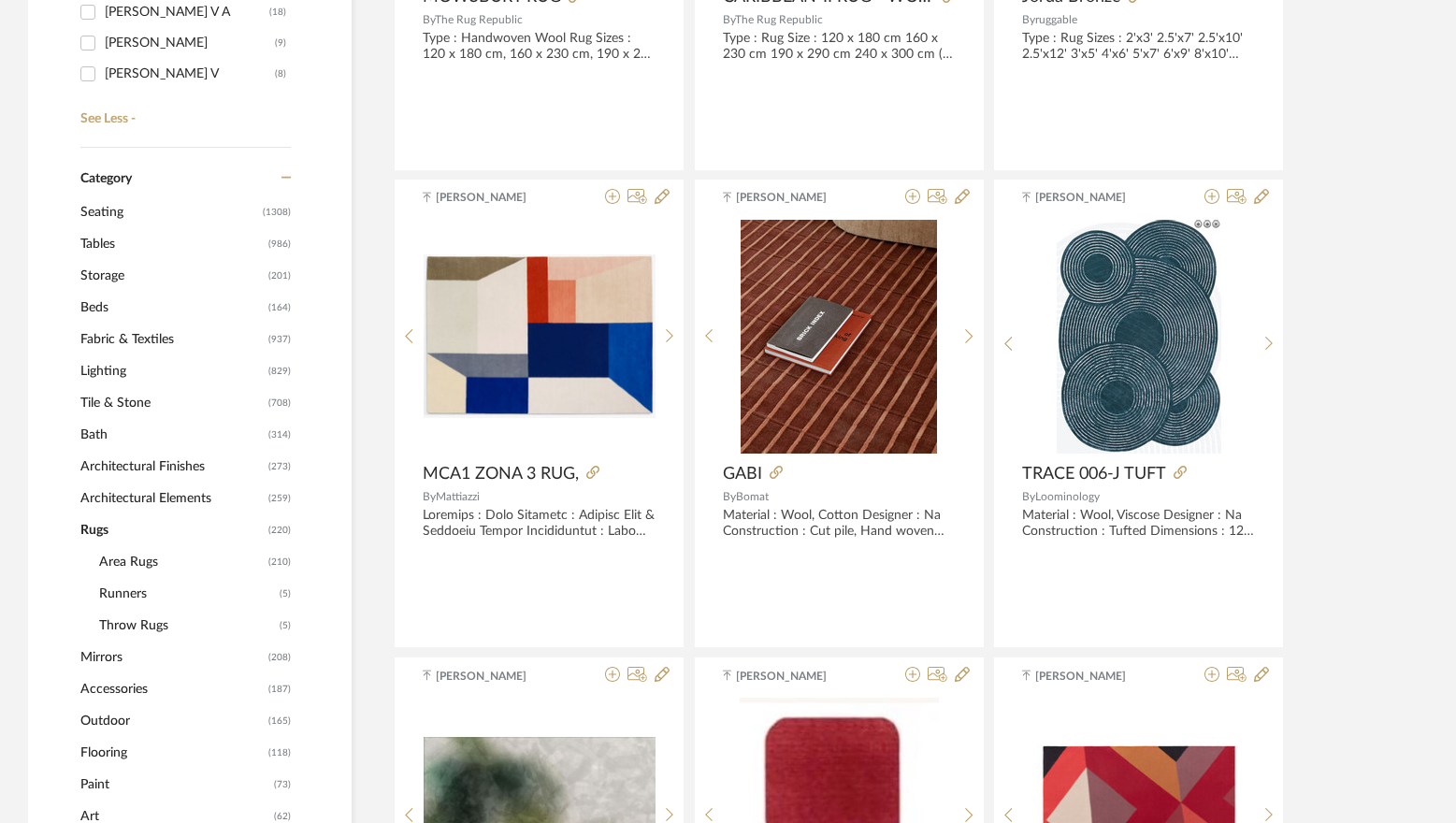
scroll to position [748, 0]
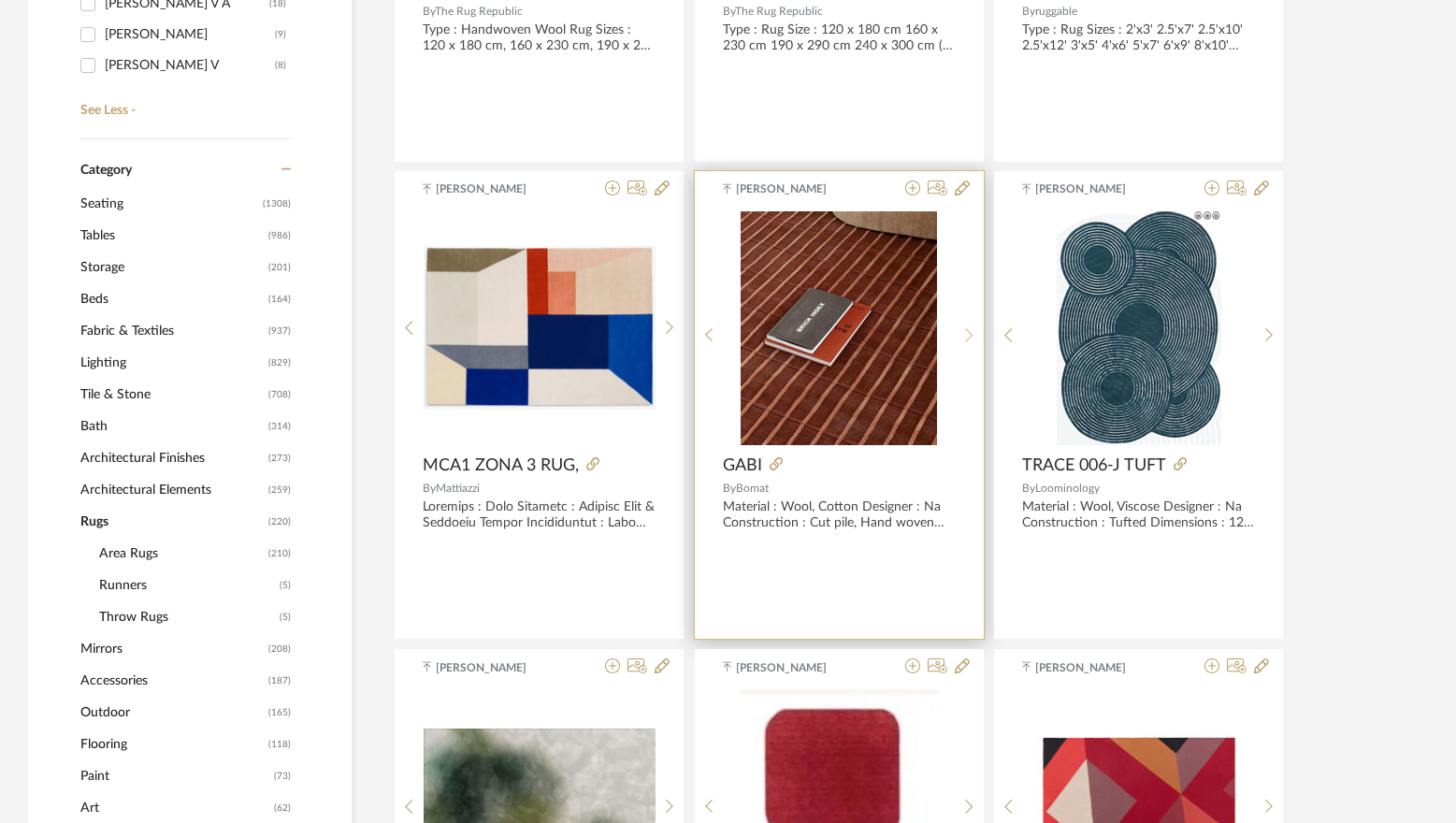
click at [964, 334] on sr-next-btn at bounding box center [969, 335] width 29 height 16
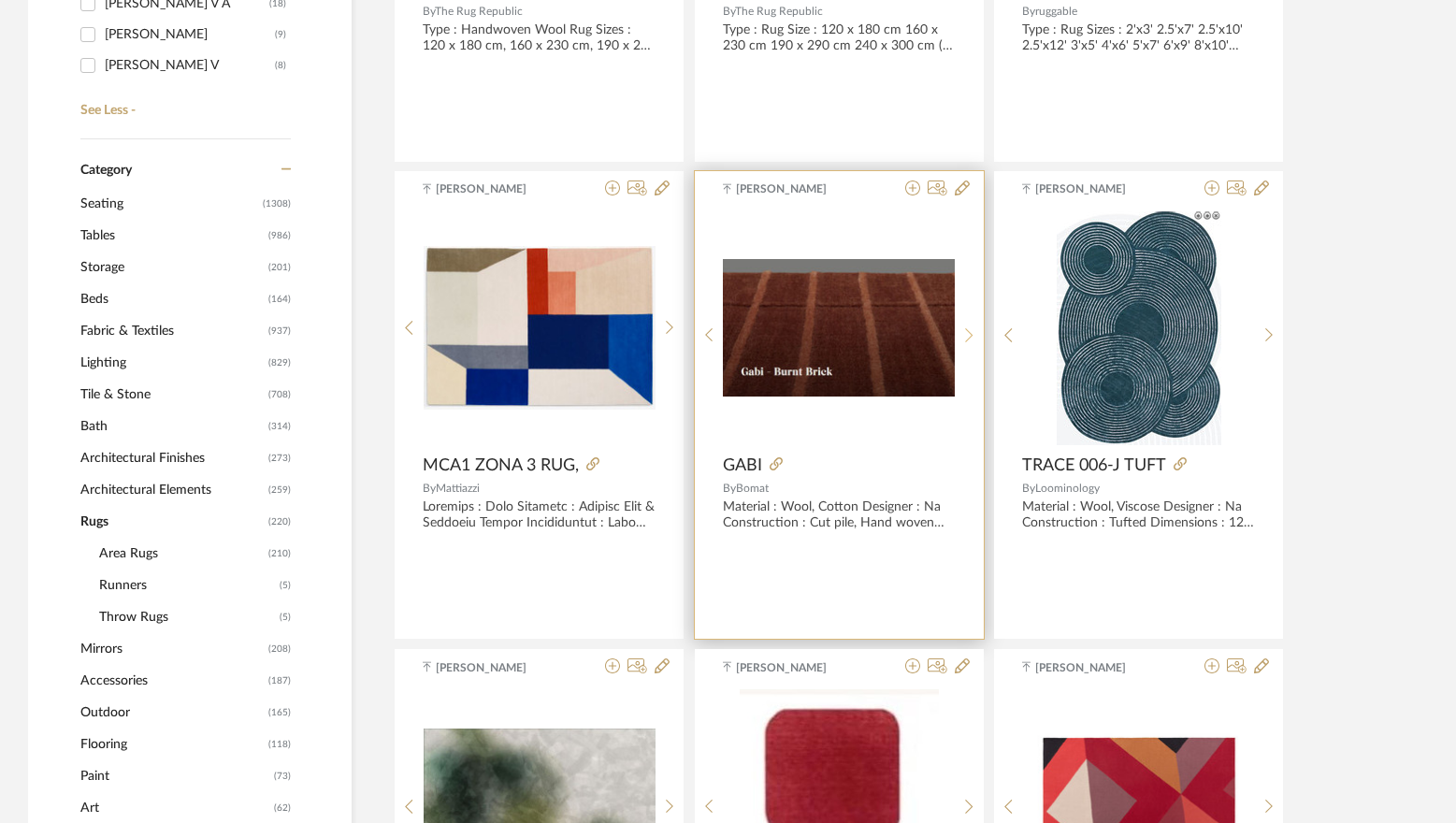
click at [973, 334] on icon at bounding box center [969, 335] width 8 height 16
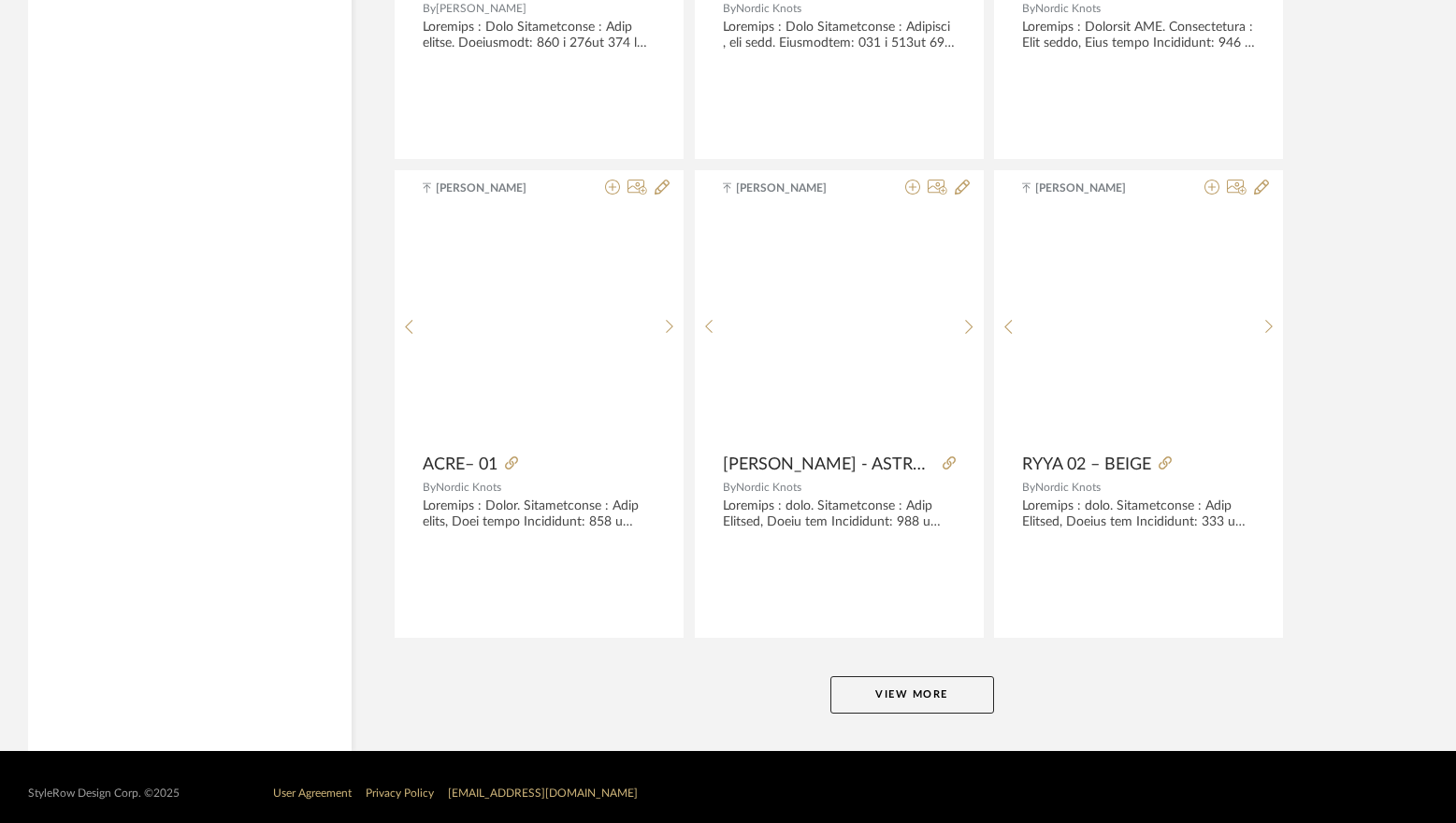
scroll to position [5548, 0]
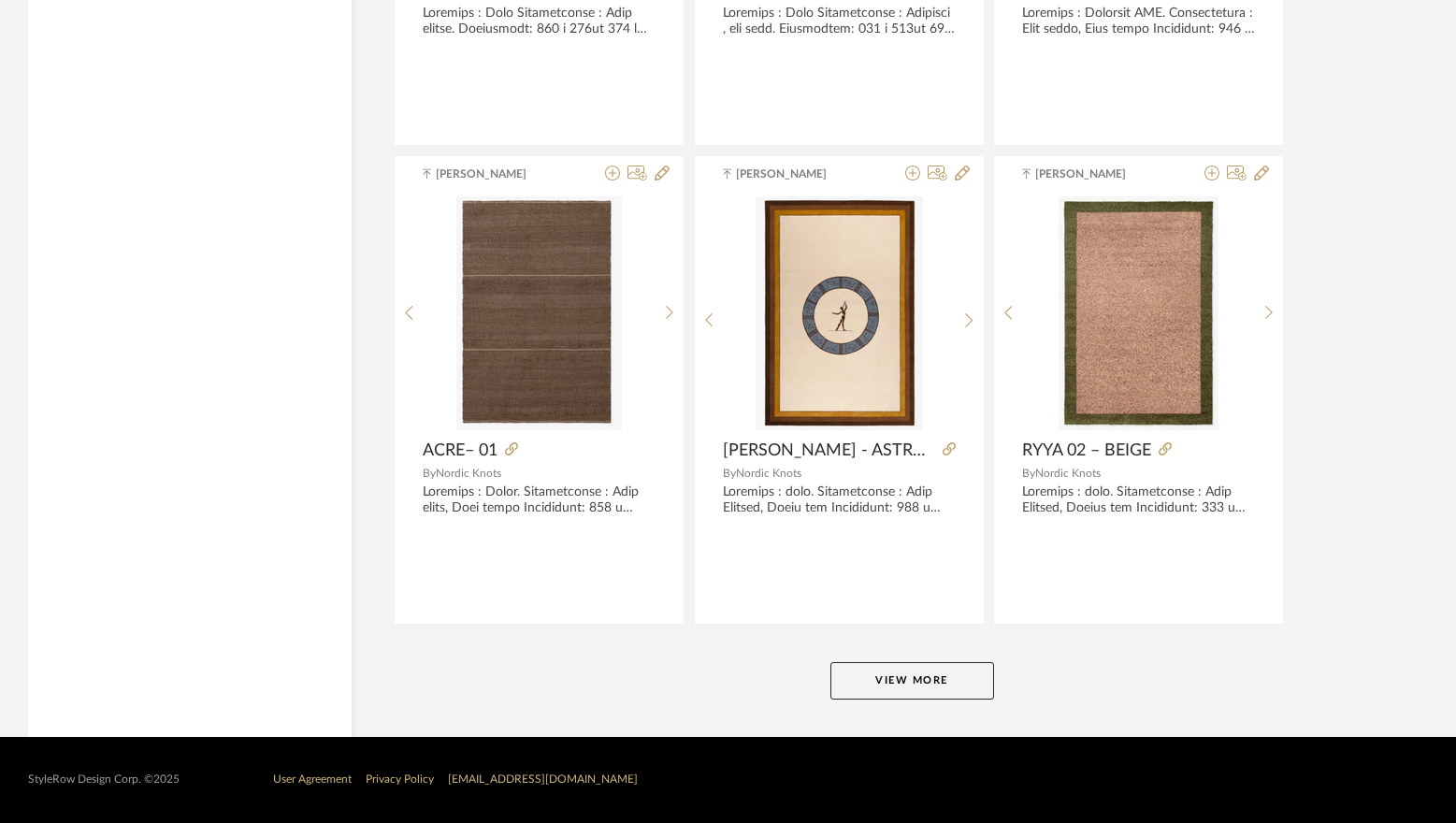
click at [923, 676] on button "View More" at bounding box center [913, 681] width 163 height 38
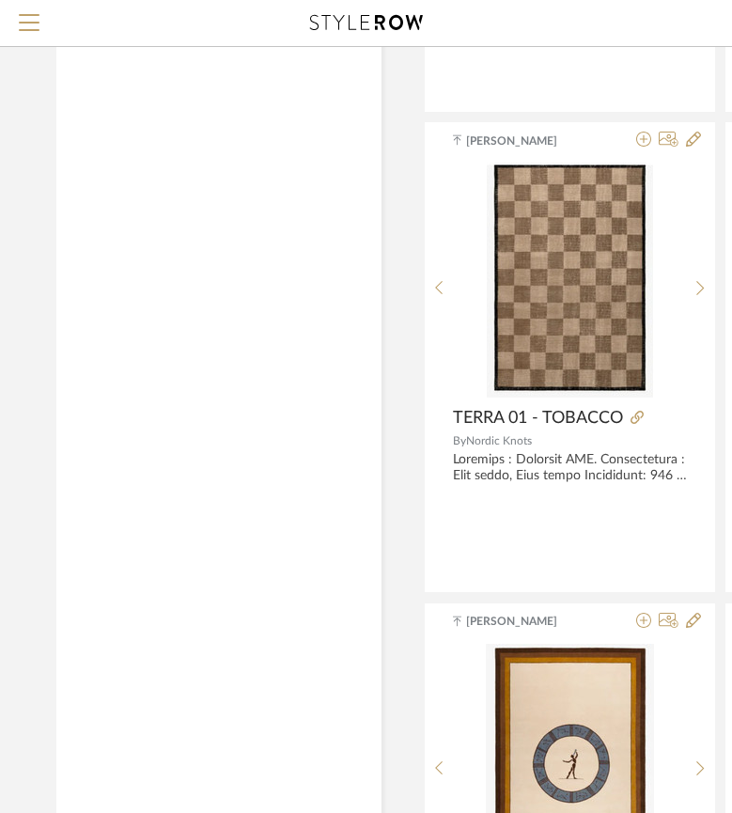
scroll to position [7981, 0]
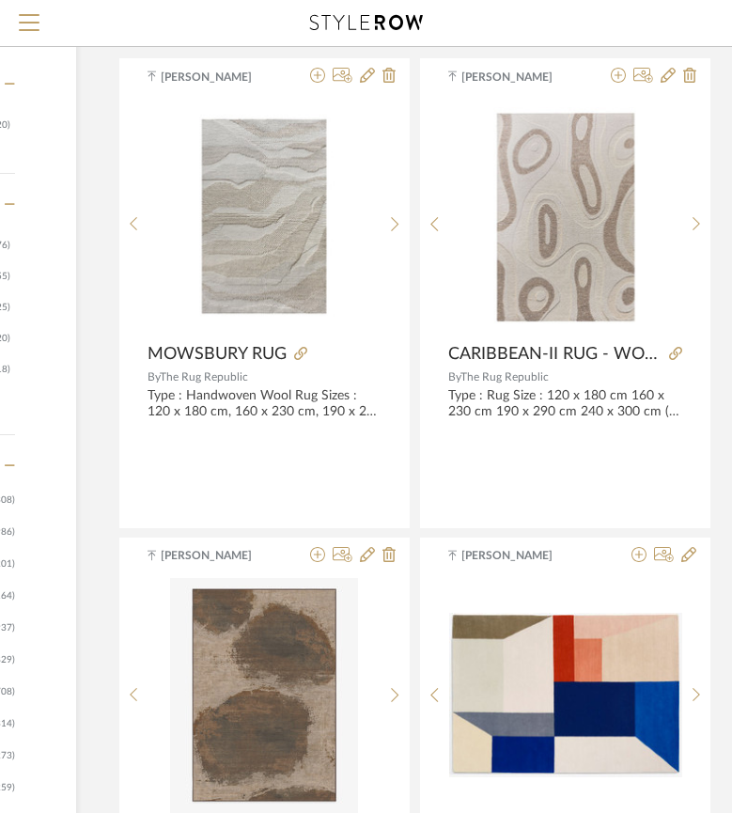
scroll to position [376, 305]
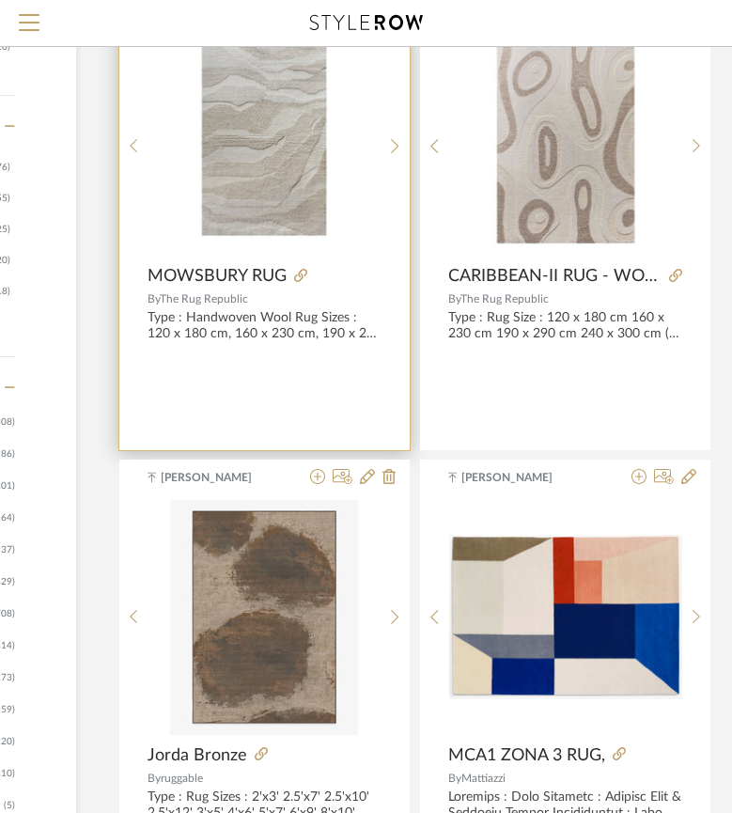
click at [263, 135] on img "0" at bounding box center [264, 138] width 233 height 233
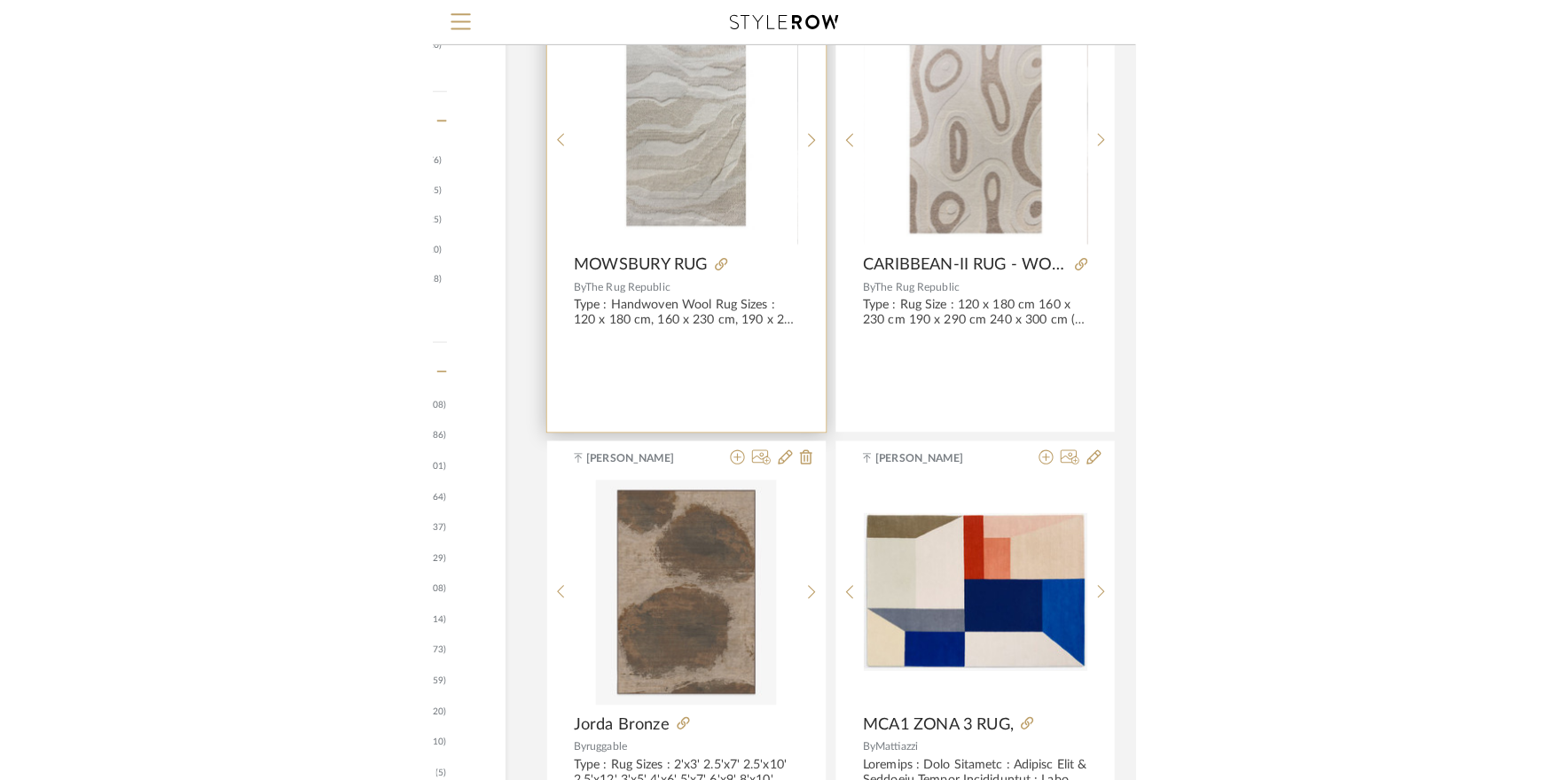
scroll to position [0, 0]
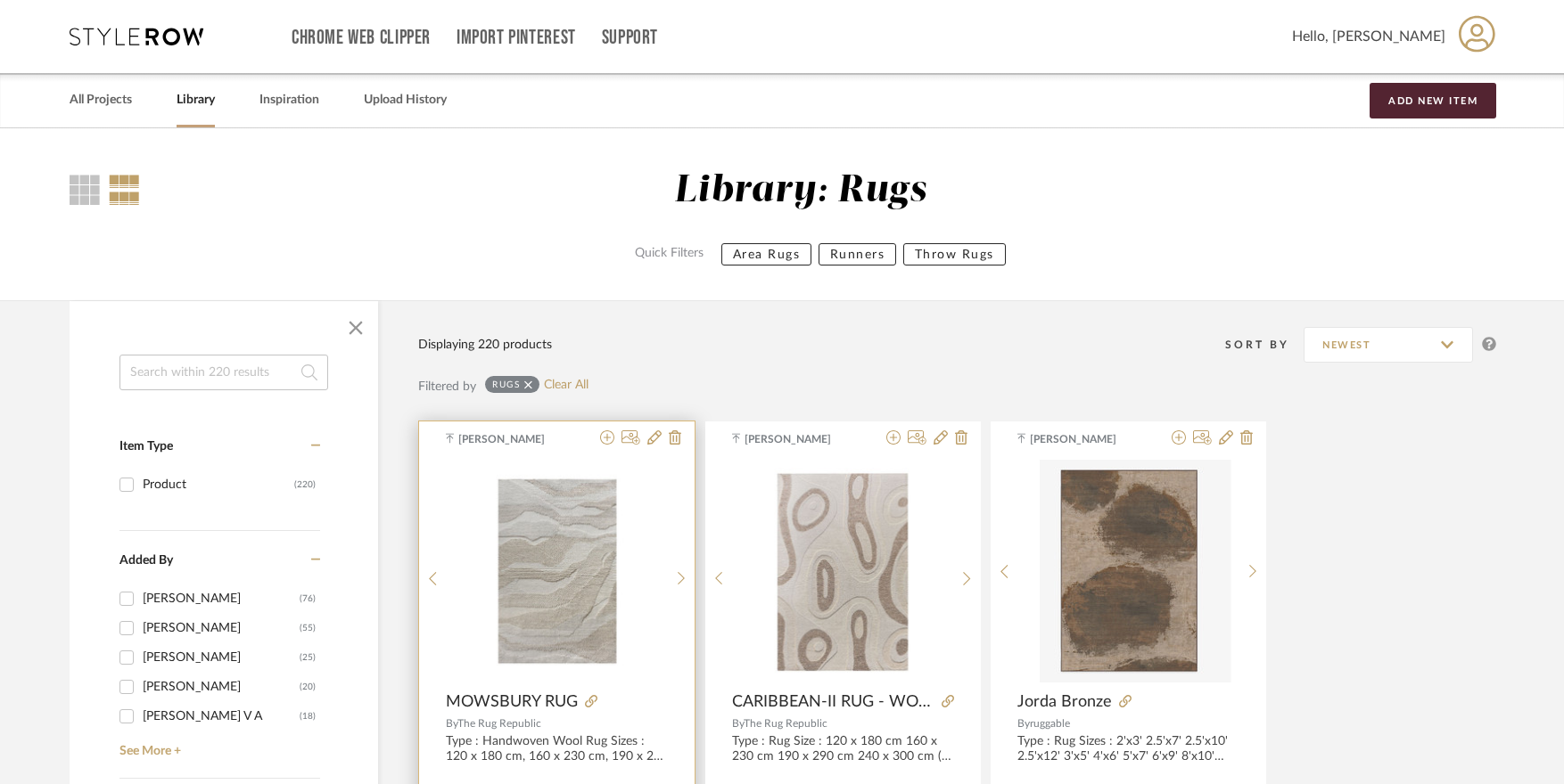
click at [0, 0] on img at bounding box center [0, 0] width 0 height 0
click at [541, 556] on img "0" at bounding box center [557, 571] width 221 height 221
